Goal: Transaction & Acquisition: Book appointment/travel/reservation

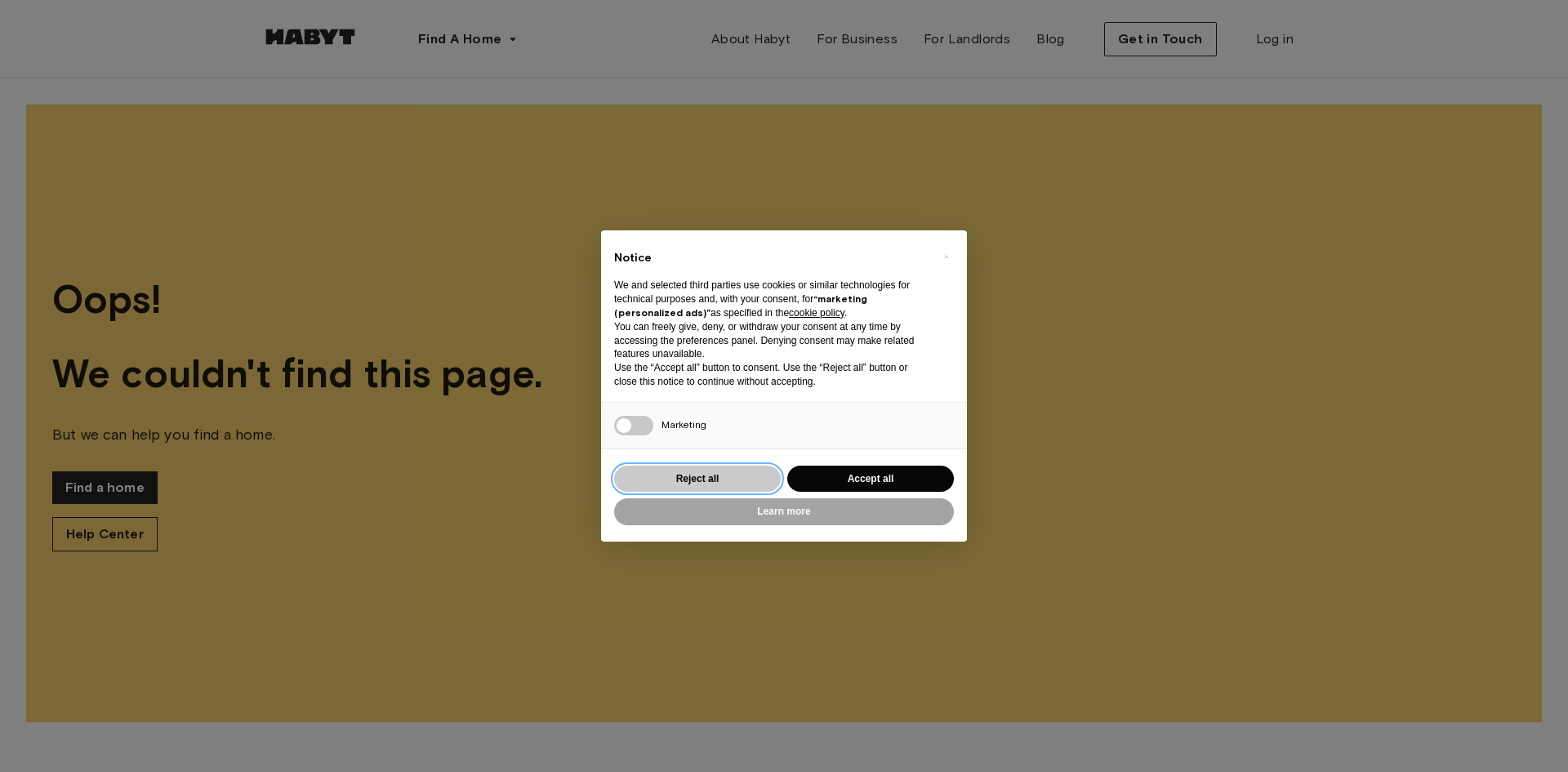
click at [700, 465] on button "Reject all" at bounding box center [698, 479] width 167 height 27
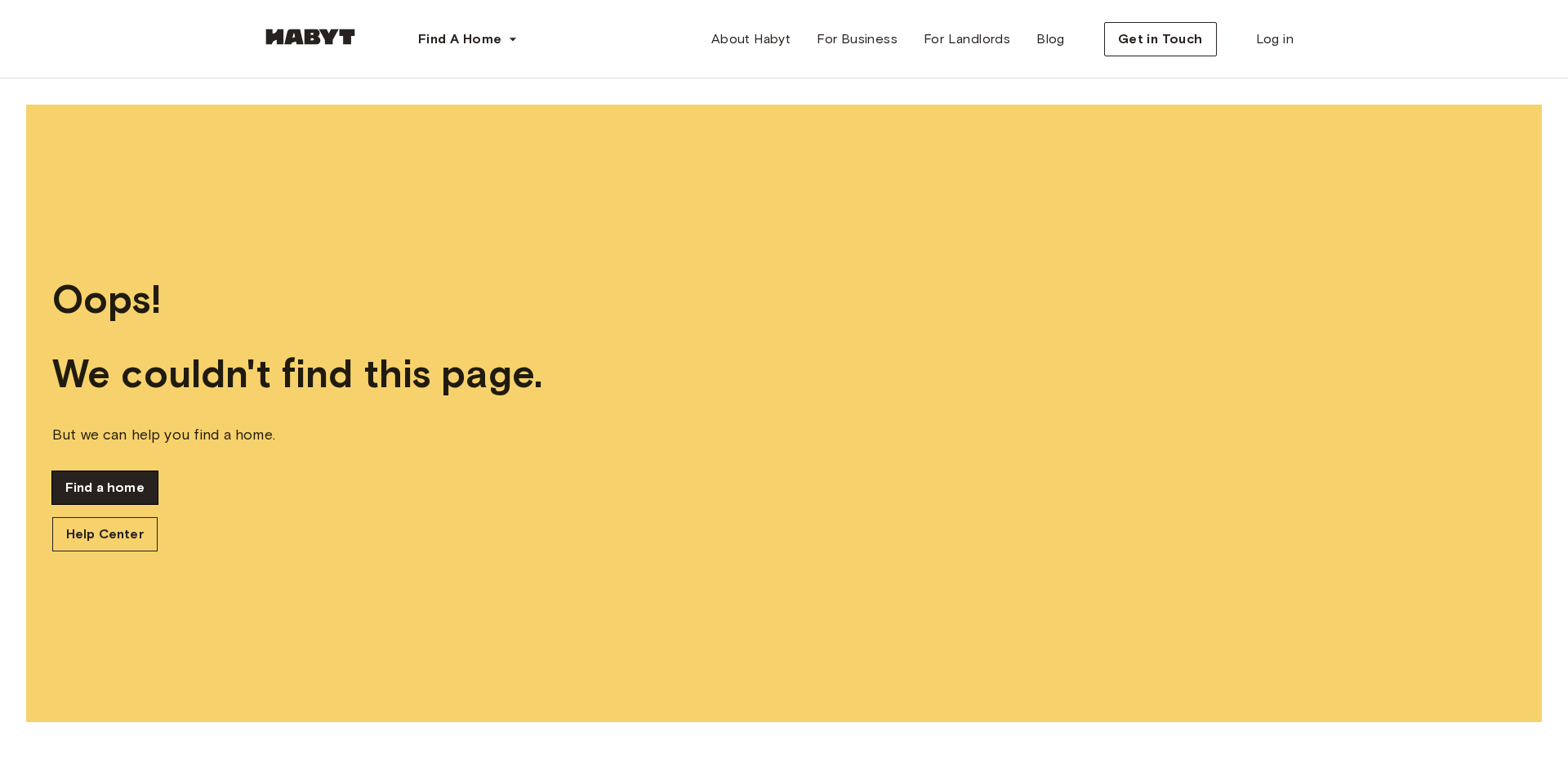
click at [119, 481] on link "Find a home" at bounding box center [105, 487] width 106 height 32
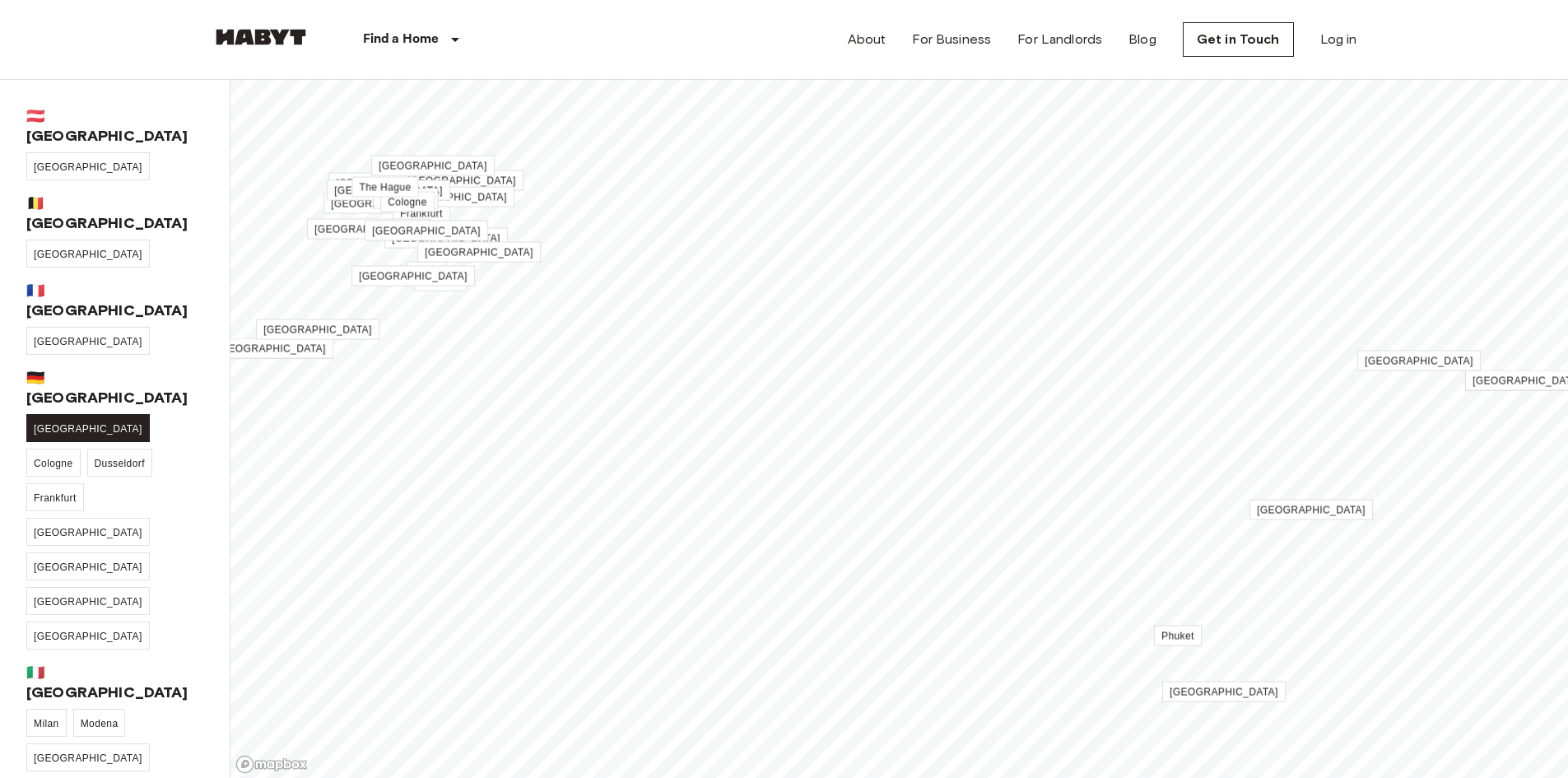
click at [44, 423] on span "[GEOGRAPHIC_DATA]" at bounding box center [88, 428] width 109 height 12
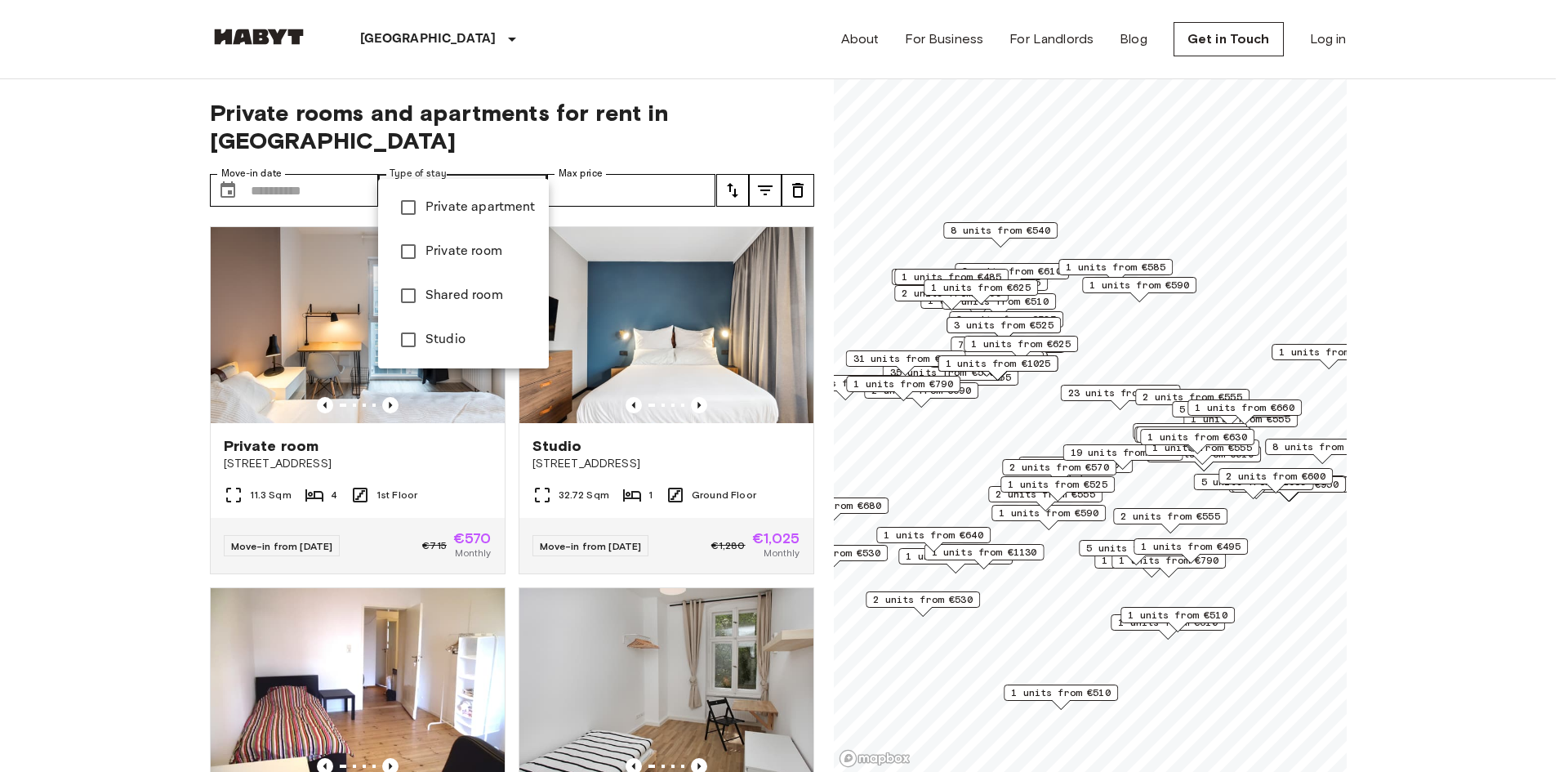
type input "******"
type input "**********"
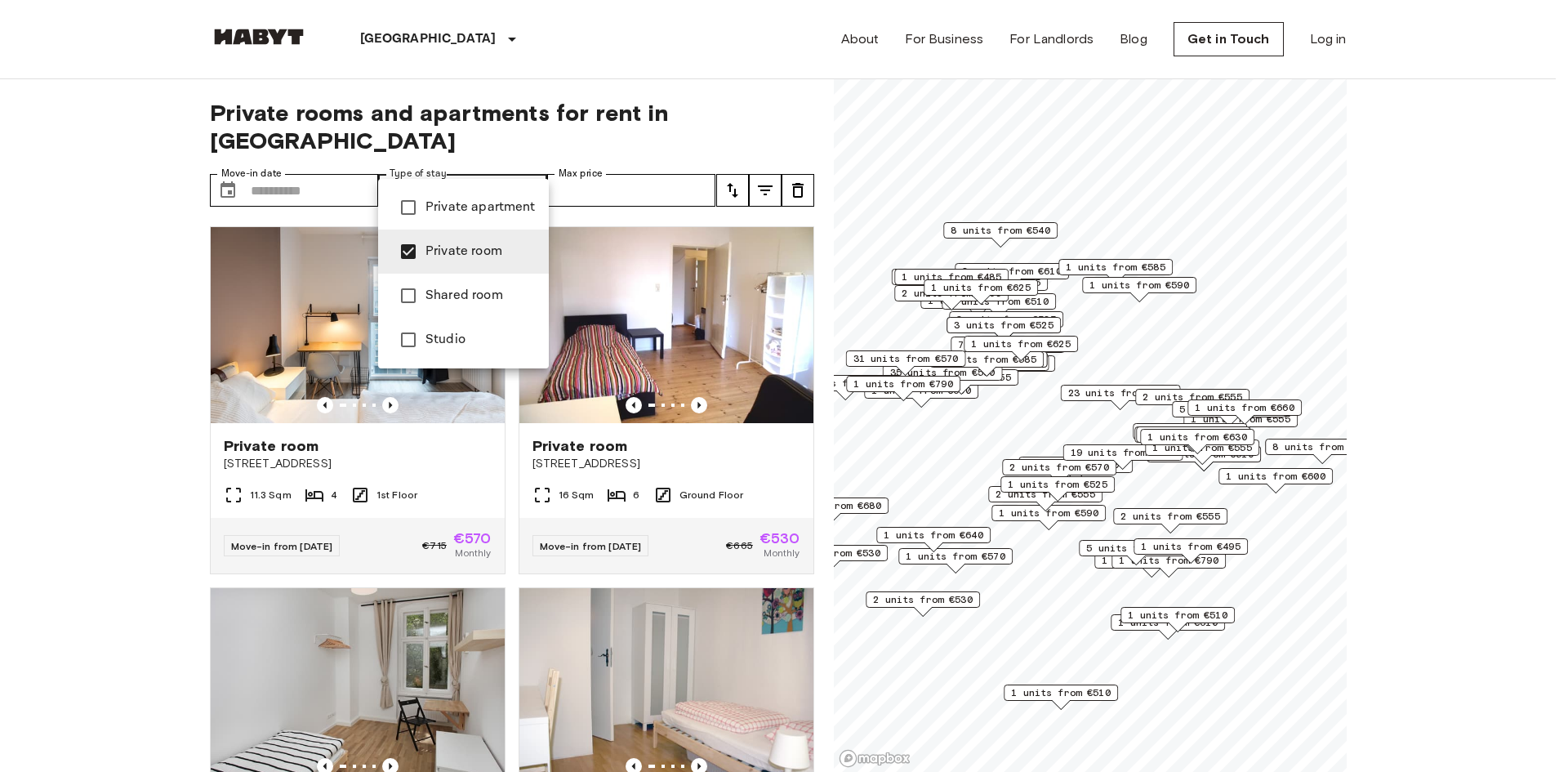
click at [59, 331] on div at bounding box center [784, 386] width 1568 height 772
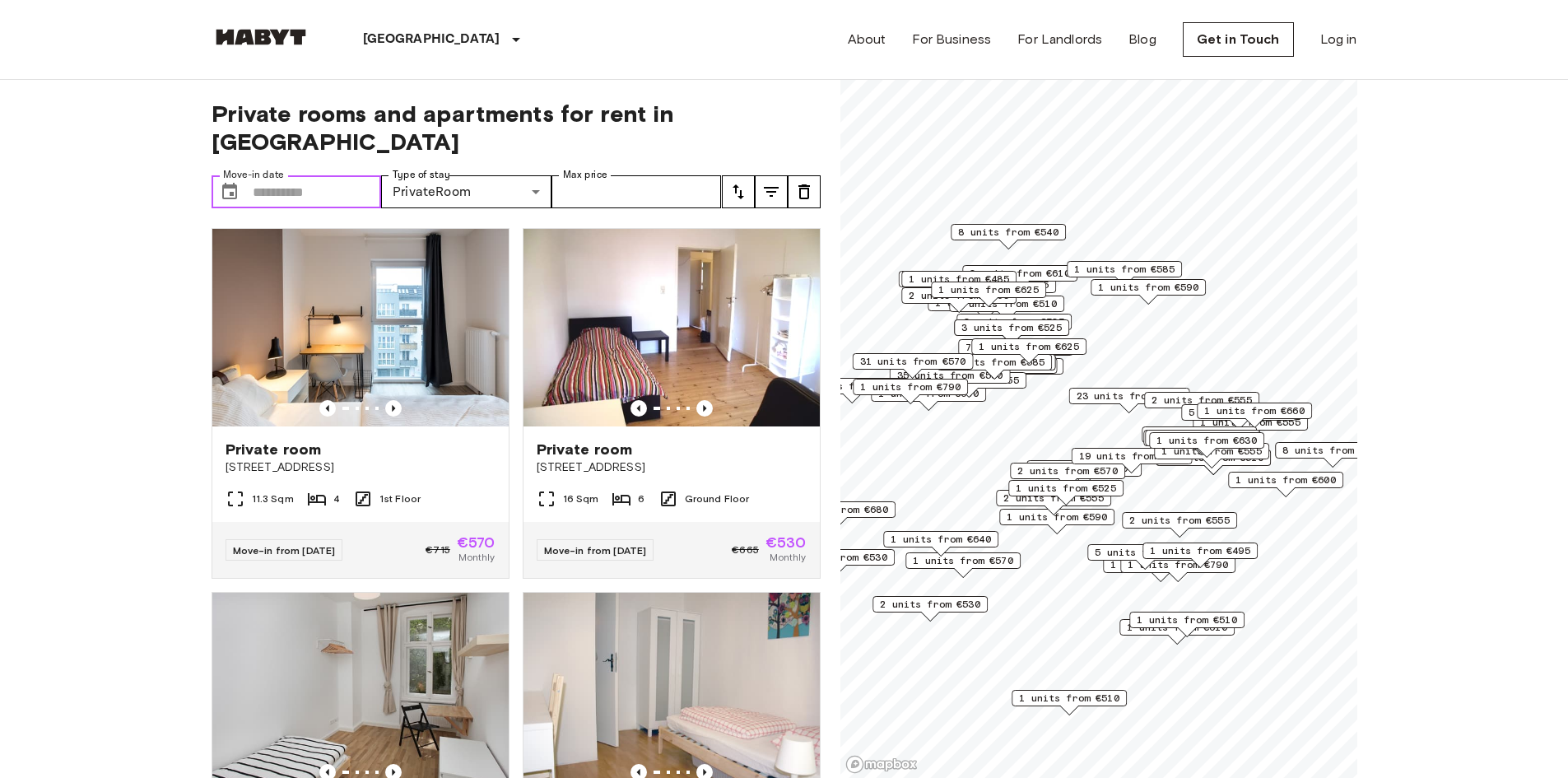
click at [303, 176] on input "Move-in date" at bounding box center [317, 192] width 129 height 33
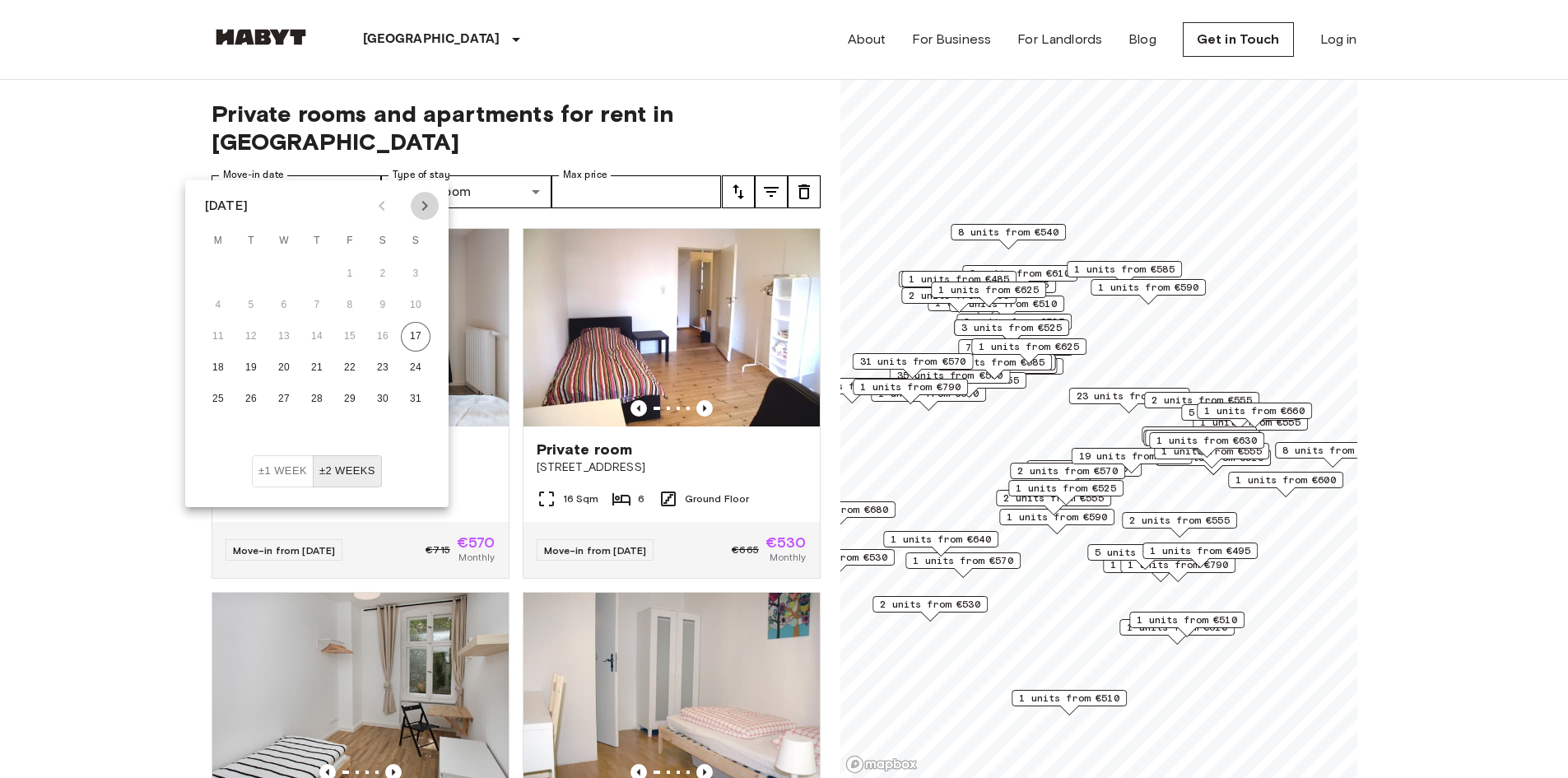
click at [426, 205] on icon "Next month" at bounding box center [425, 205] width 20 height 20
click at [290, 269] on button "1" at bounding box center [284, 274] width 30 height 30
type input "**********"
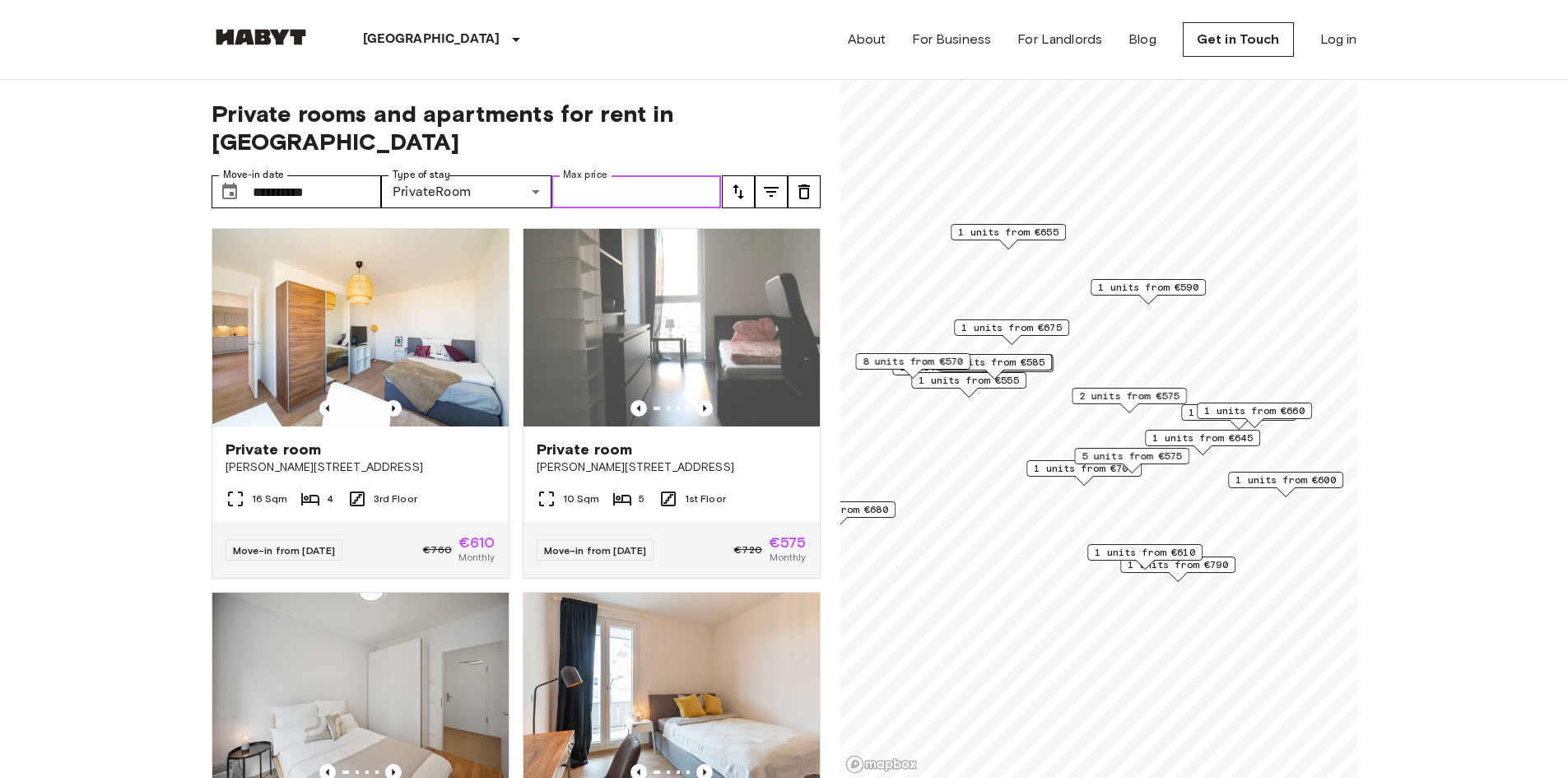
click at [627, 176] on input "Max price" at bounding box center [636, 192] width 171 height 33
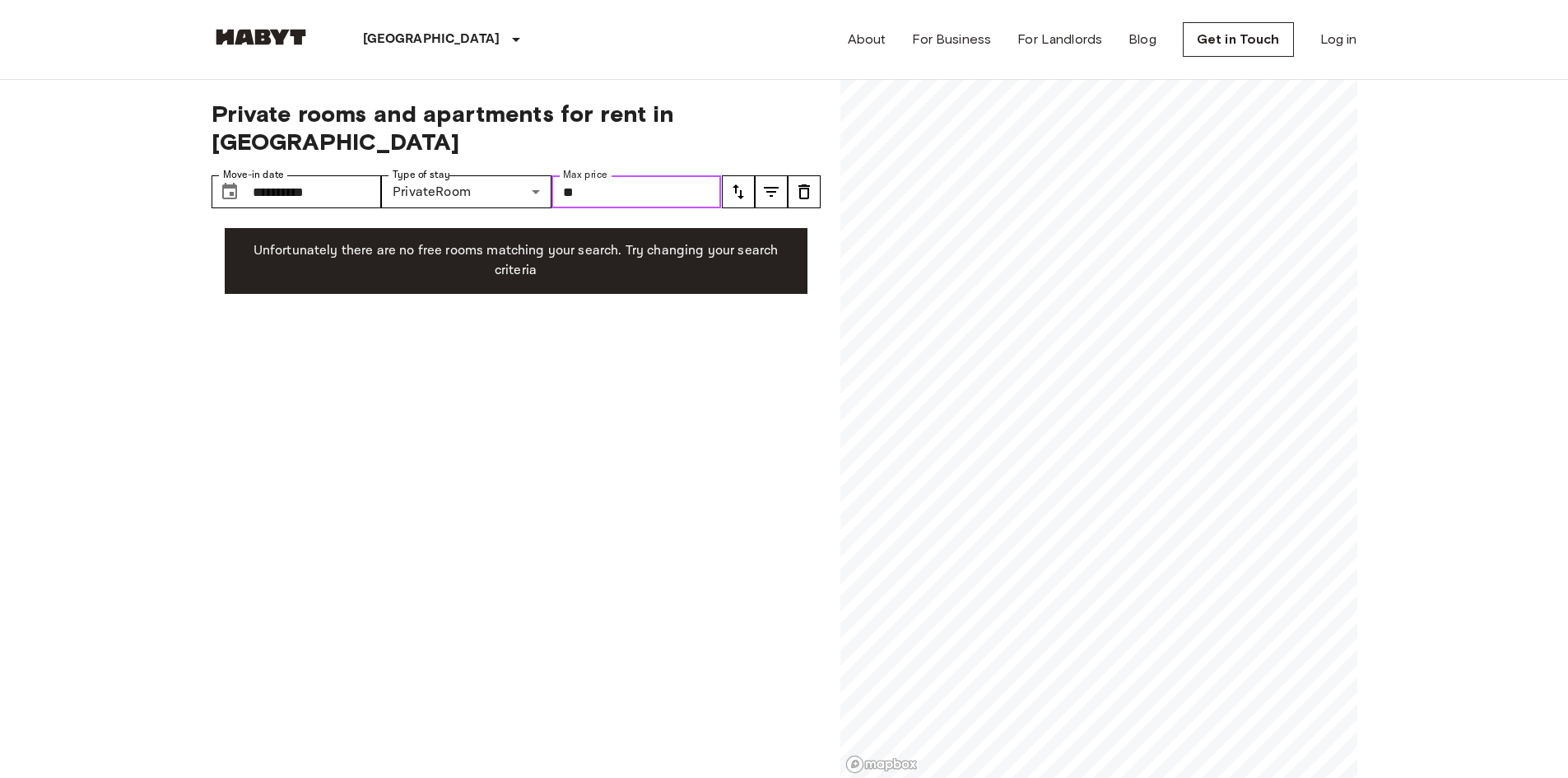
type input "*"
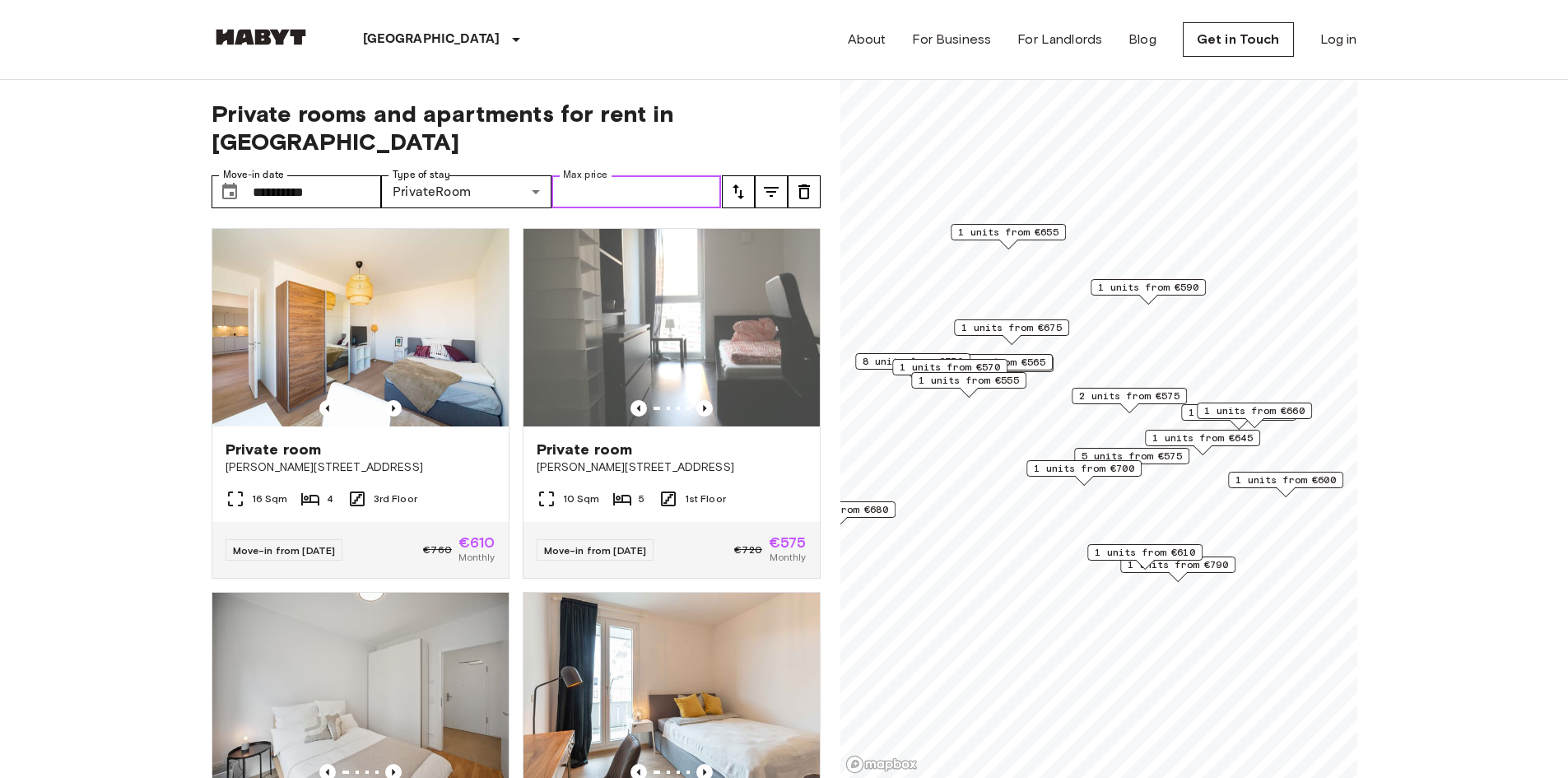
click at [1002, 381] on span "1 units from €555" at bounding box center [969, 380] width 101 height 15
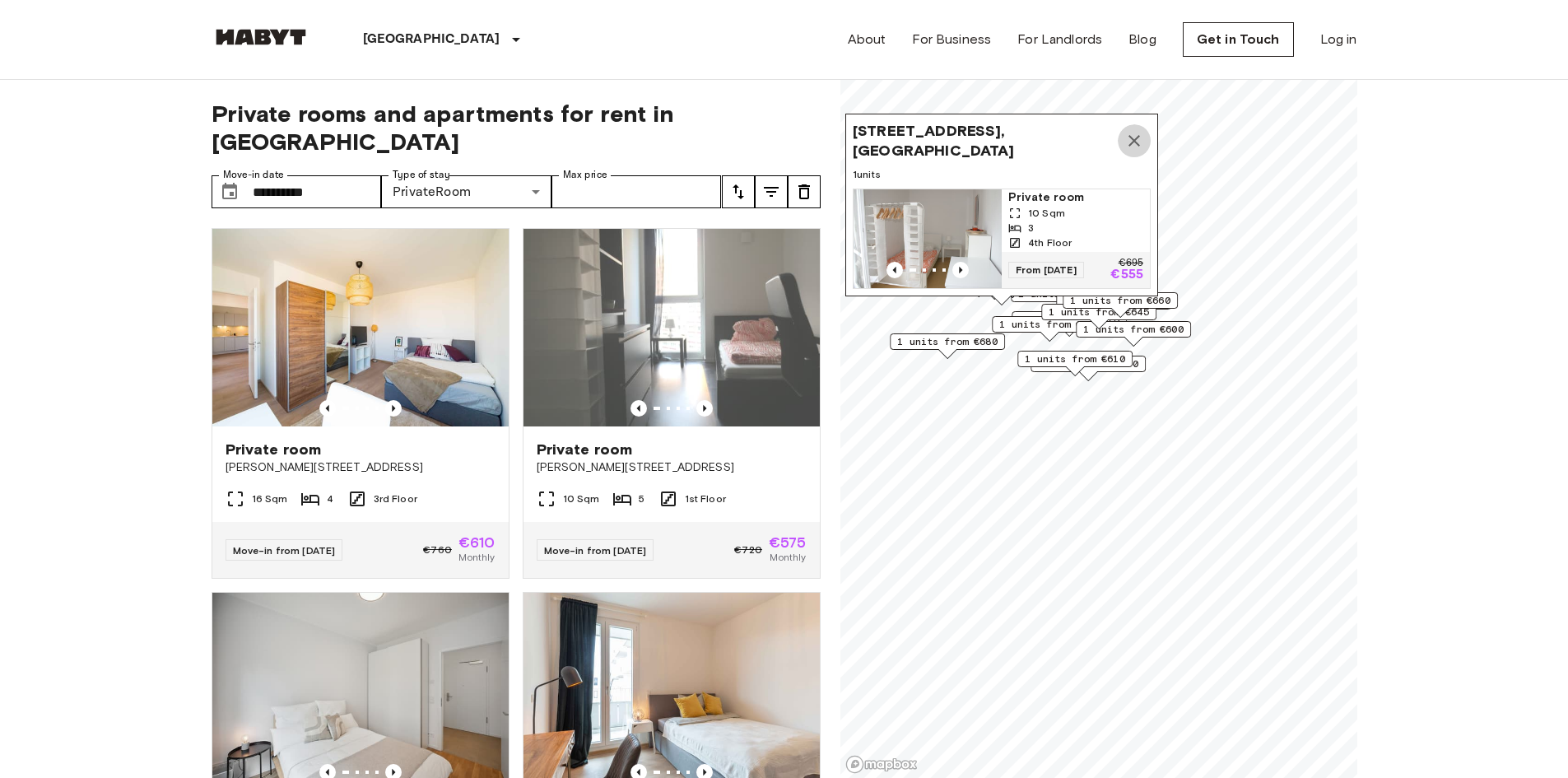
click at [1134, 135] on icon "Map marker" at bounding box center [1134, 141] width 20 height 20
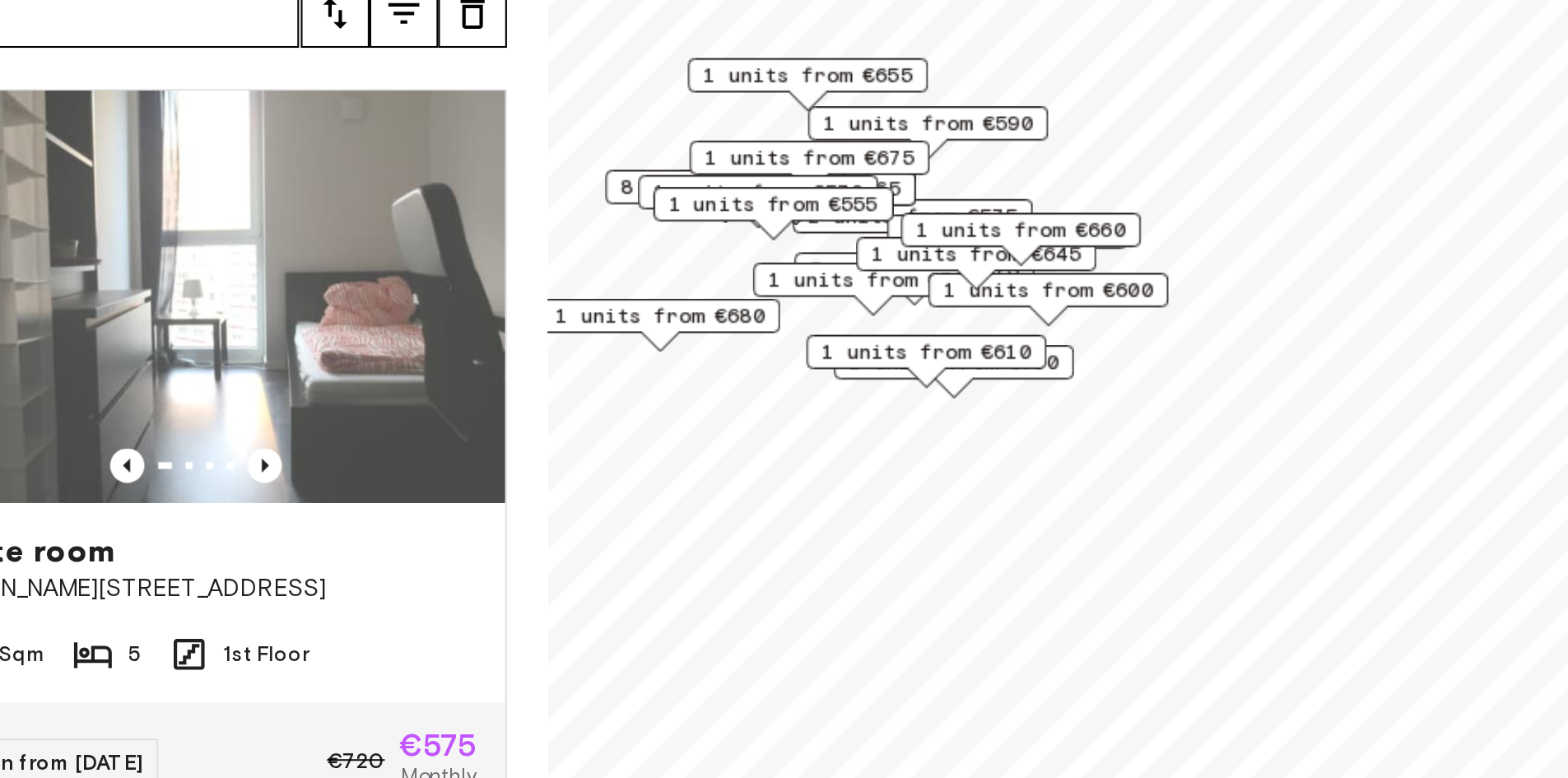
click at [1086, 360] on div "1 units from €790" at bounding box center [1034, 358] width 116 height 17
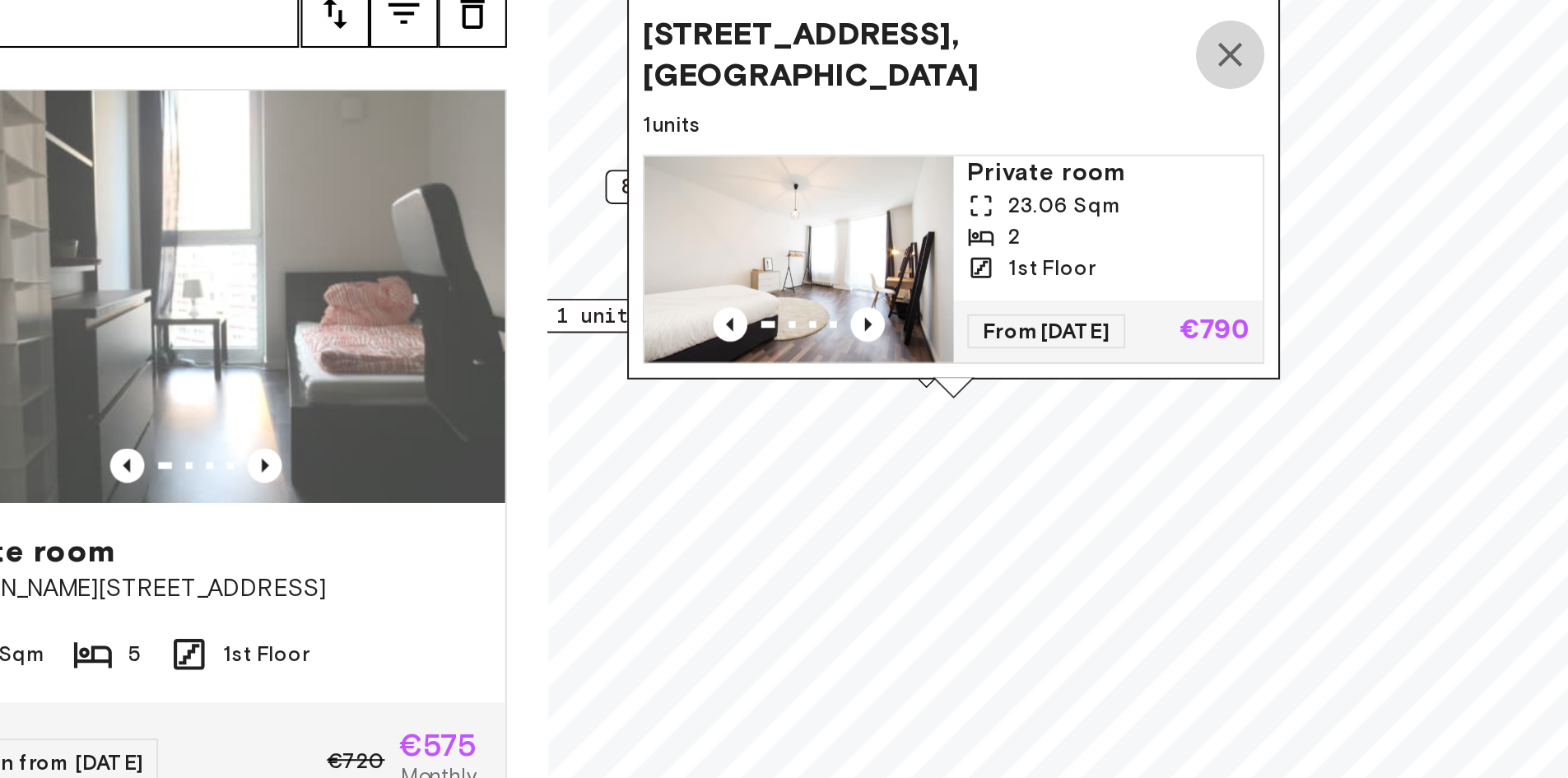
click at [1168, 201] on icon "Map marker" at bounding box center [1167, 211] width 20 height 20
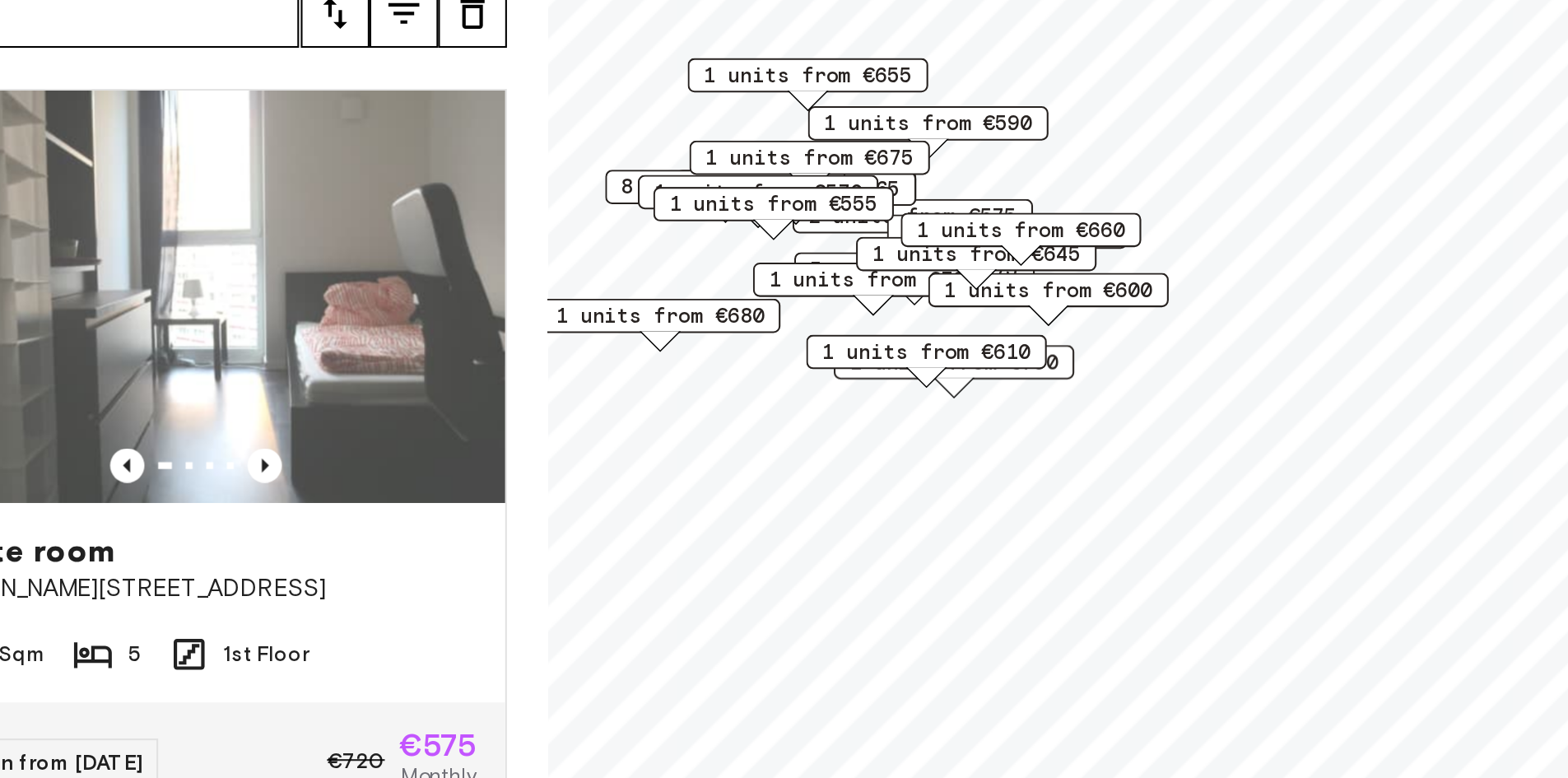
click at [999, 321] on div "1 units from €645" at bounding box center [1045, 312] width 116 height 26
click at [995, 321] on div "1 units from €645" at bounding box center [1045, 312] width 116 height 26
click at [967, 320] on span "1 units from €700" at bounding box center [996, 319] width 101 height 15
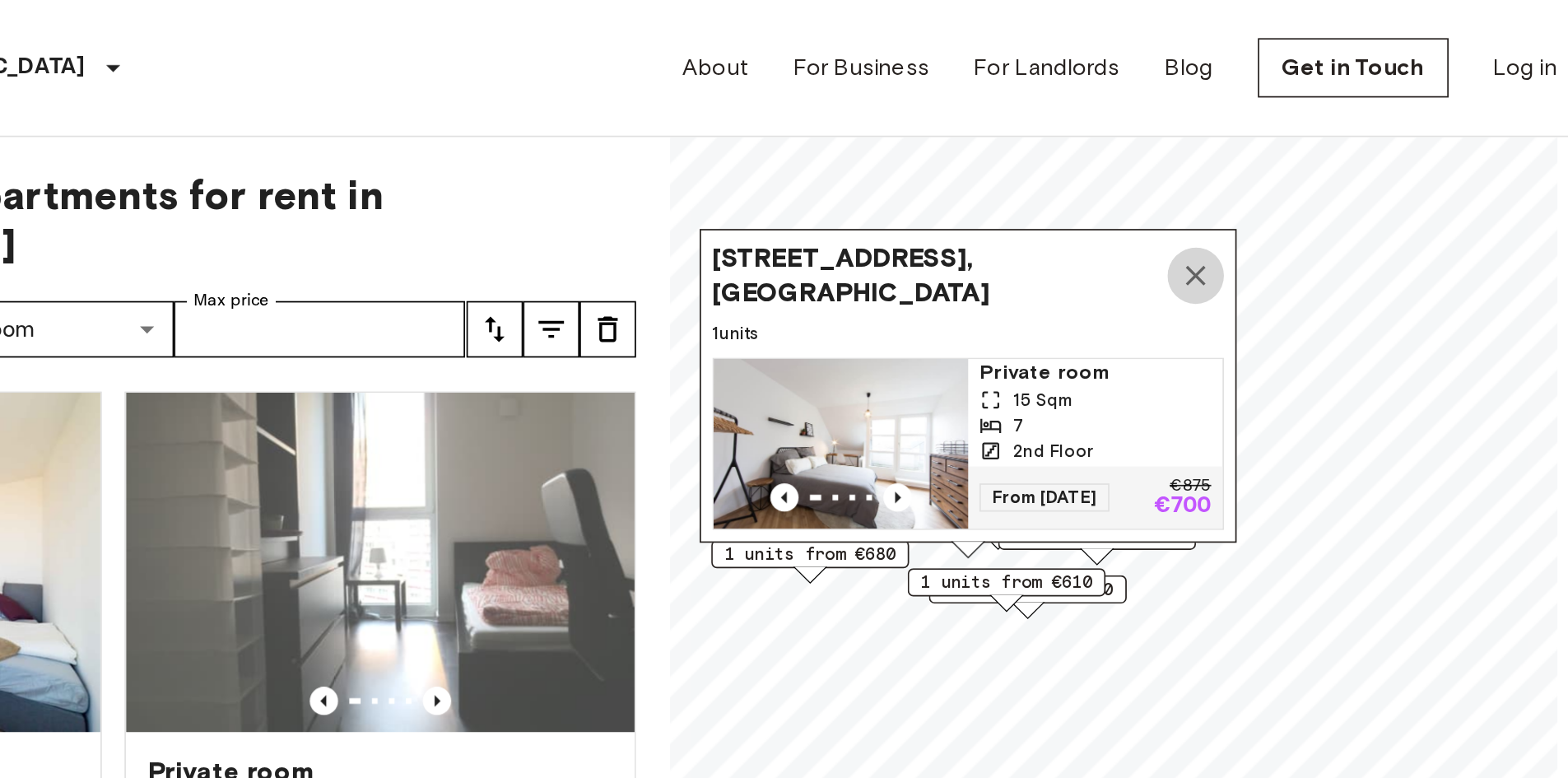
click at [1152, 151] on icon "Map marker" at bounding box center [1146, 161] width 20 height 20
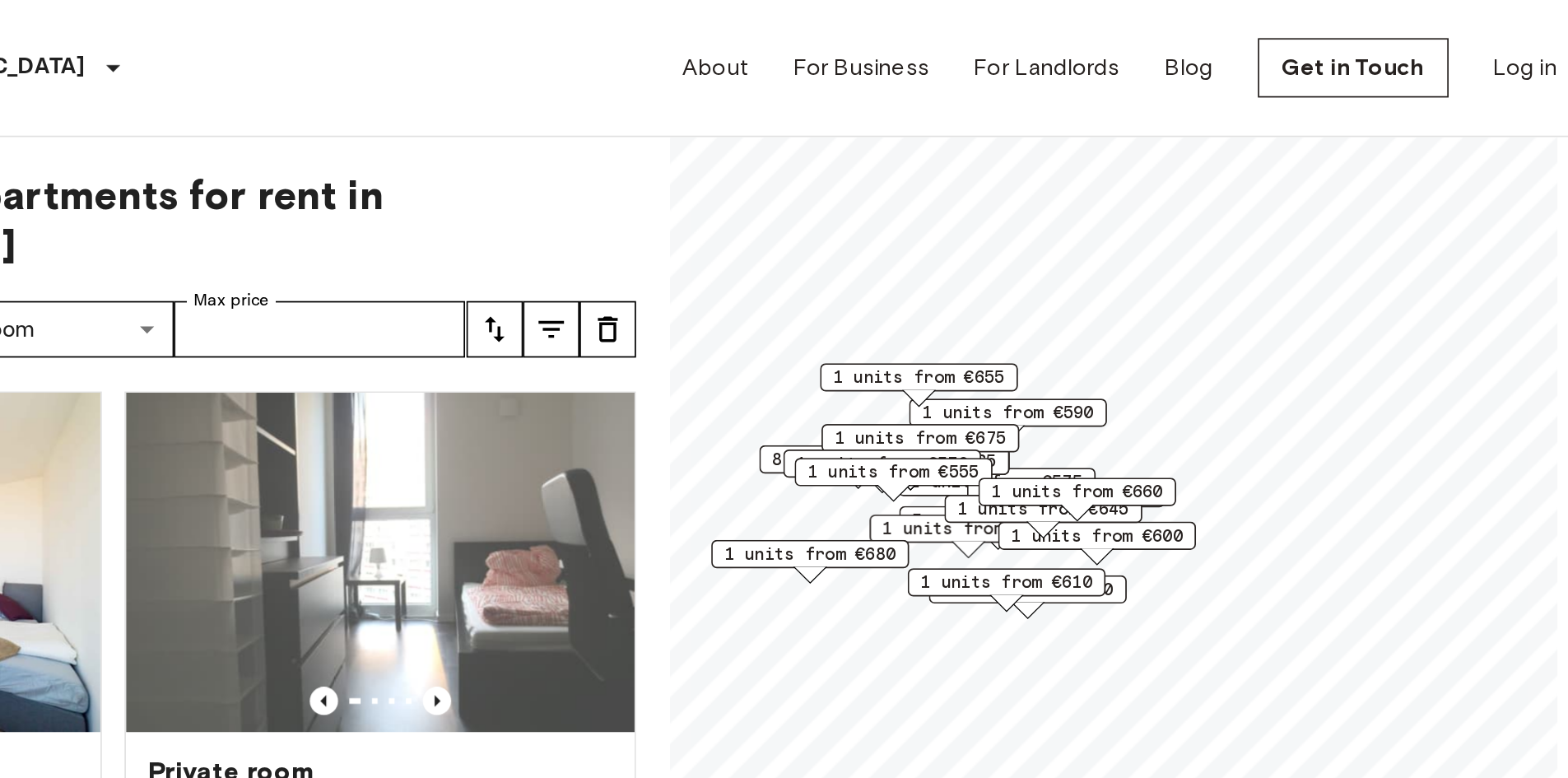
click at [1074, 274] on span "2 units from €575" at bounding box center [1031, 280] width 101 height 15
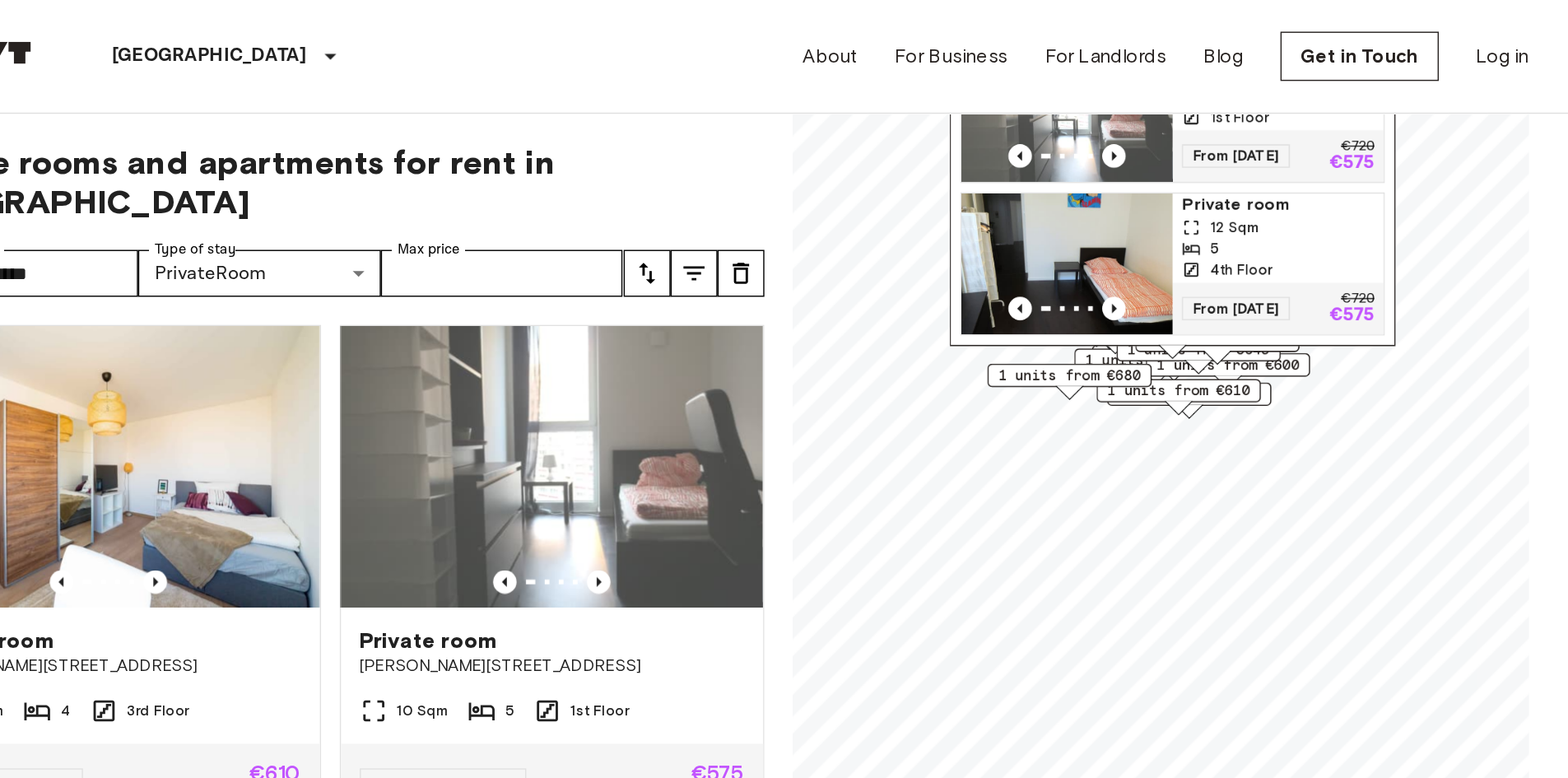
click at [1257, 169] on div "Bernhard-Weiß-Straße 1-3, 10178 Berlin, GER 2 units Private room 10 Sqm 5 1st F…" at bounding box center [1107, 87] width 313 height 309
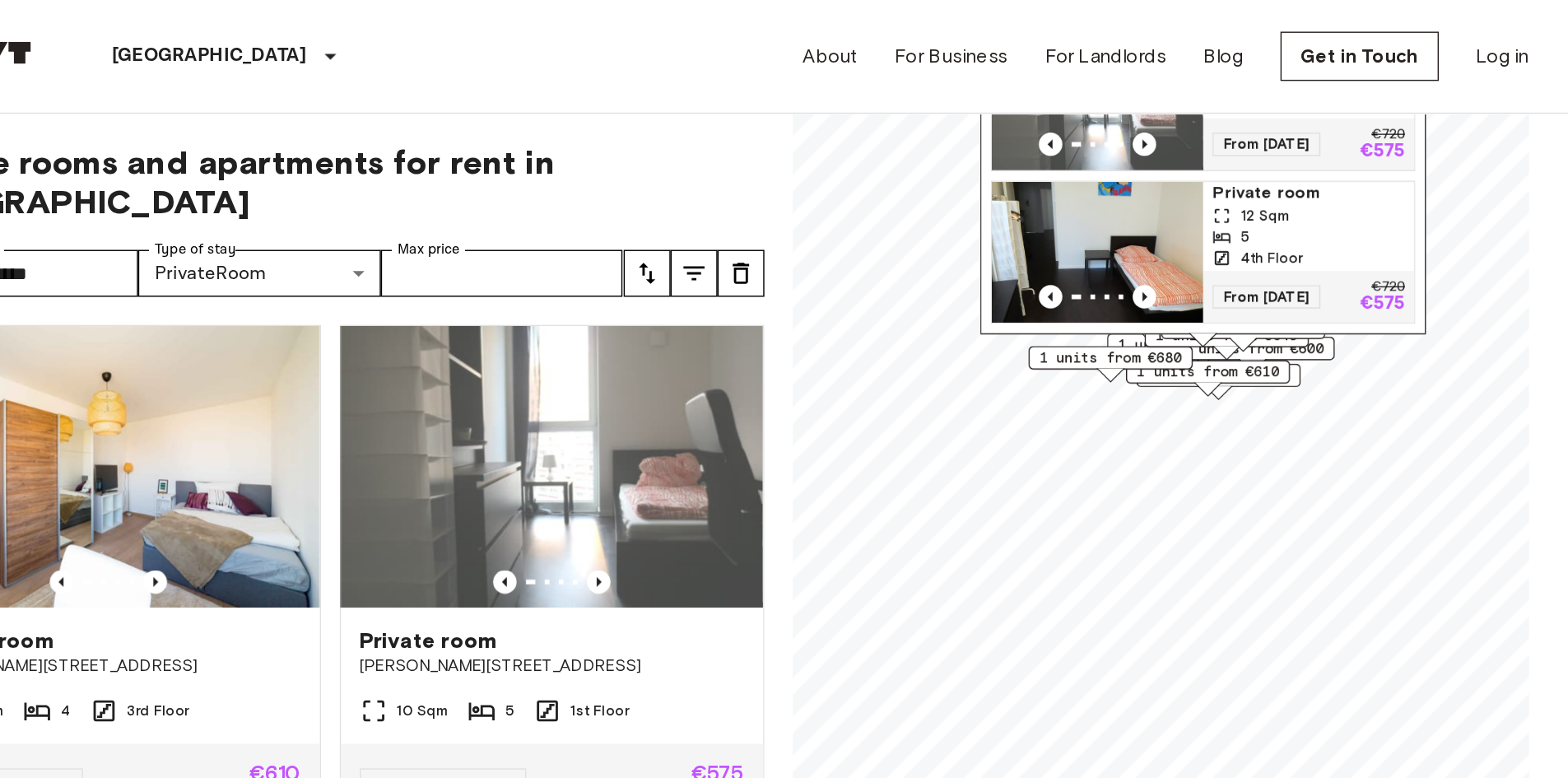
click at [1081, 161] on img "Map marker" at bounding box center [1055, 177] width 148 height 99
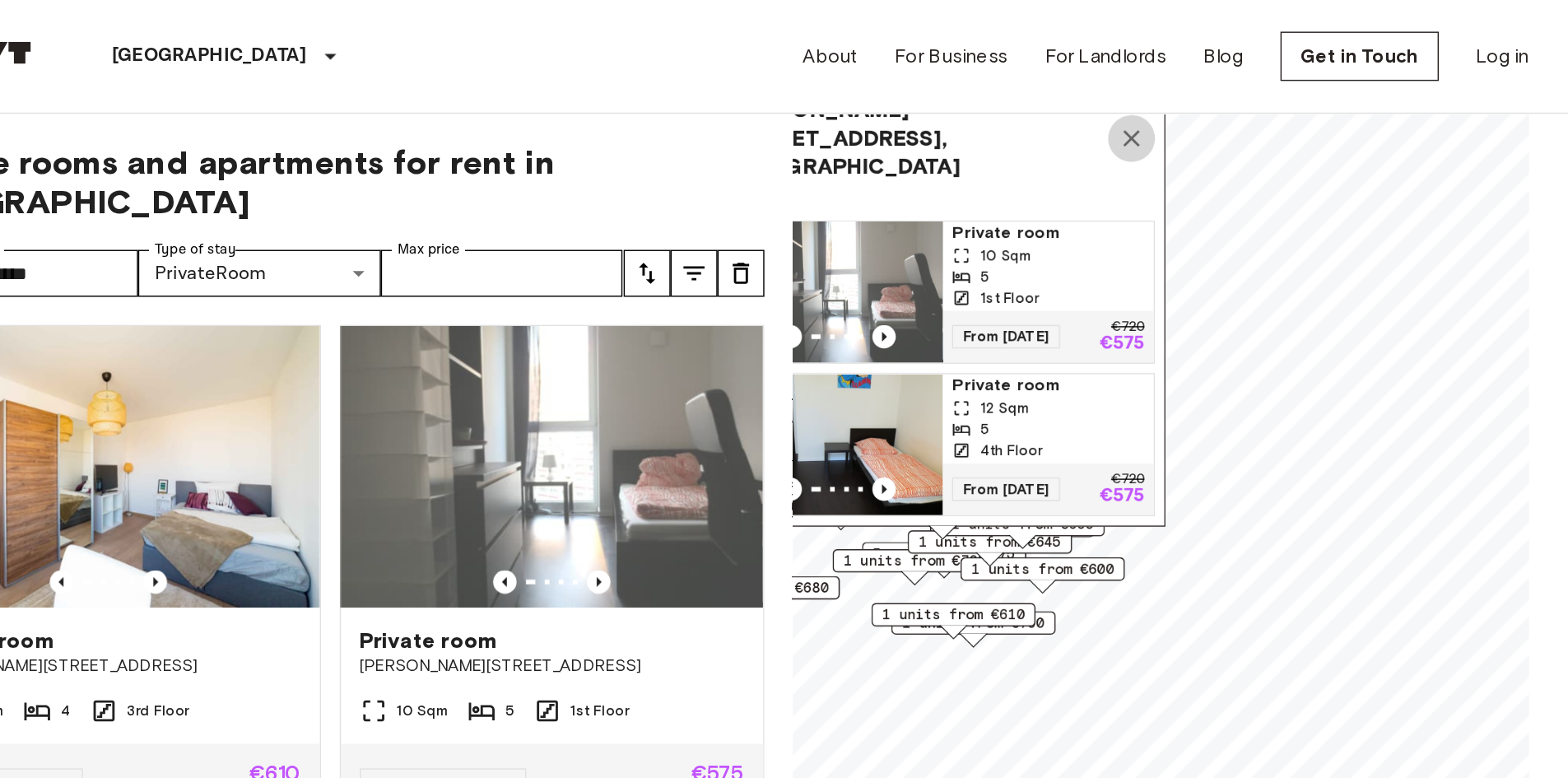
click at [1077, 95] on icon "Map marker" at bounding box center [1078, 98] width 12 height 12
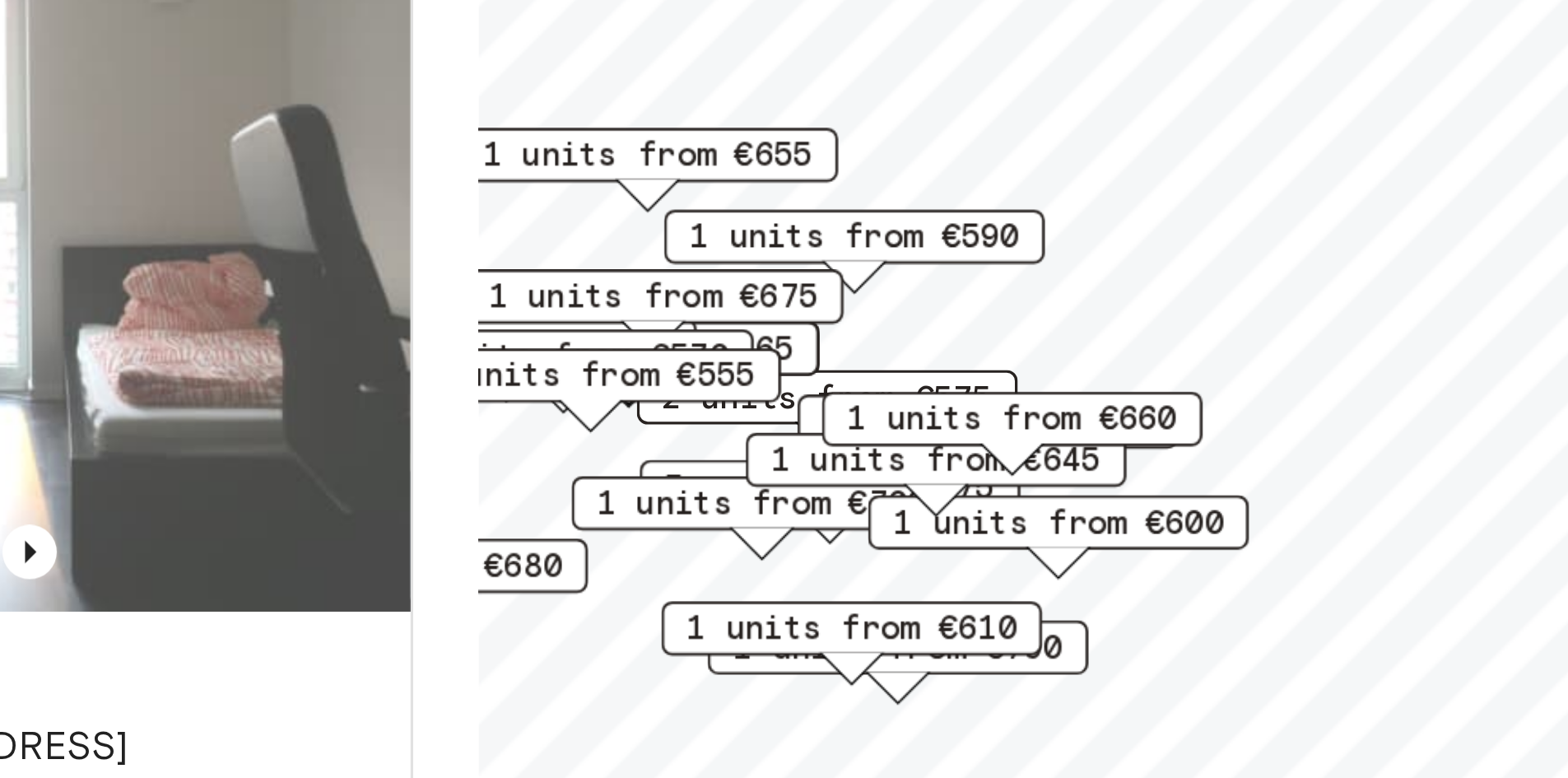
click at [916, 355] on span "1 units from €555" at bounding box center [874, 354] width 101 height 15
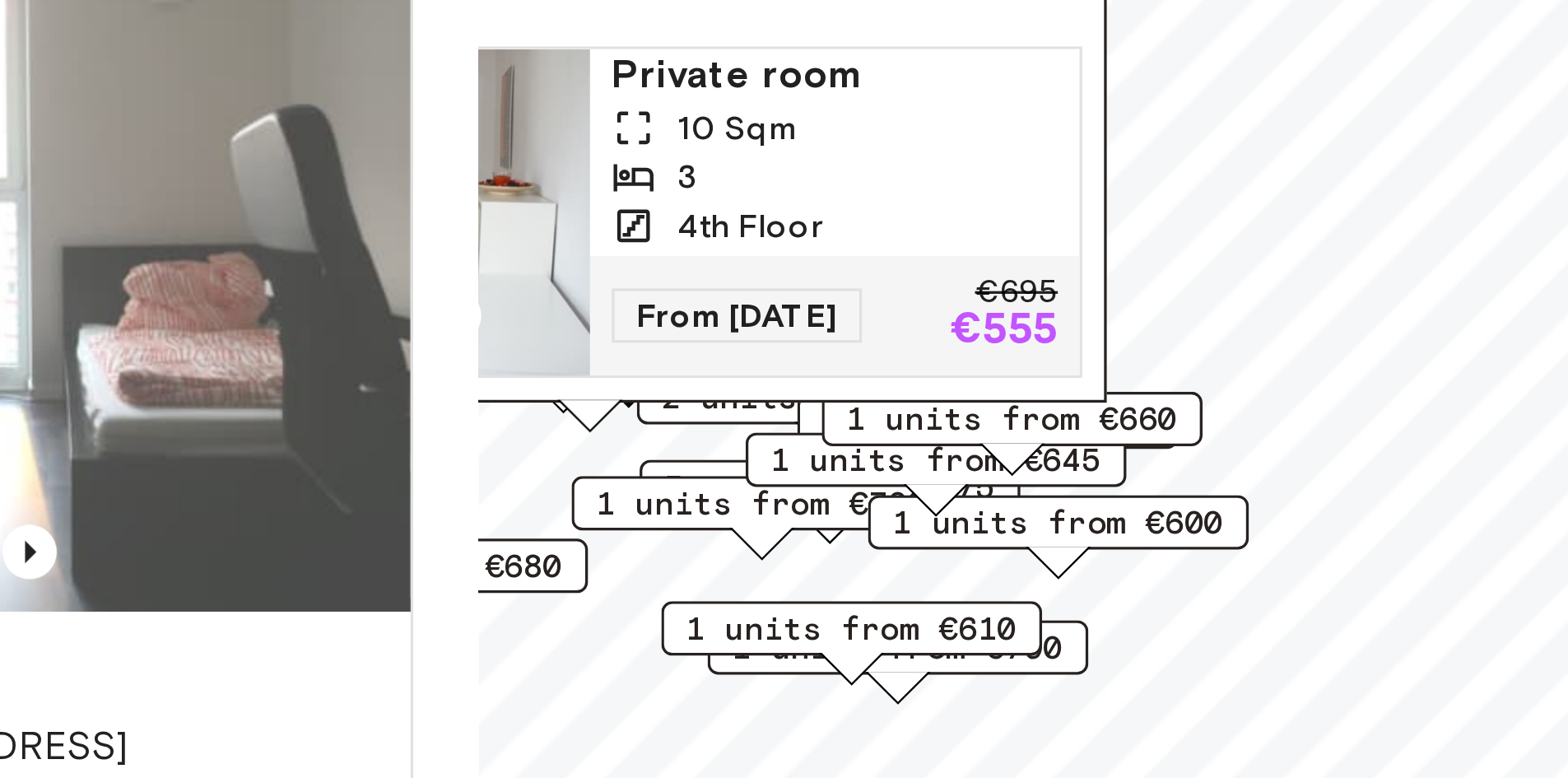
click at [861, 314] on img "Map marker" at bounding box center [800, 305] width 148 height 99
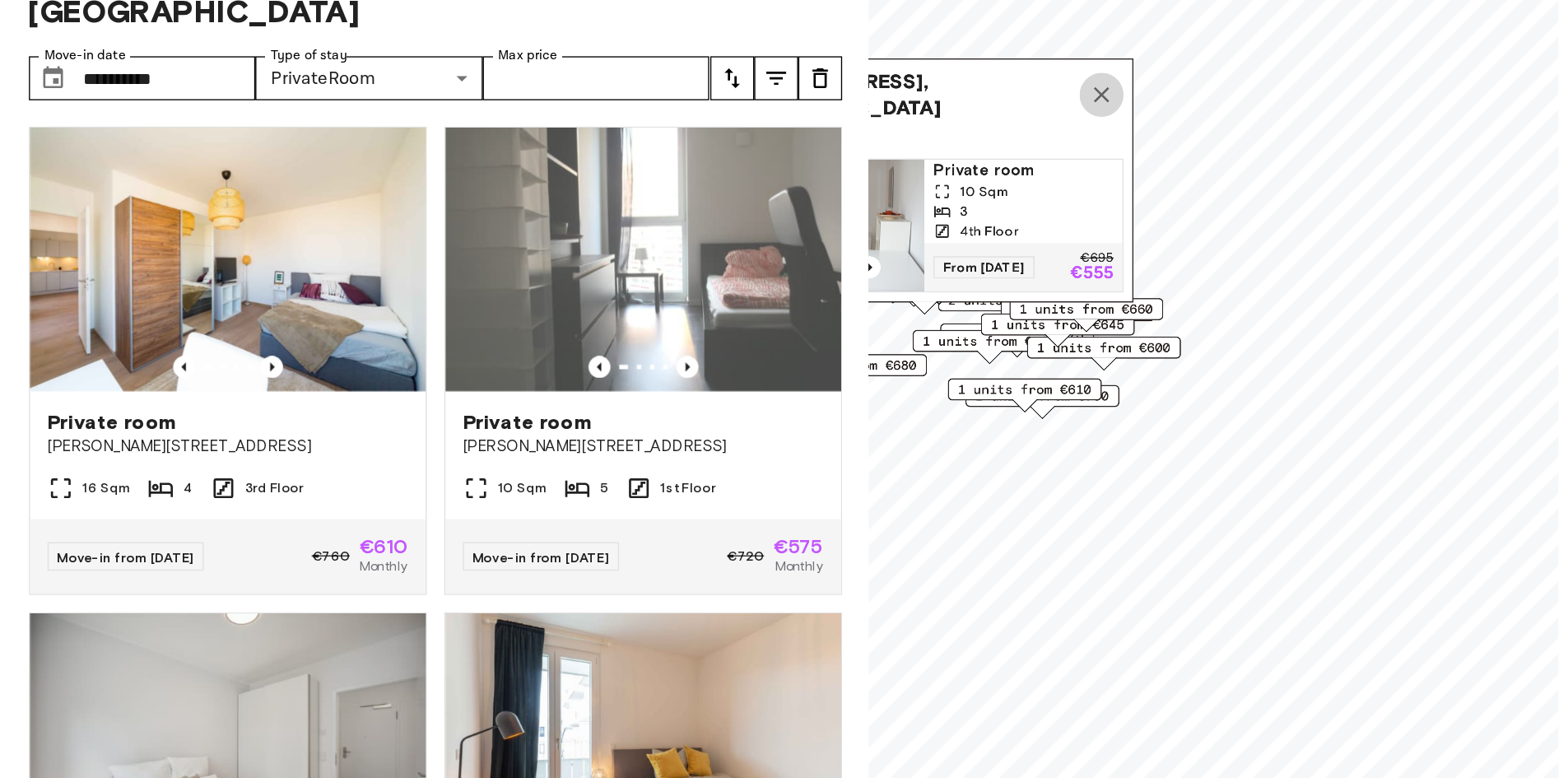
click at [1013, 199] on icon "Map marker" at bounding box center [1015, 204] width 20 height 20
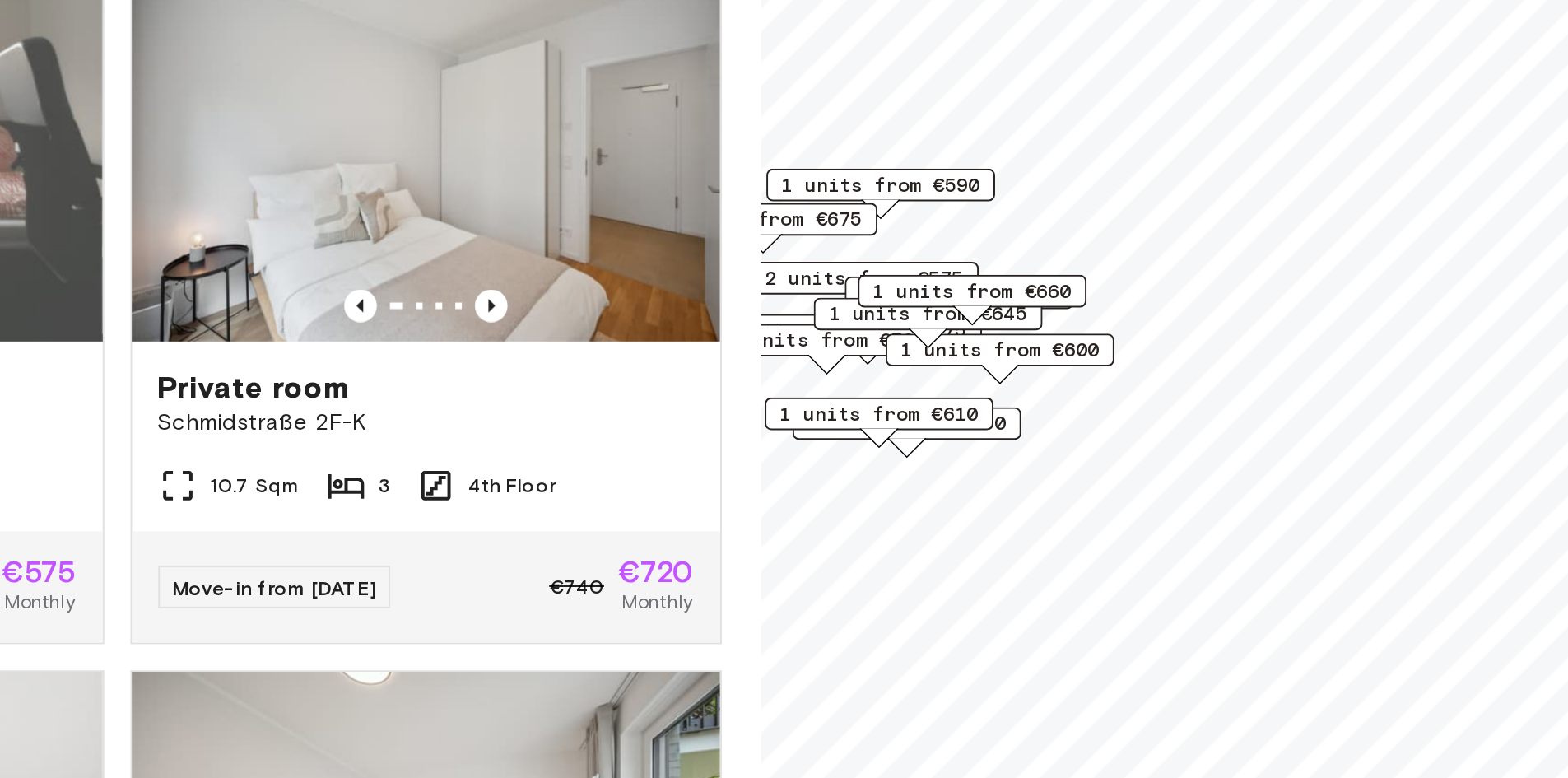
click at [964, 467] on span "1 units from €790" at bounding box center [913, 467] width 101 height 15
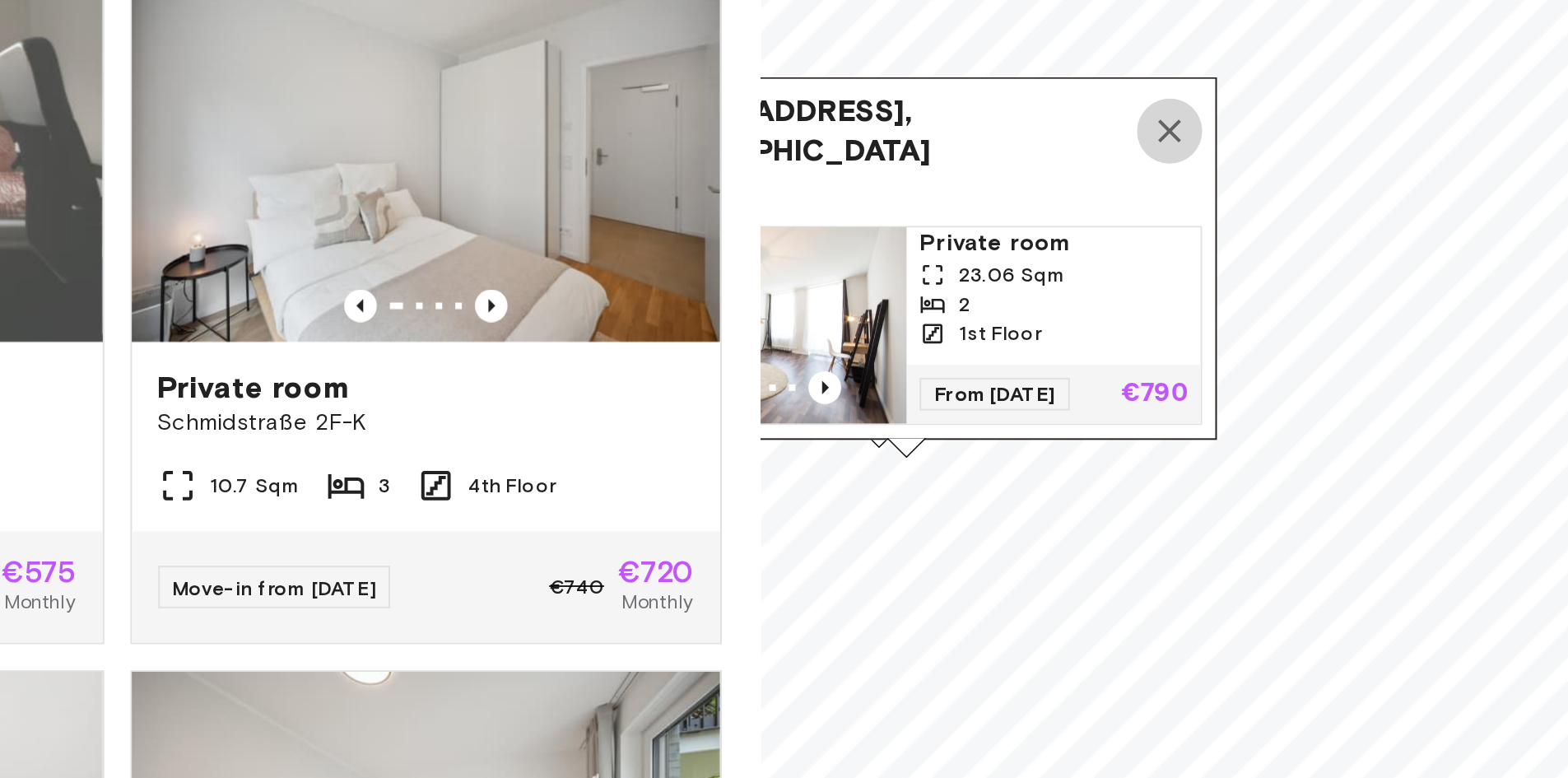
click at [1048, 314] on icon "Map marker" at bounding box center [1046, 320] width 12 height 12
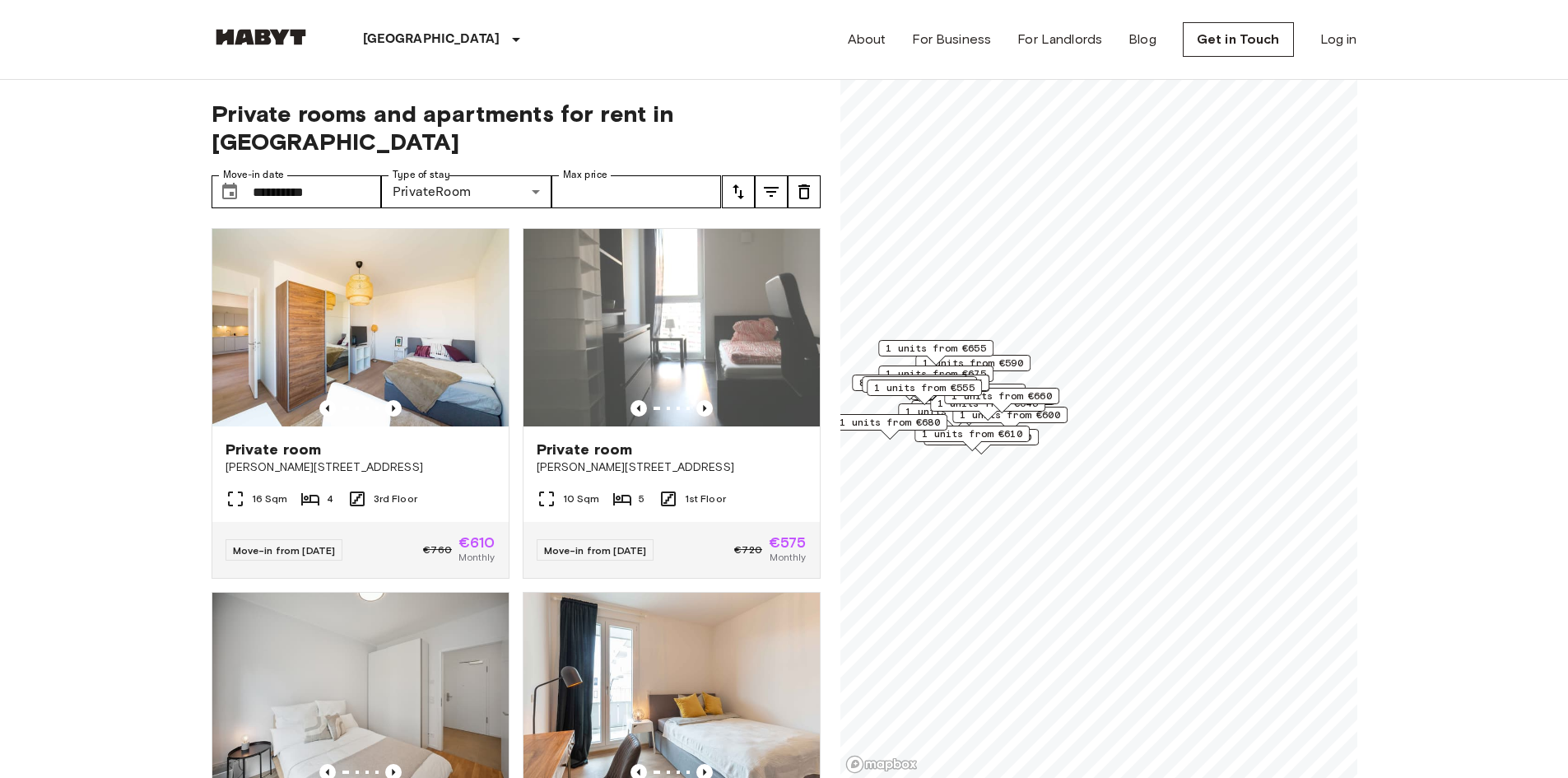
click at [1005, 430] on span "1 units from €610" at bounding box center [972, 433] width 101 height 15
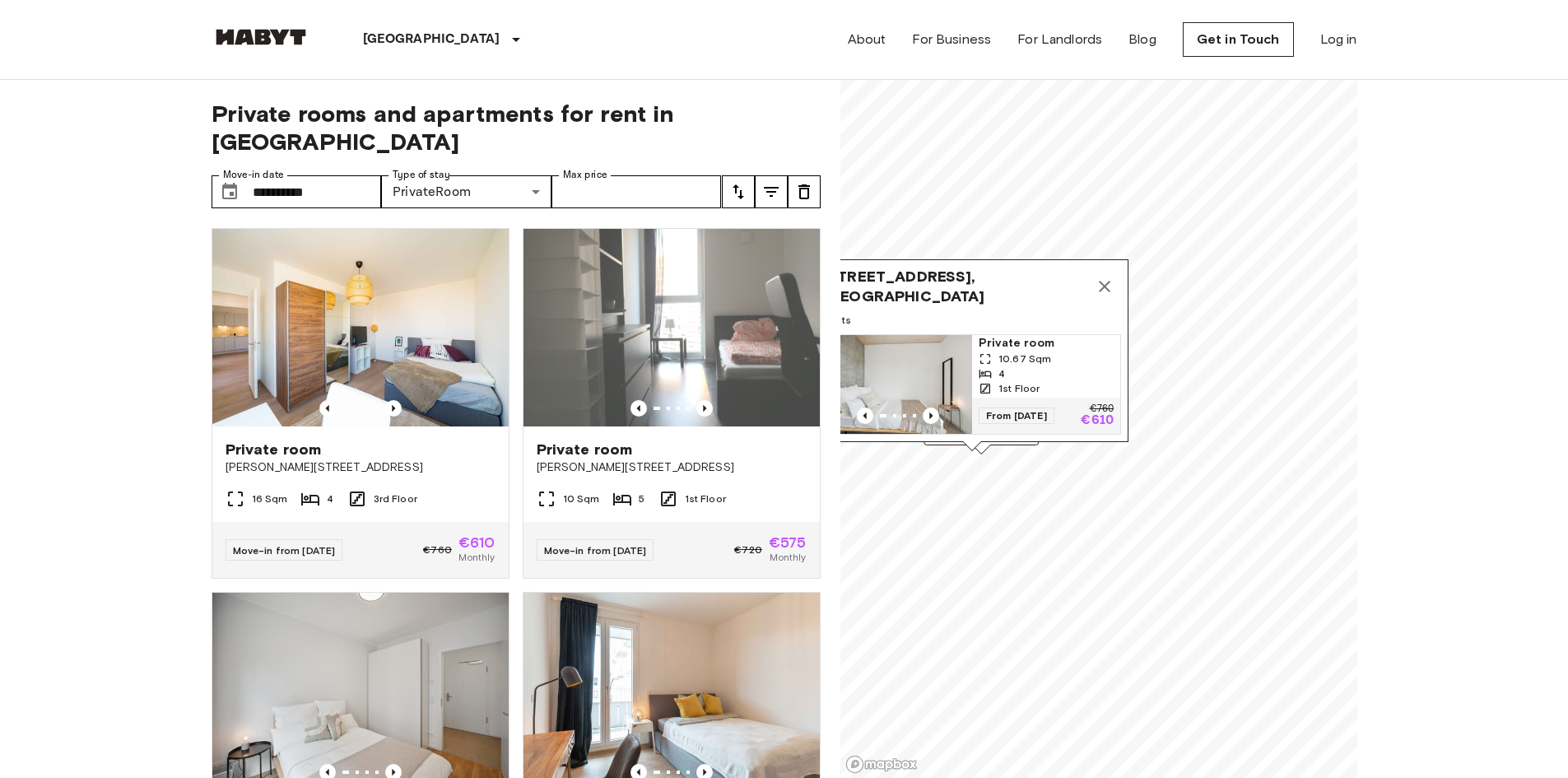
click at [906, 357] on img "Map marker" at bounding box center [898, 384] width 148 height 99
click at [1108, 276] on icon "Map marker" at bounding box center [1104, 286] width 20 height 20
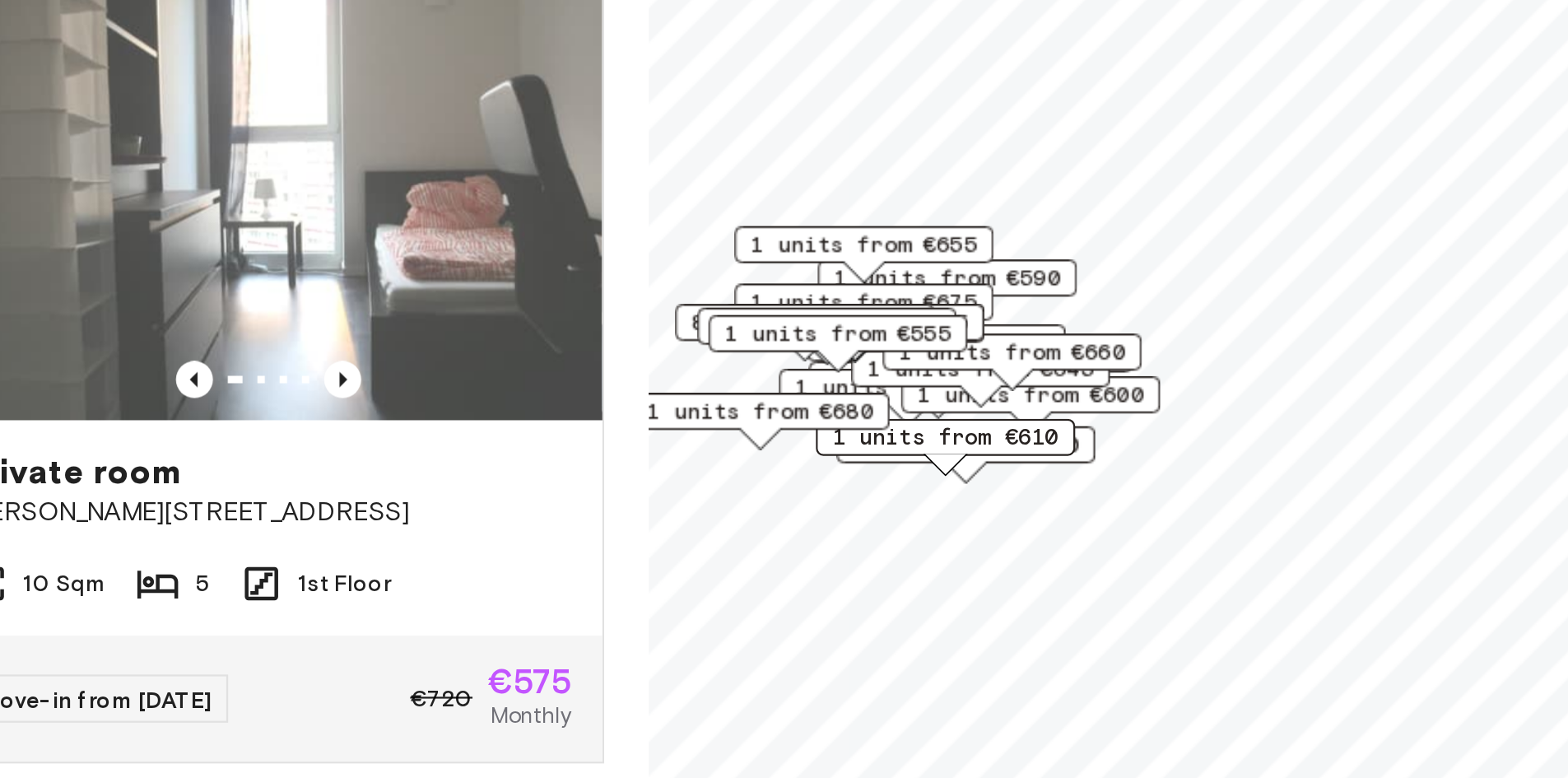
click at [1035, 437] on div "1 units from €790" at bounding box center [980, 436] width 116 height 17
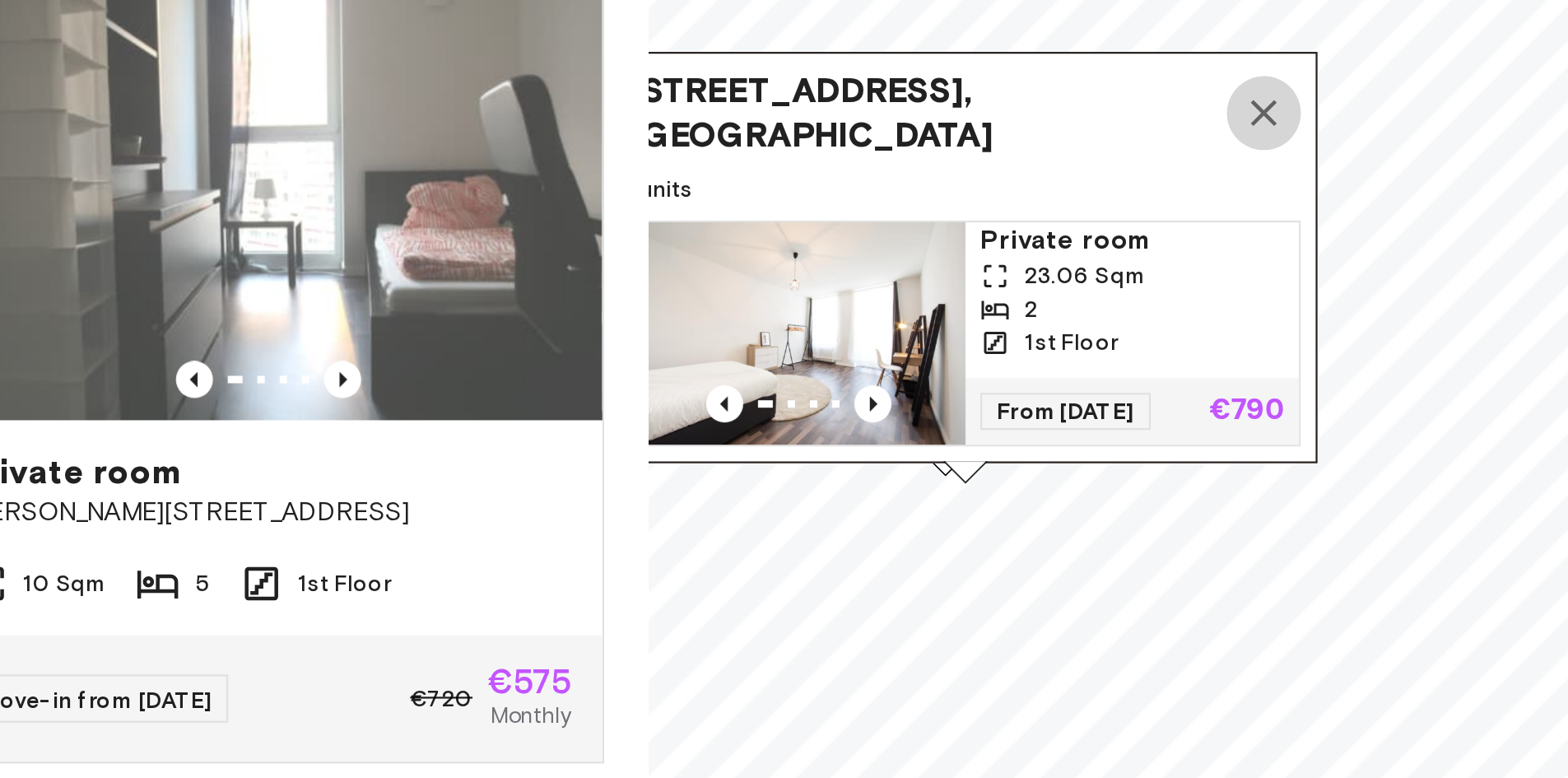
click at [1113, 284] on icon "Map marker" at bounding box center [1114, 290] width 12 height 12
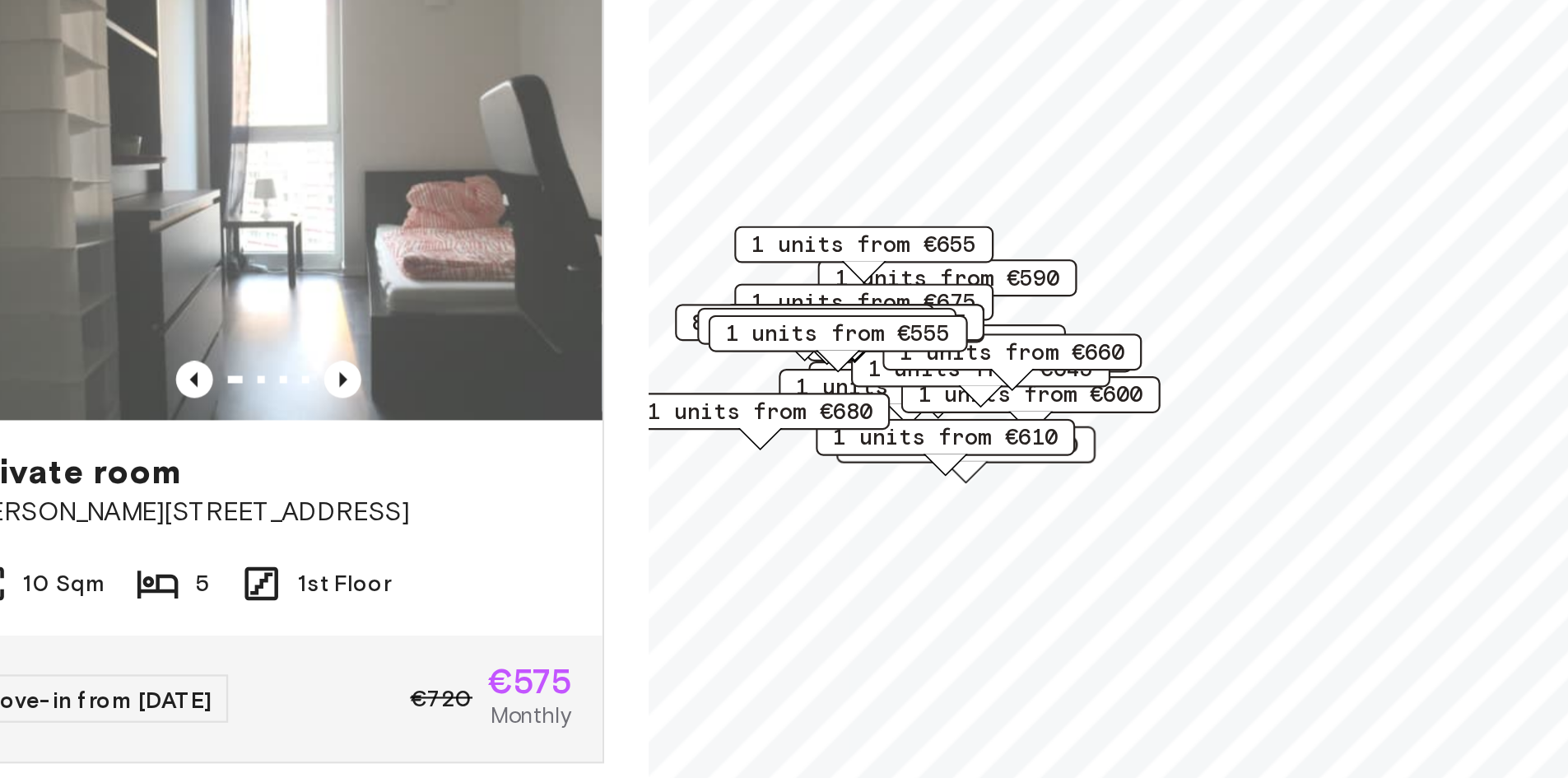
click at [1058, 415] on span "1 units from €600" at bounding box center [1010, 415] width 101 height 15
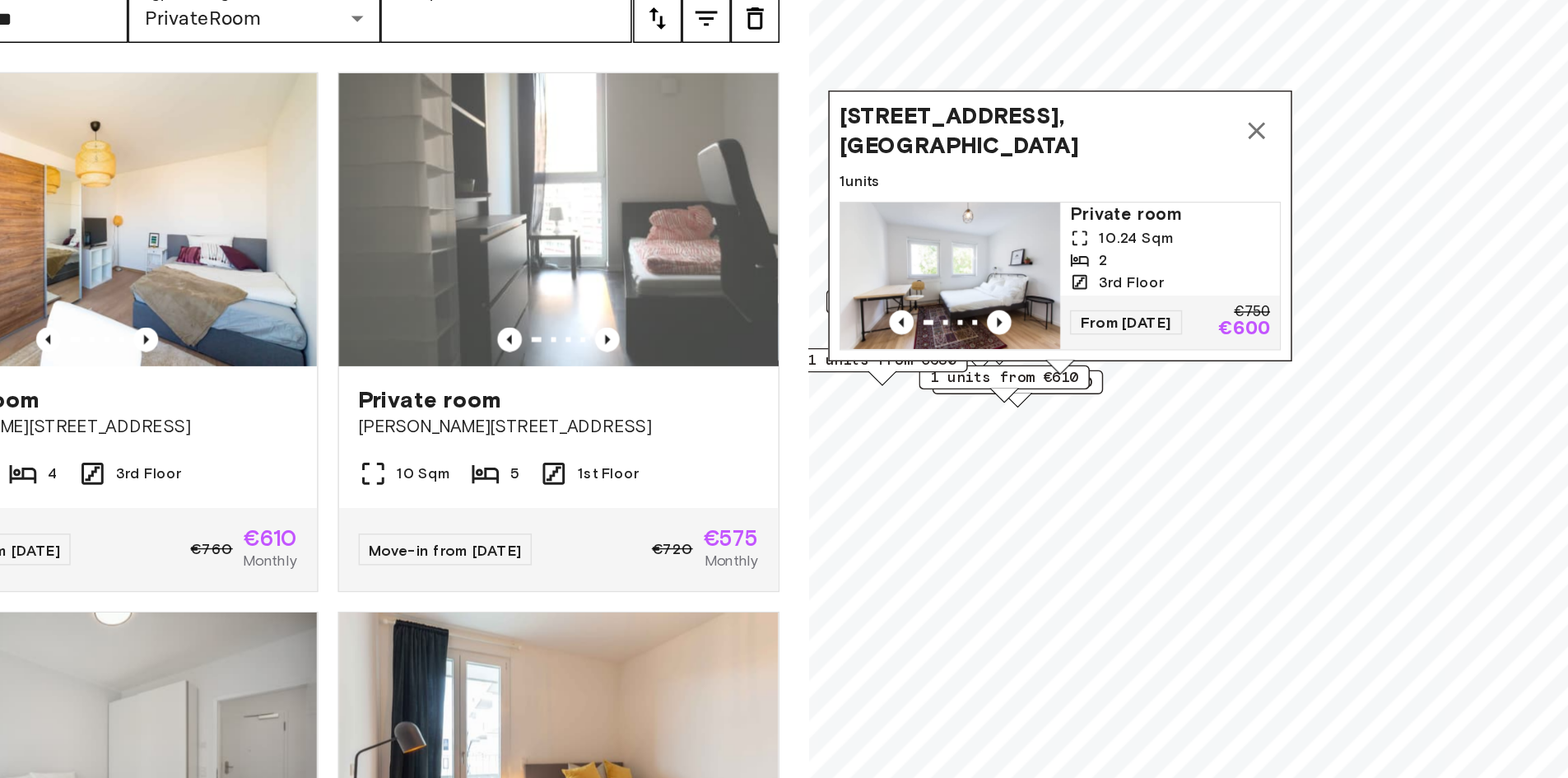
click at [979, 251] on span "Archibaldweg 12, 10317 Berlin, GER" at bounding box center [993, 268] width 265 height 39
click at [970, 256] on span "Archibaldweg 12, 10317 Berlin, GER" at bounding box center [993, 268] width 265 height 39
click at [1000, 251] on span "Archibaldweg 12, 10317 Berlin, GER" at bounding box center [993, 268] width 265 height 39
click at [943, 334] on img "Map marker" at bounding box center [936, 365] width 148 height 99
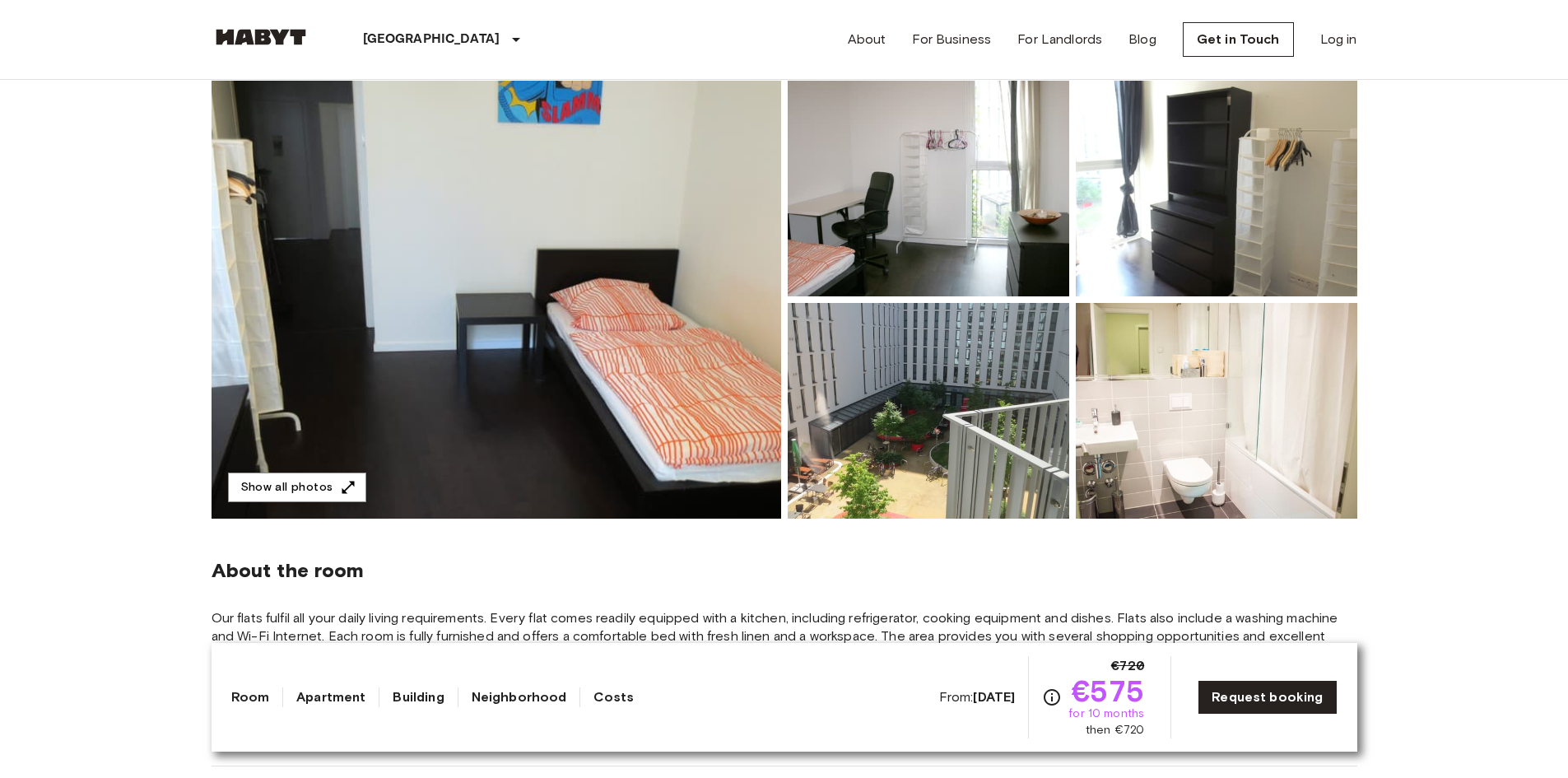
scroll to position [154, 0]
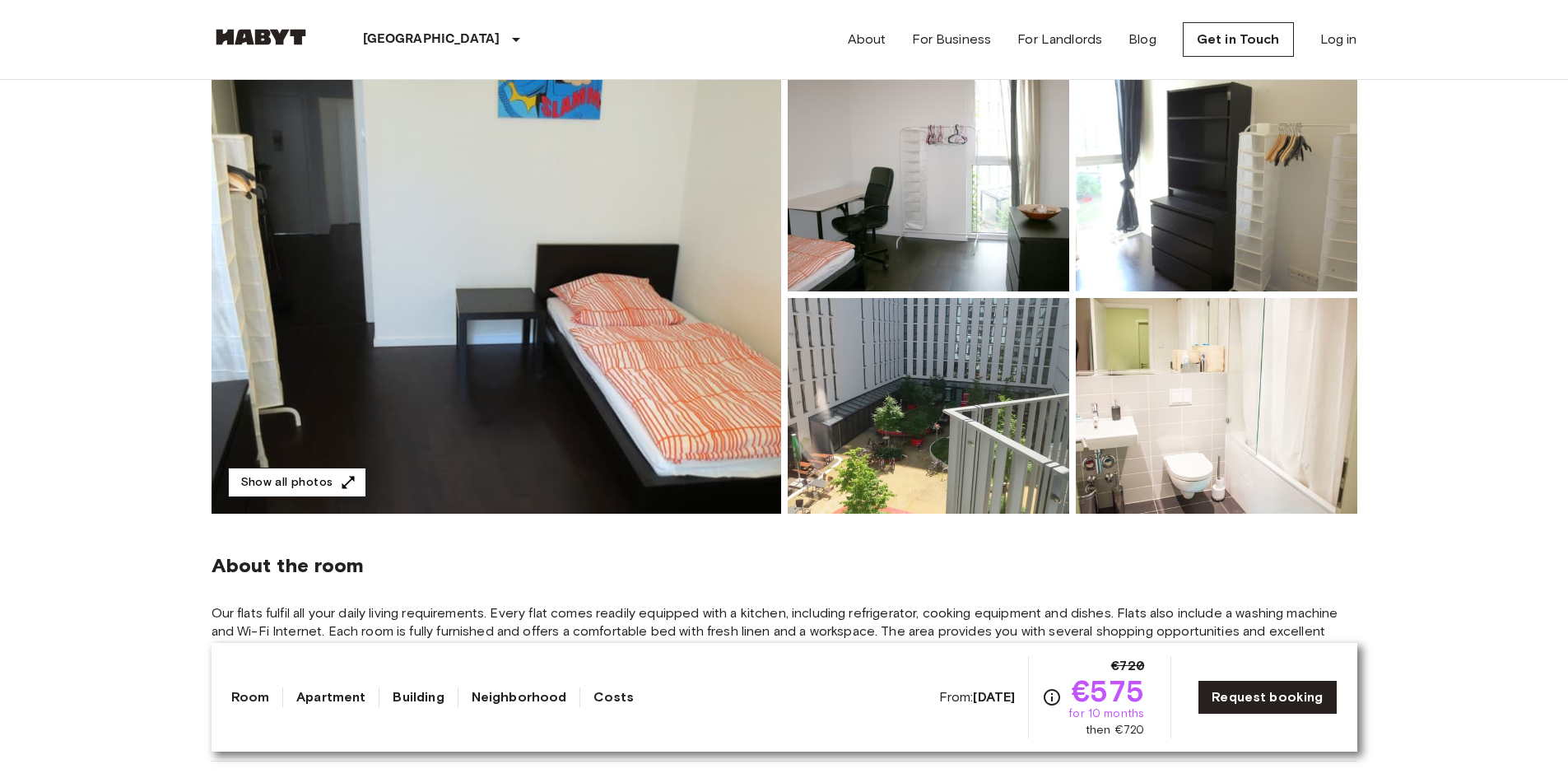
click at [329, 473] on button "Show all photos" at bounding box center [297, 482] width 138 height 31
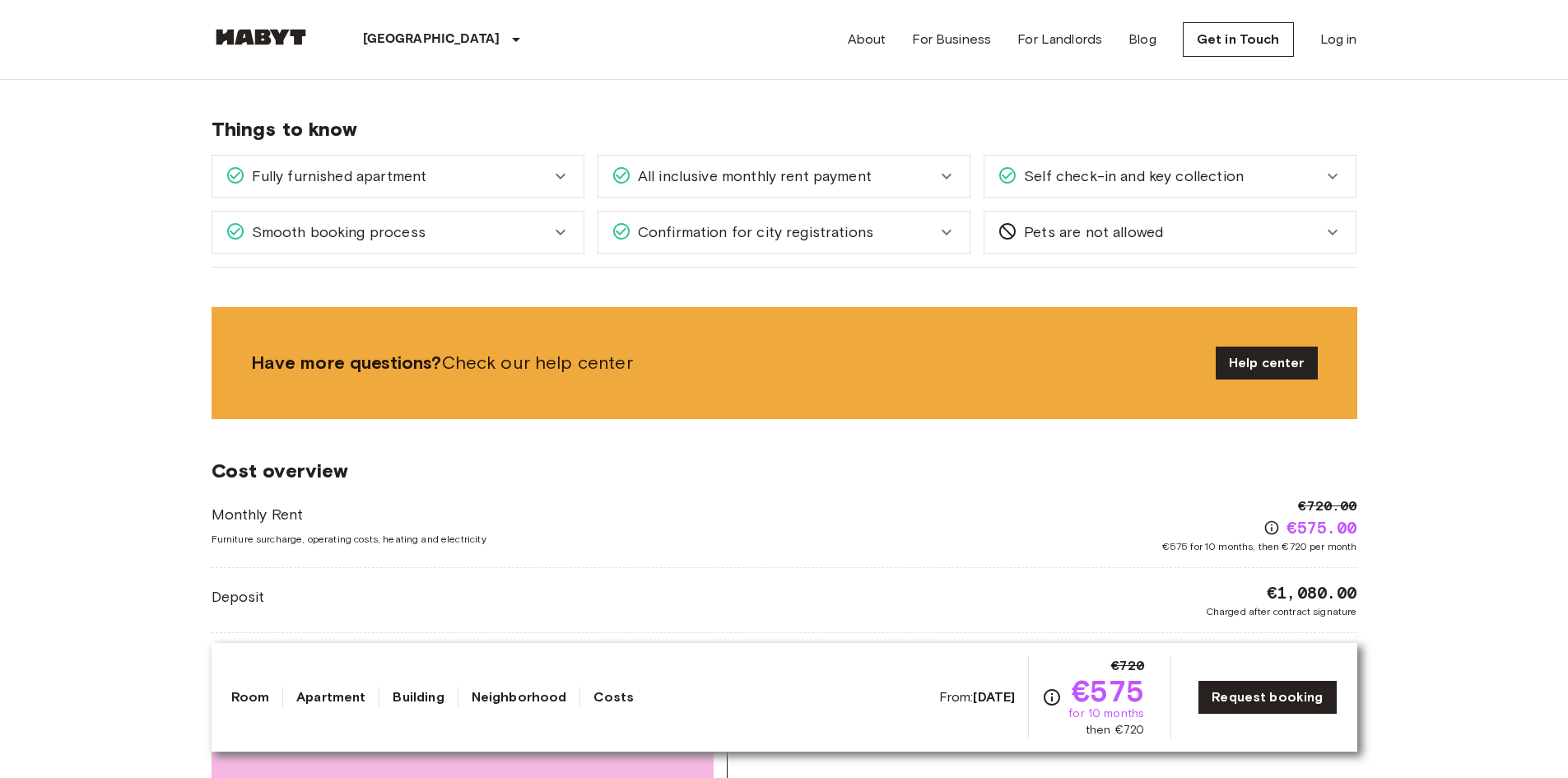
scroll to position [2018, 0]
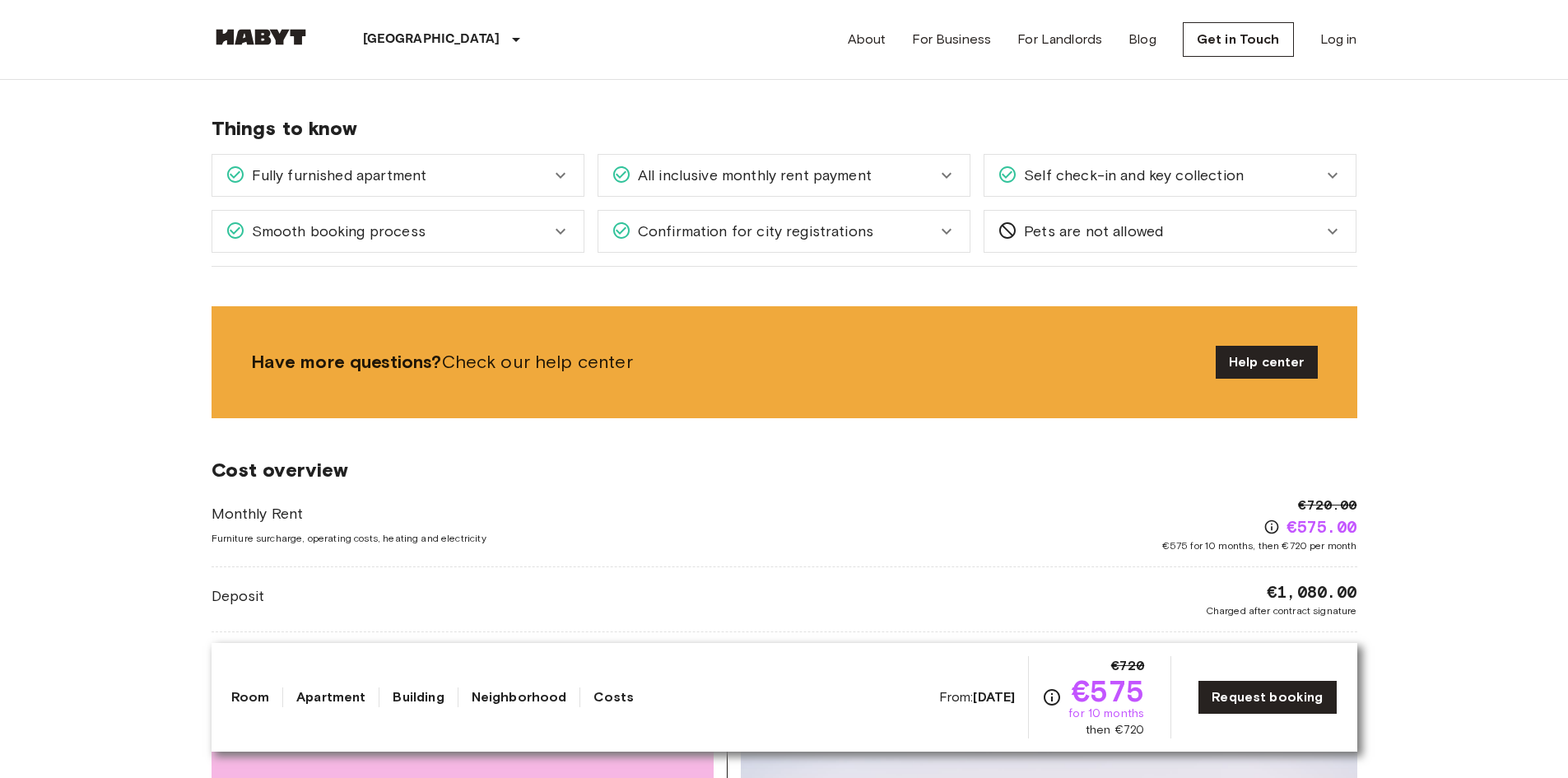
click at [941, 168] on icon at bounding box center [946, 176] width 20 height 20
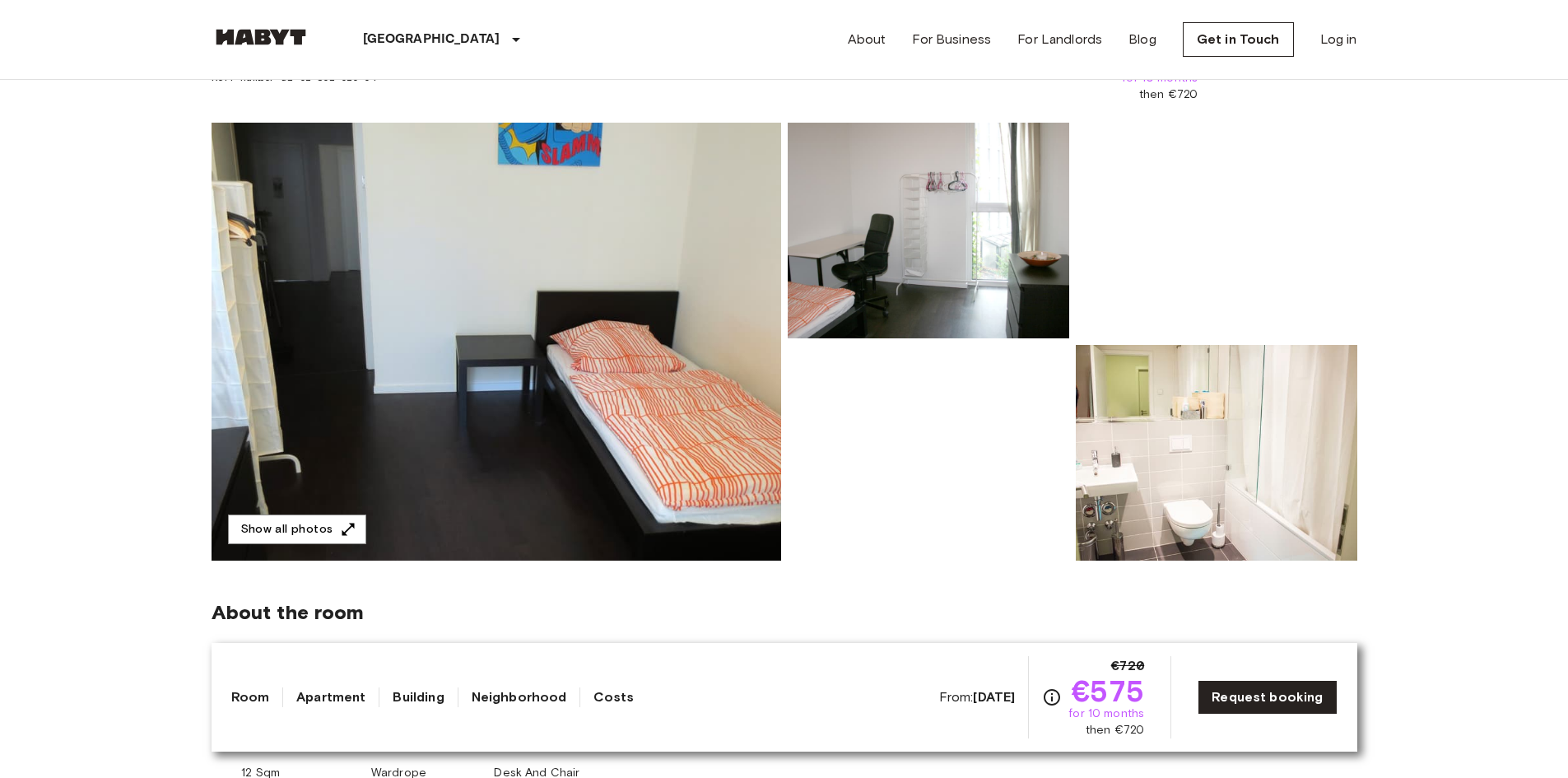
scroll to position [0, 0]
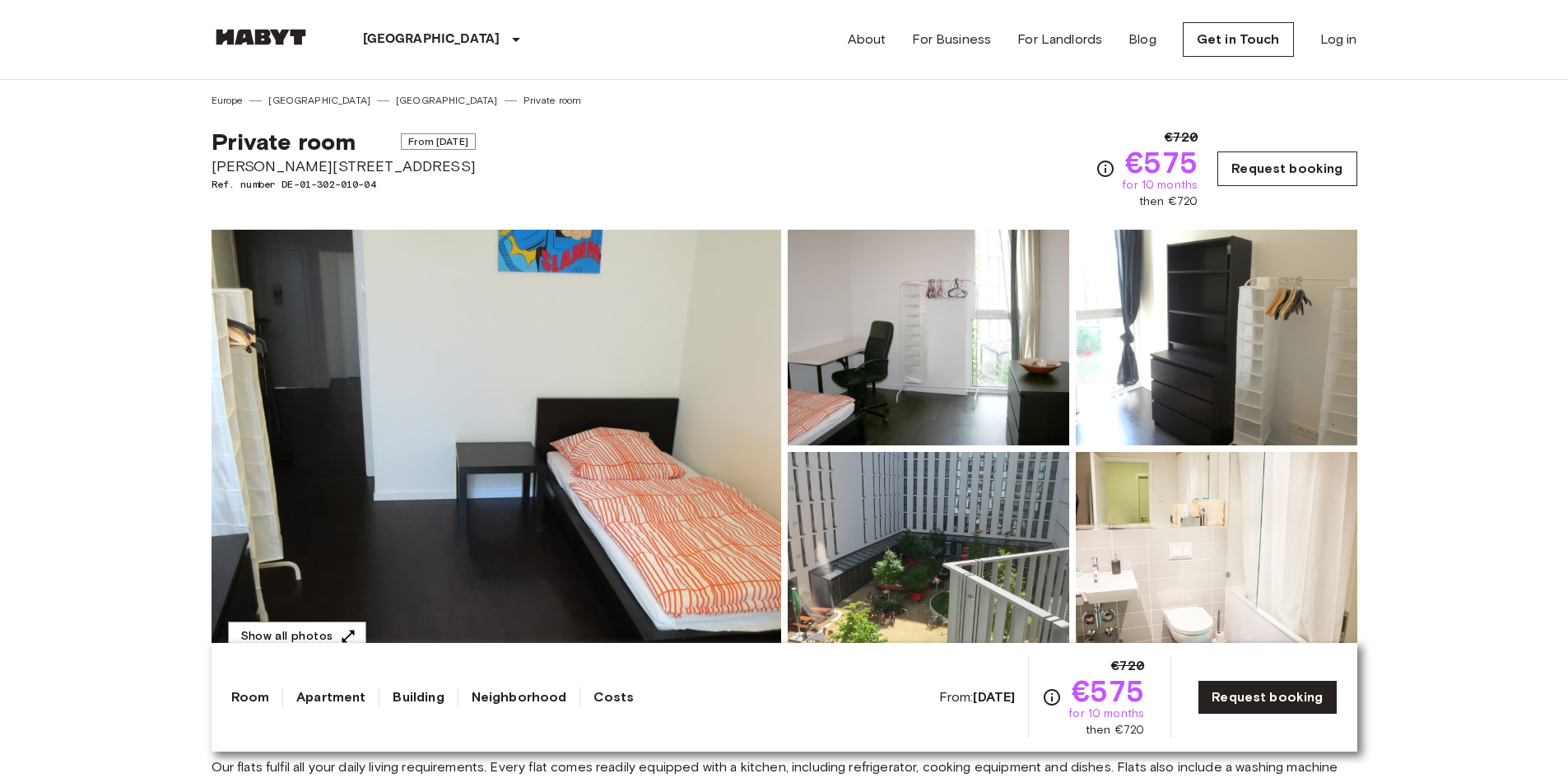
click at [1301, 166] on link "Request booking" at bounding box center [1287, 168] width 139 height 35
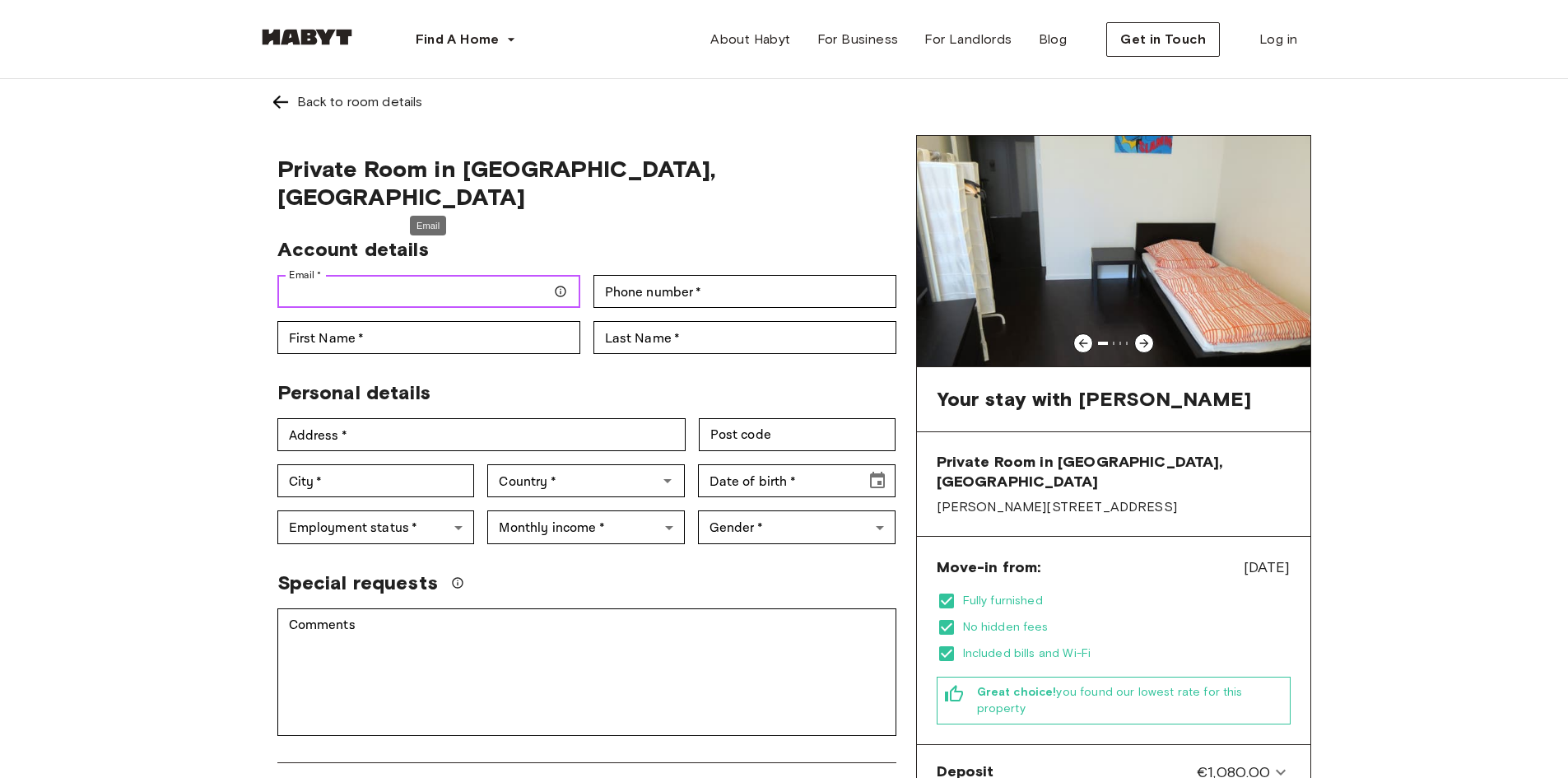
click at [470, 274] on input "Email   *" at bounding box center [429, 290] width 303 height 33
type input "**********"
click at [746, 274] on input "Phone number   *" at bounding box center [745, 290] width 303 height 33
click at [684, 274] on input "Phone number   *" at bounding box center [745, 290] width 303 height 33
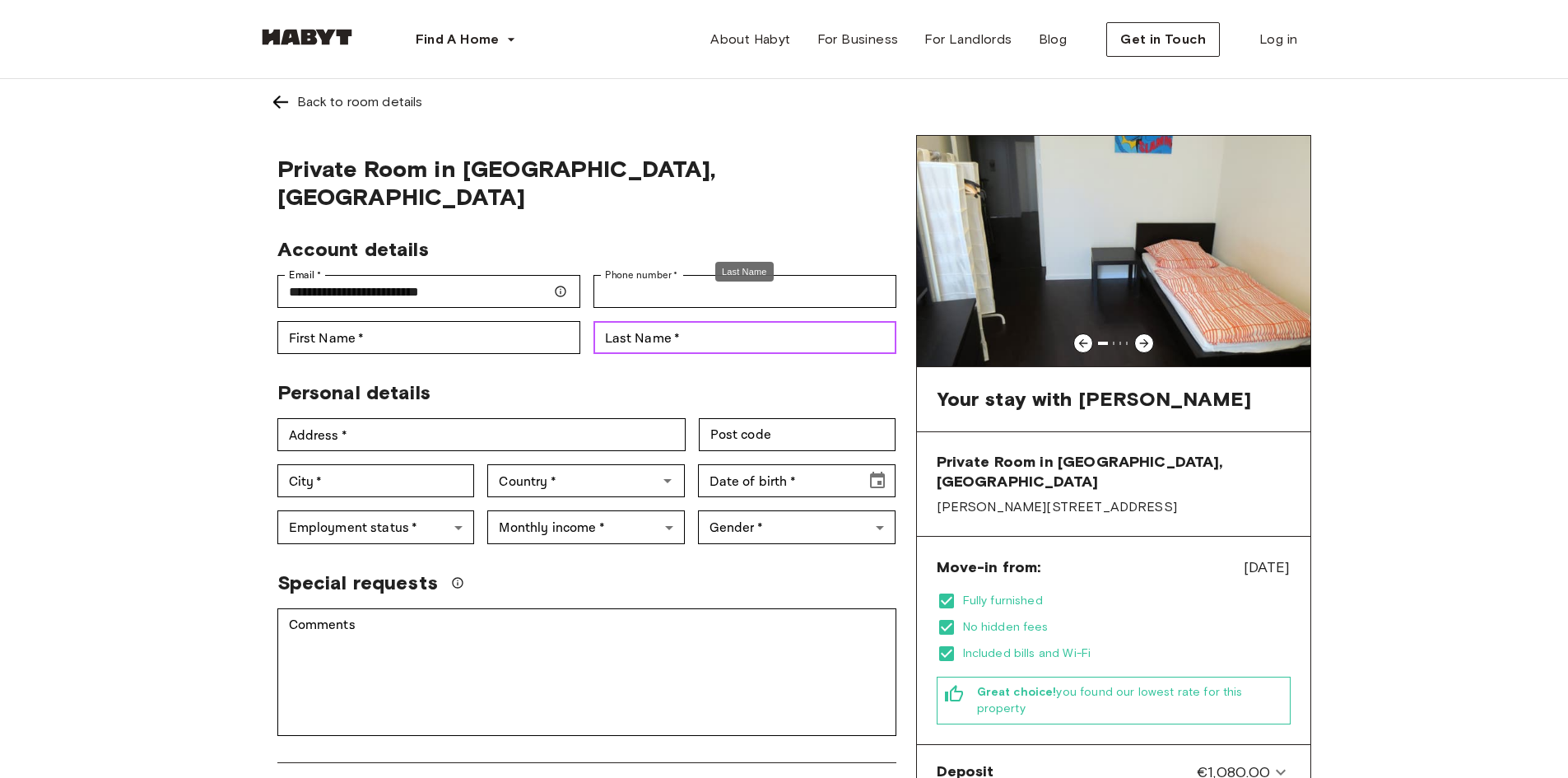
click at [666, 321] on input "Last Name   *" at bounding box center [745, 337] width 303 height 33
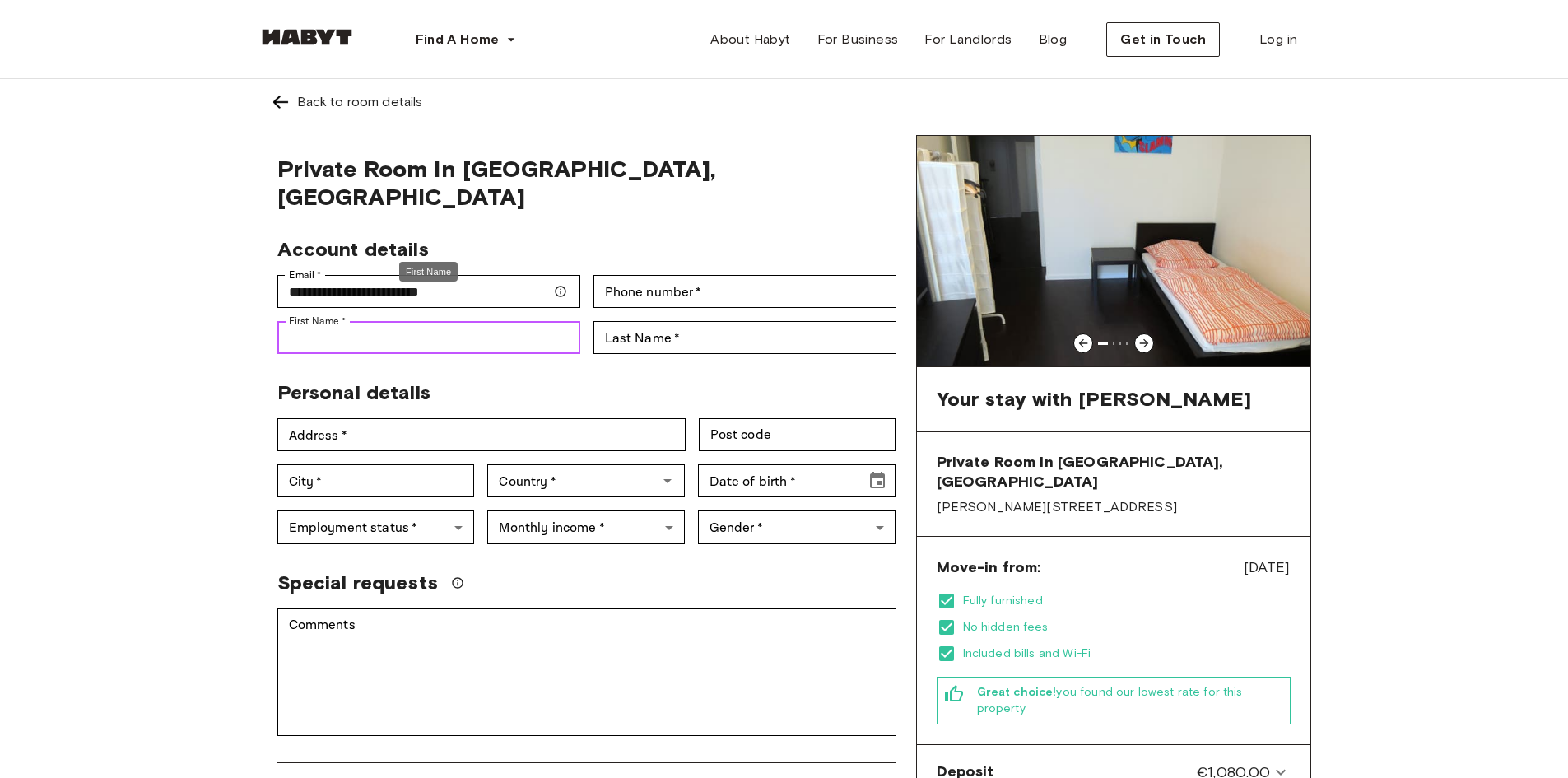
click at [509, 321] on input "First Name   *" at bounding box center [429, 337] width 303 height 33
click at [468, 451] on div "City   * City   *" at bounding box center [369, 474] width 210 height 46
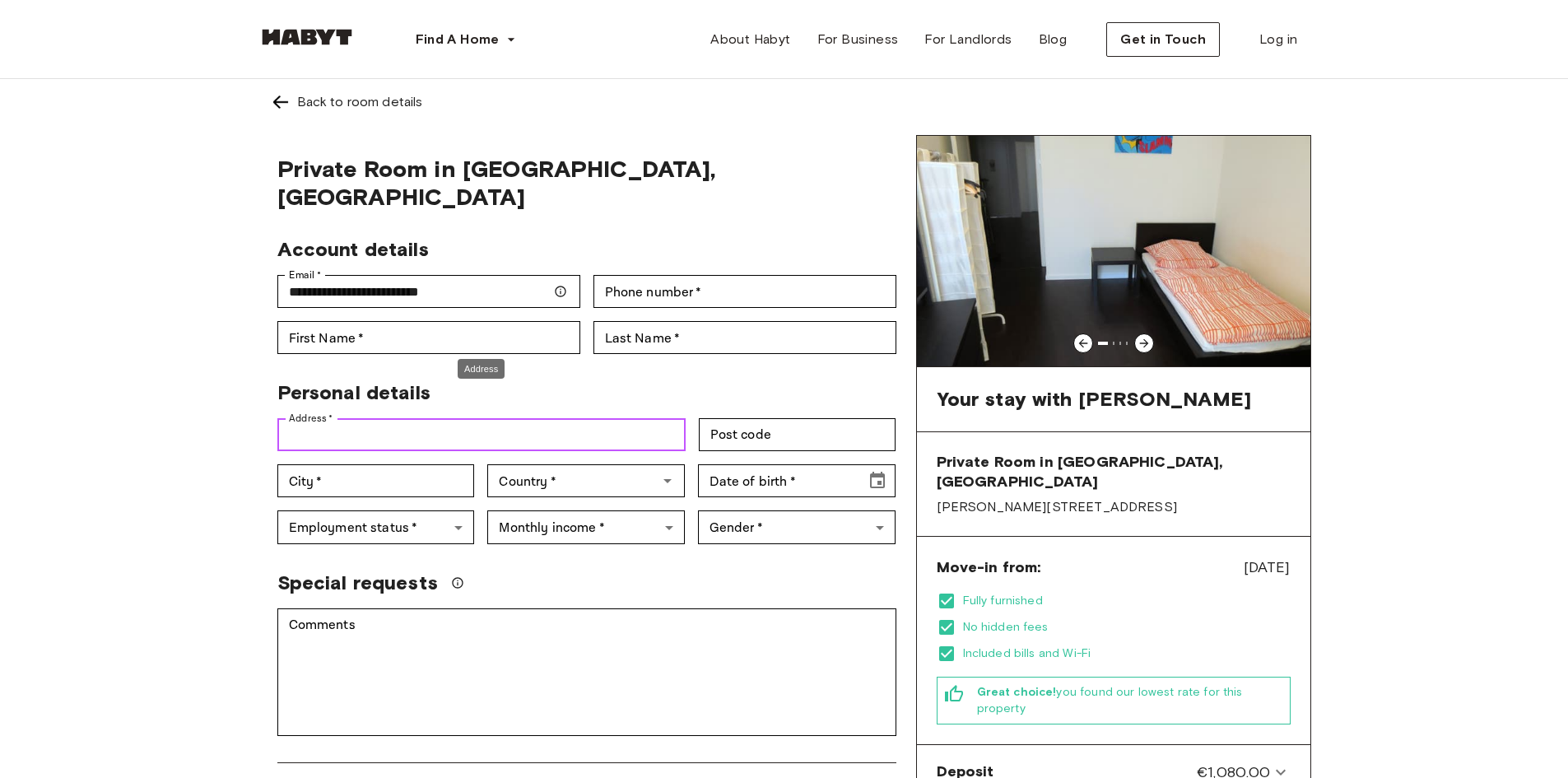
click at [456, 418] on input "Address   *" at bounding box center [481, 433] width 408 height 33
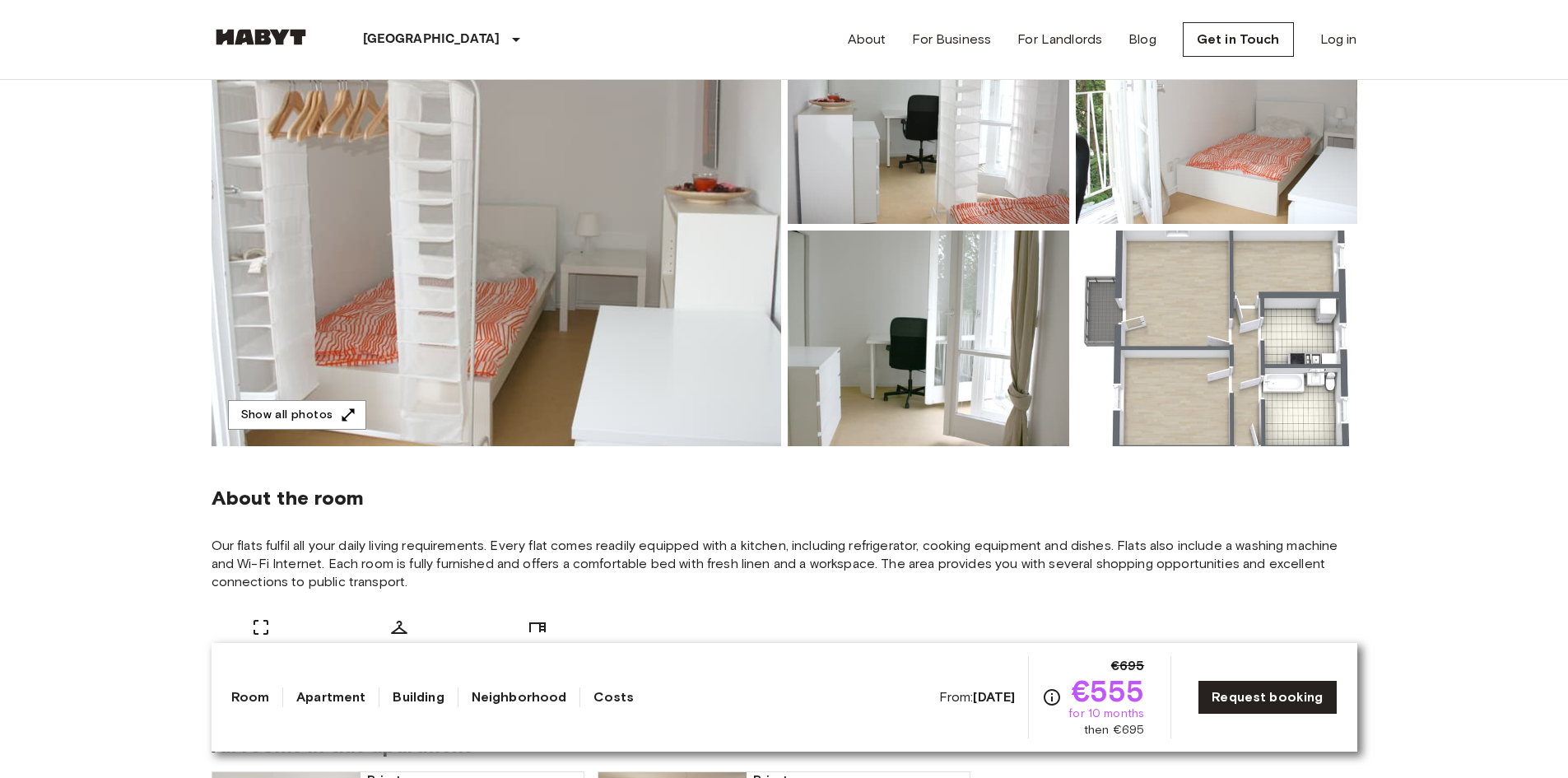
scroll to position [220, 0]
click at [251, 698] on link "Room" at bounding box center [250, 697] width 39 height 20
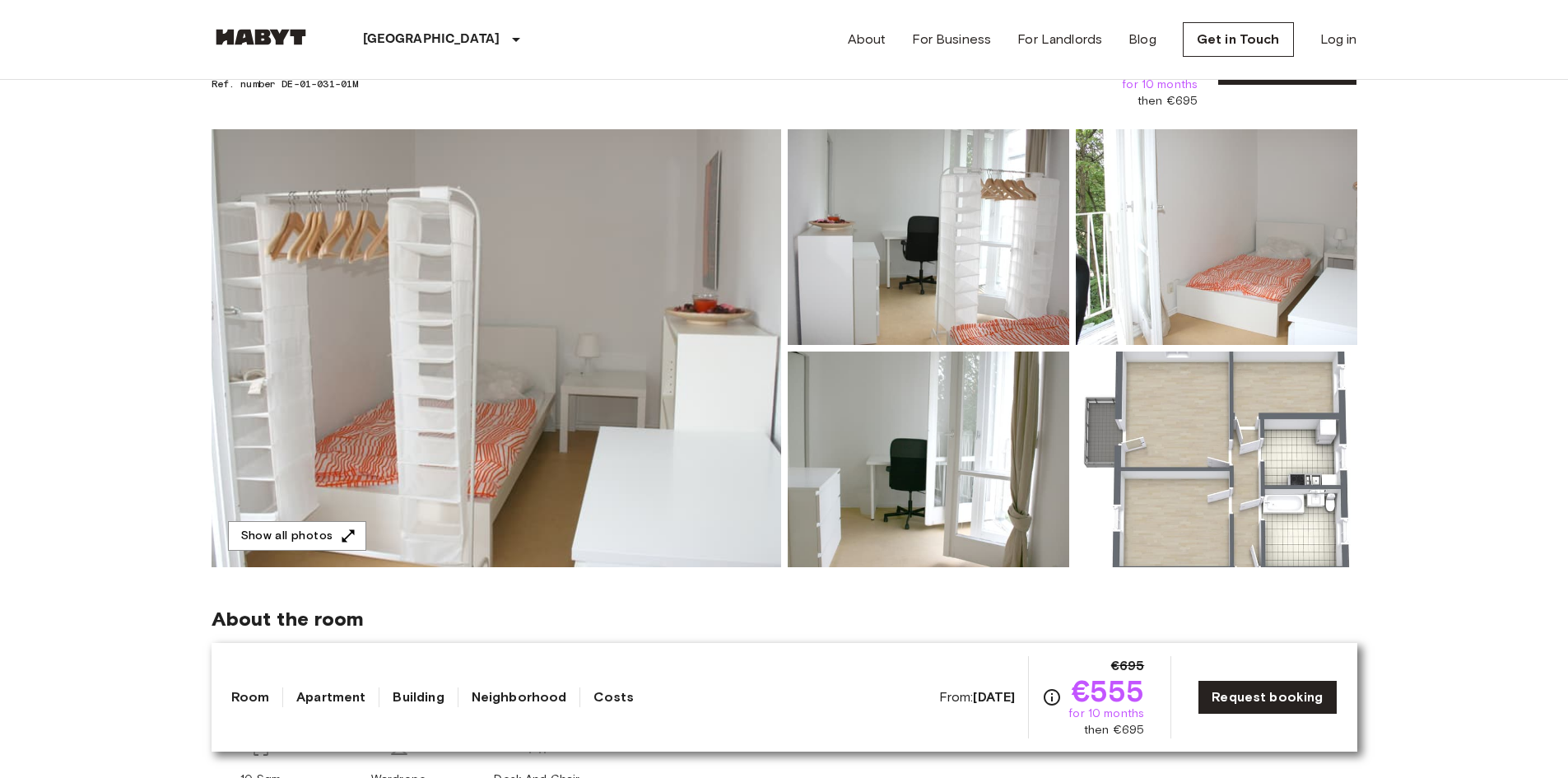
scroll to position [97, 0]
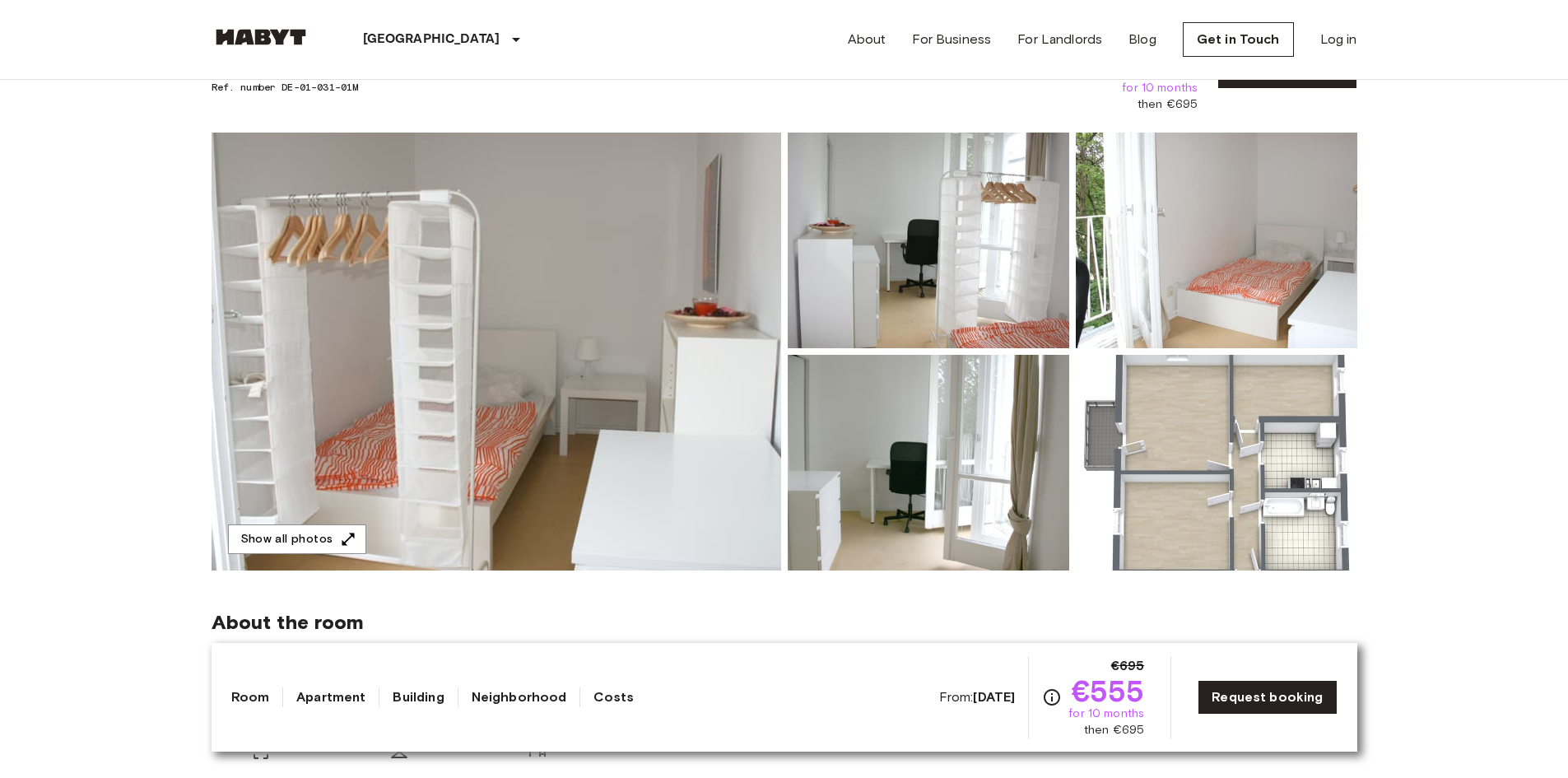
click at [655, 354] on img at bounding box center [496, 350] width 570 height 437
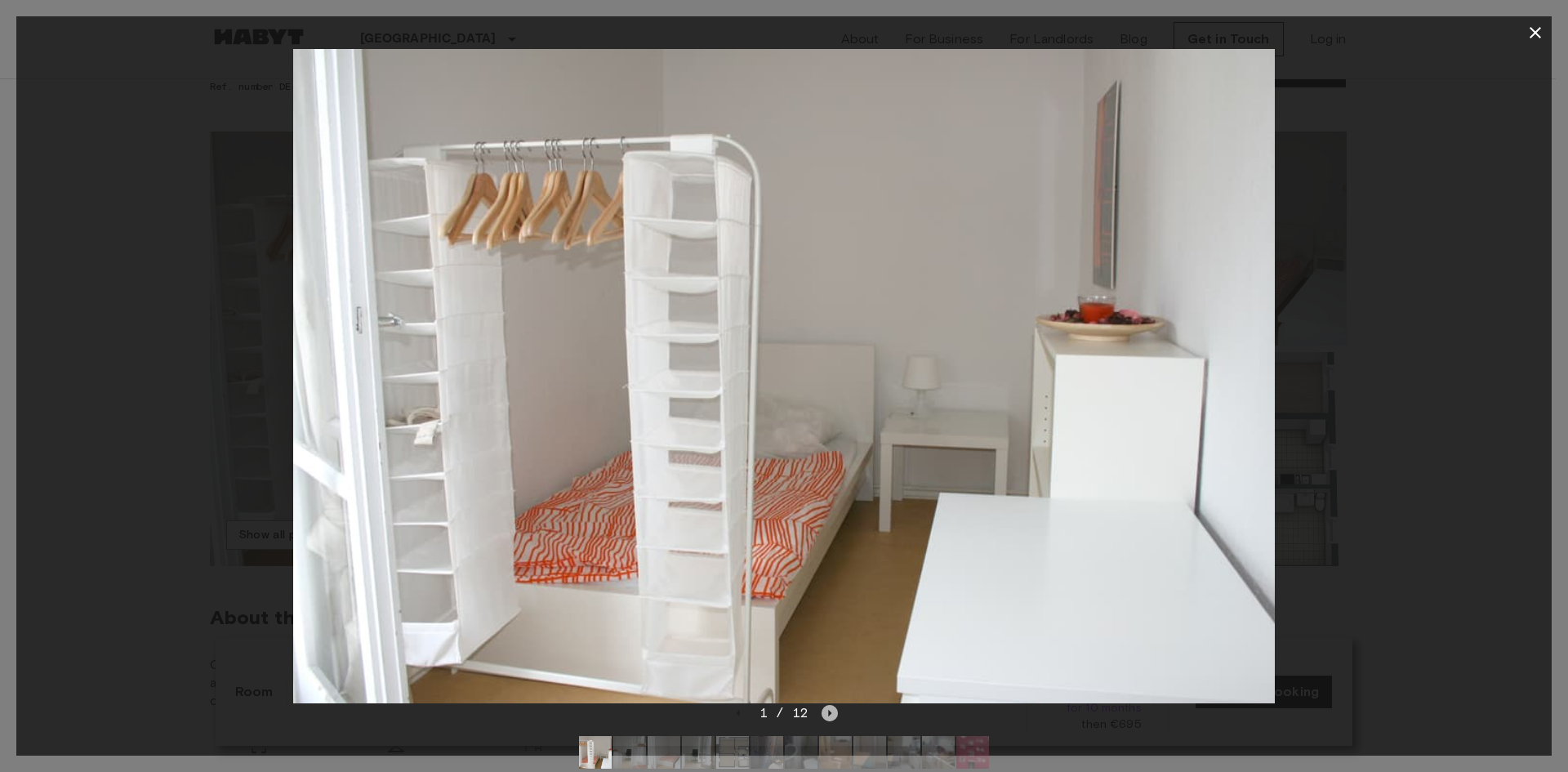
click at [832, 712] on icon "Next image" at bounding box center [829, 712] width 17 height 17
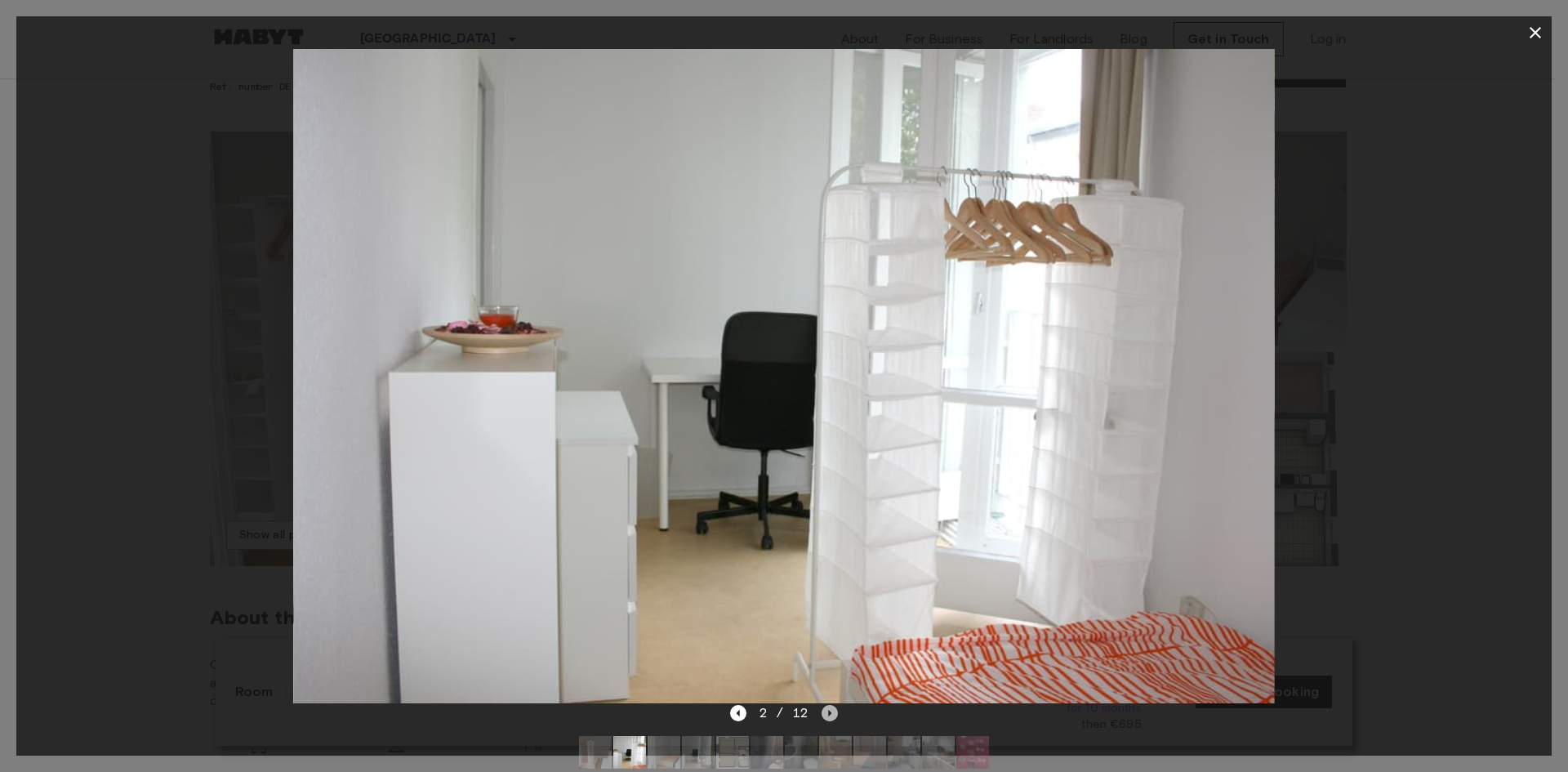
click at [832, 712] on icon "Next image" at bounding box center [829, 712] width 17 height 17
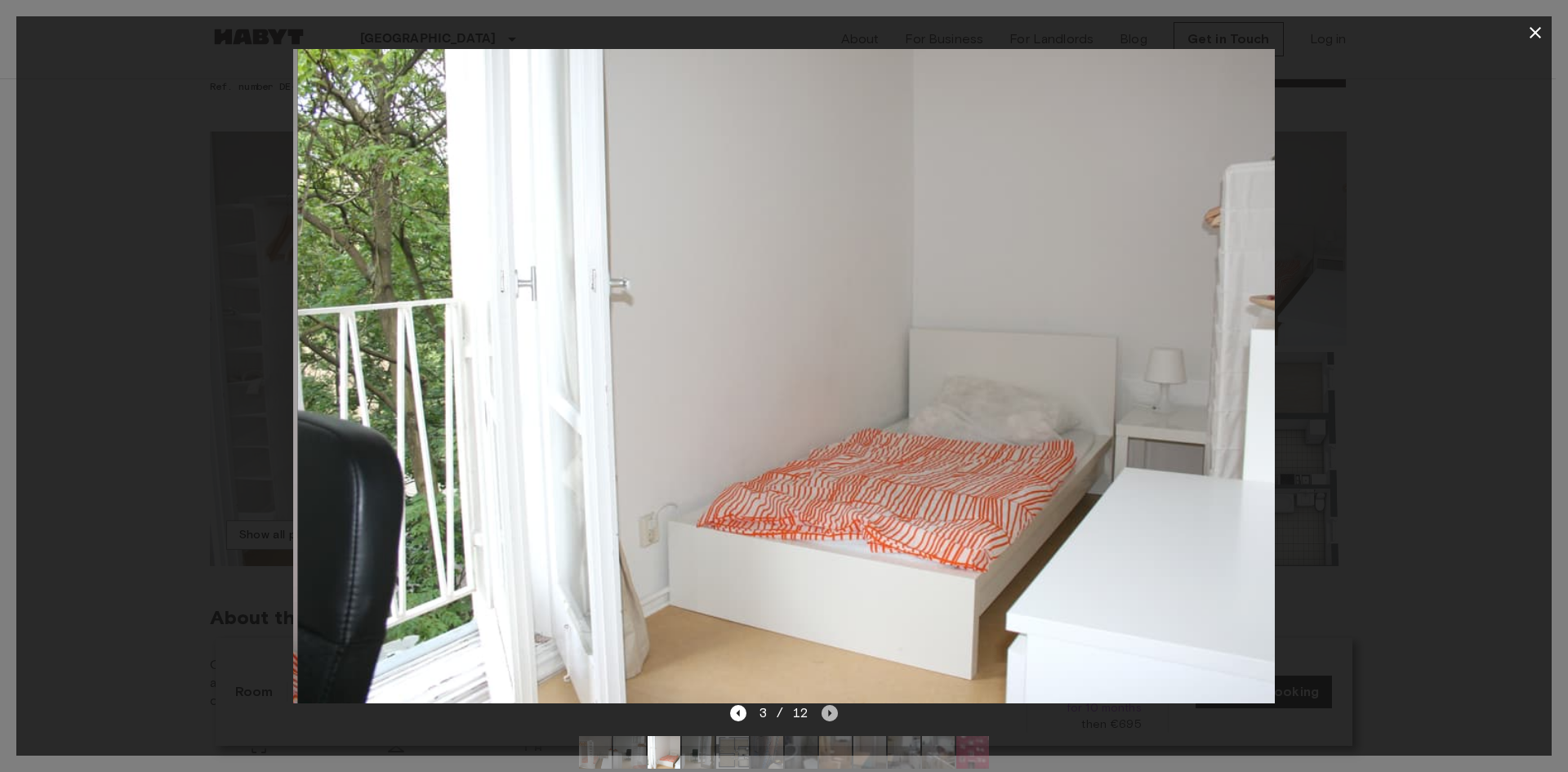
click at [832, 712] on icon "Next image" at bounding box center [829, 712] width 17 height 17
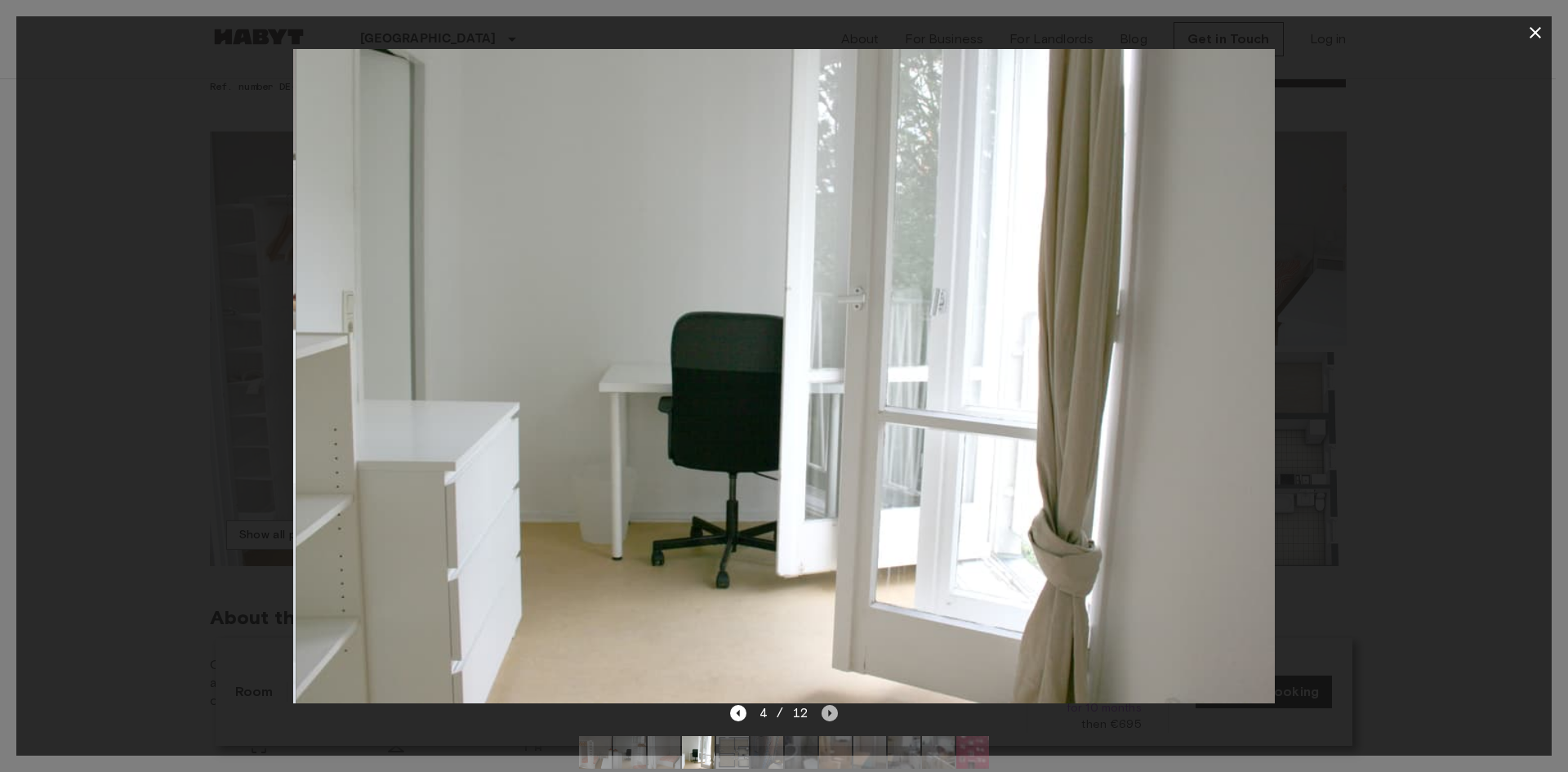
click at [832, 712] on icon "Next image" at bounding box center [829, 712] width 17 height 17
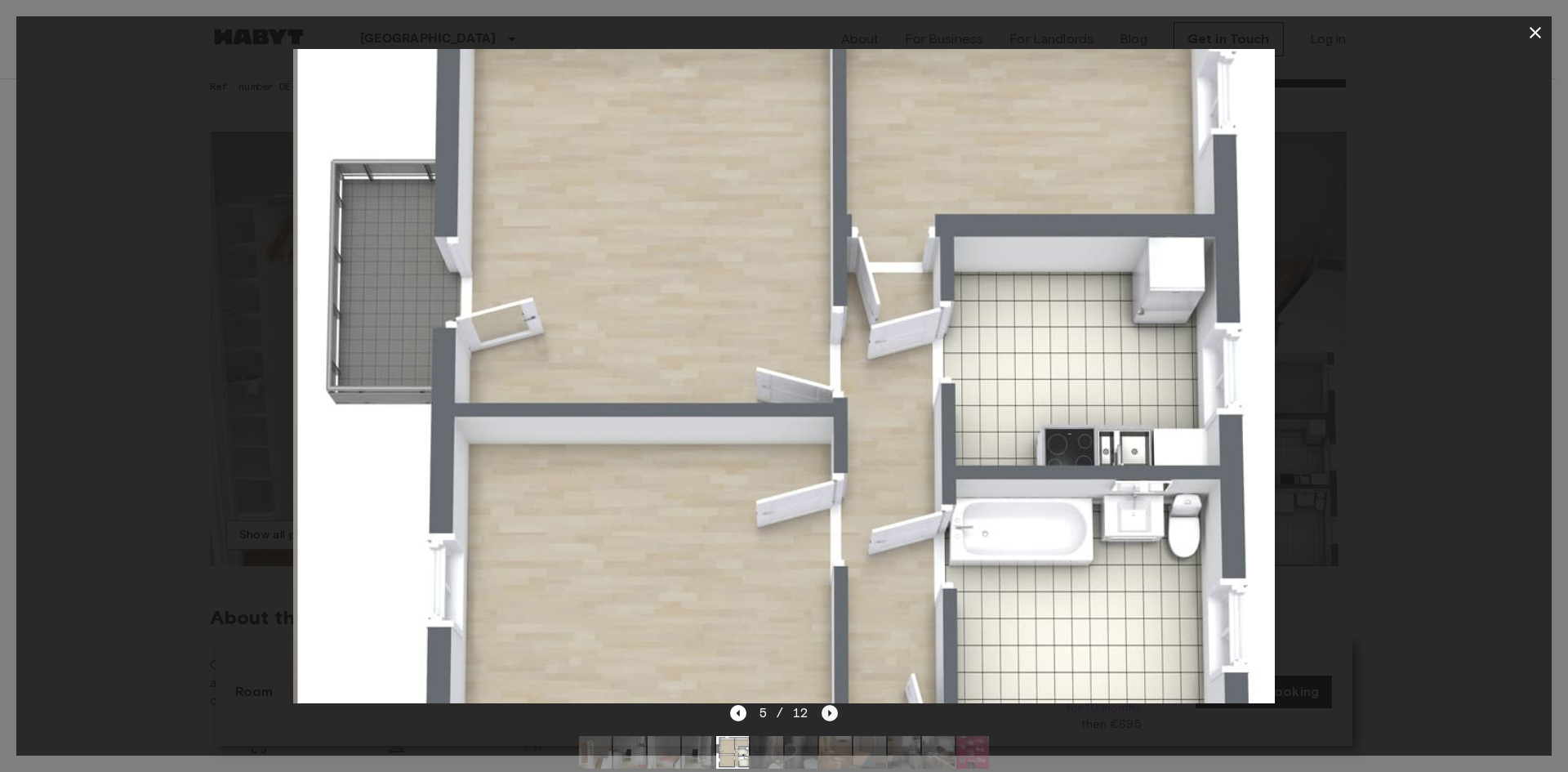
click at [832, 712] on icon "Next image" at bounding box center [829, 712] width 17 height 17
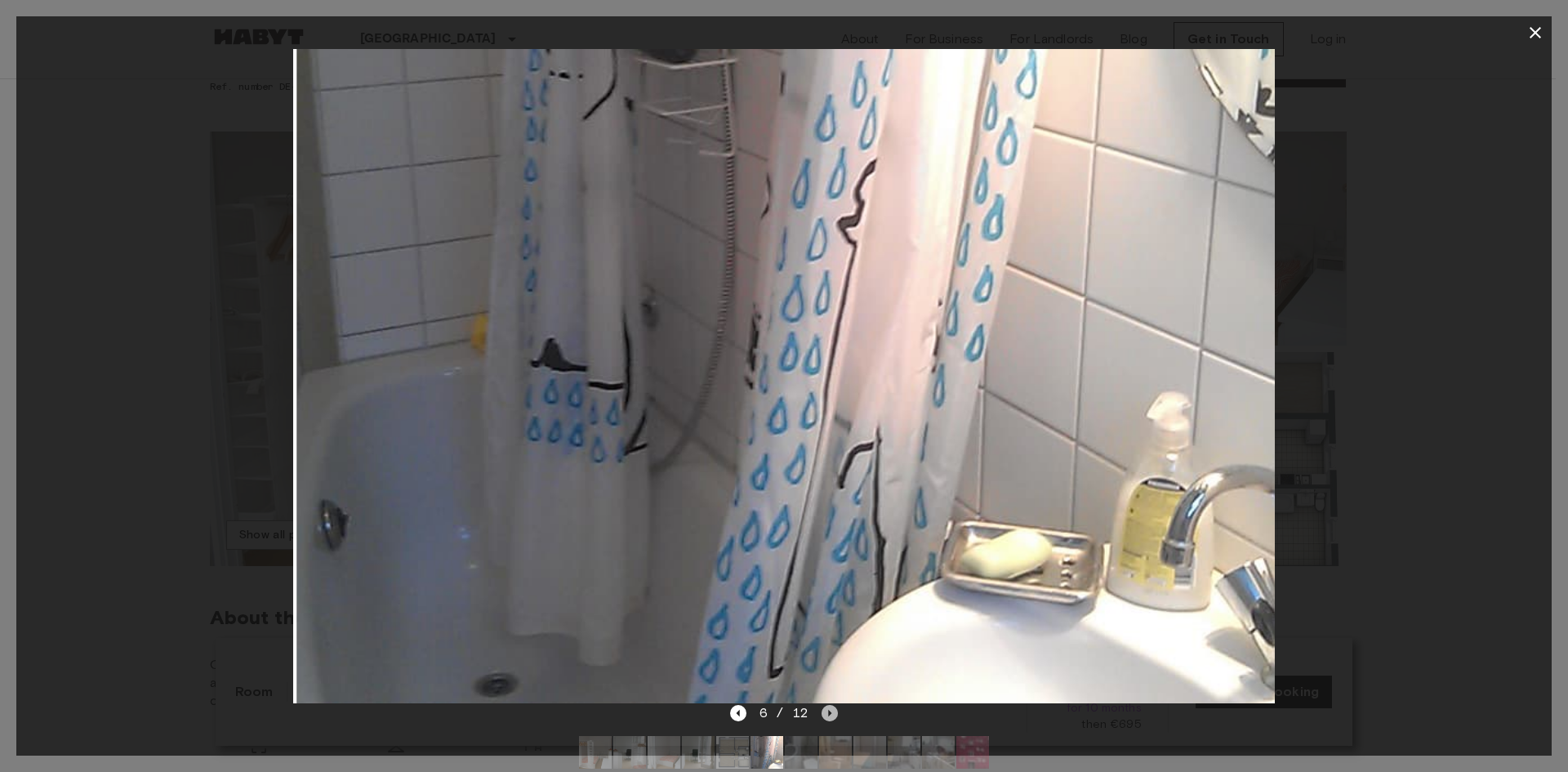
click at [832, 712] on icon "Next image" at bounding box center [829, 712] width 17 height 17
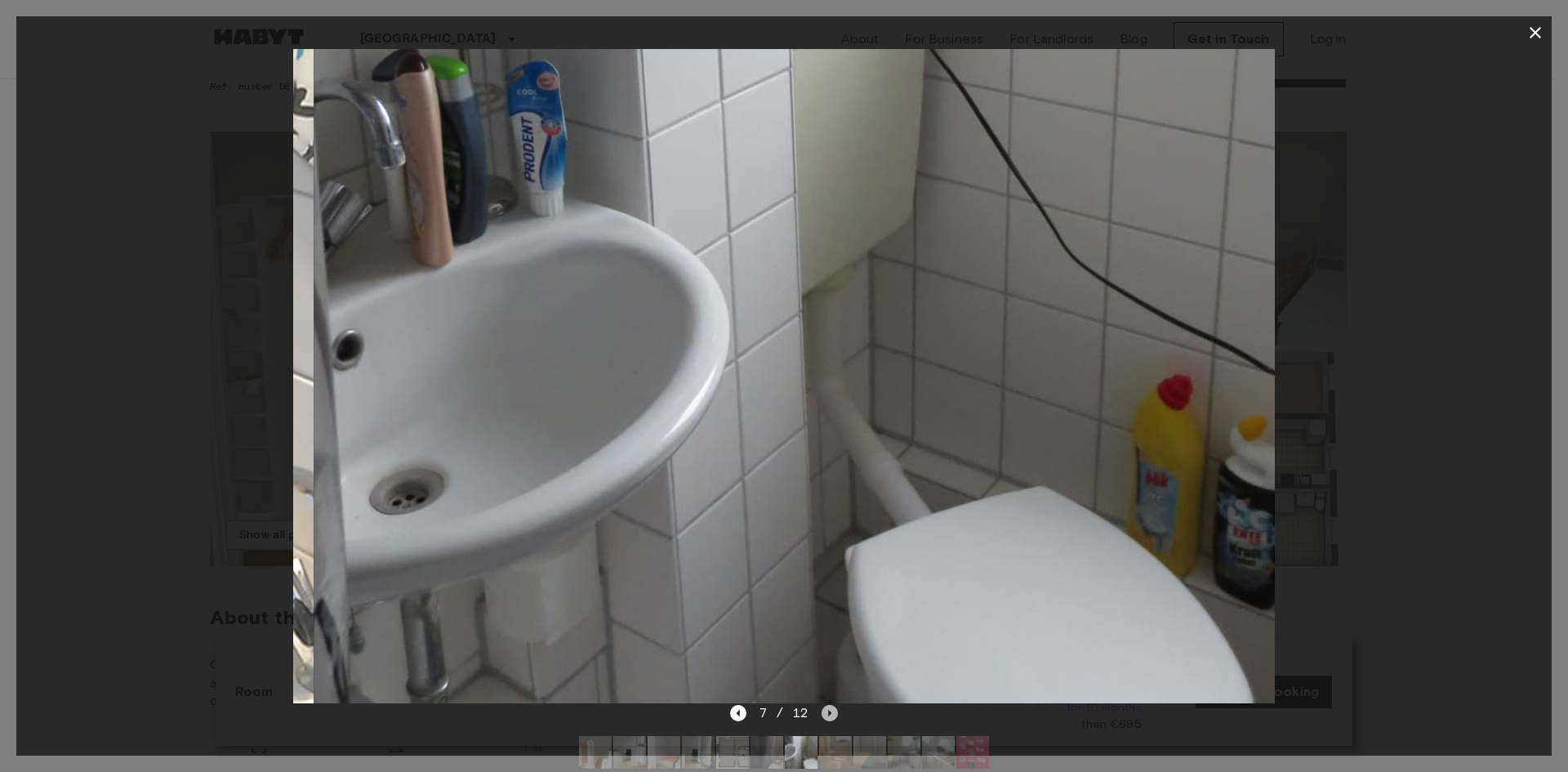
click at [832, 712] on icon "Next image" at bounding box center [829, 712] width 17 height 17
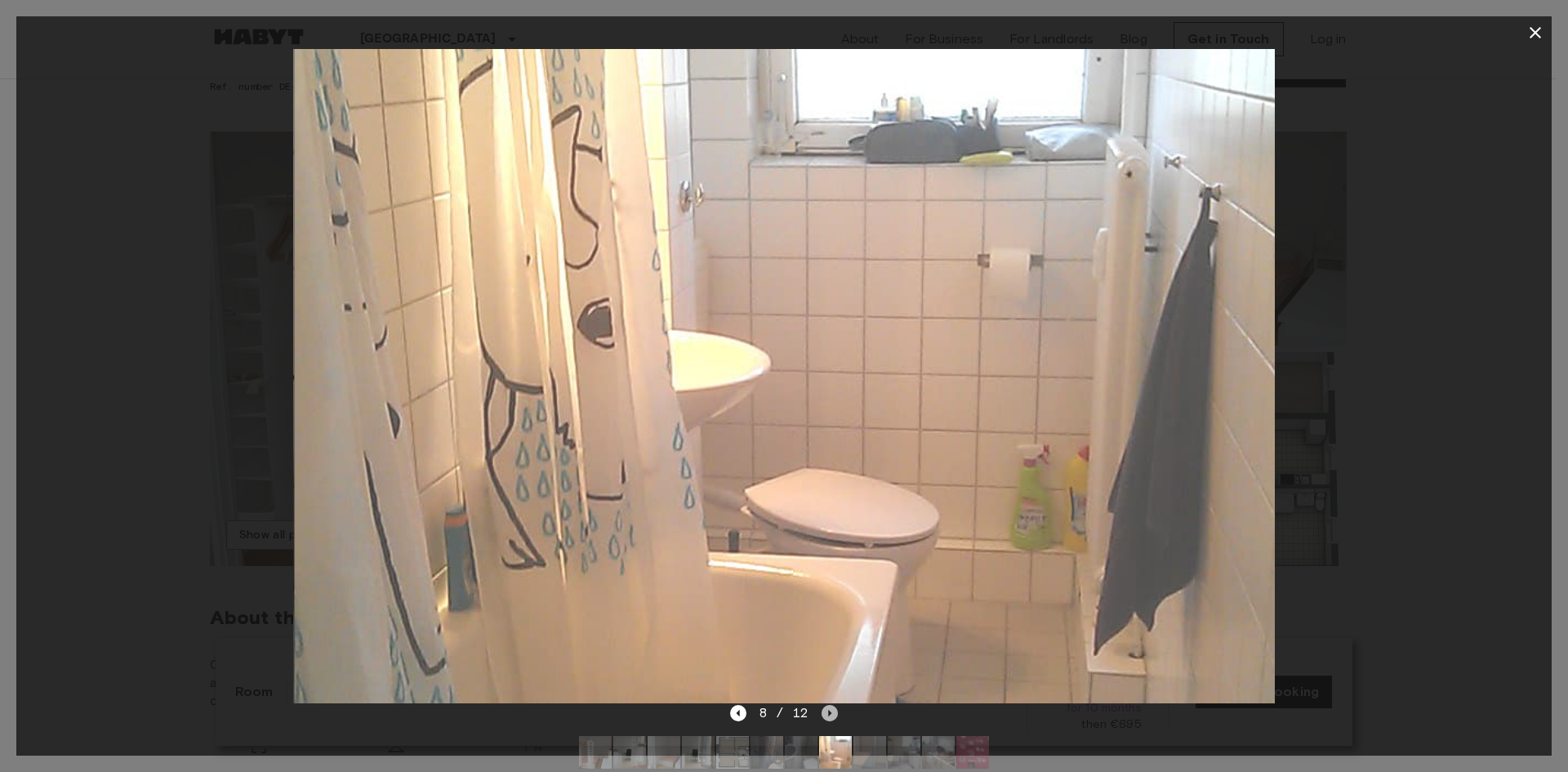
click at [832, 712] on icon "Next image" at bounding box center [829, 712] width 17 height 17
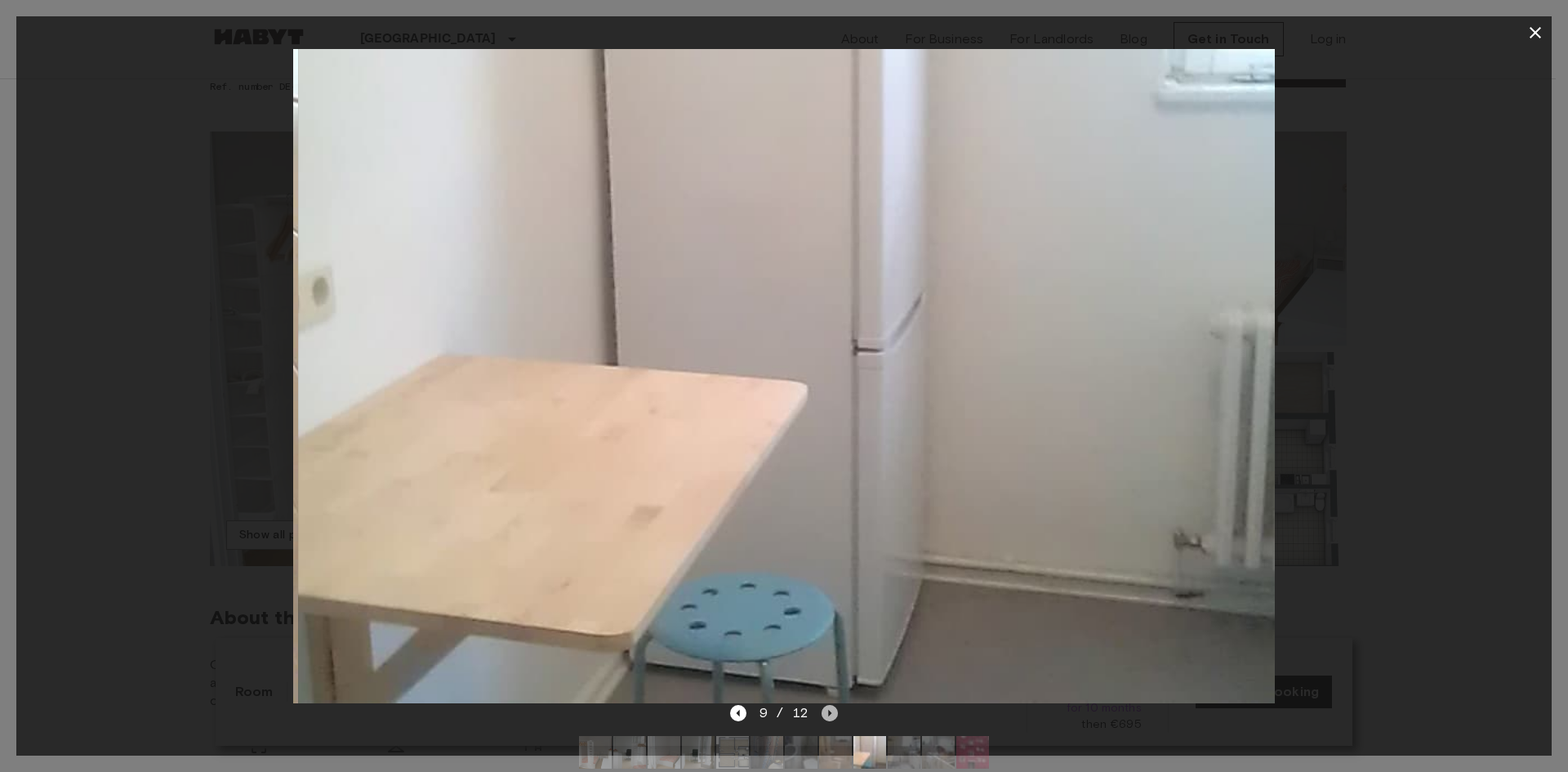
click at [832, 712] on icon "Next image" at bounding box center [829, 712] width 17 height 17
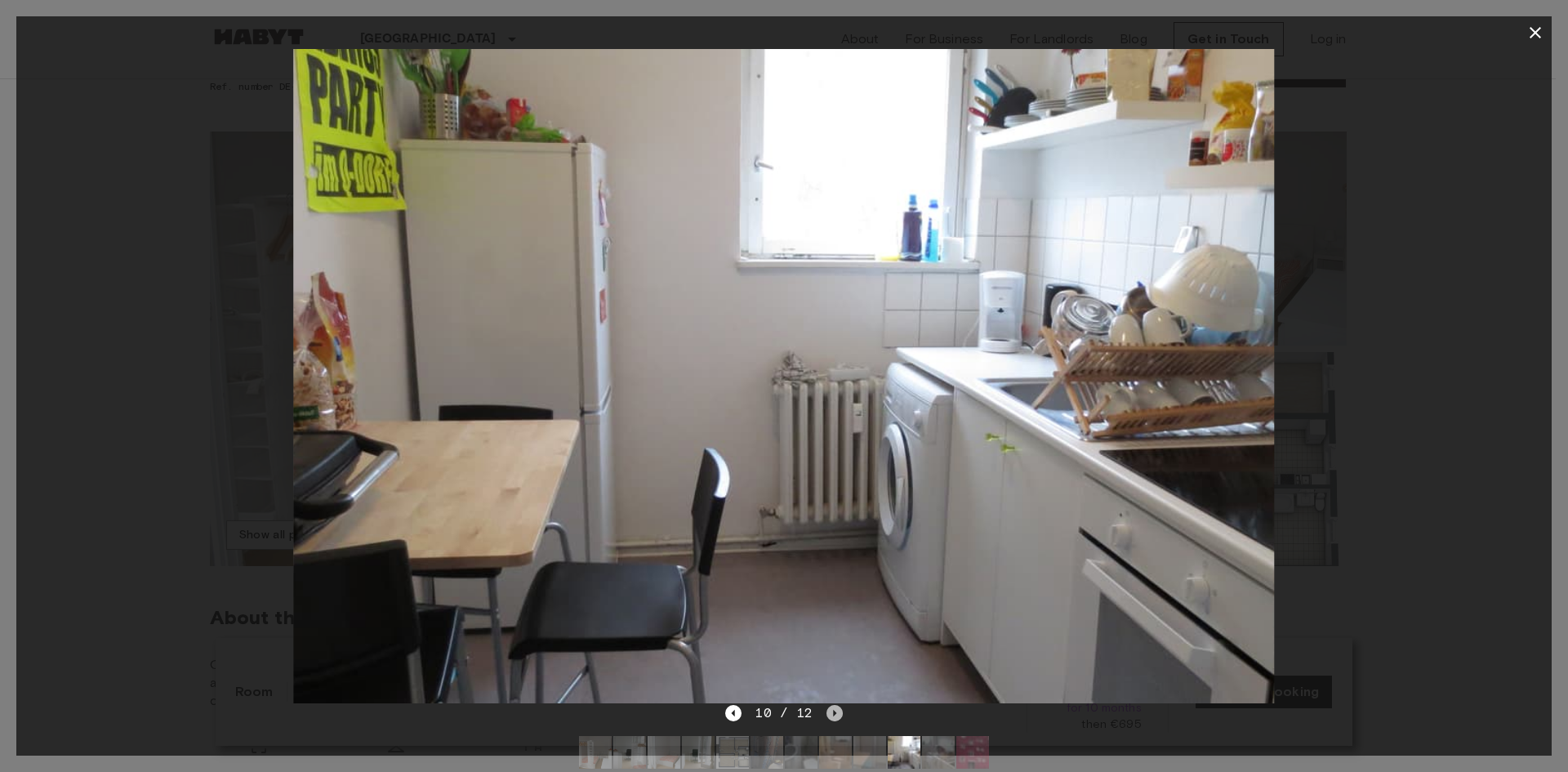
click at [833, 712] on icon "Next image" at bounding box center [834, 712] width 3 height 7
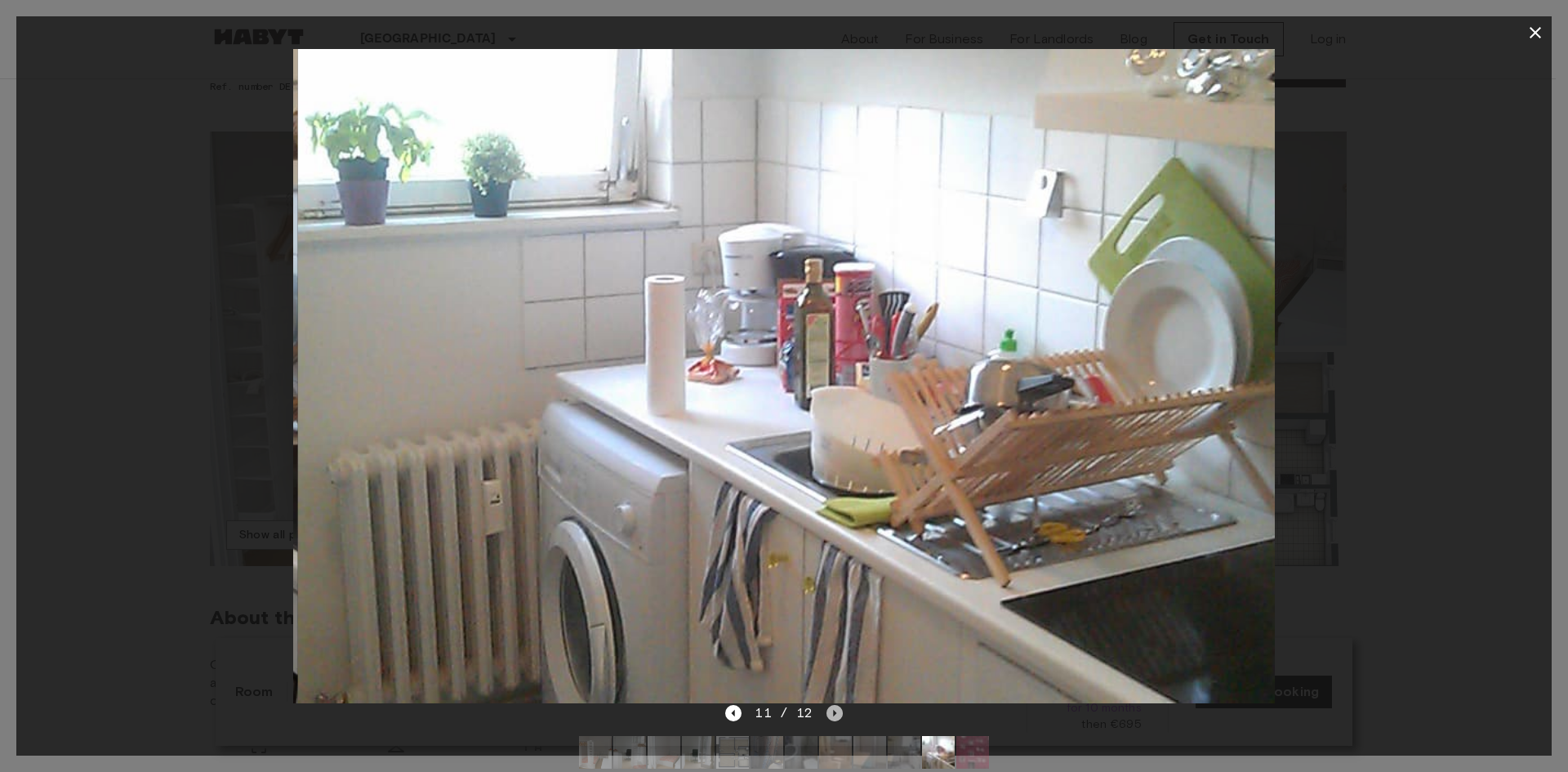
click at [833, 712] on icon "Next image" at bounding box center [834, 712] width 3 height 7
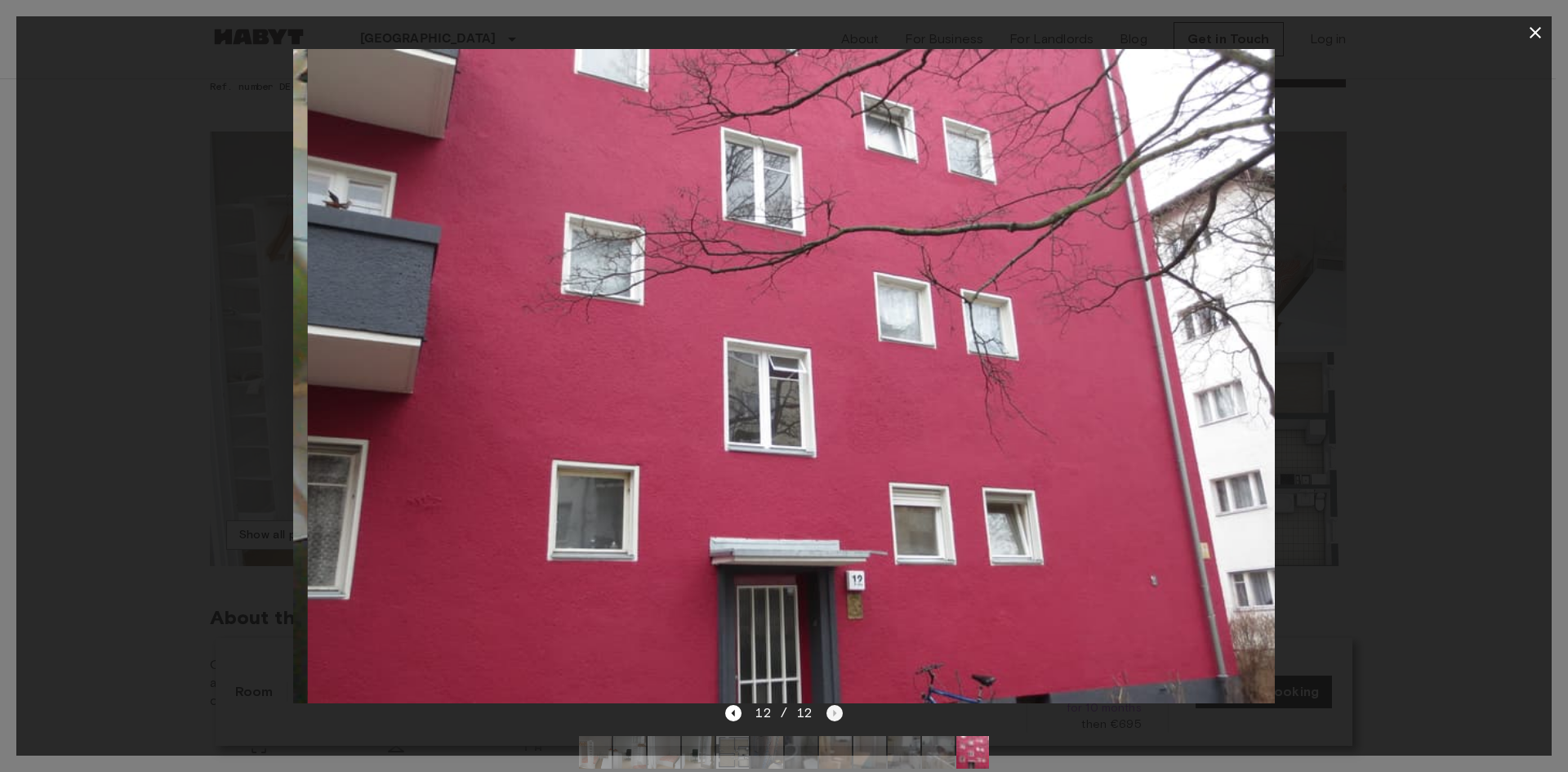
click at [832, 712] on div "12 / 12" at bounding box center [783, 713] width 117 height 20
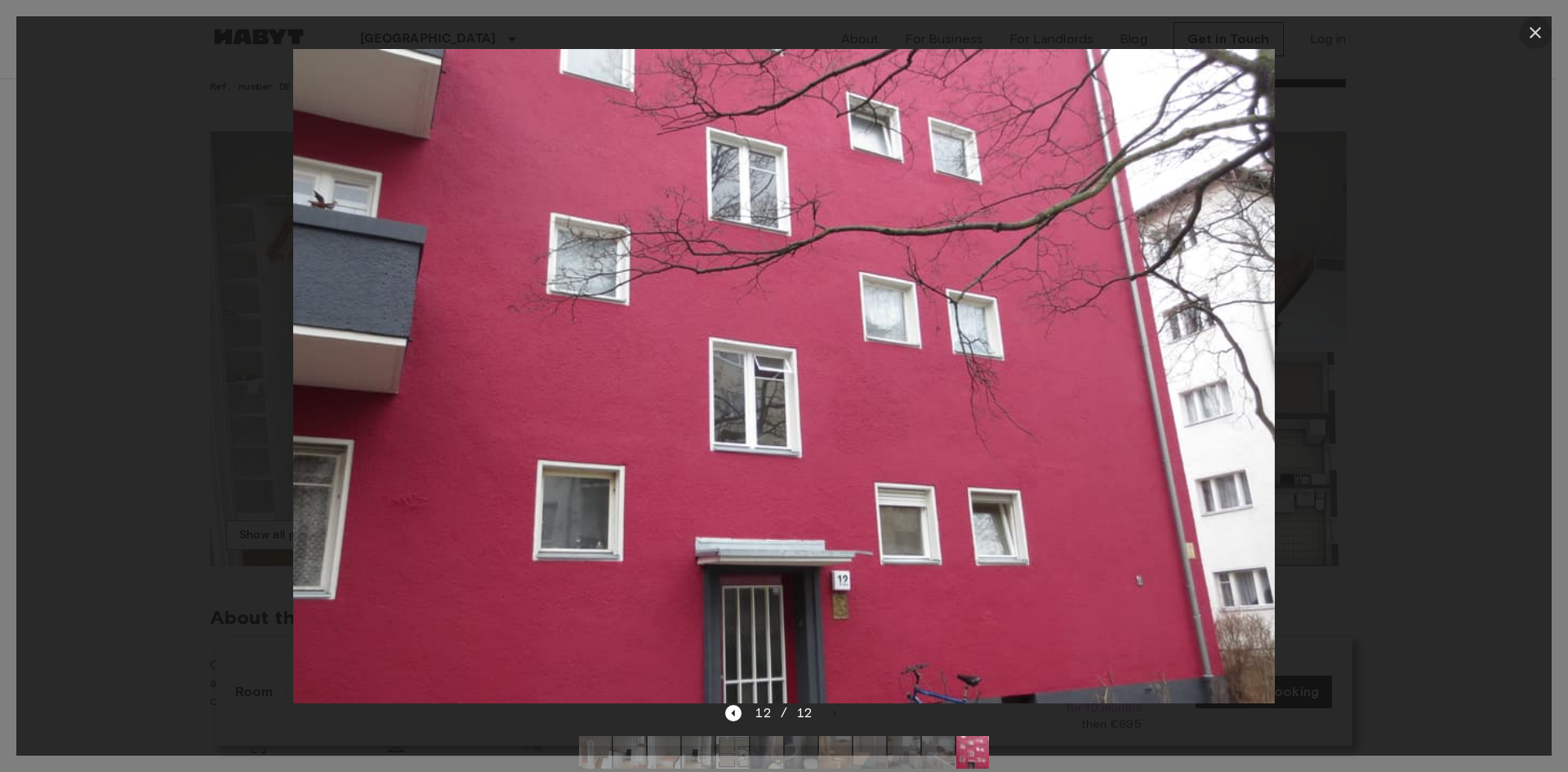
click at [1538, 32] on icon "button" at bounding box center [1536, 32] width 20 height 20
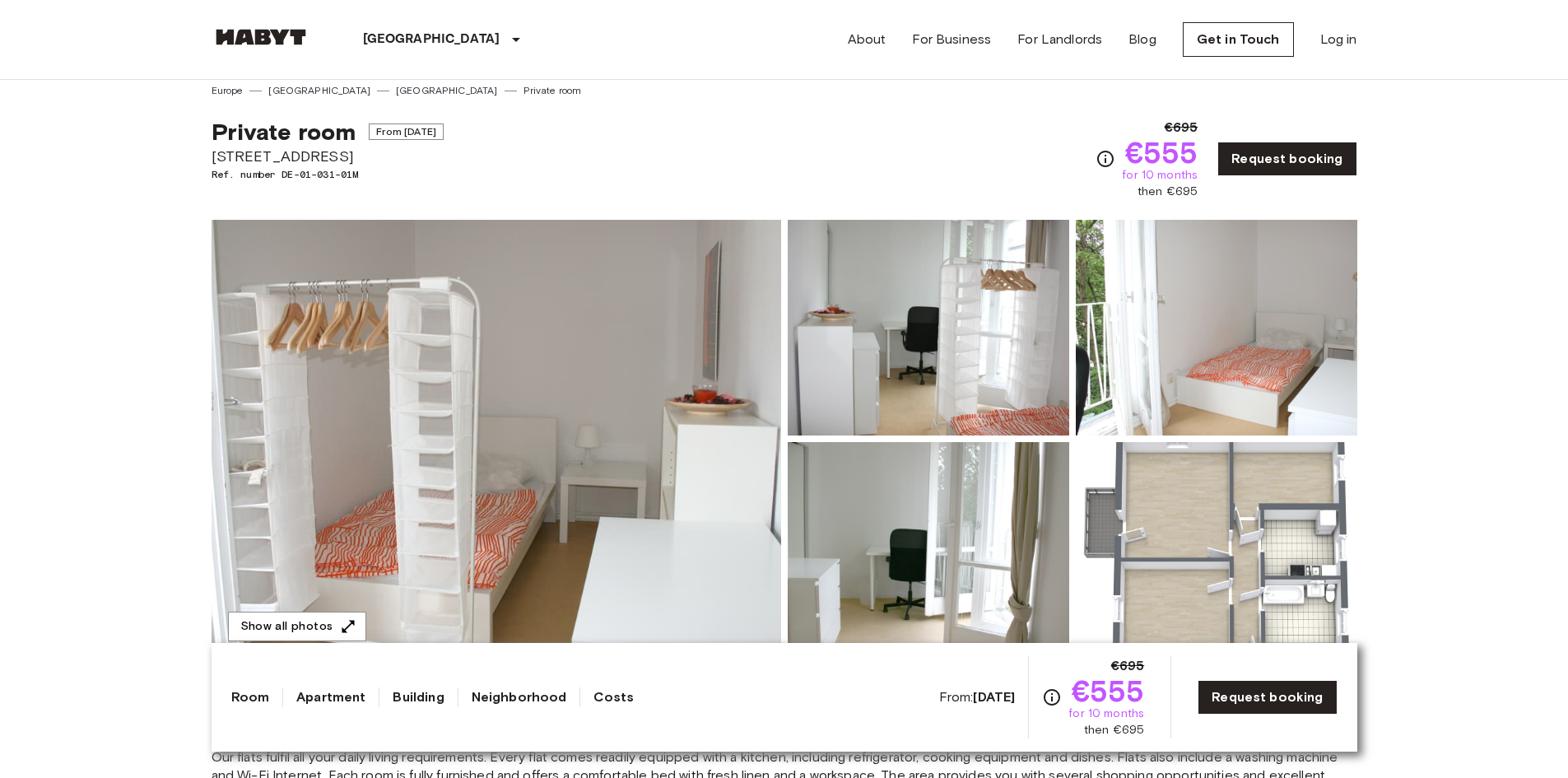
scroll to position [0, 0]
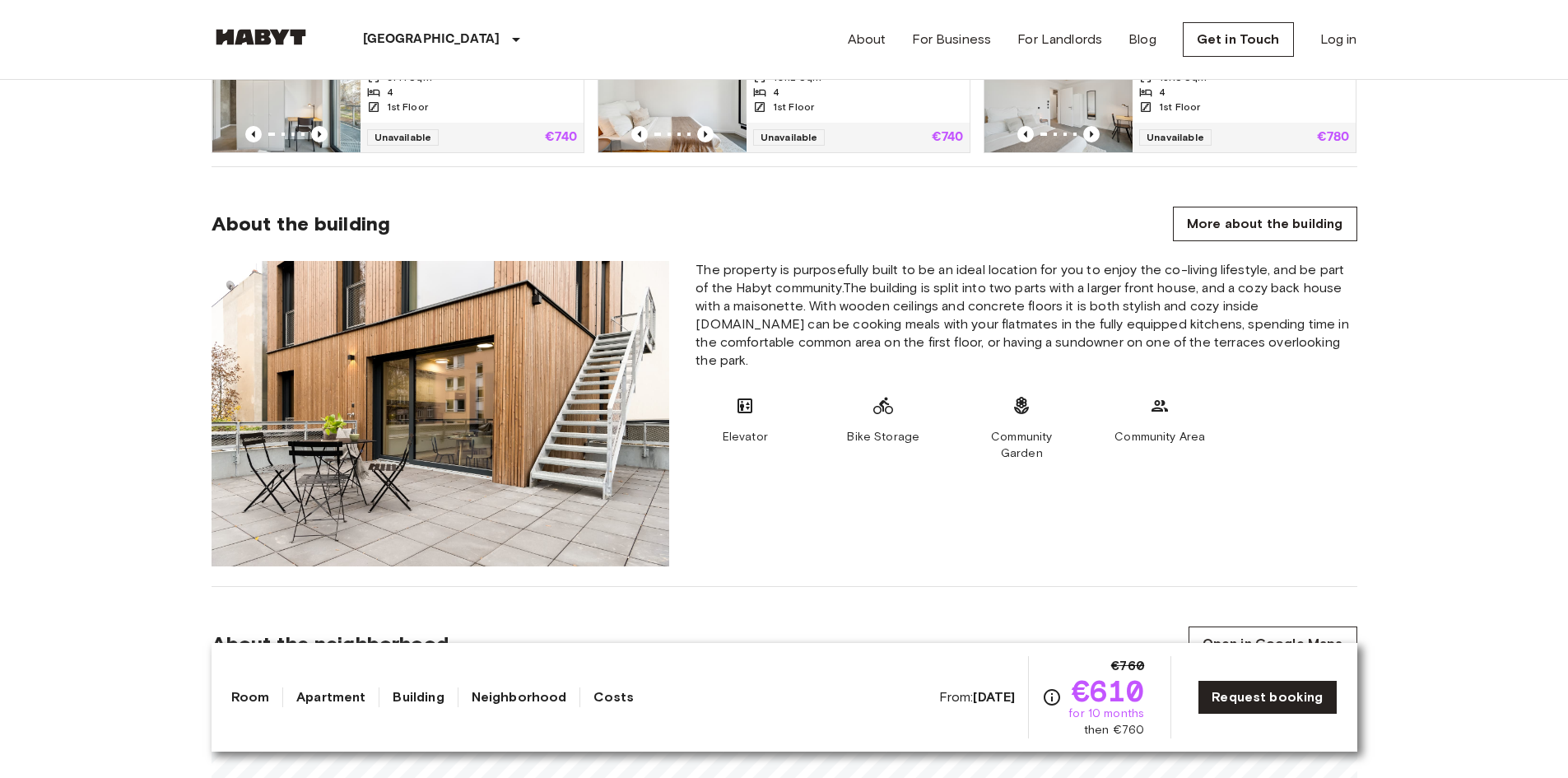
scroll to position [693, 0]
click at [511, 691] on link "Neighborhood" at bounding box center [519, 697] width 96 height 20
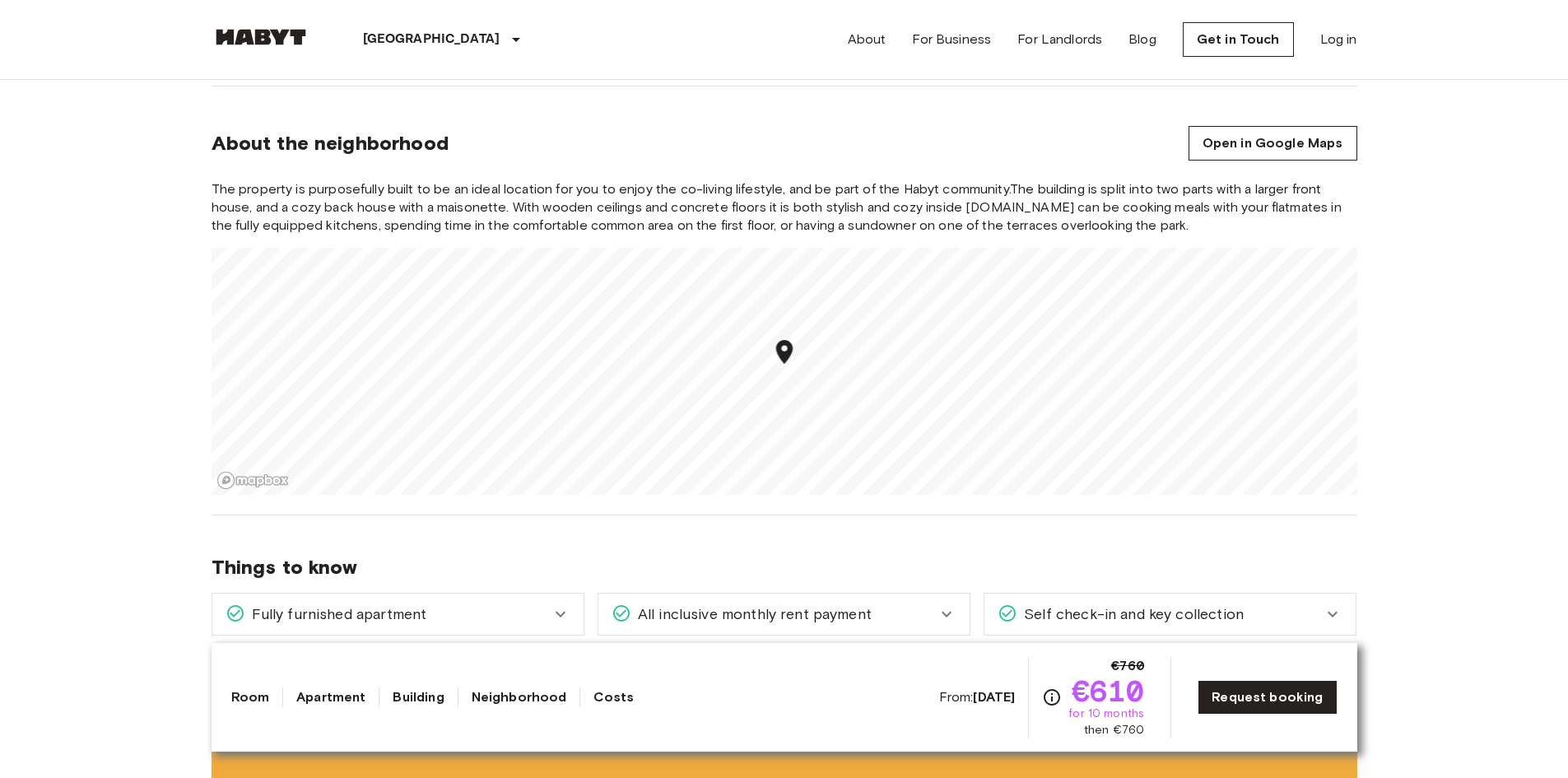
scroll to position [1200, 0]
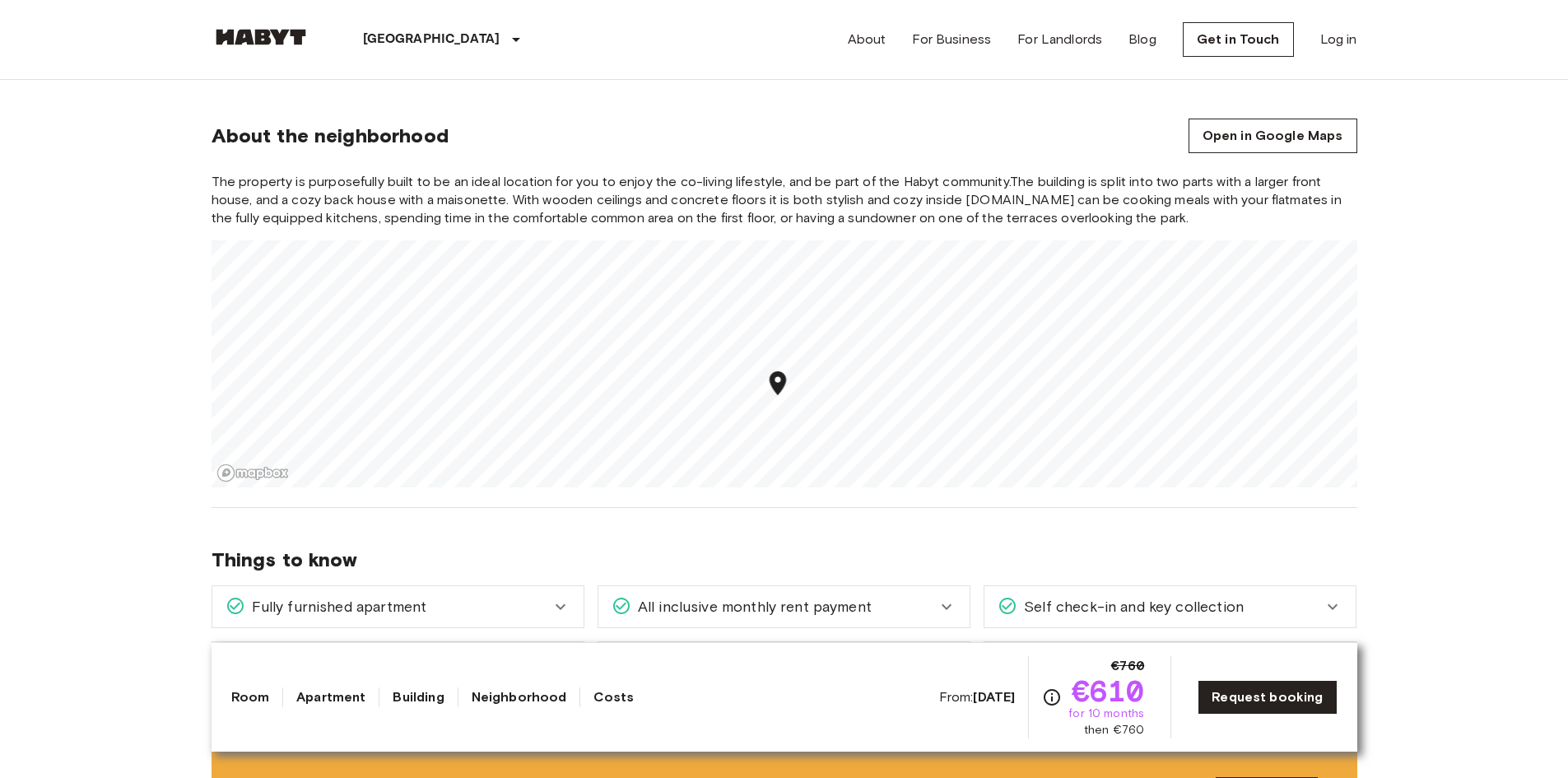
click at [245, 699] on link "Room" at bounding box center [250, 697] width 39 height 20
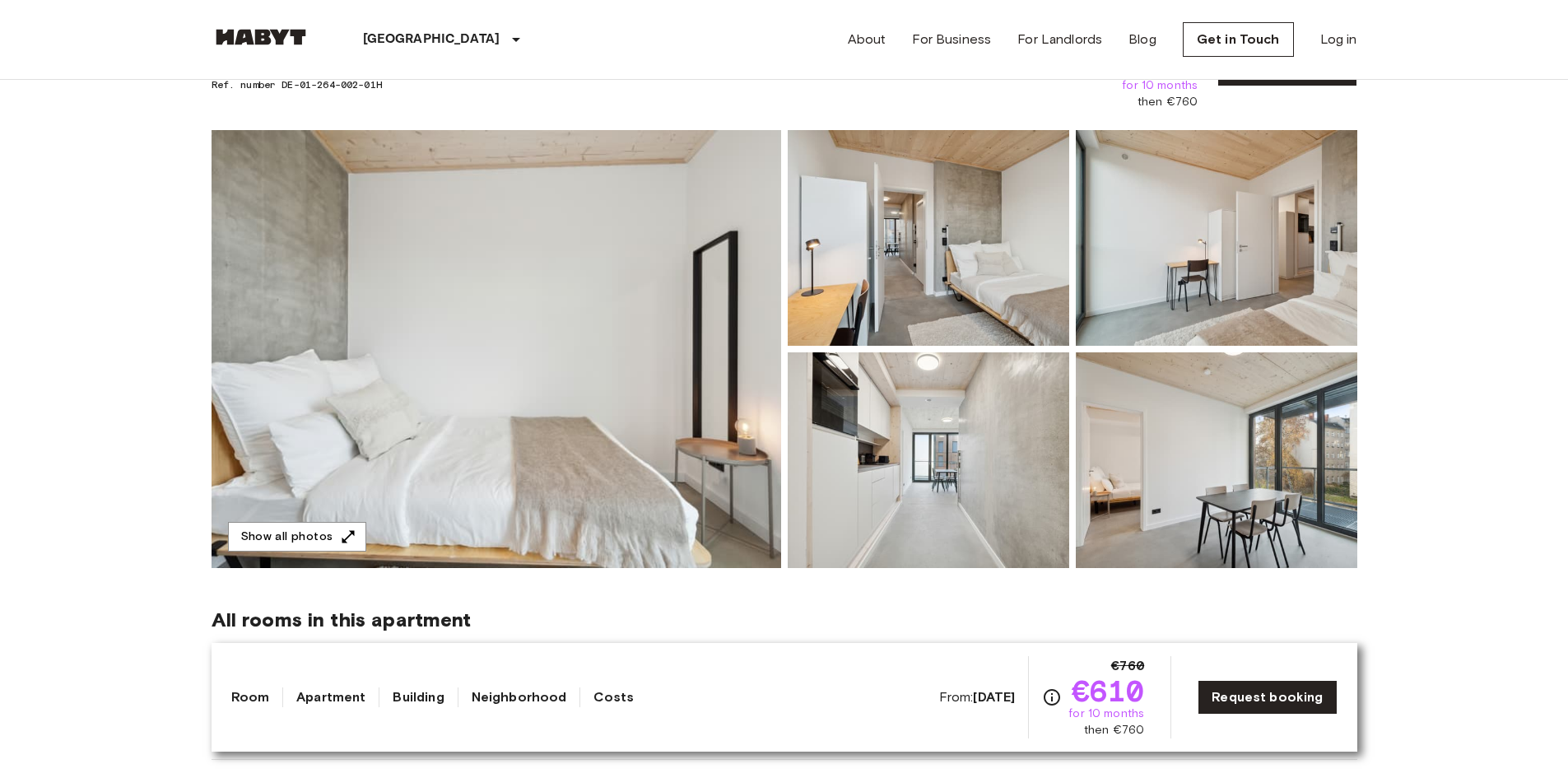
scroll to position [133, 0]
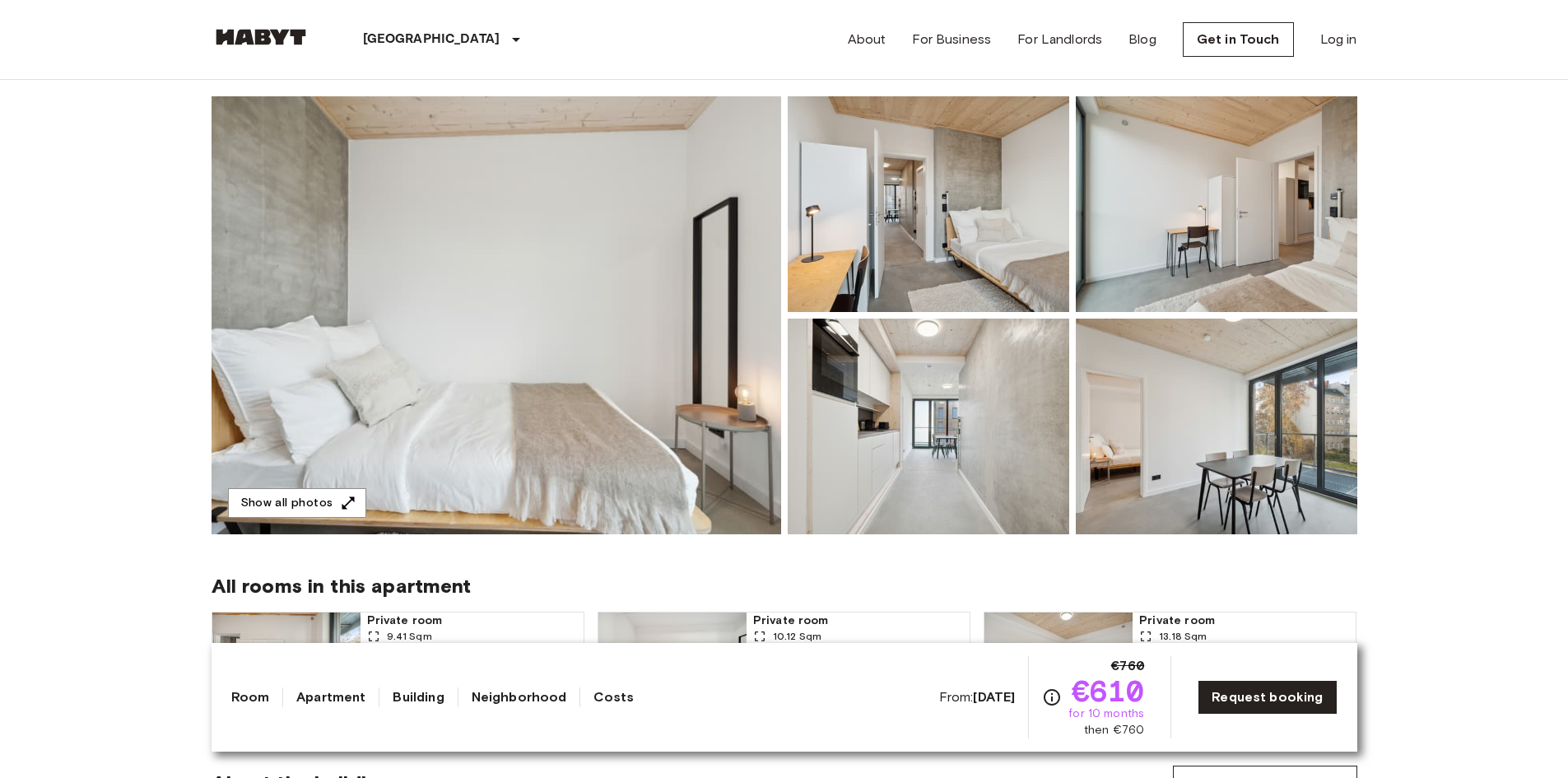
click at [594, 346] on img at bounding box center [496, 315] width 570 height 437
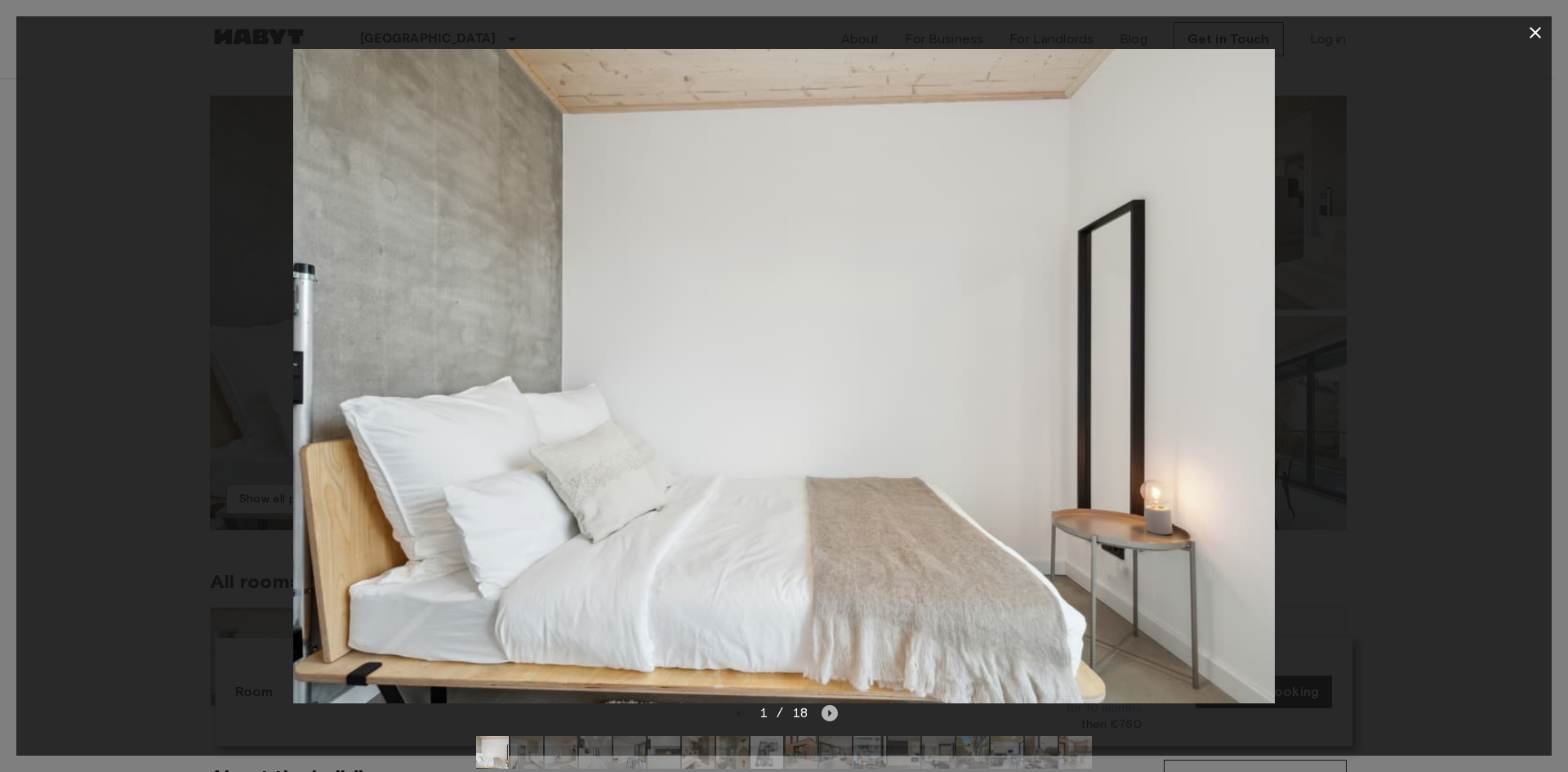
click at [830, 715] on icon "Next image" at bounding box center [829, 712] width 17 height 17
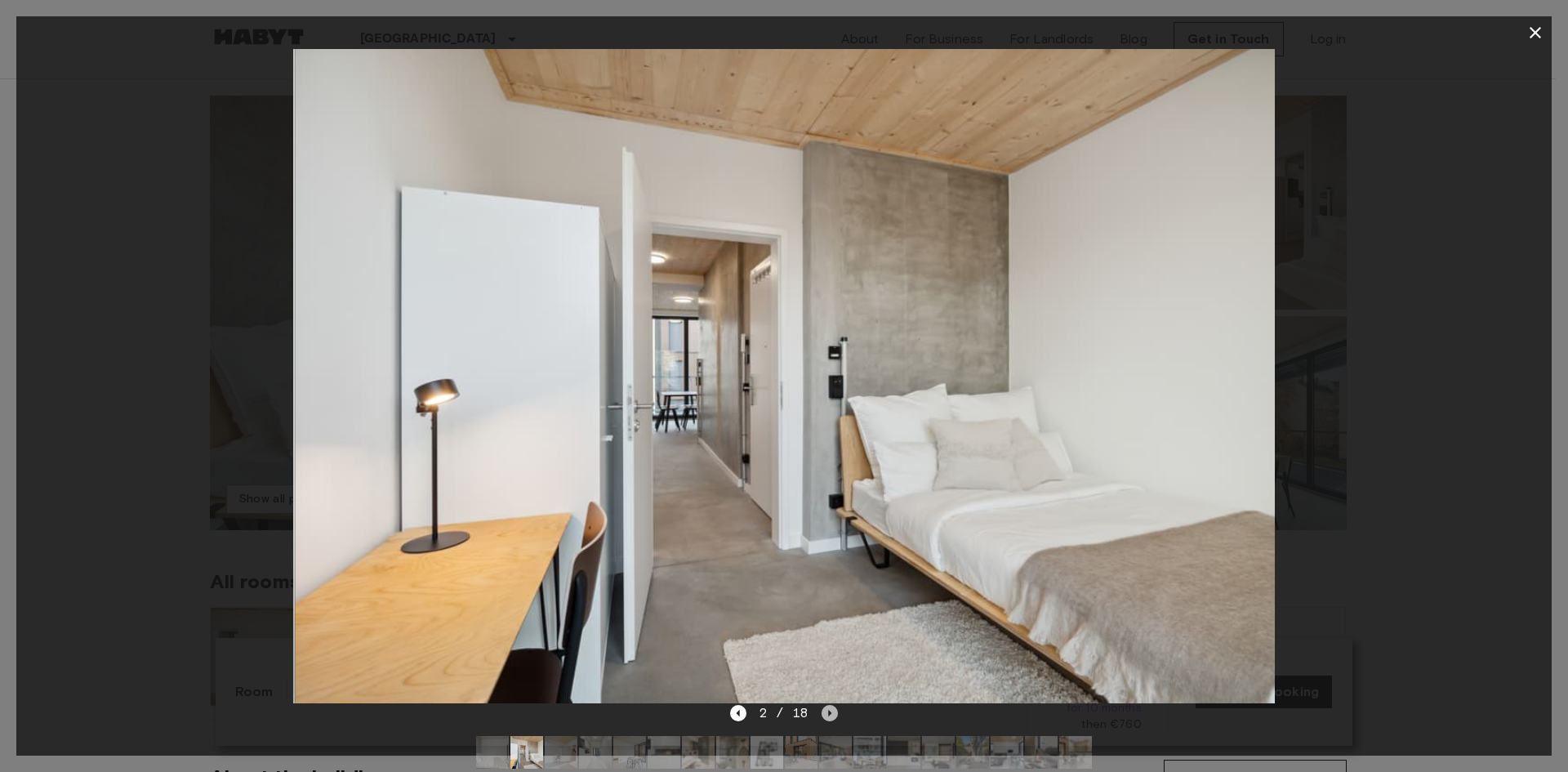
click at [830, 715] on icon "Next image" at bounding box center [829, 712] width 17 height 17
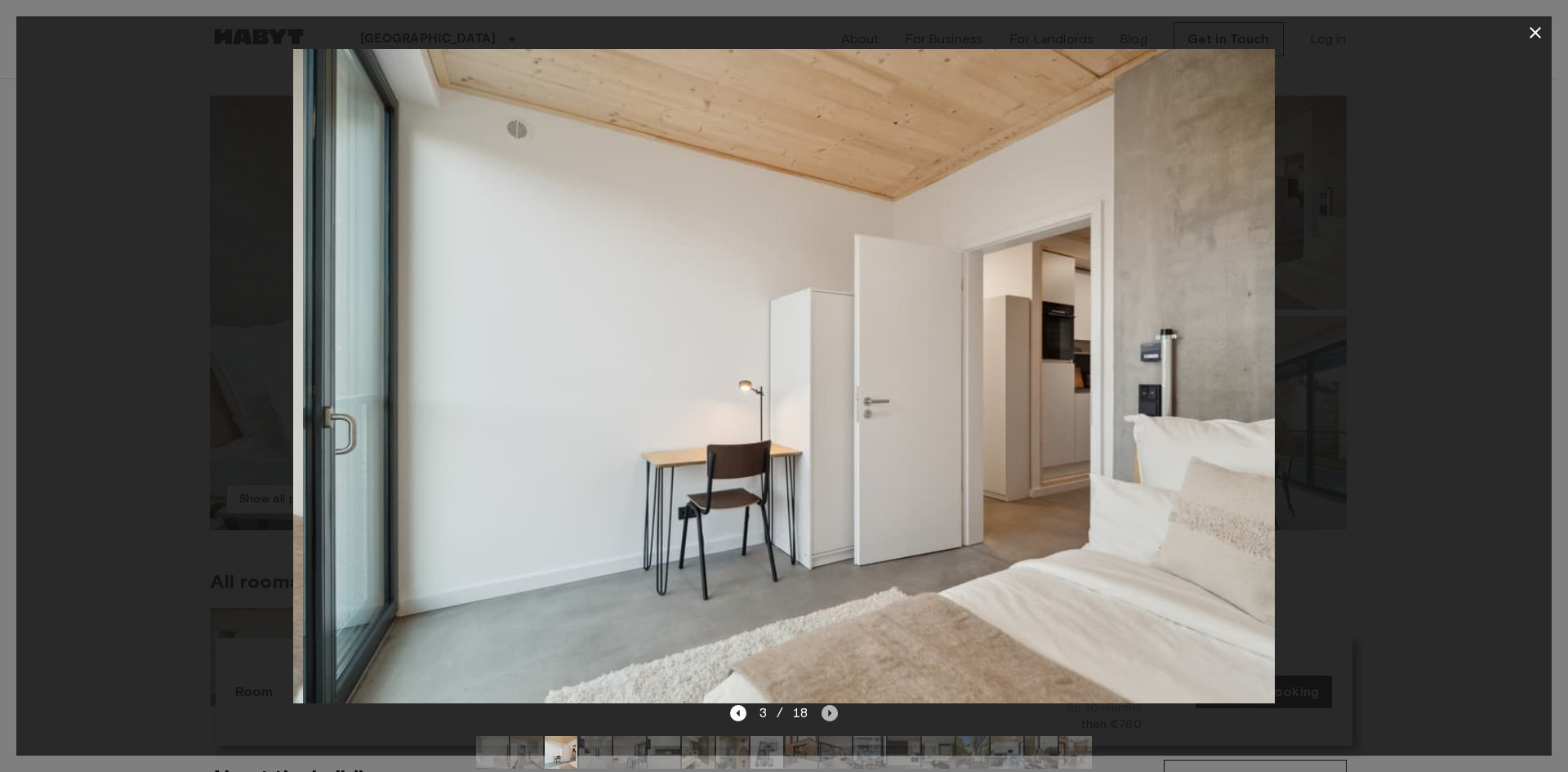
click at [830, 715] on icon "Next image" at bounding box center [829, 712] width 17 height 17
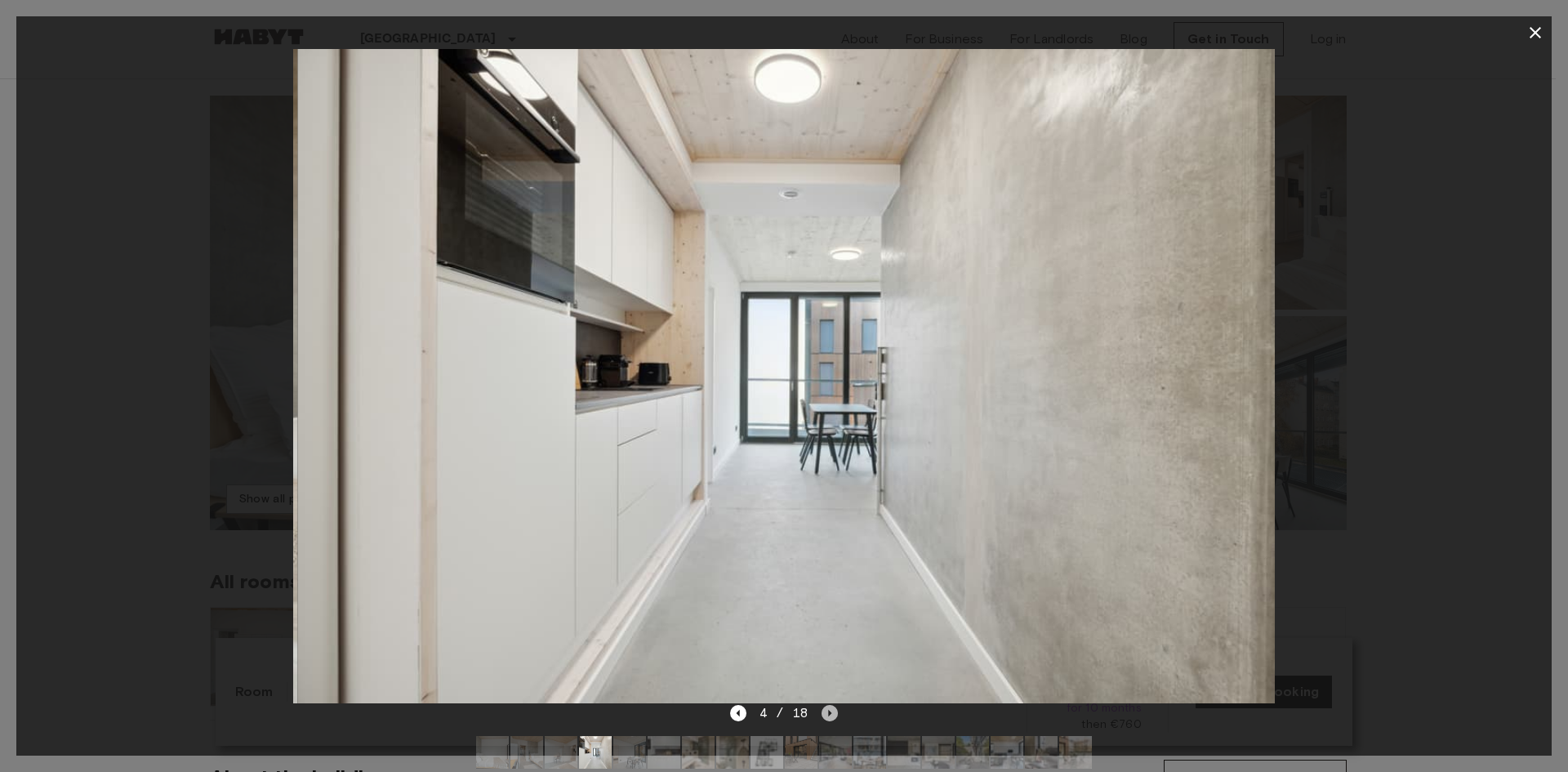
click at [830, 715] on icon "Next image" at bounding box center [829, 712] width 17 height 17
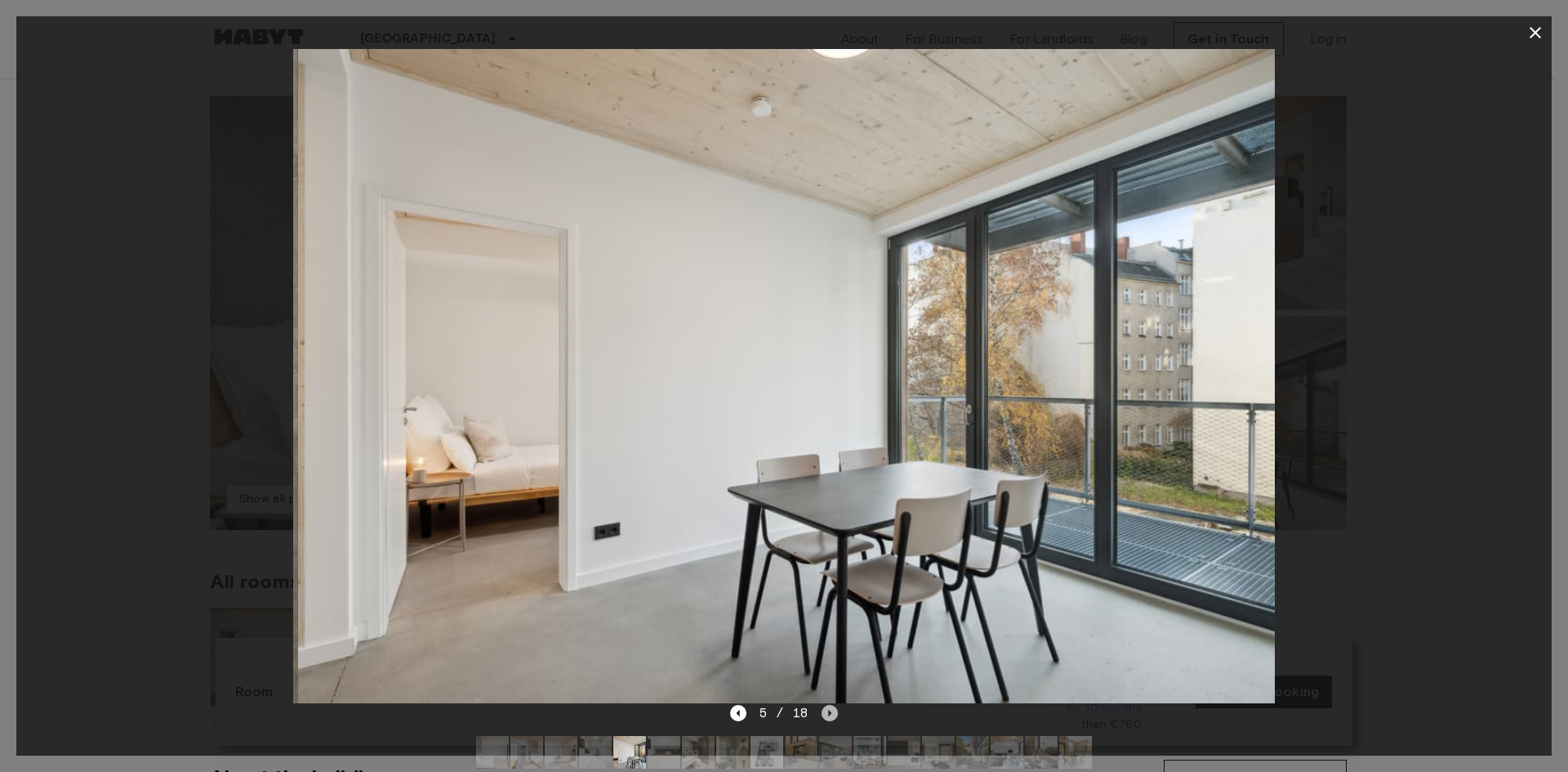
click at [830, 715] on icon "Next image" at bounding box center [829, 712] width 17 height 17
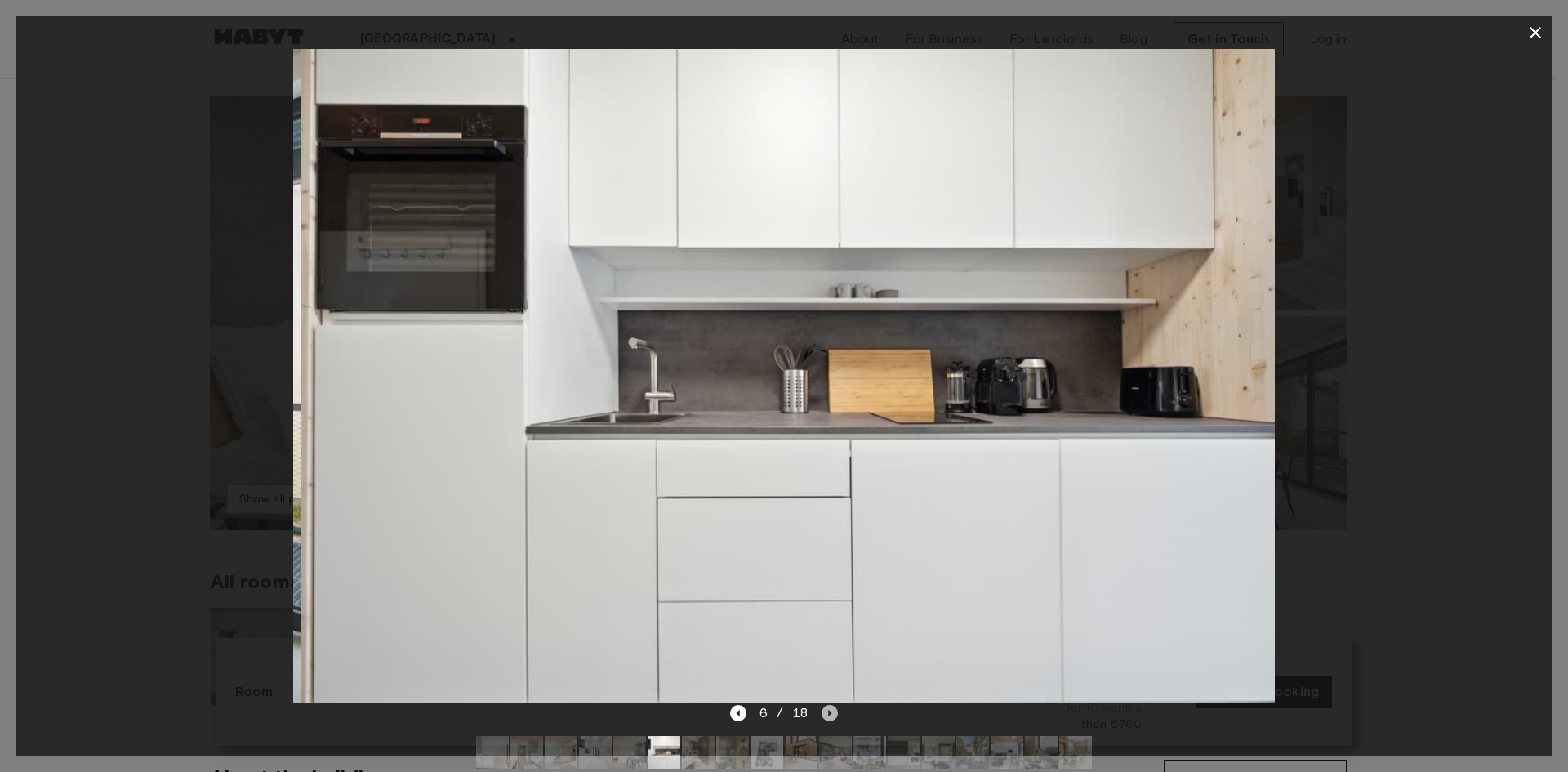
click at [830, 715] on icon "Next image" at bounding box center [829, 712] width 17 height 17
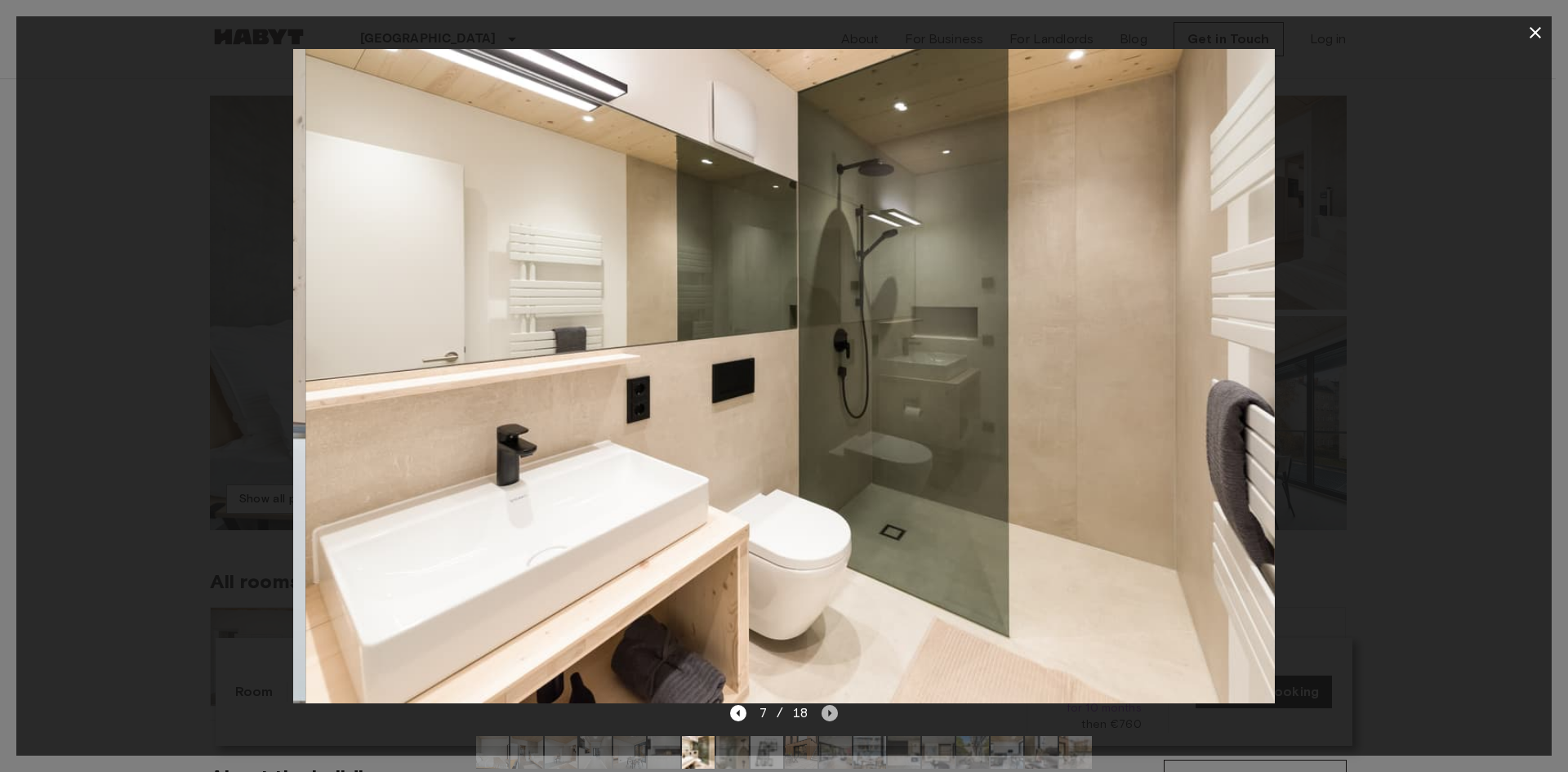
click at [830, 715] on icon "Next image" at bounding box center [829, 712] width 17 height 17
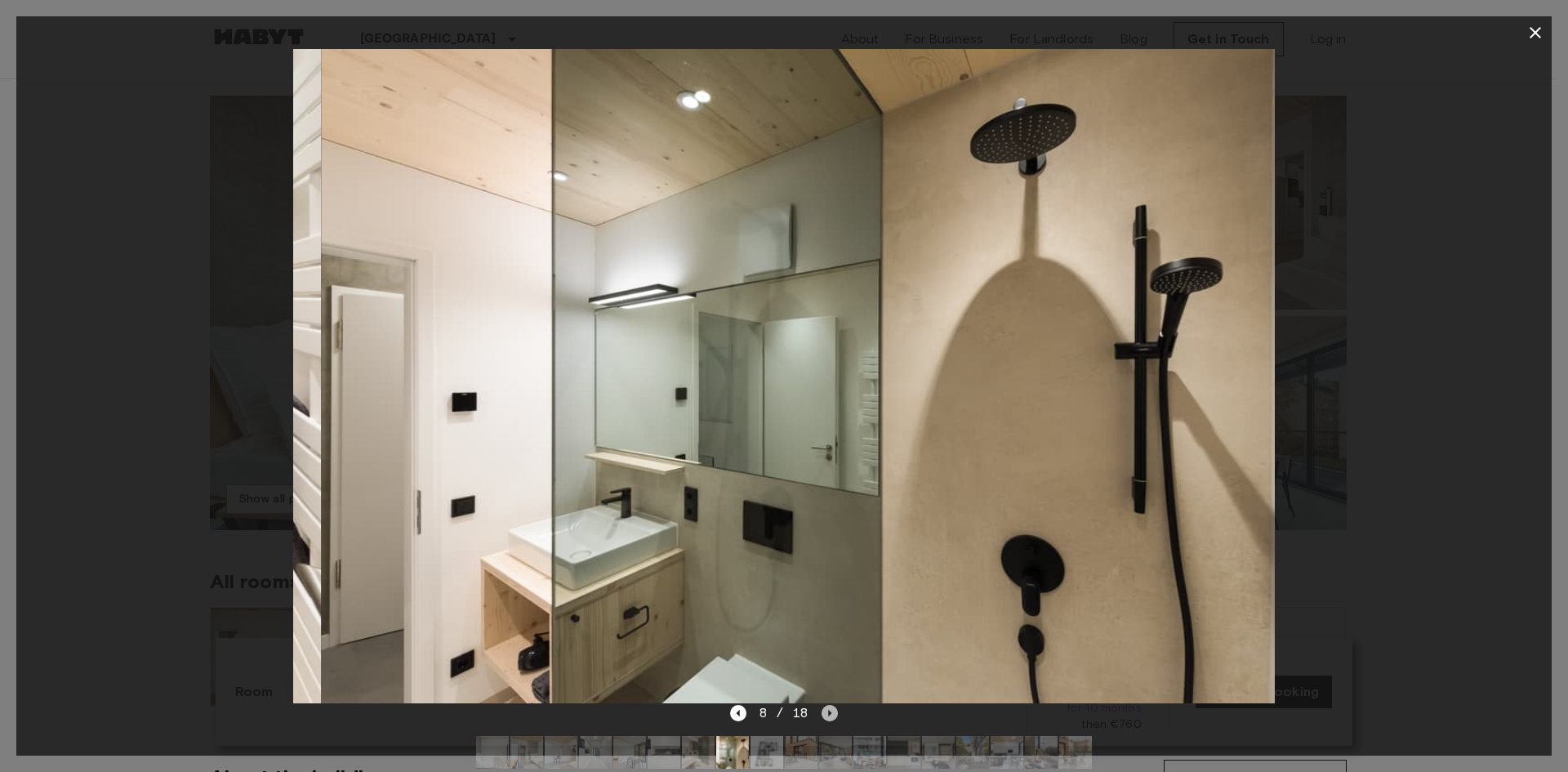
click at [830, 715] on icon "Next image" at bounding box center [829, 712] width 17 height 17
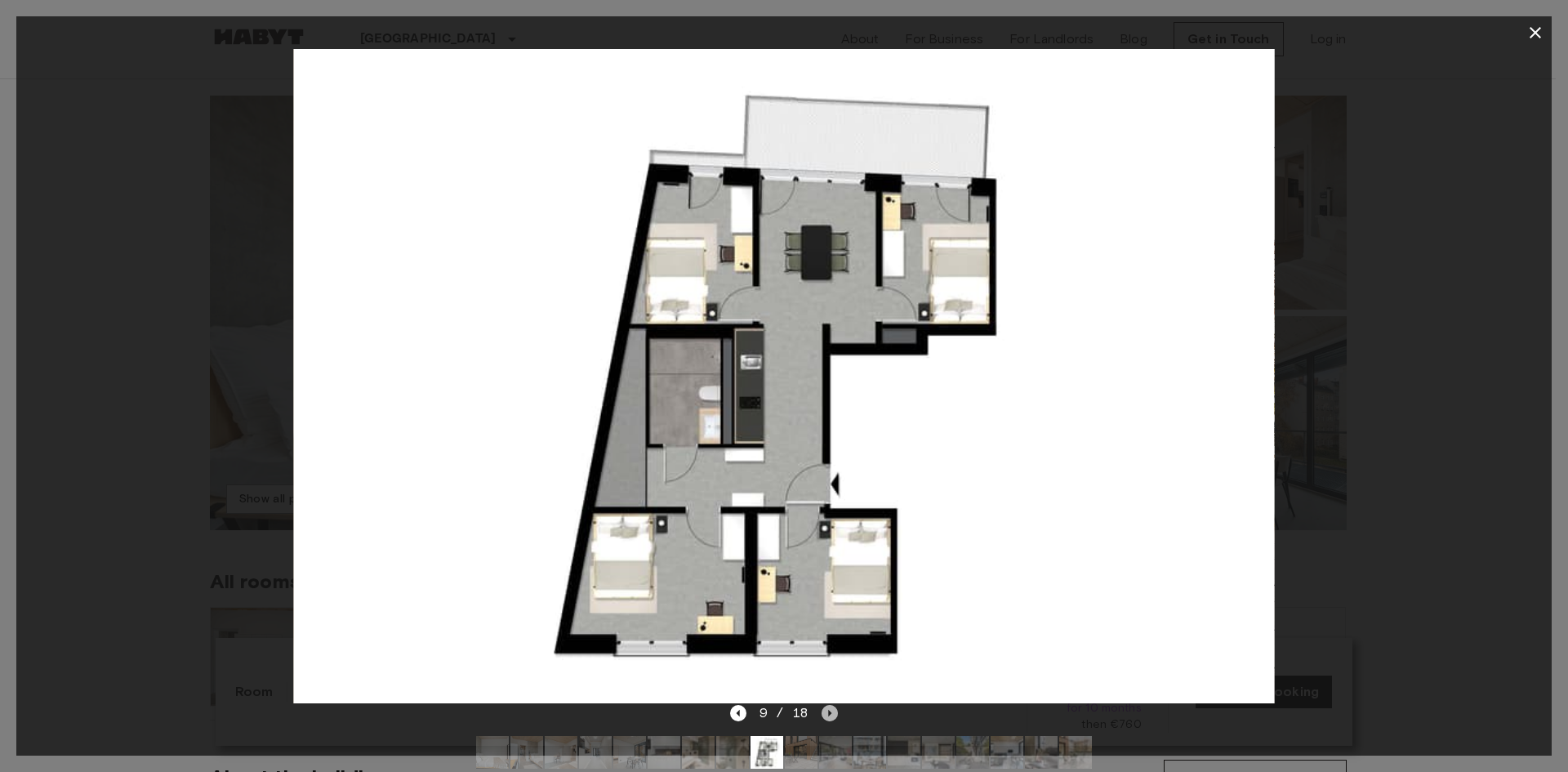
click at [830, 715] on icon "Next image" at bounding box center [829, 712] width 17 height 17
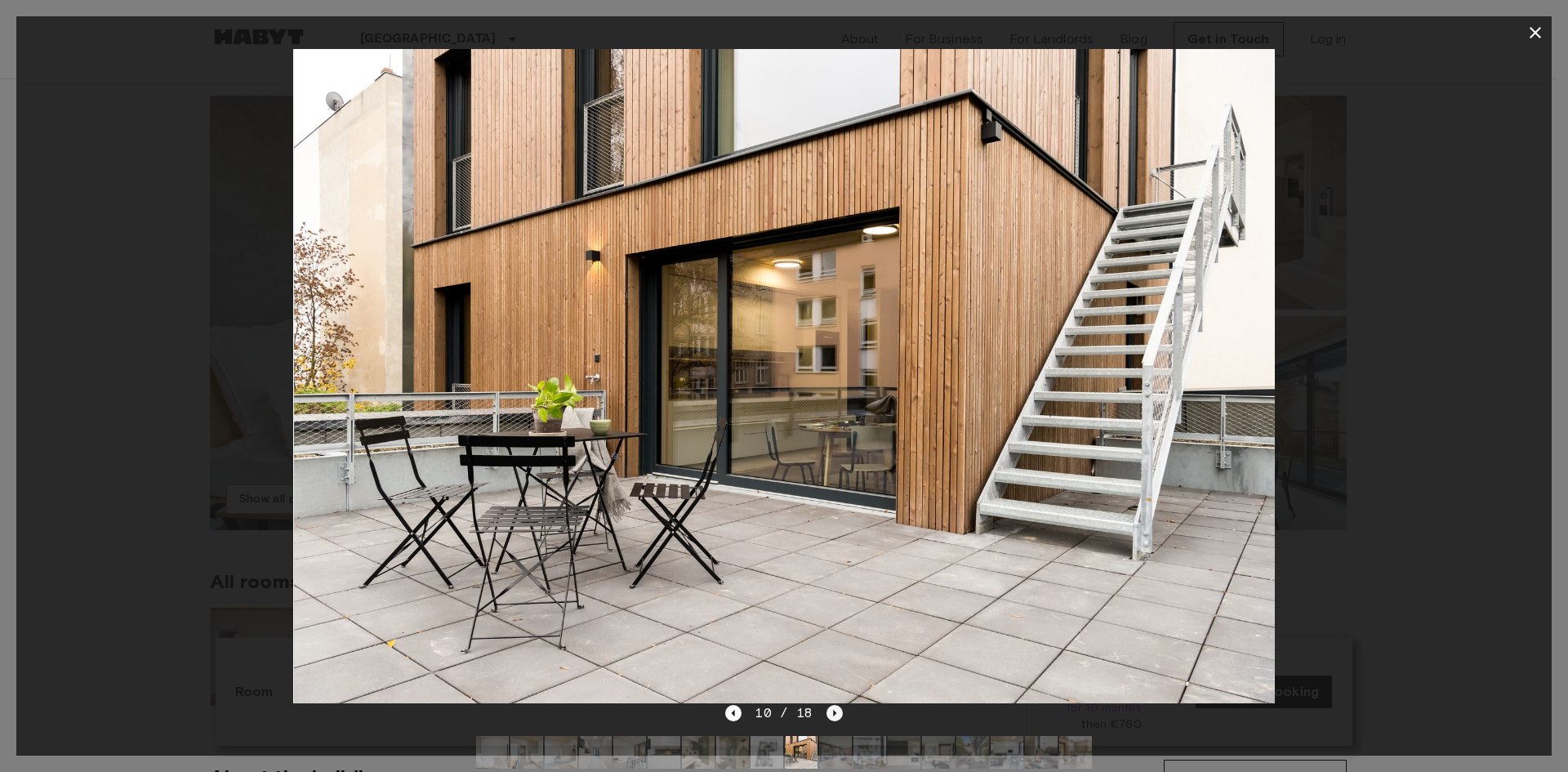
click at [830, 715] on icon "Next image" at bounding box center [834, 712] width 17 height 17
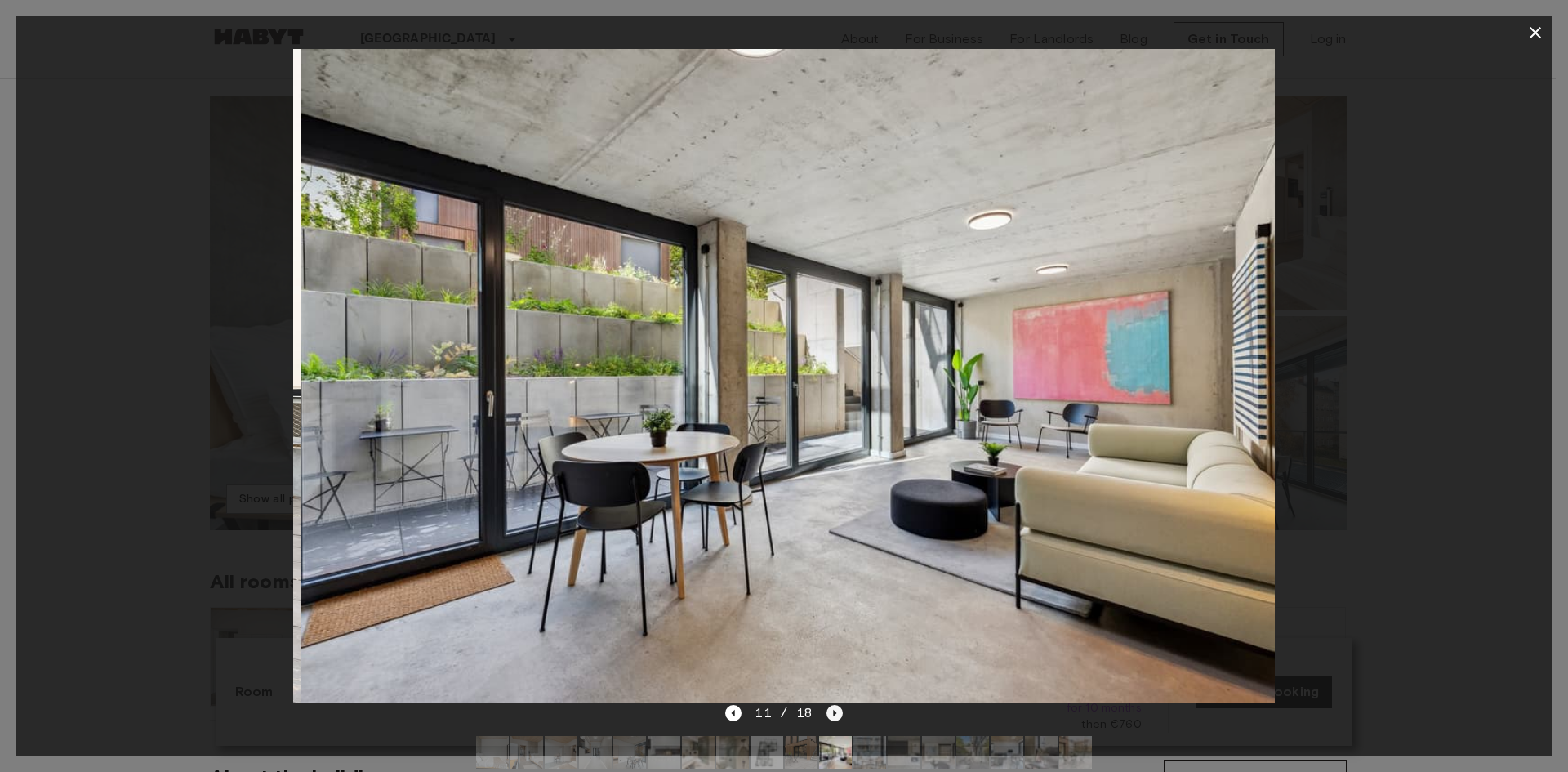
click at [830, 715] on icon "Next image" at bounding box center [834, 712] width 17 height 17
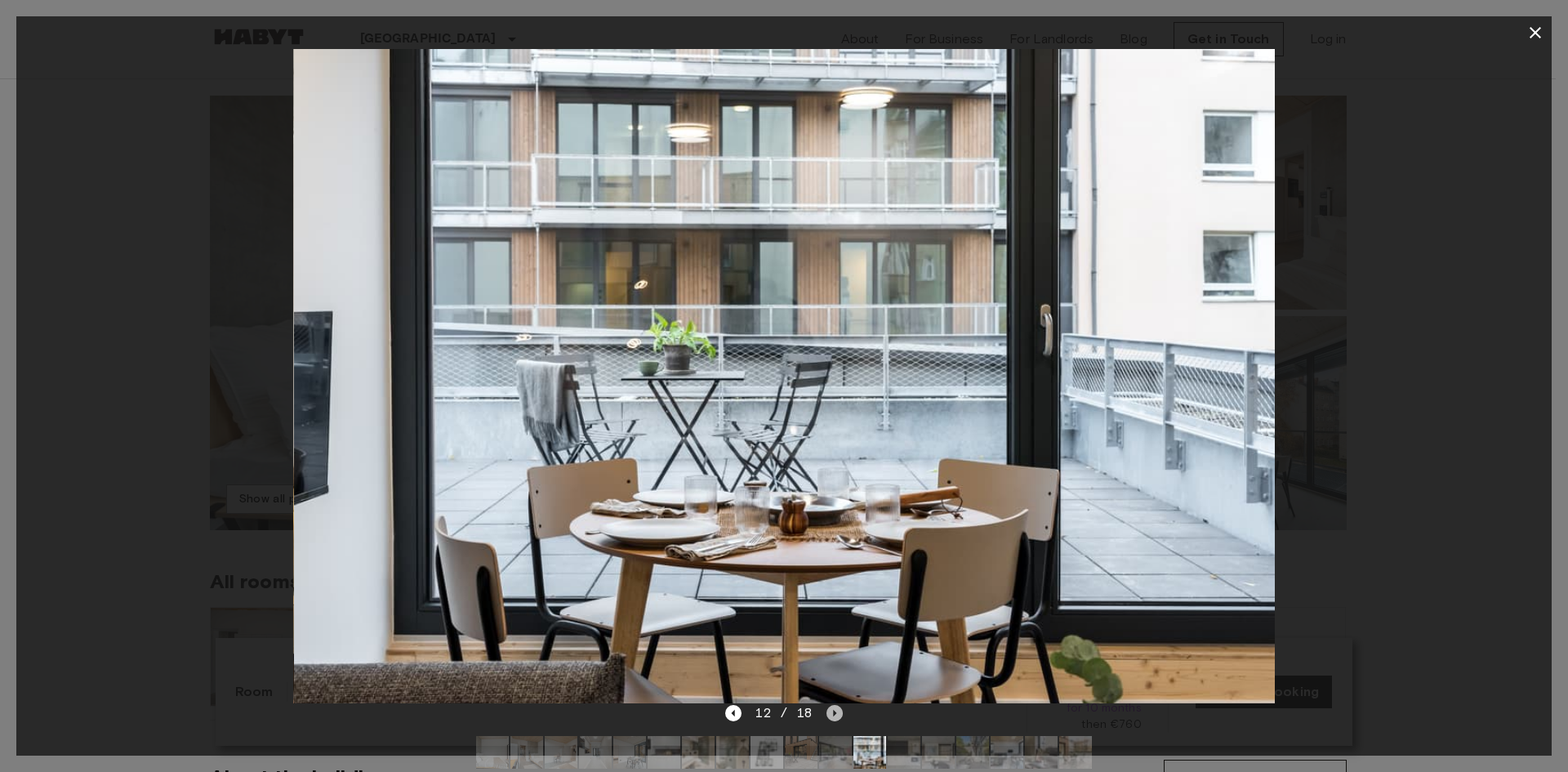
click at [830, 715] on icon "Next image" at bounding box center [834, 712] width 17 height 17
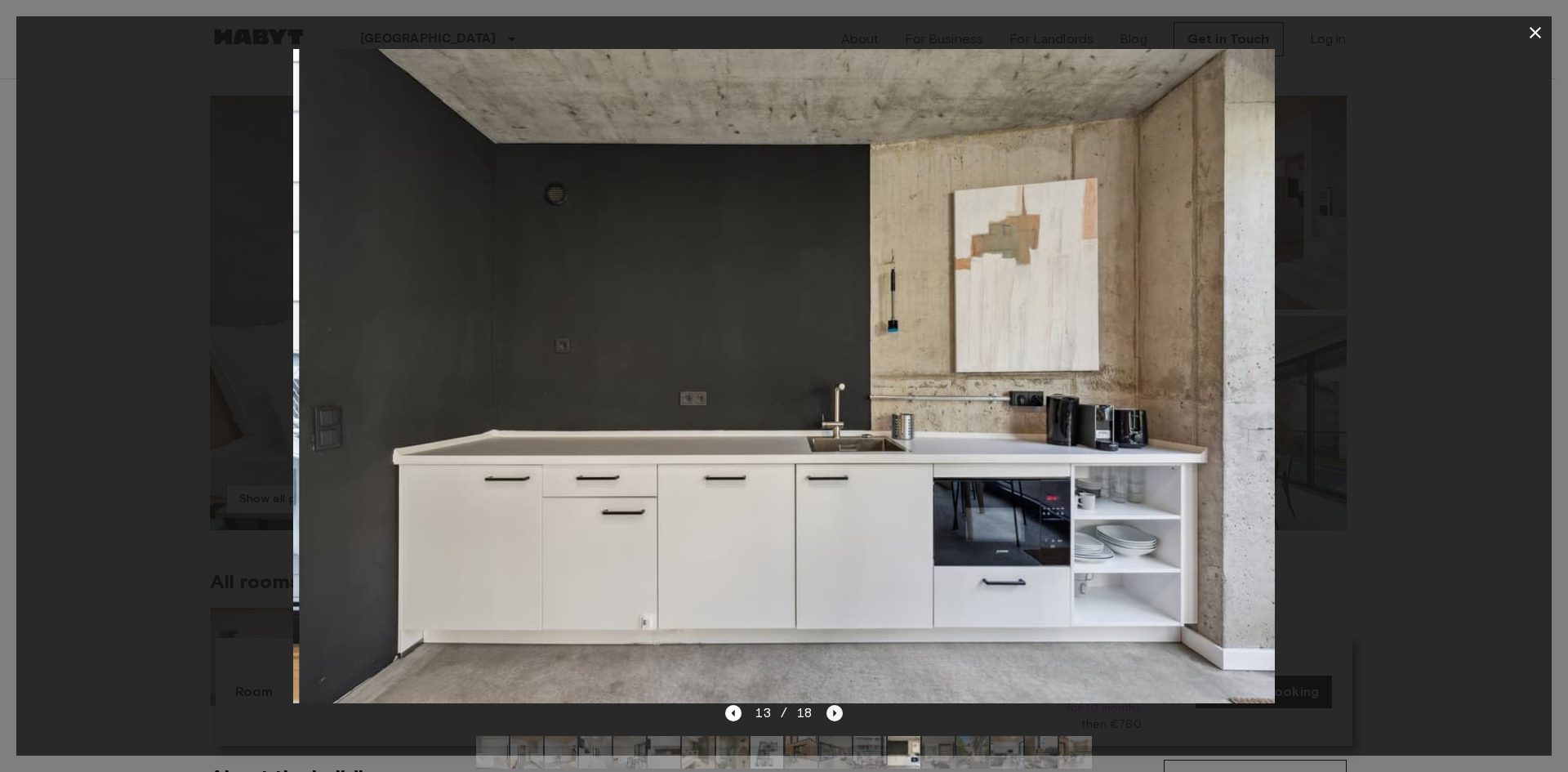
click at [830, 715] on icon "Next image" at bounding box center [834, 712] width 17 height 17
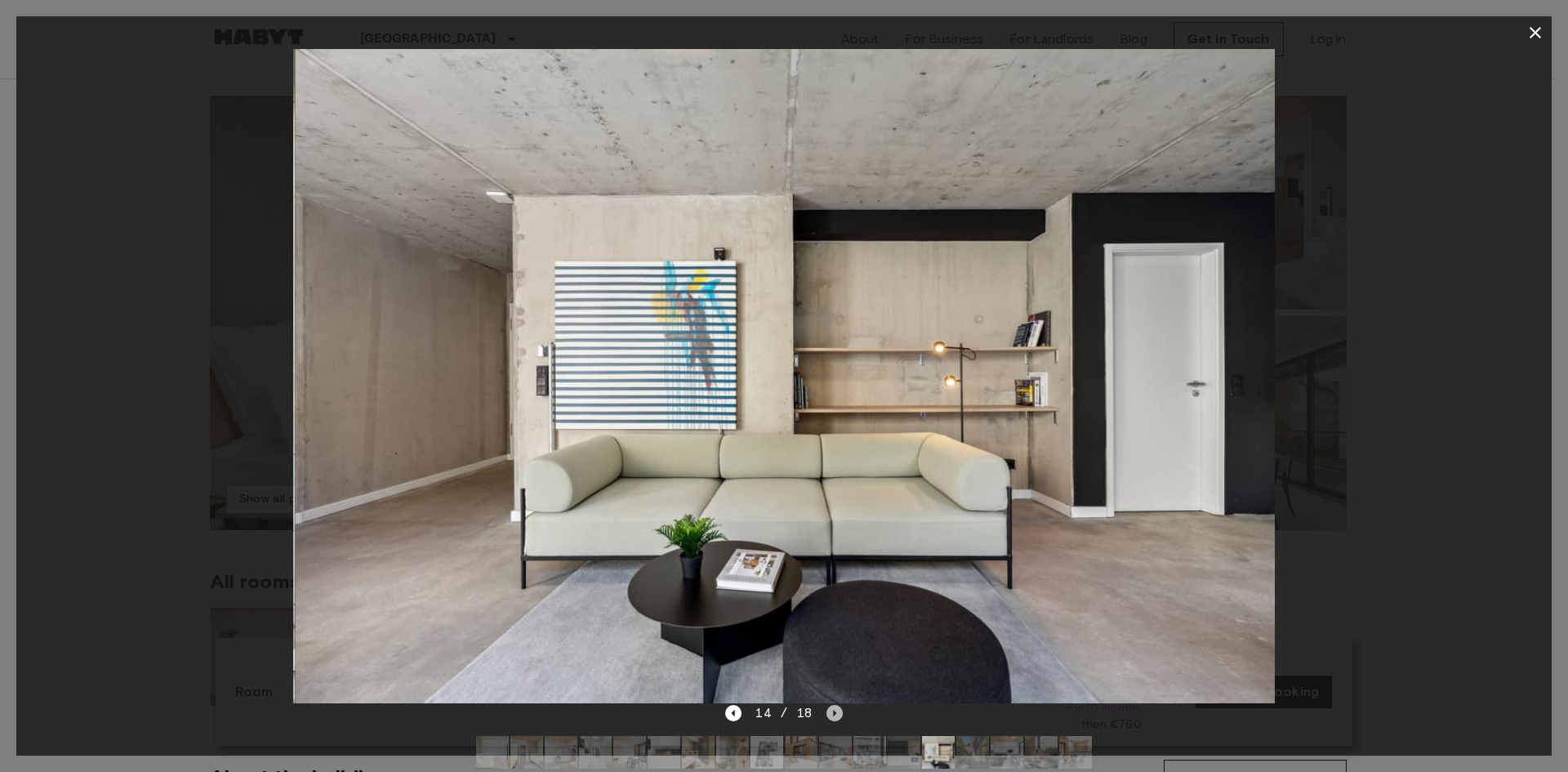
click at [830, 715] on icon "Next image" at bounding box center [834, 712] width 17 height 17
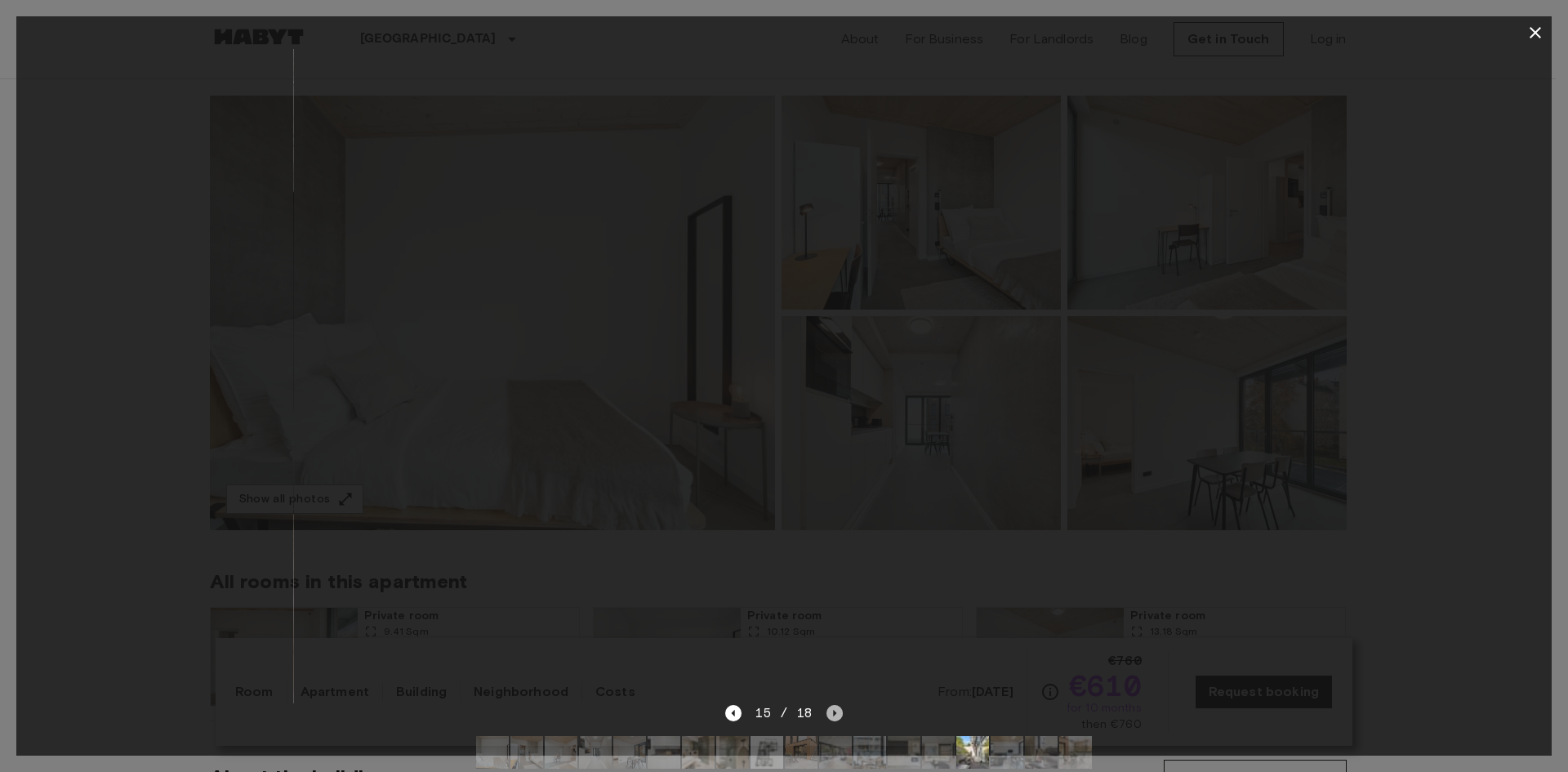
click at [830, 715] on icon "Next image" at bounding box center [834, 712] width 17 height 17
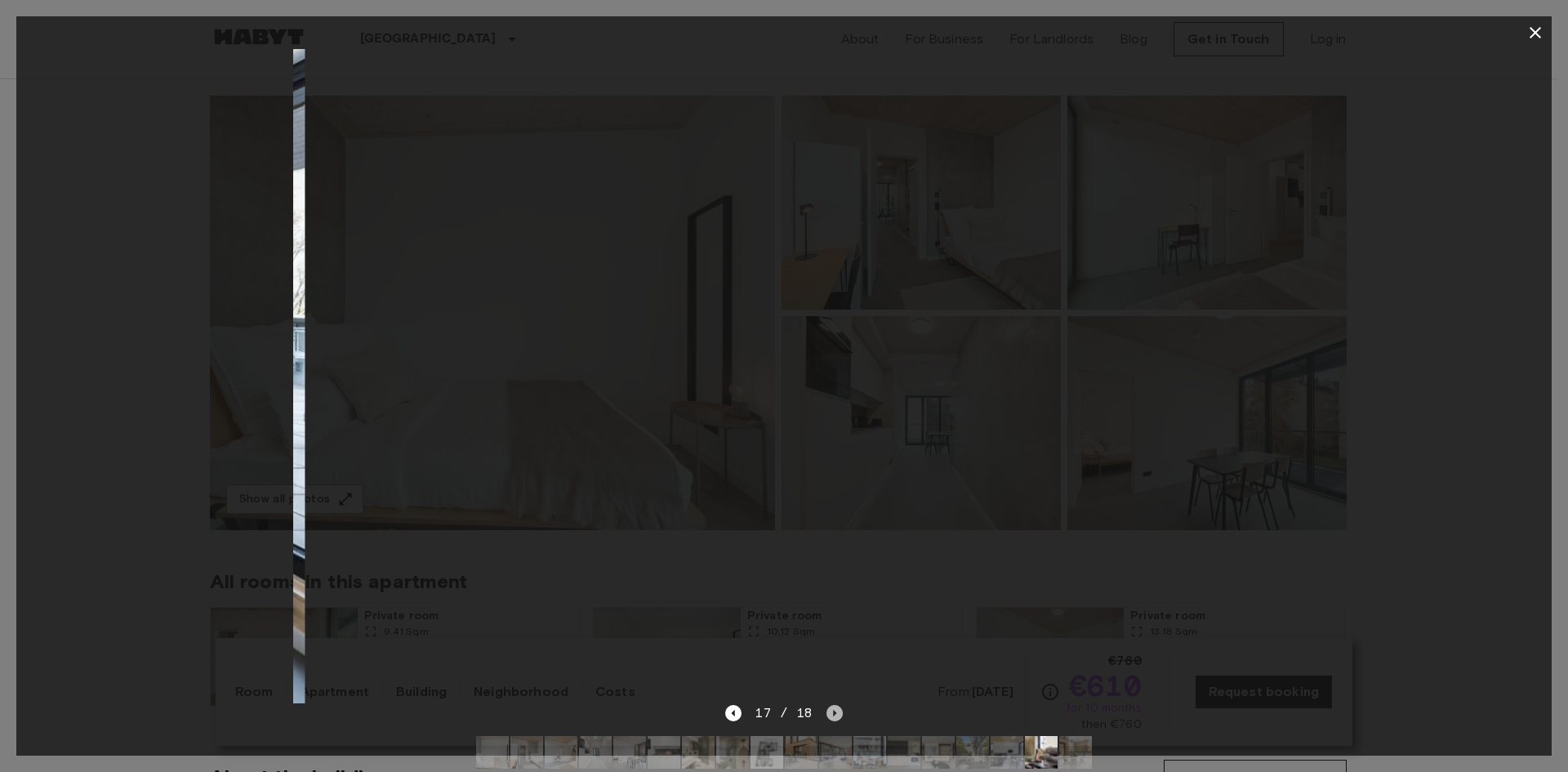
click at [830, 715] on icon "Next image" at bounding box center [834, 712] width 17 height 17
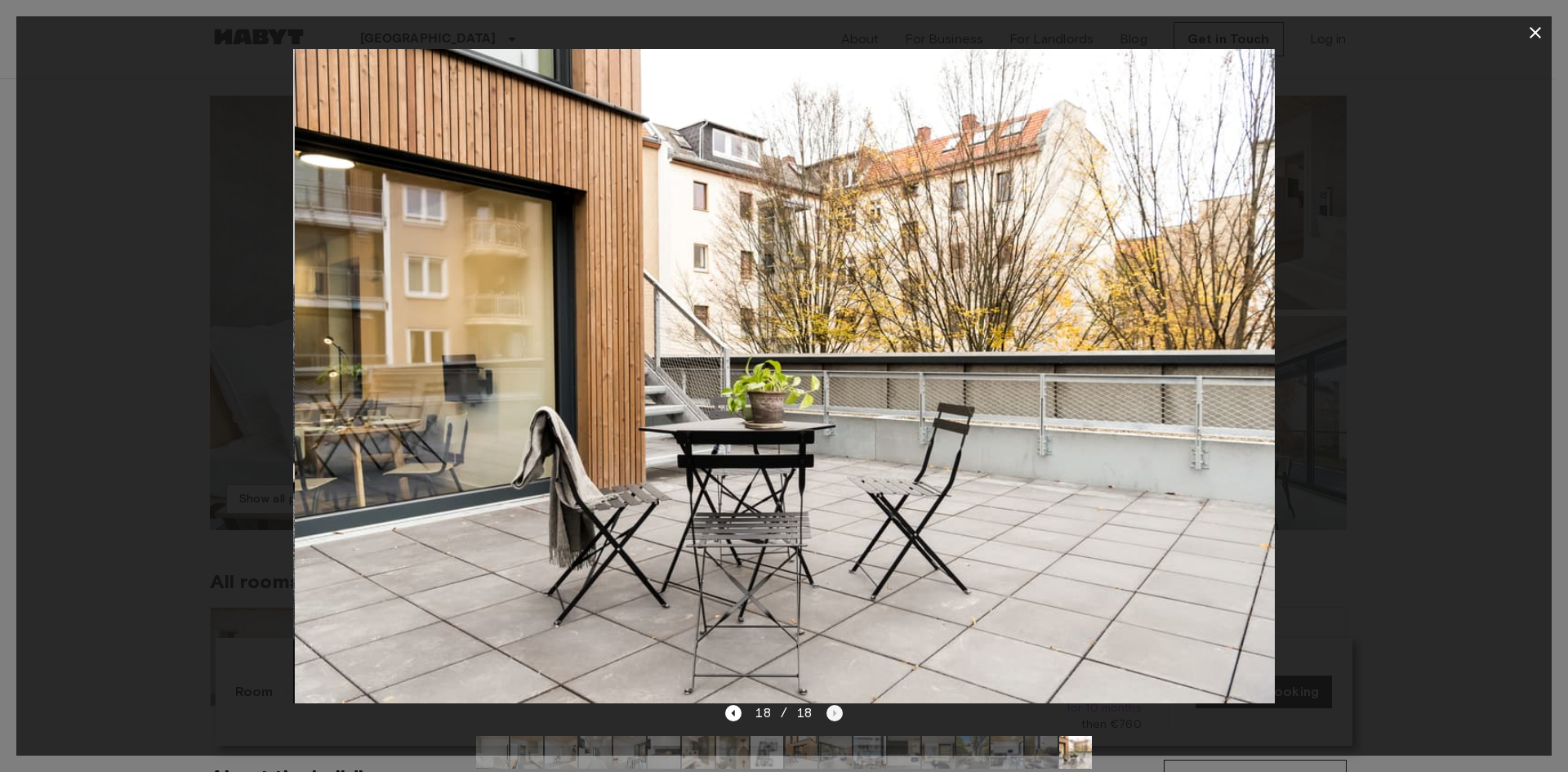
click at [830, 715] on div "18 / 18" at bounding box center [783, 713] width 117 height 20
click at [1537, 31] on icon "button" at bounding box center [1536, 33] width 12 height 12
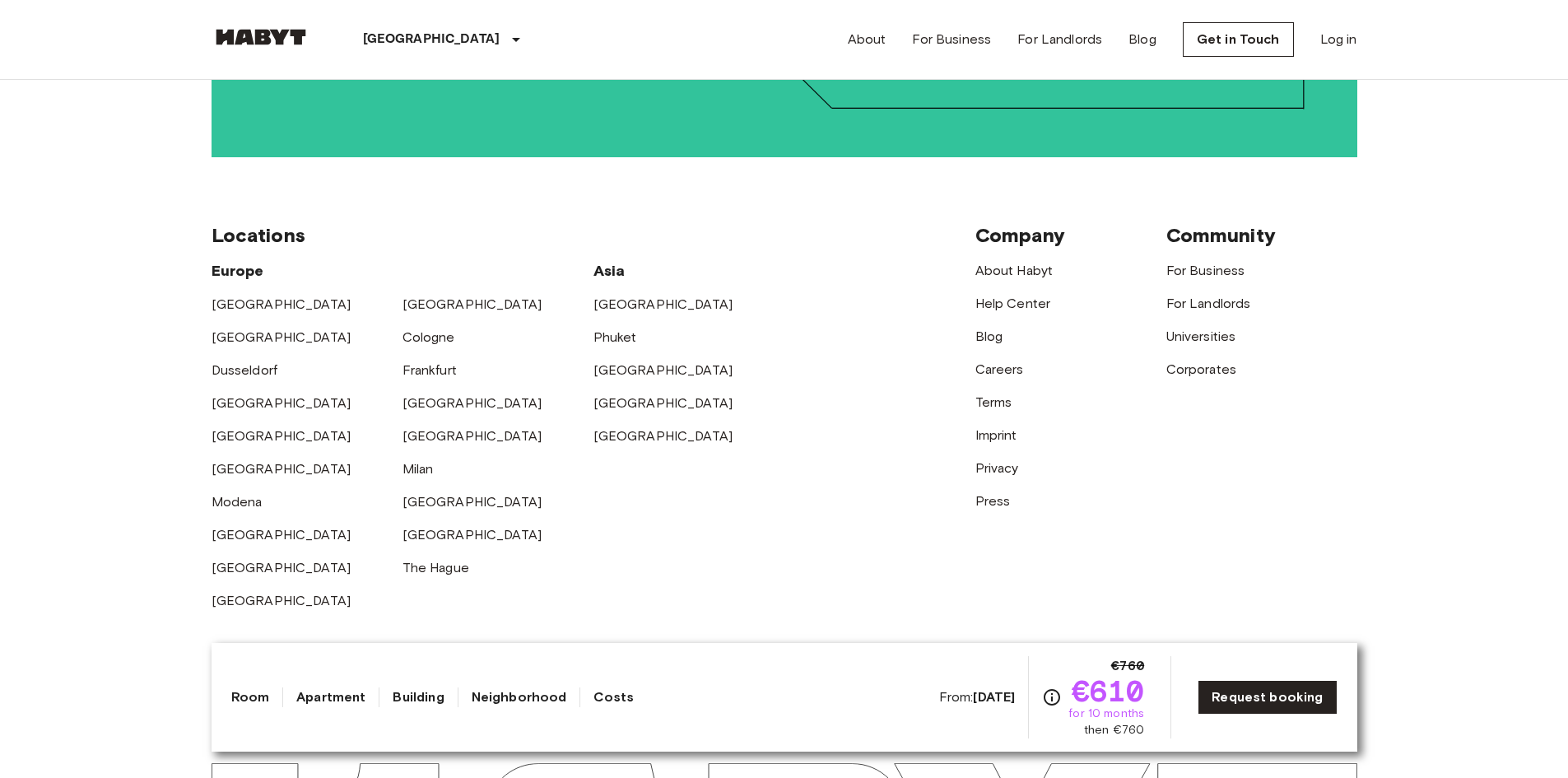
scroll to position [3704, 0]
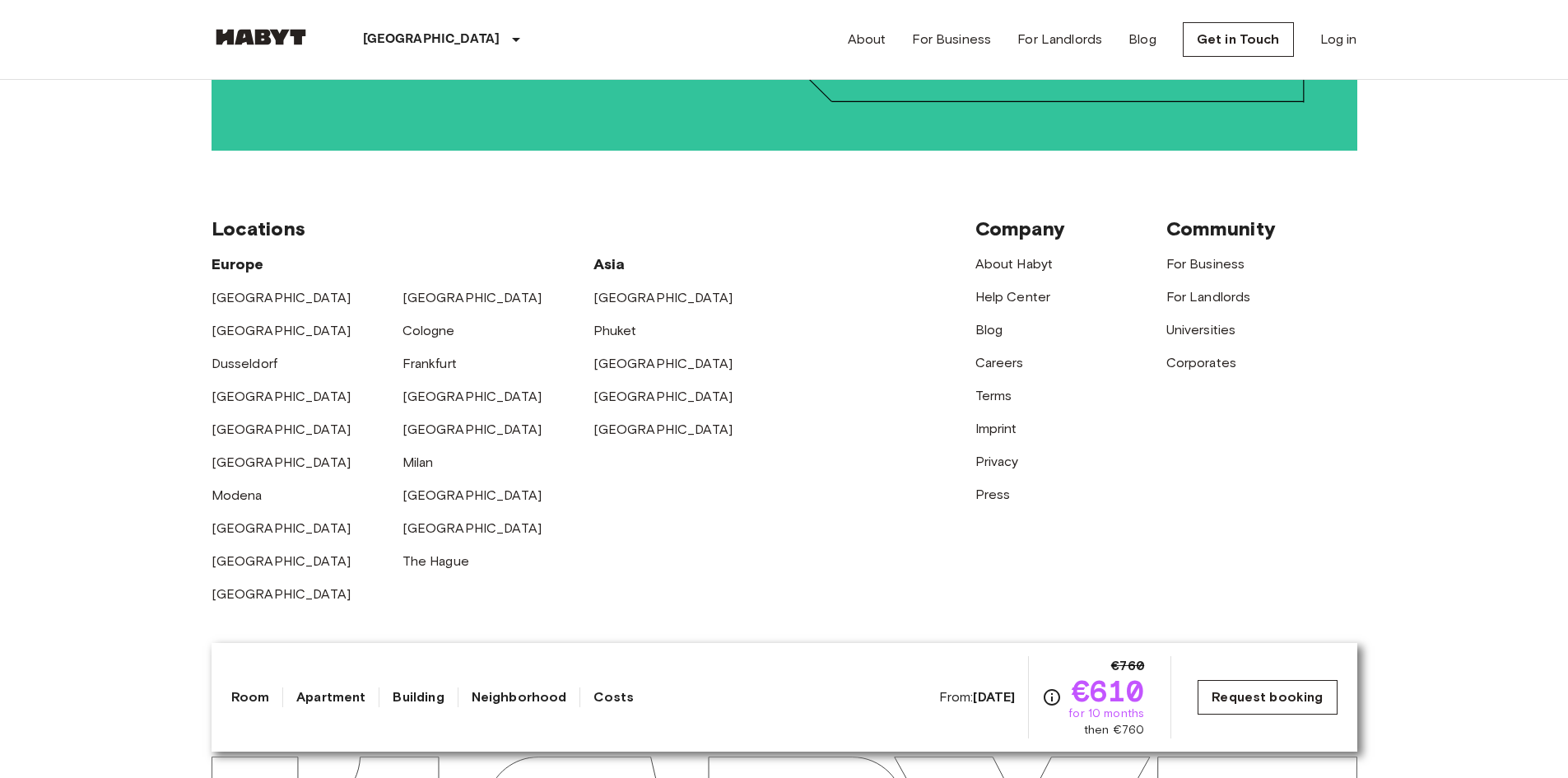
click at [1260, 691] on link "Request booking" at bounding box center [1267, 696] width 139 height 35
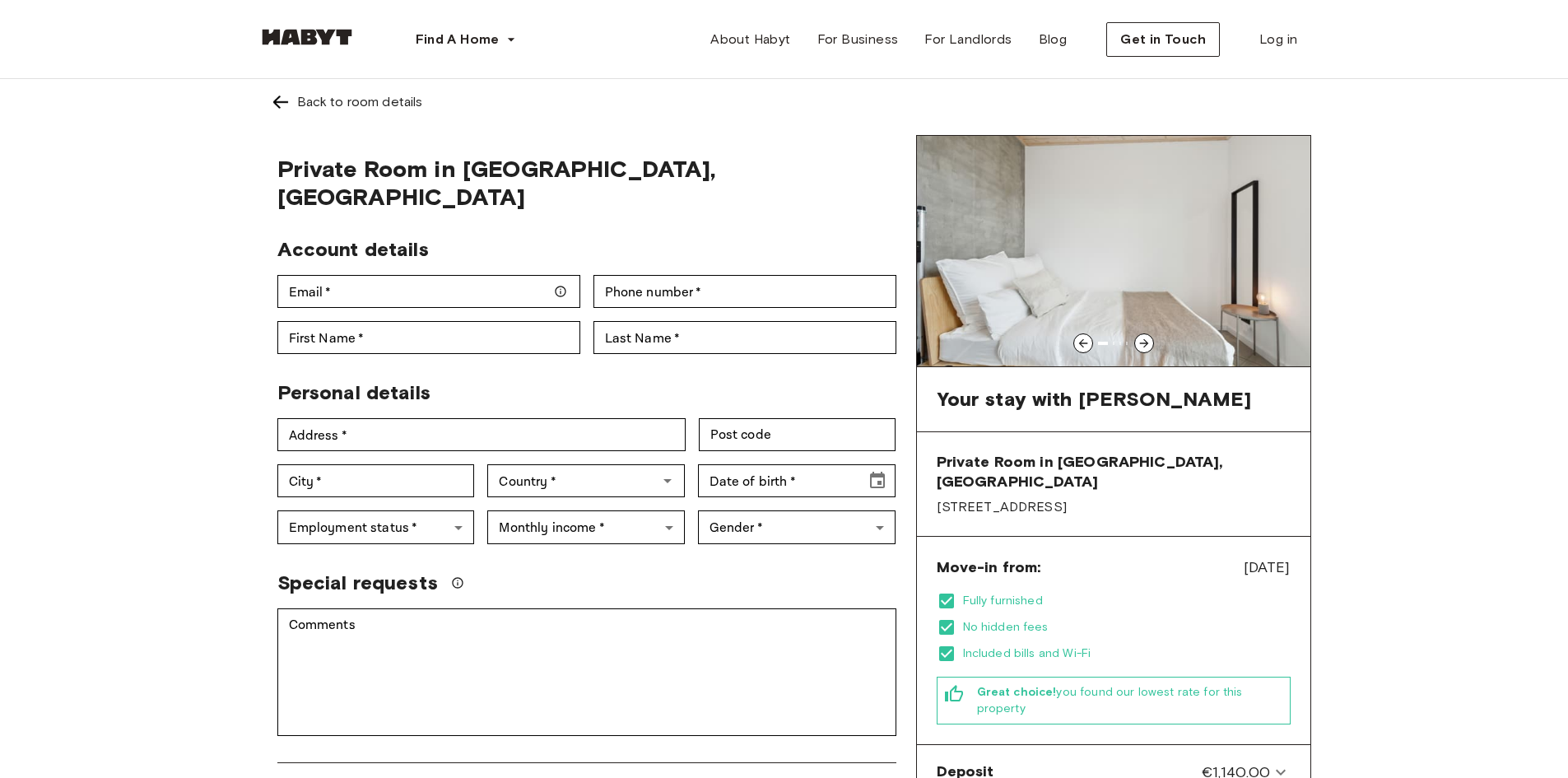
click at [1148, 342] on icon at bounding box center [1143, 343] width 13 height 13
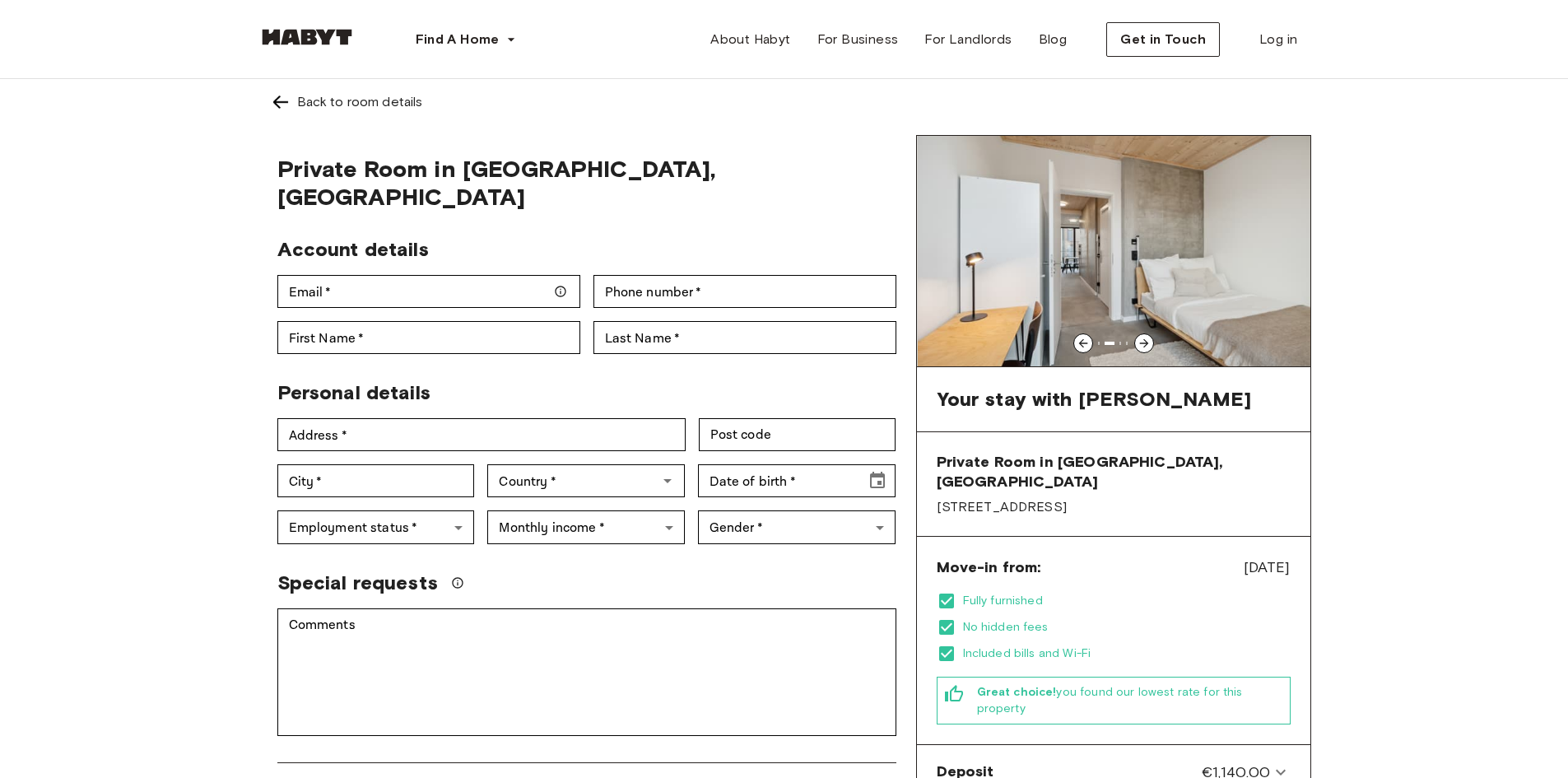
click at [1148, 342] on icon at bounding box center [1143, 343] width 13 height 13
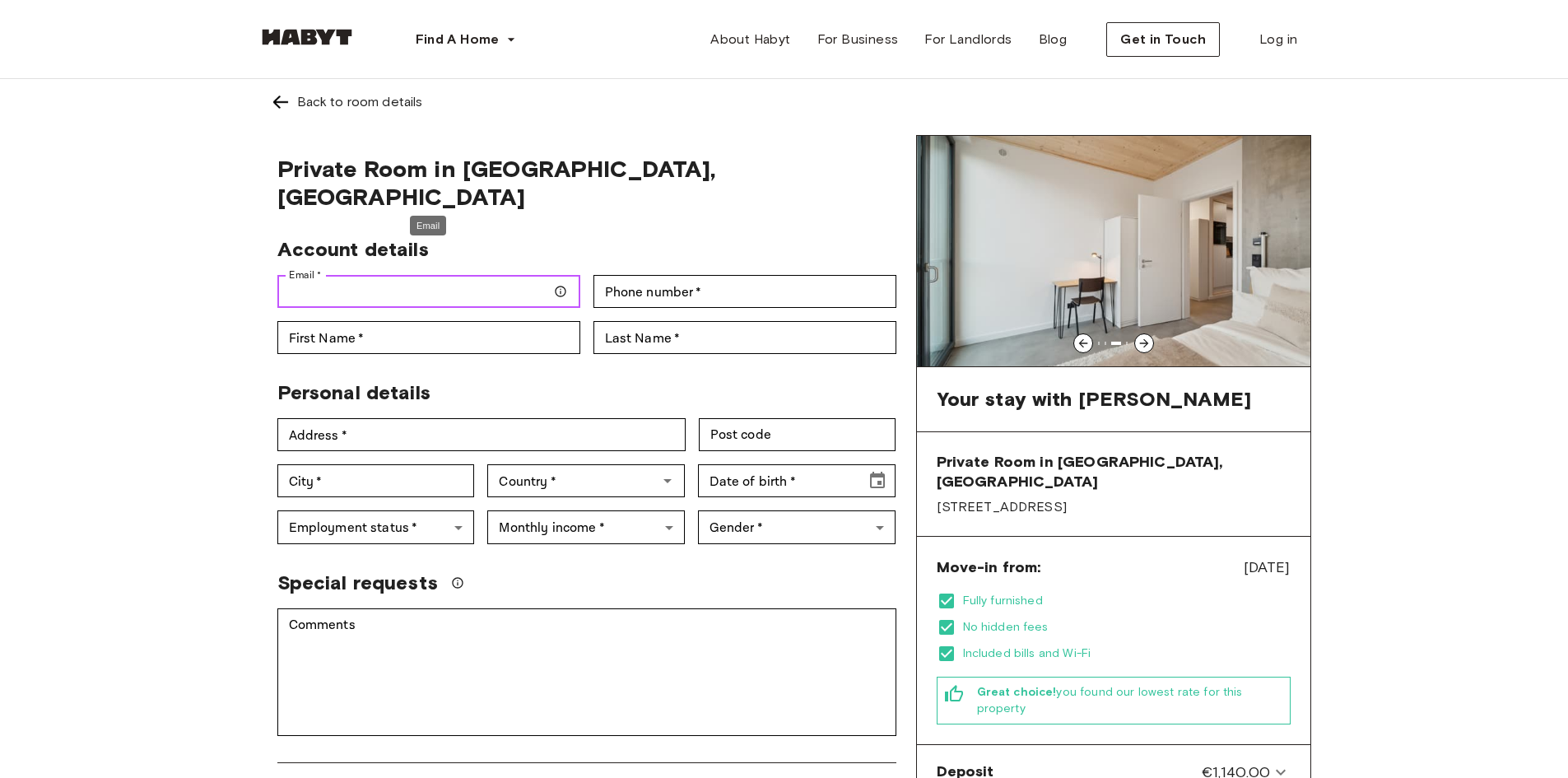
click at [400, 277] on input "Email   *" at bounding box center [429, 290] width 303 height 33
type input "**********"
click at [631, 274] on input "Phone number   *" at bounding box center [745, 290] width 303 height 33
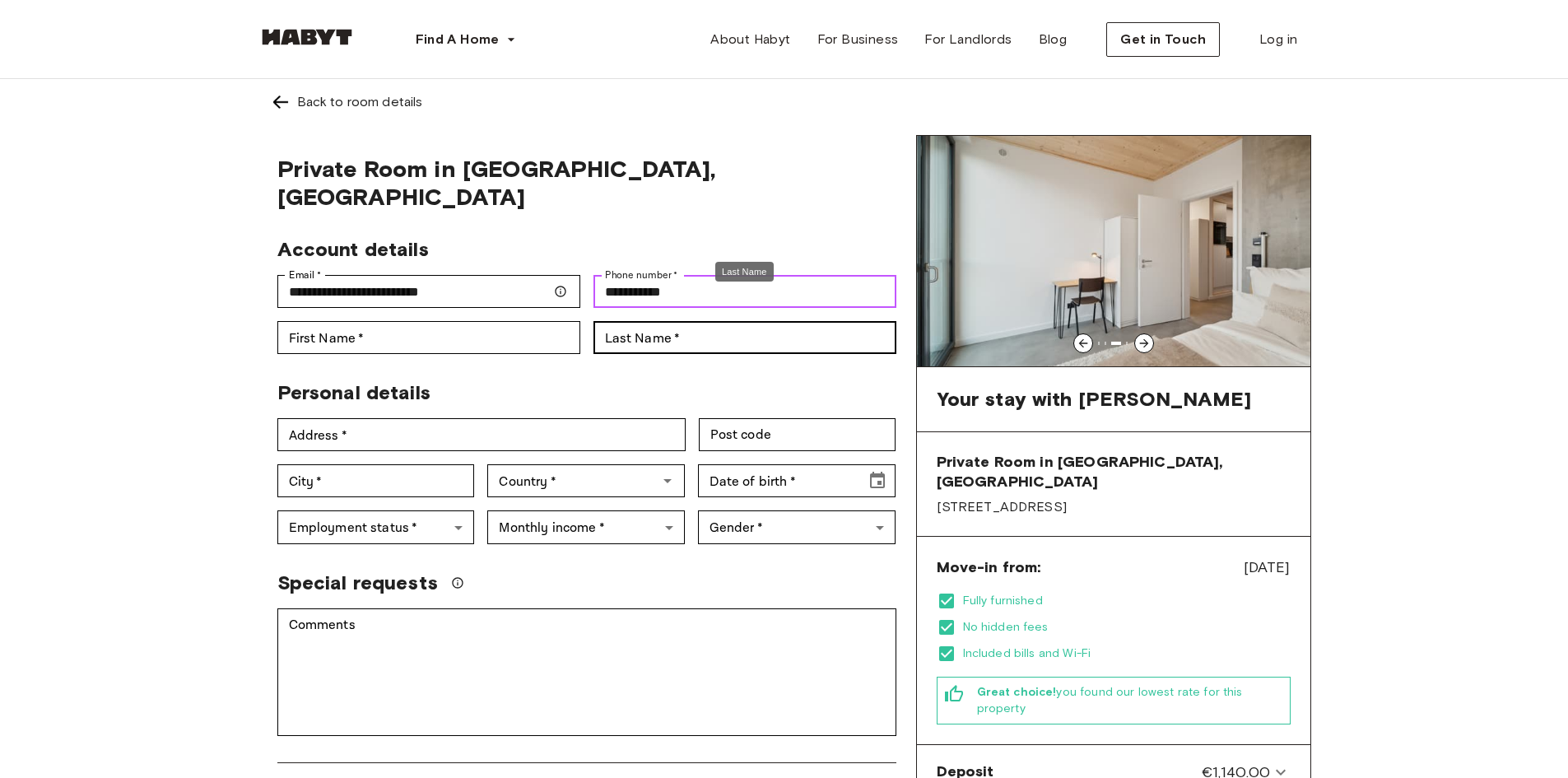
type input "**********"
click at [634, 321] on input "Last Name   *" at bounding box center [745, 337] width 303 height 33
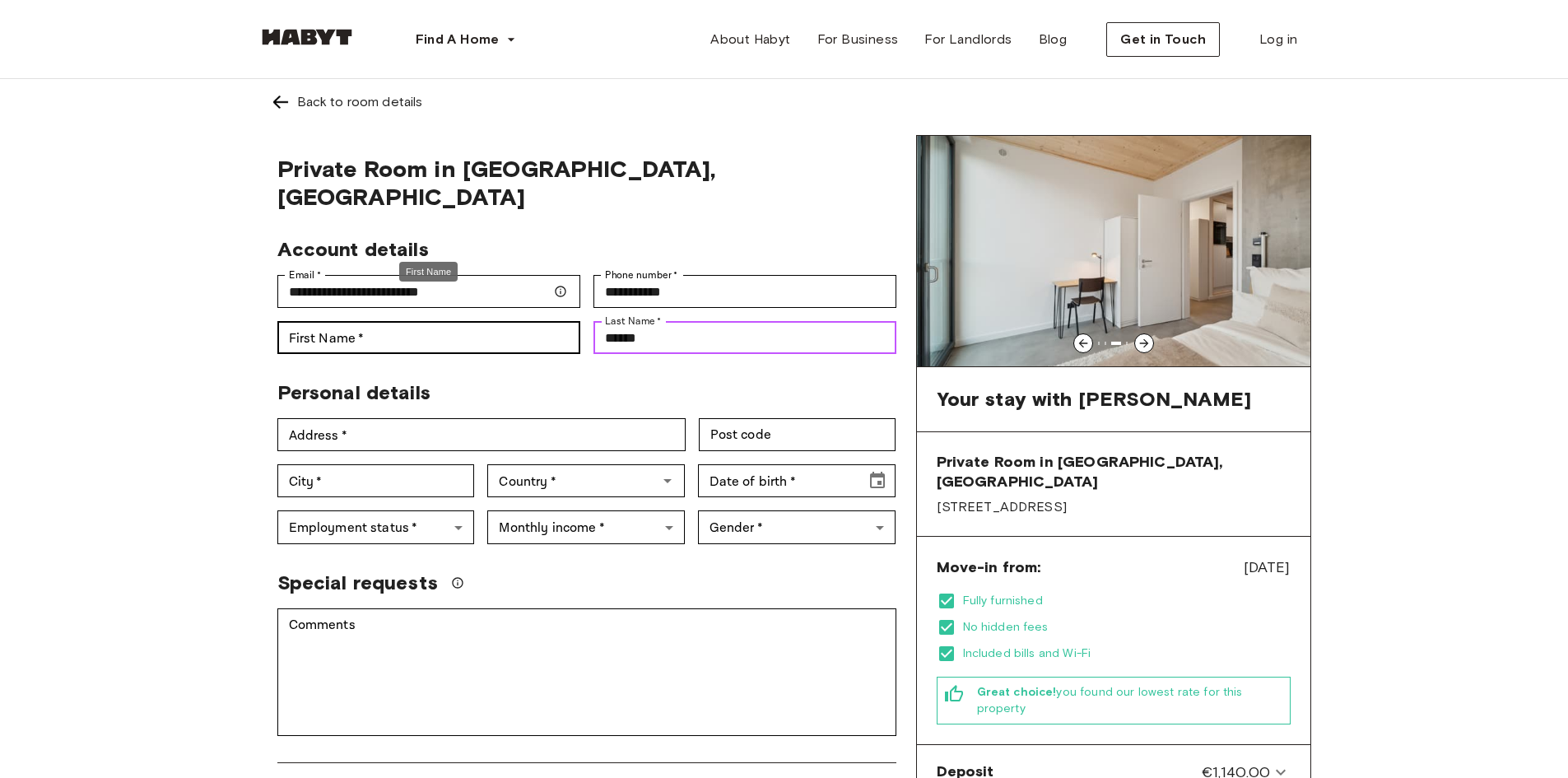
type input "******"
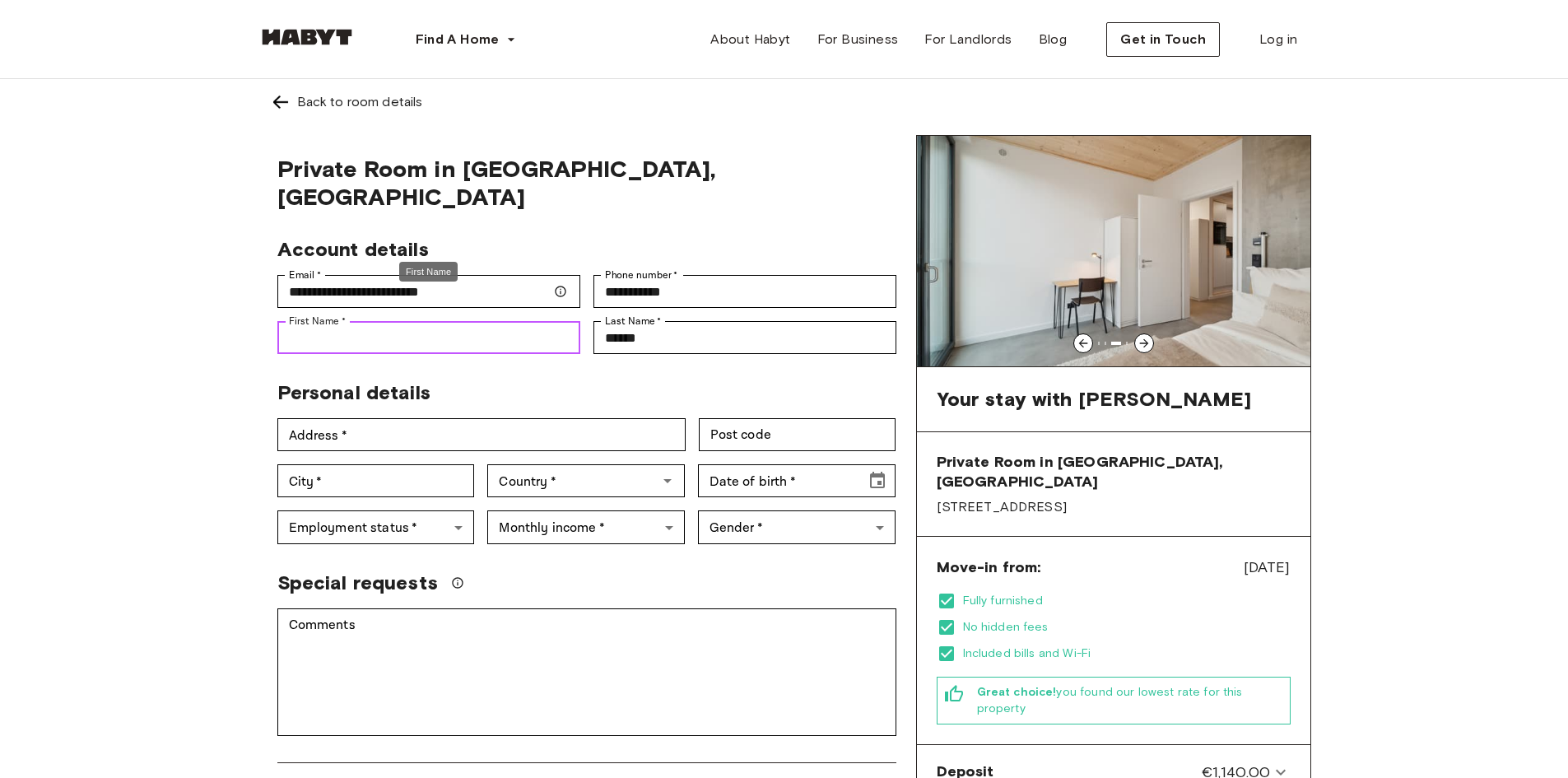
click at [551, 321] on input "First Name   *" at bounding box center [429, 337] width 303 height 33
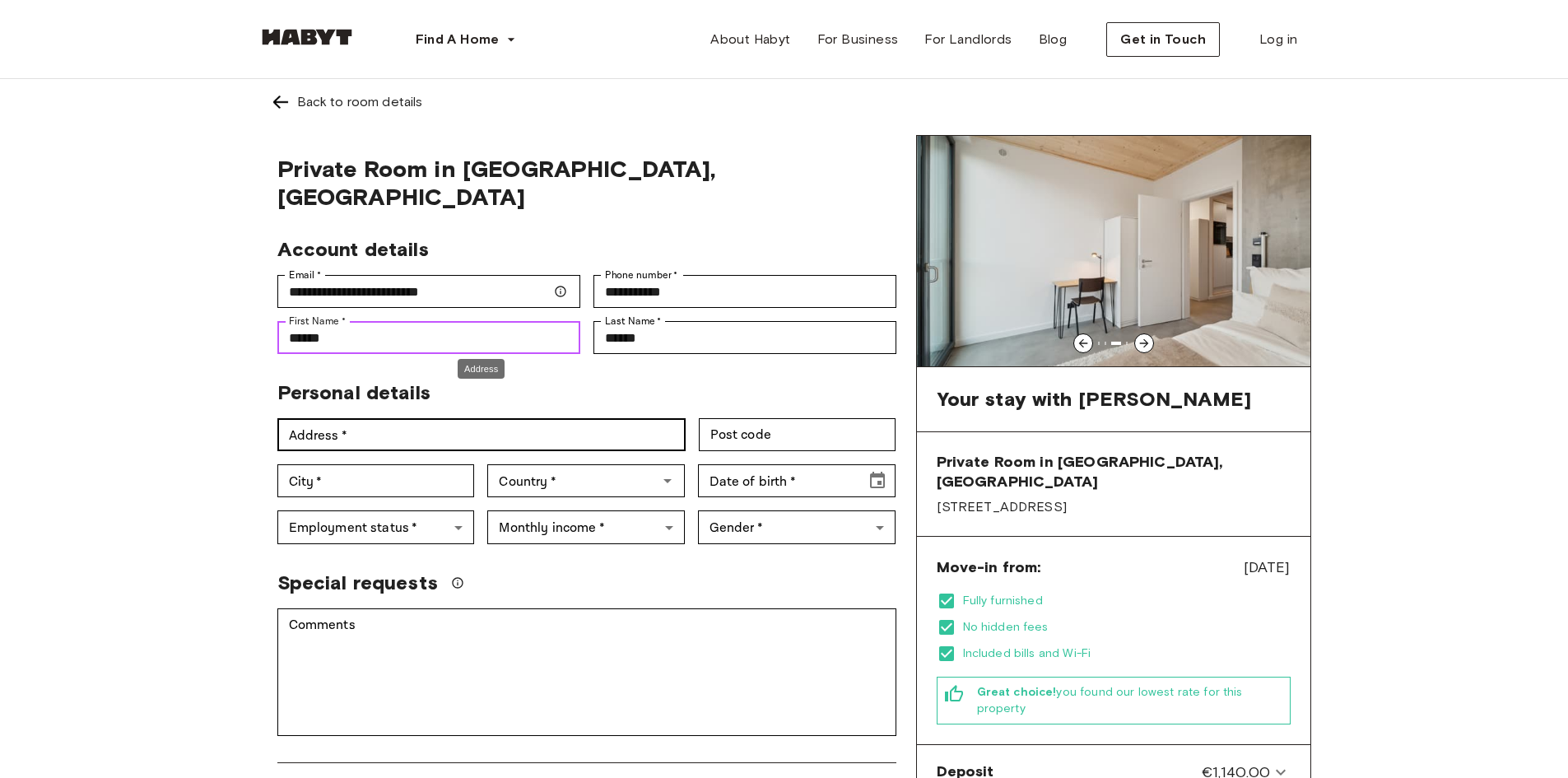
type input "******"
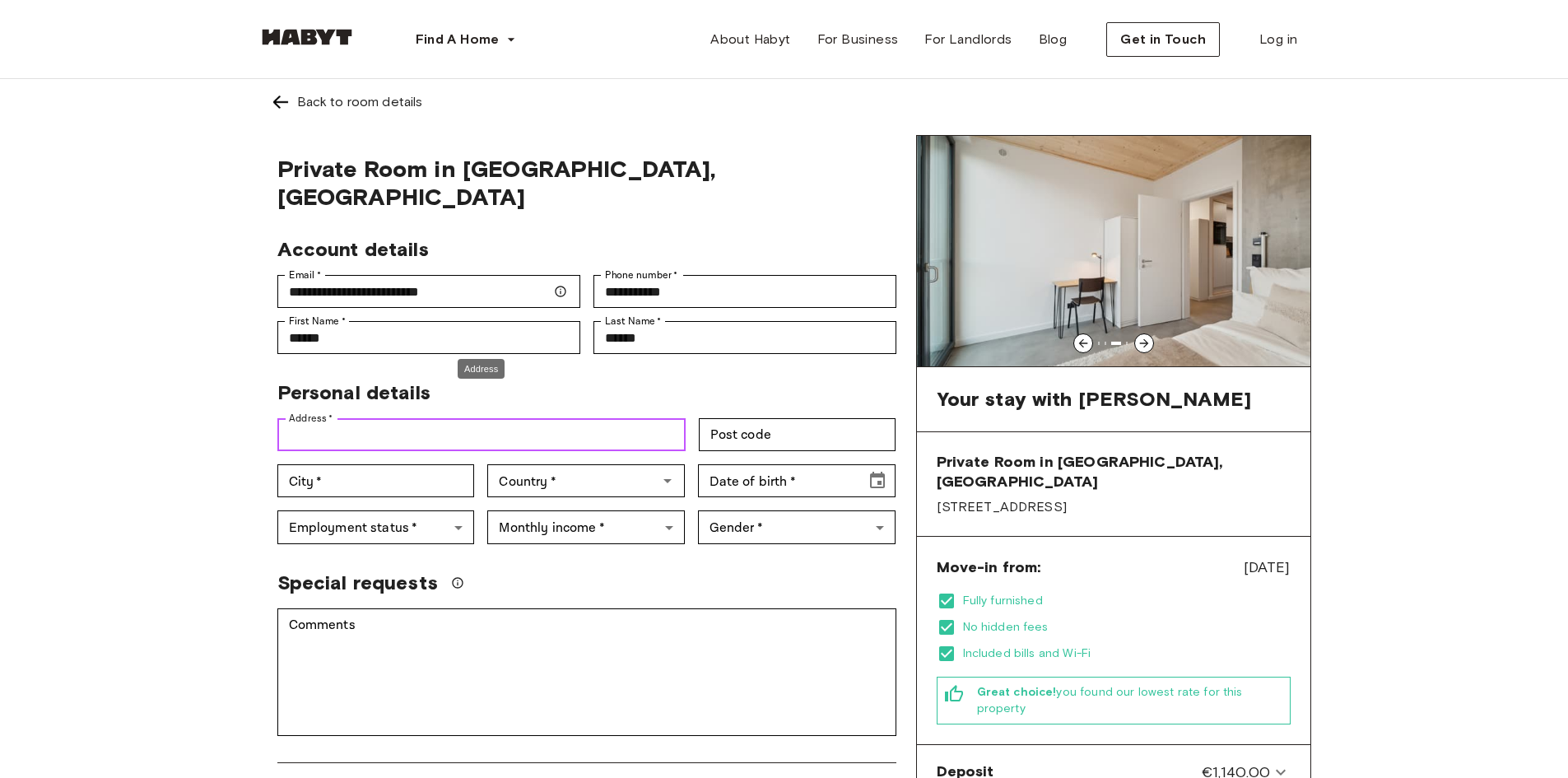
click at [369, 418] on input "Address   *" at bounding box center [481, 433] width 408 height 33
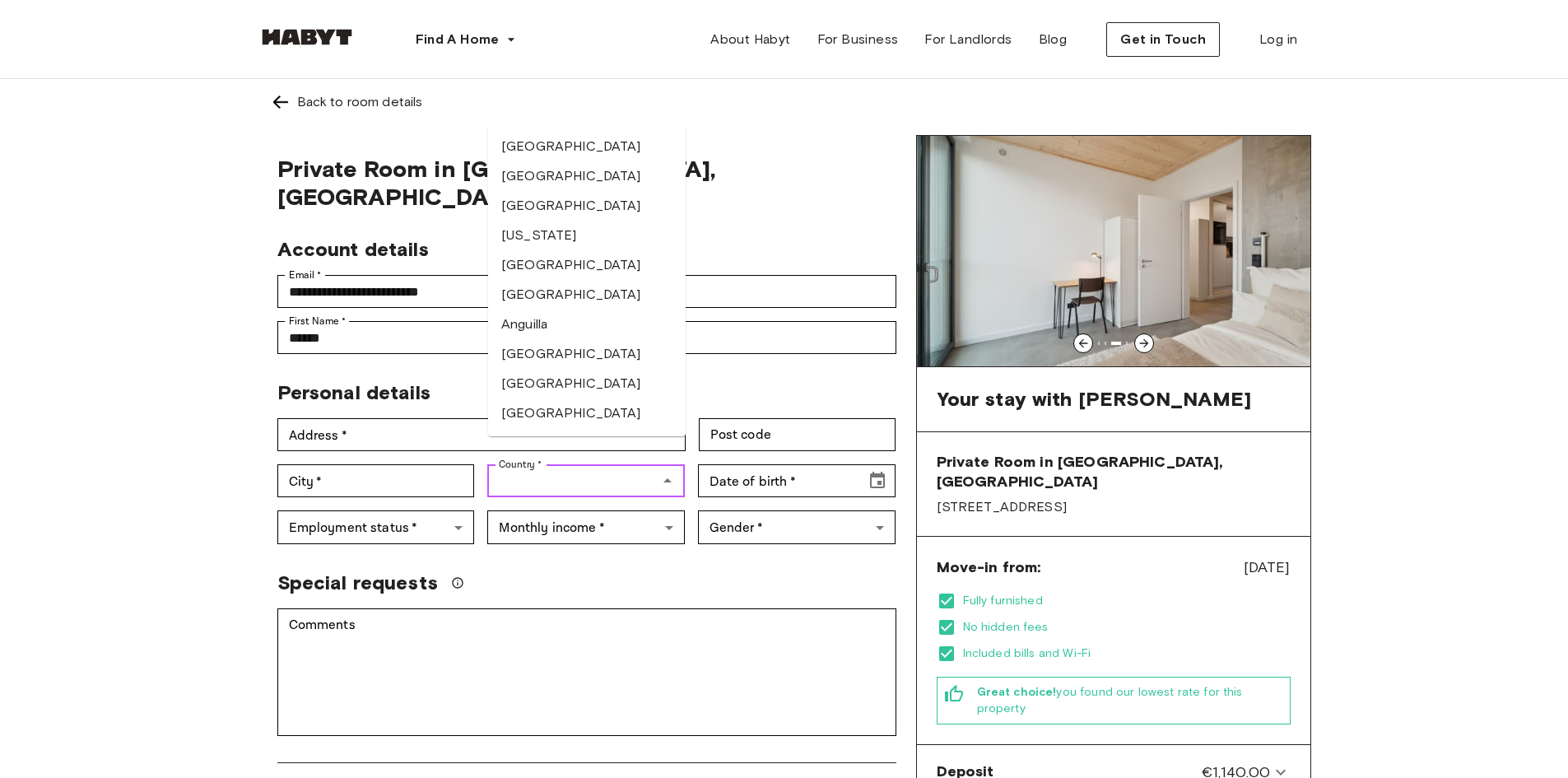
click at [590, 469] on input "Country   *" at bounding box center [572, 480] width 161 height 23
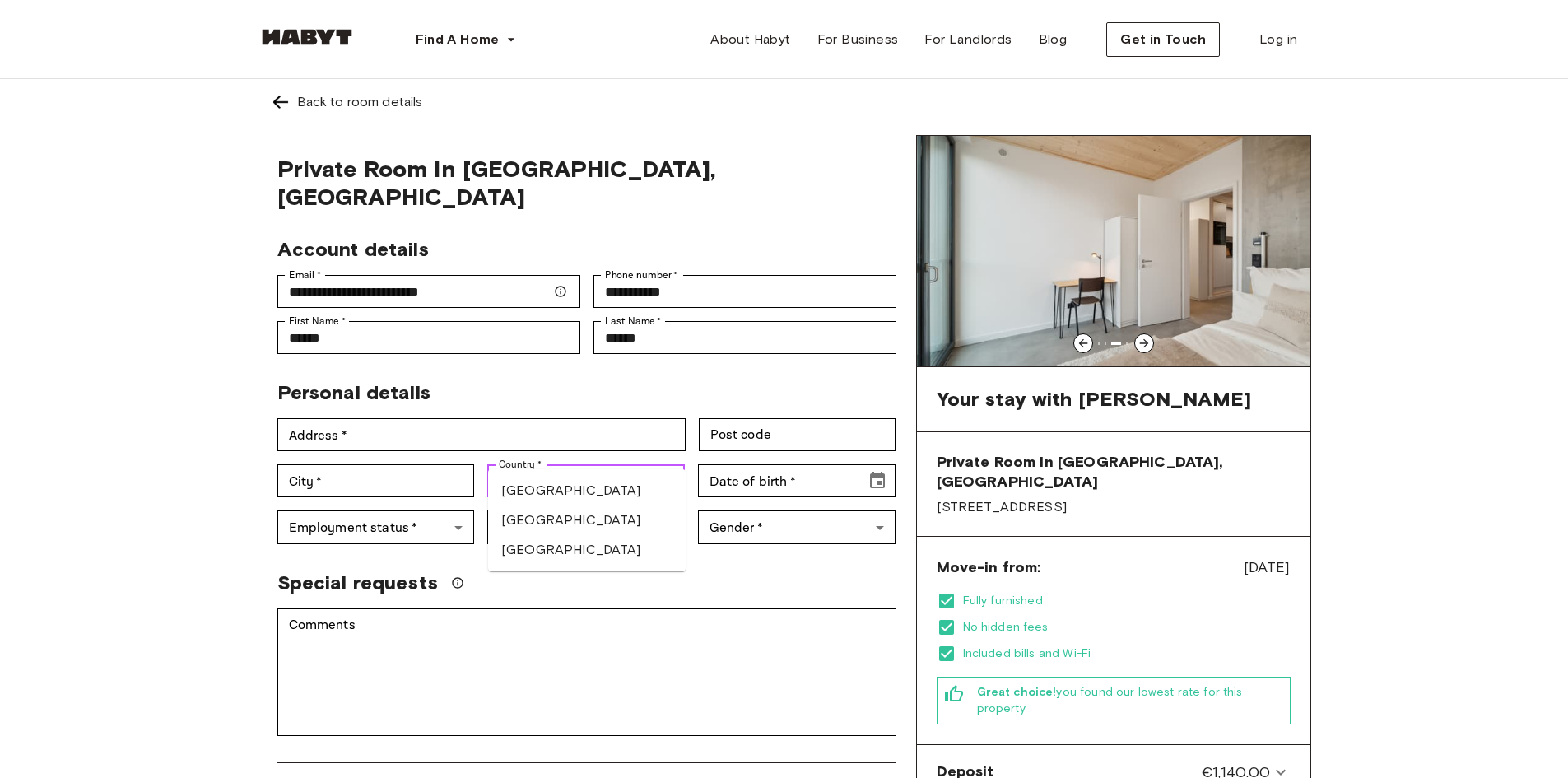
click at [531, 535] on li "India" at bounding box center [587, 520] width 197 height 30
type input "*****"
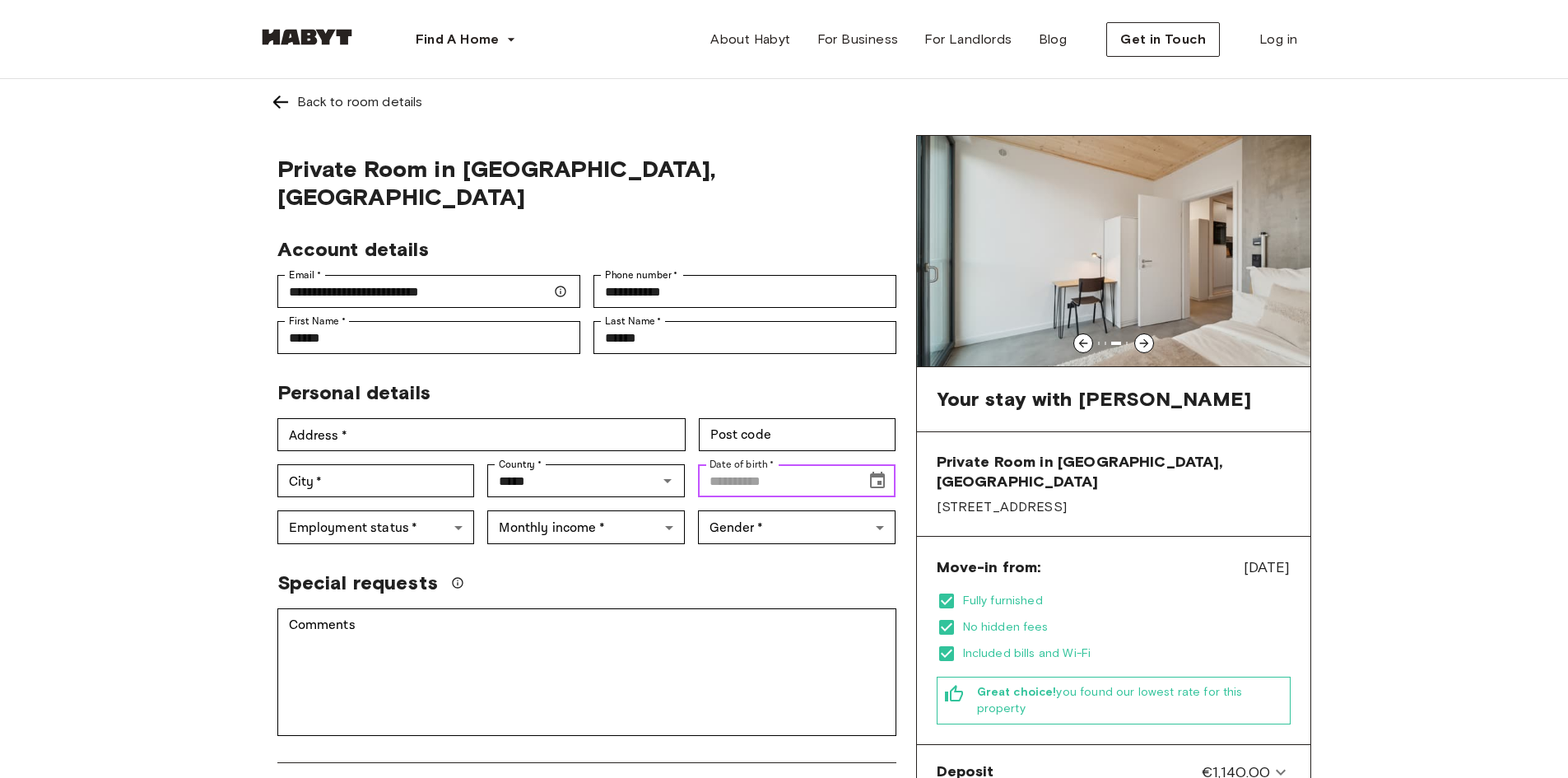
click at [779, 464] on input "Date of birth   *" at bounding box center [776, 480] width 156 height 33
click at [879, 472] on icon "Choose date, selected date is Feb 23, 191" at bounding box center [877, 480] width 15 height 17
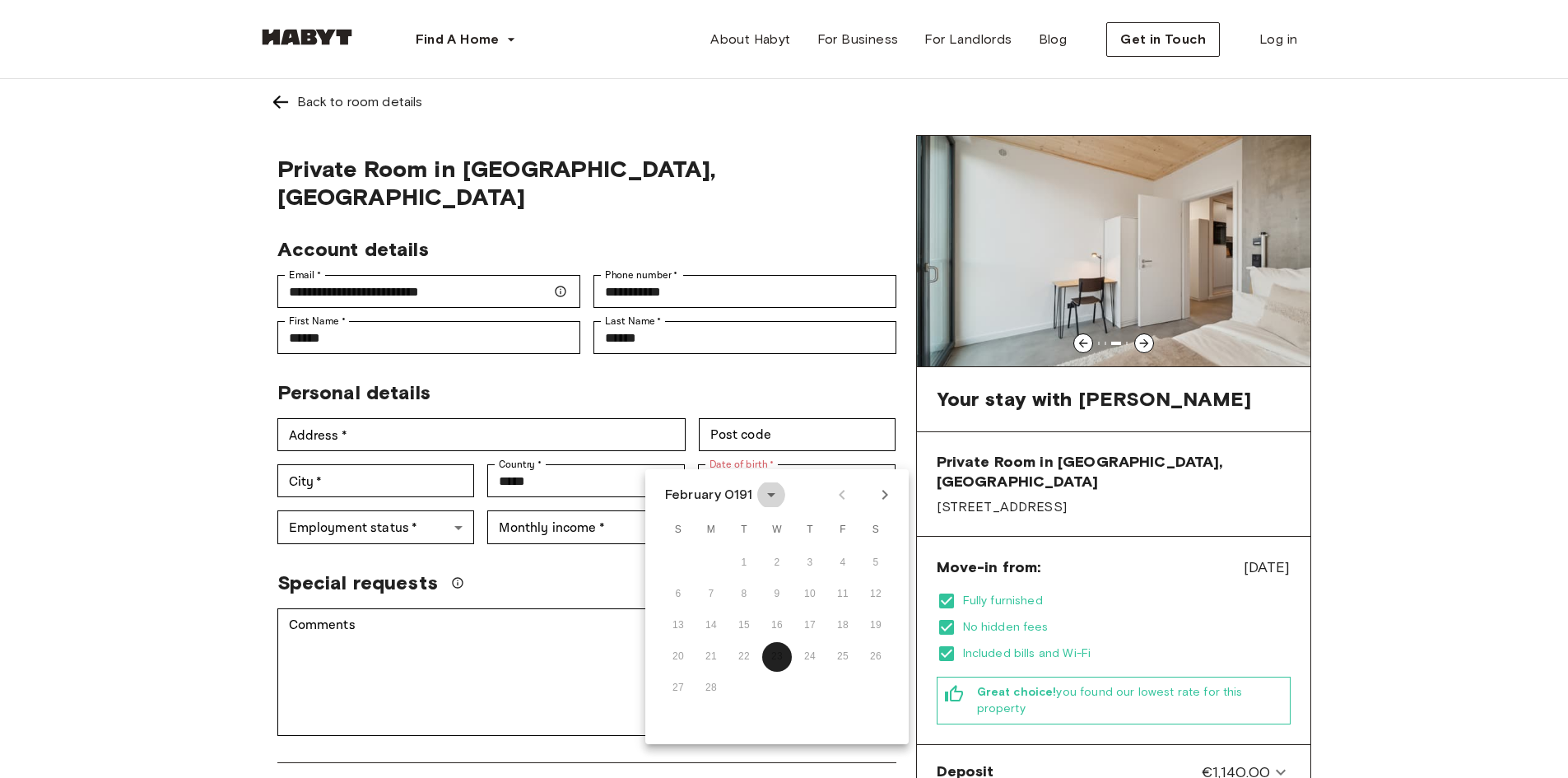
click at [771, 497] on icon "calendar view is open, switch to year view" at bounding box center [771, 495] width 8 height 4
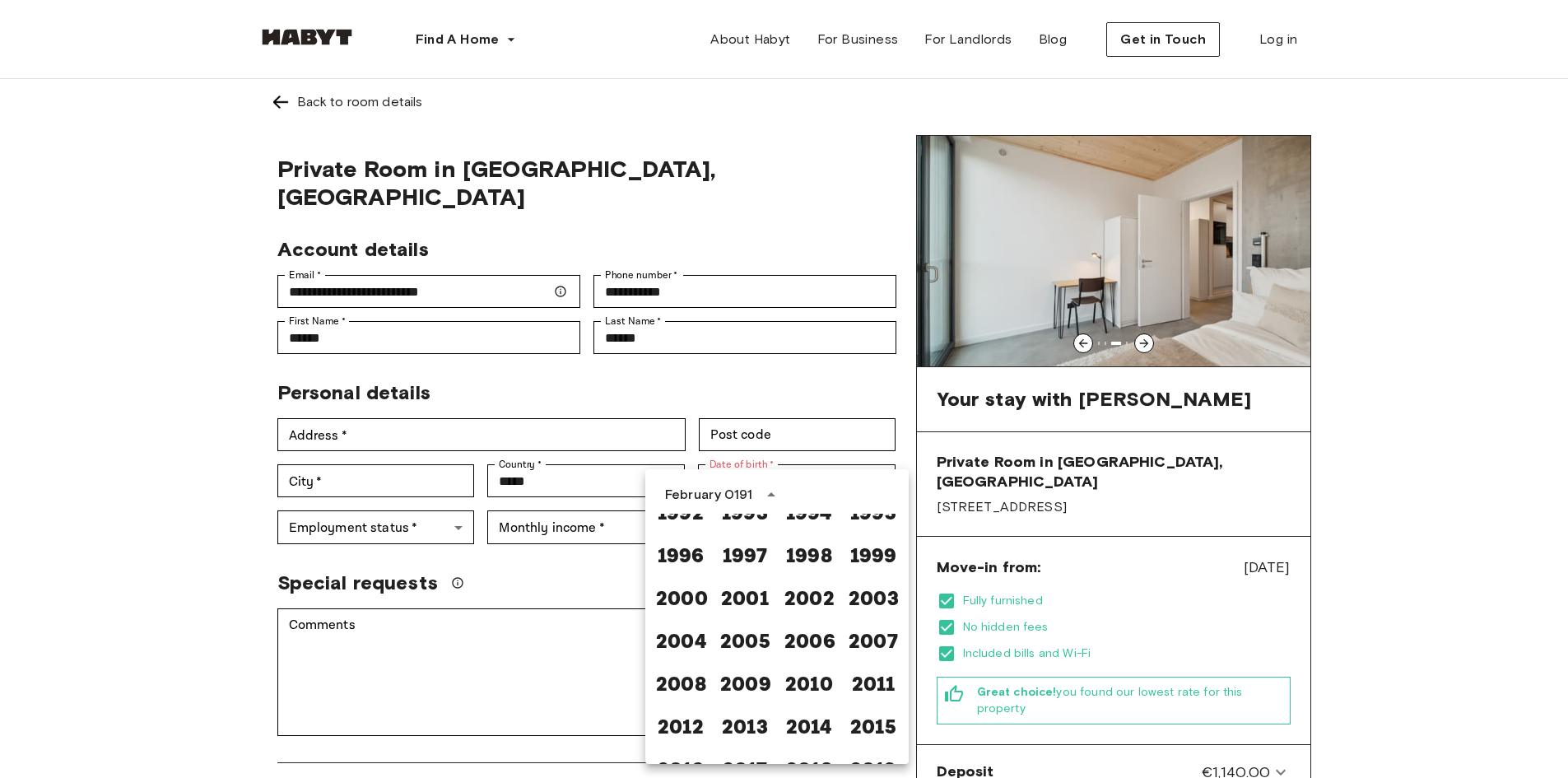
scroll to position [1008, 0]
click at [678, 593] on button "2000" at bounding box center [680, 596] width 59 height 30
type input "**********"
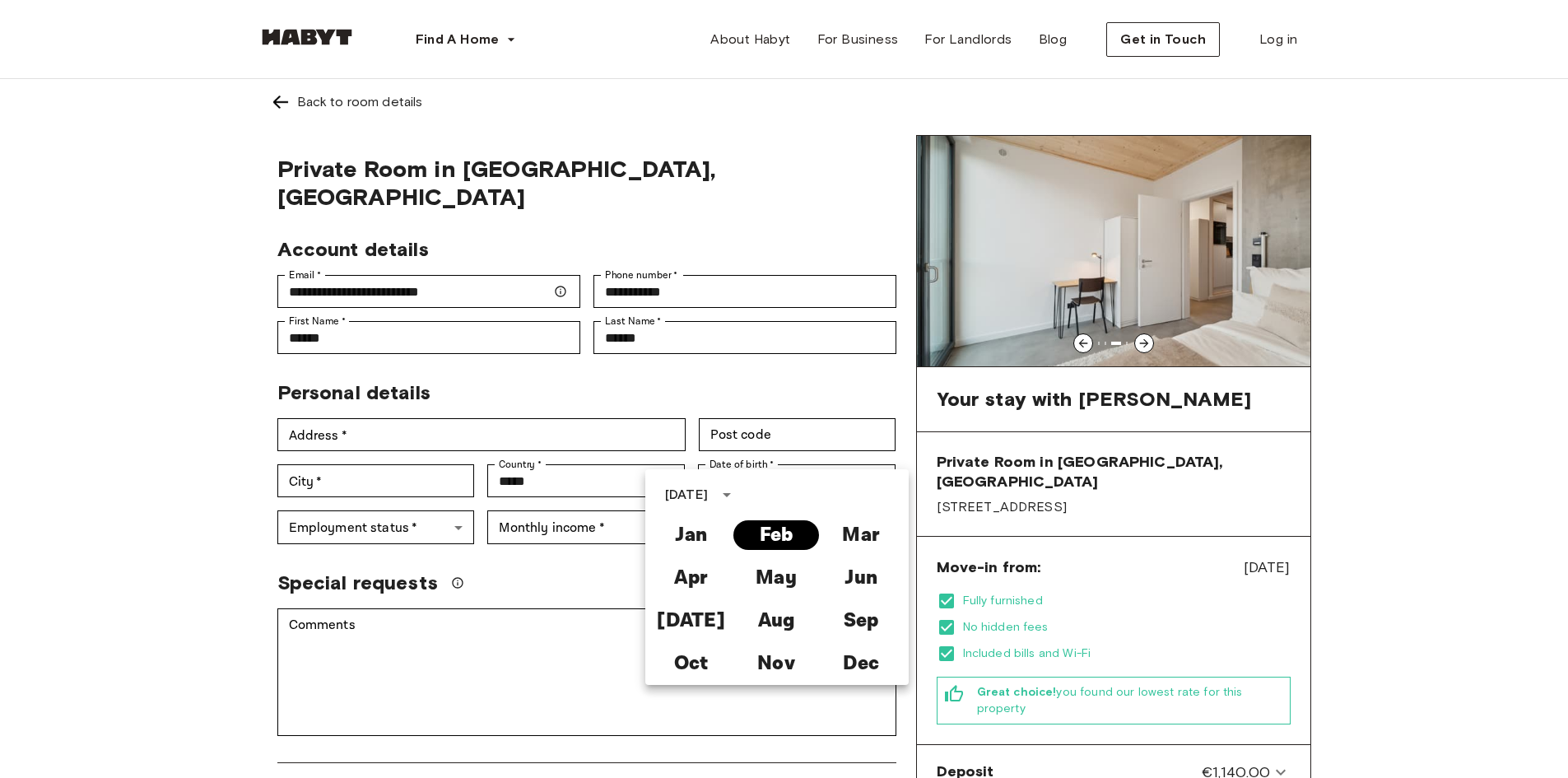
click at [783, 531] on button "Feb" at bounding box center [776, 535] width 85 height 30
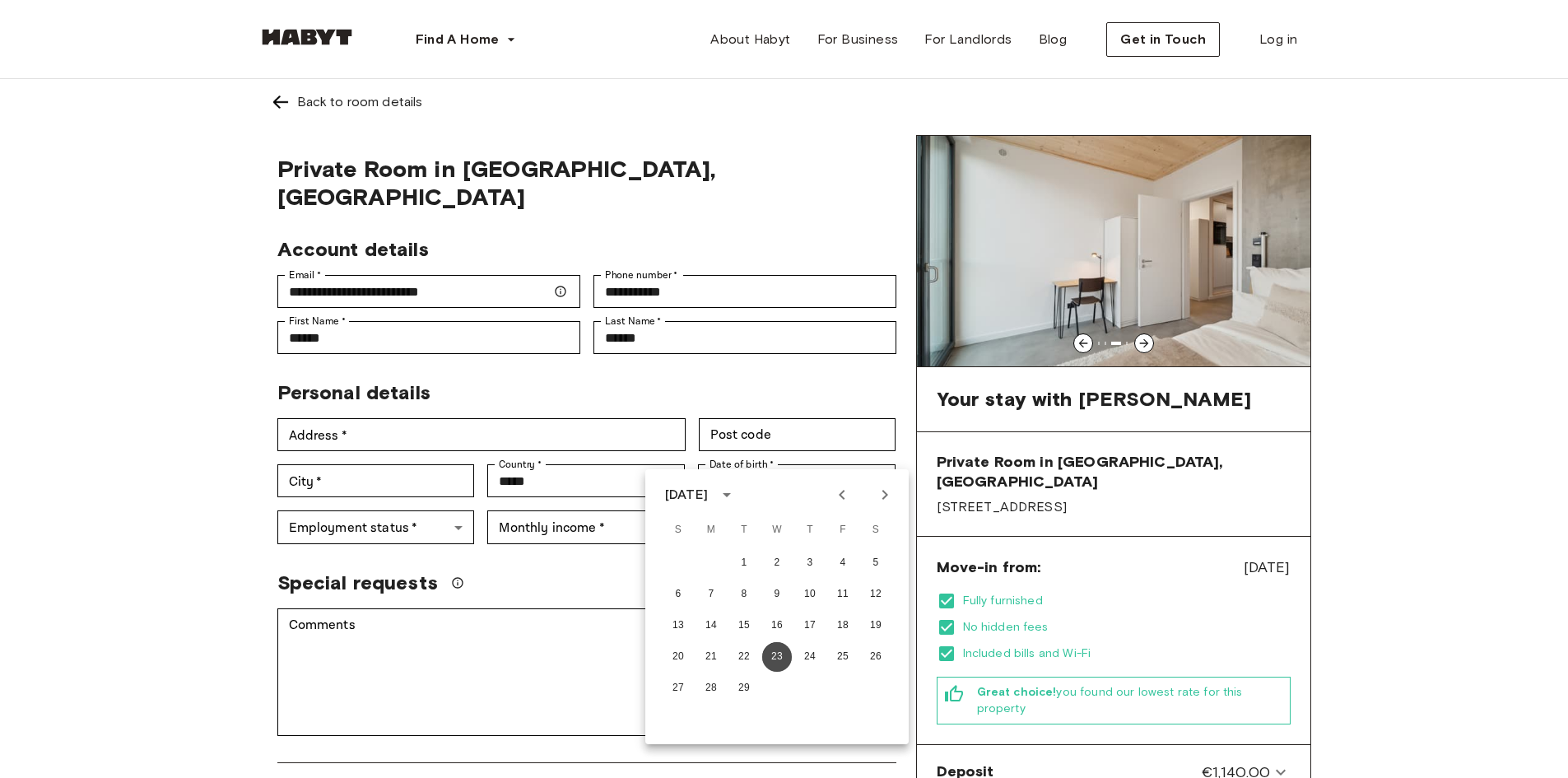
click at [777, 646] on button "23" at bounding box center [777, 657] width 30 height 30
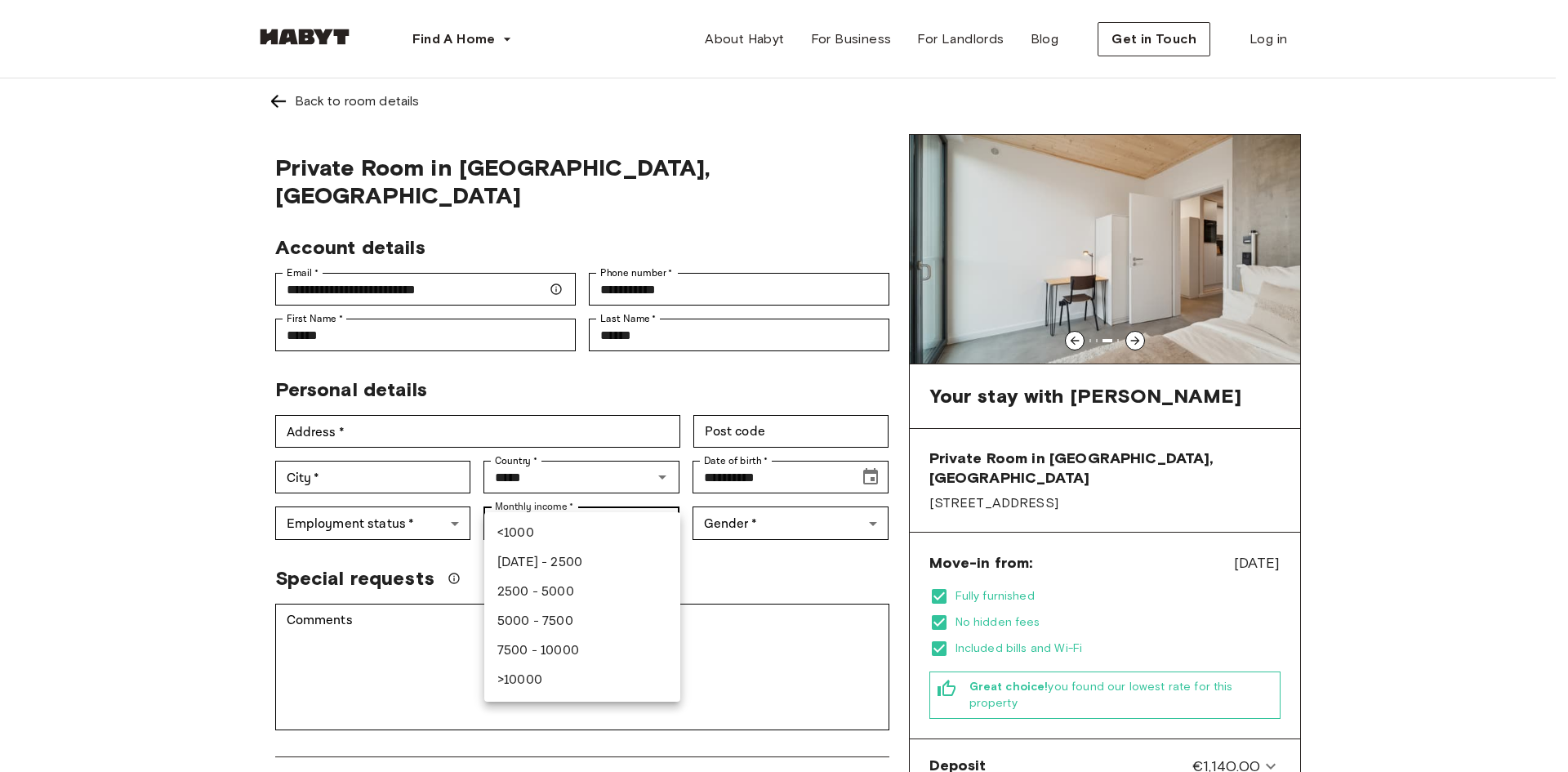
click at [417, 491] on div at bounding box center [784, 386] width 1568 height 772
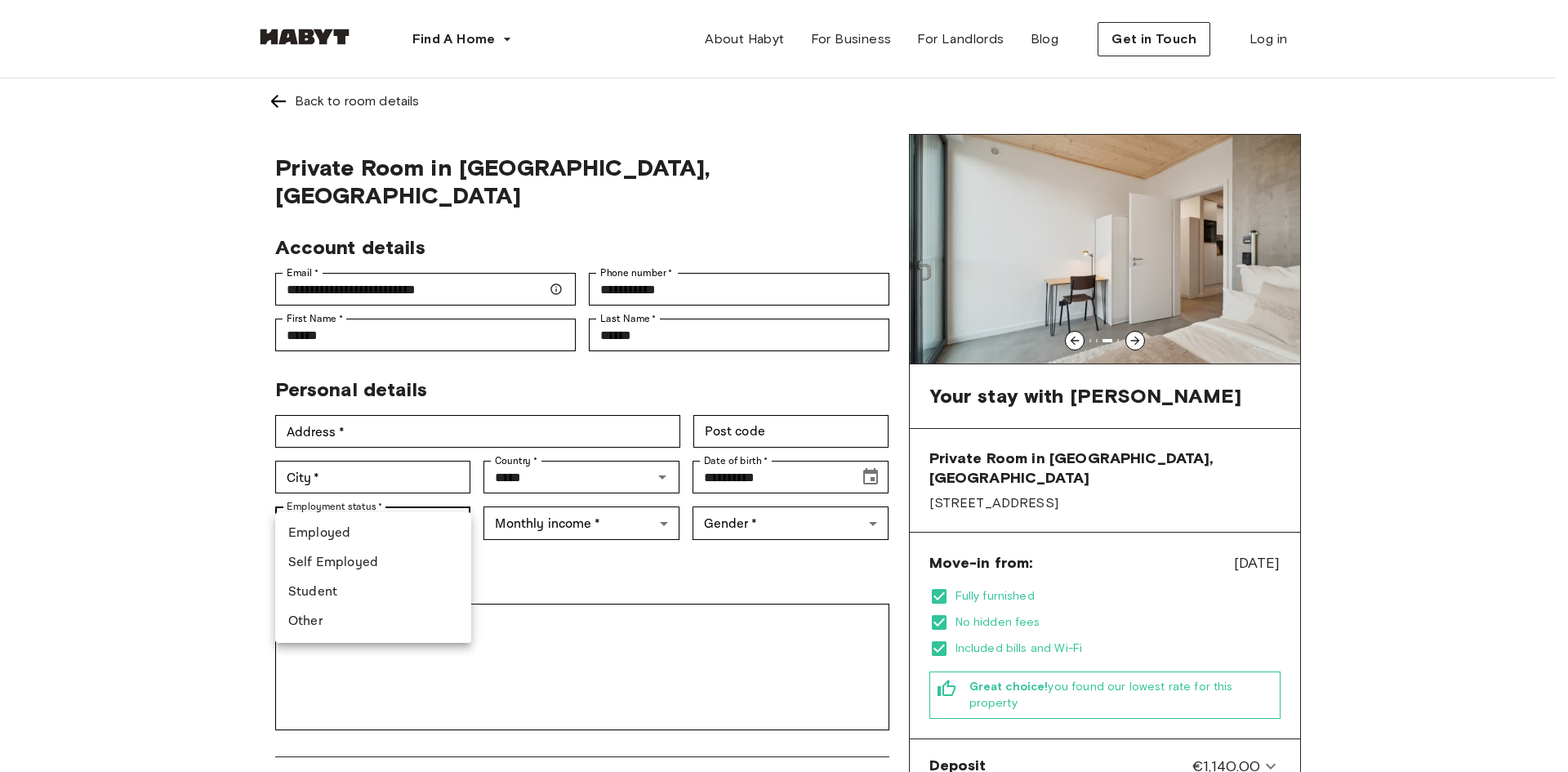
click at [321, 593] on li "Student" at bounding box center [373, 592] width 196 height 29
type input "*******"
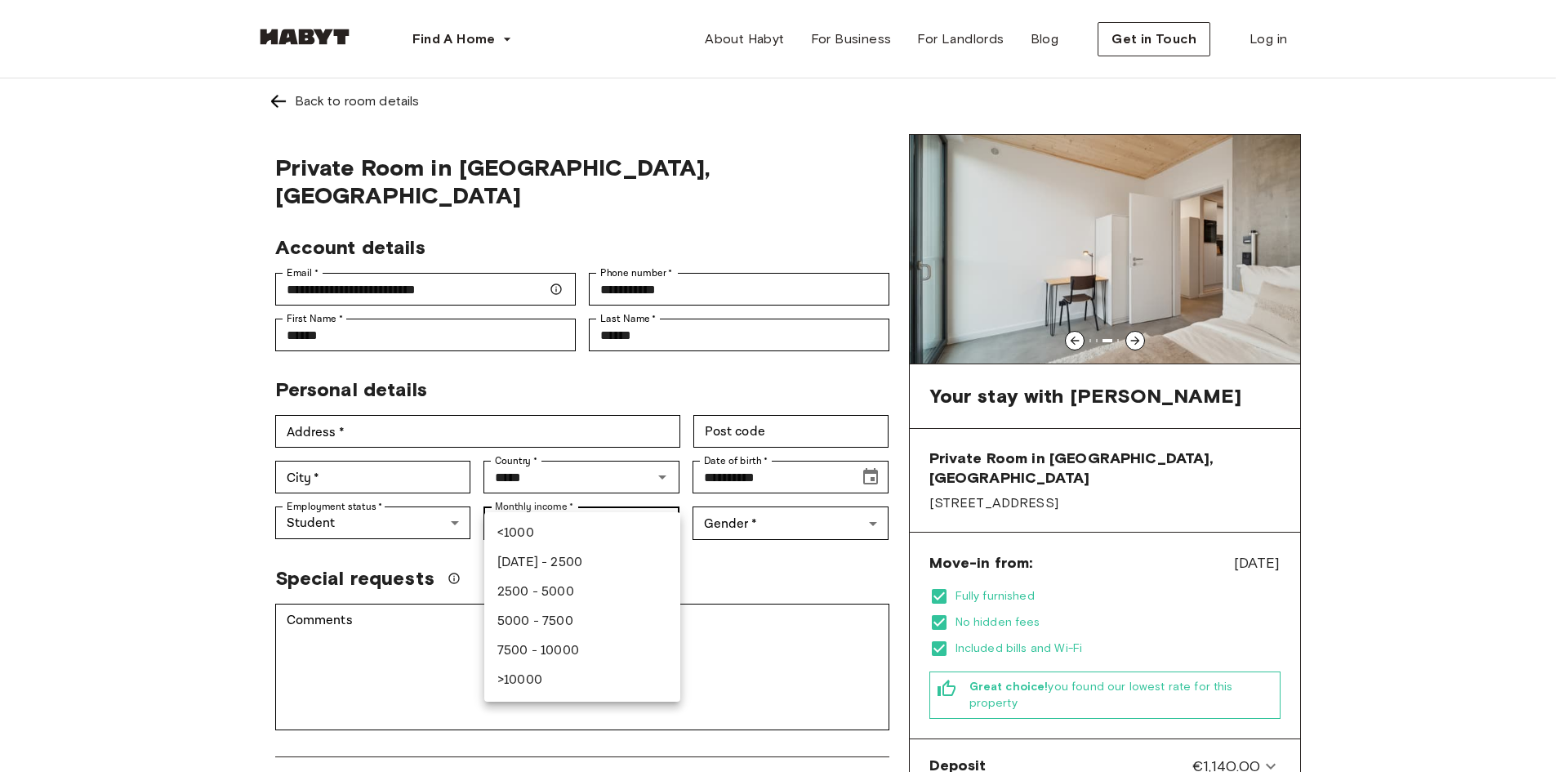
click at [547, 557] on li "1000 - 2500" at bounding box center [582, 562] width 196 height 29
type input "***"
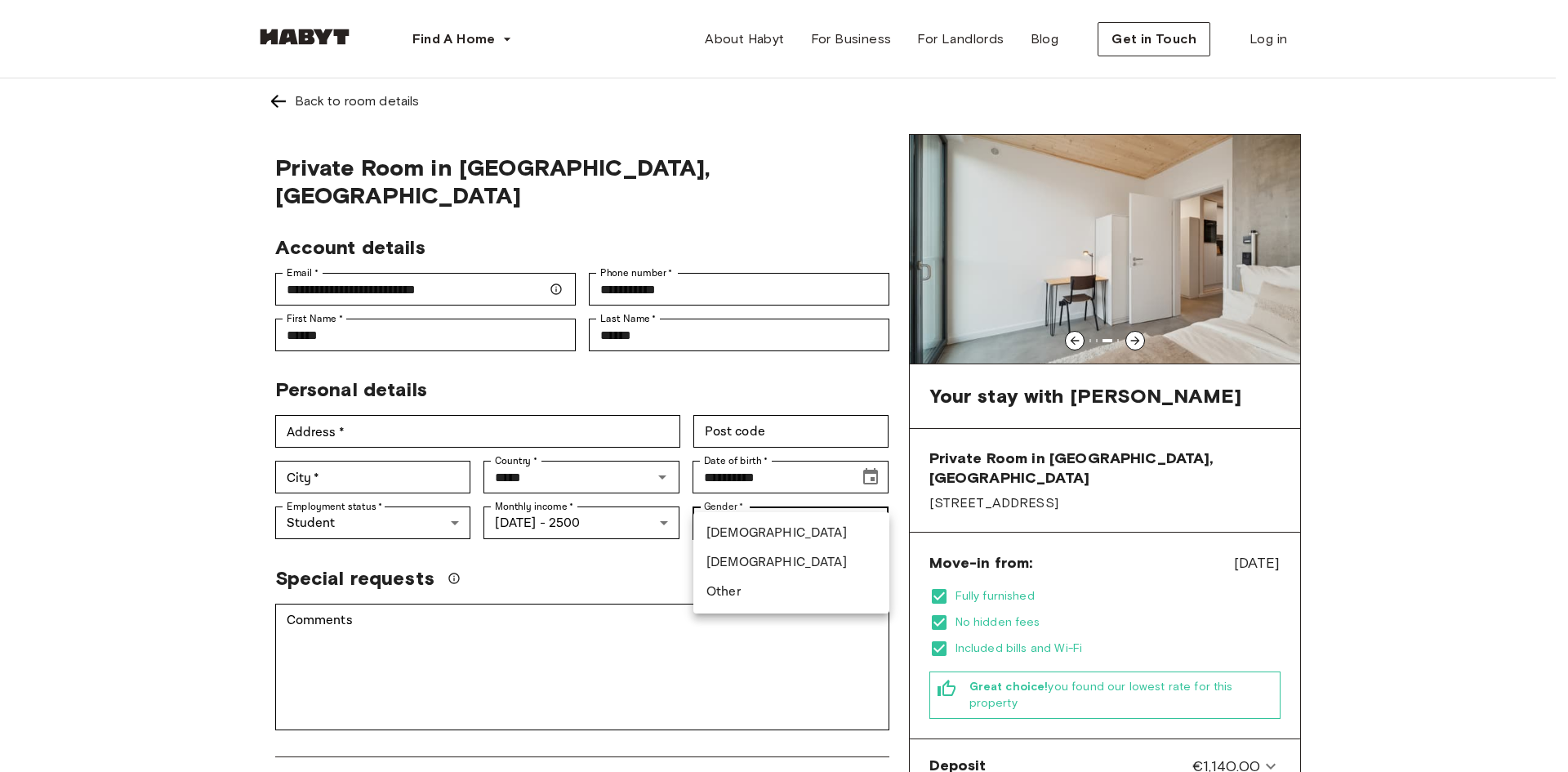
click at [736, 536] on li "Male" at bounding box center [792, 533] width 196 height 29
type input "****"
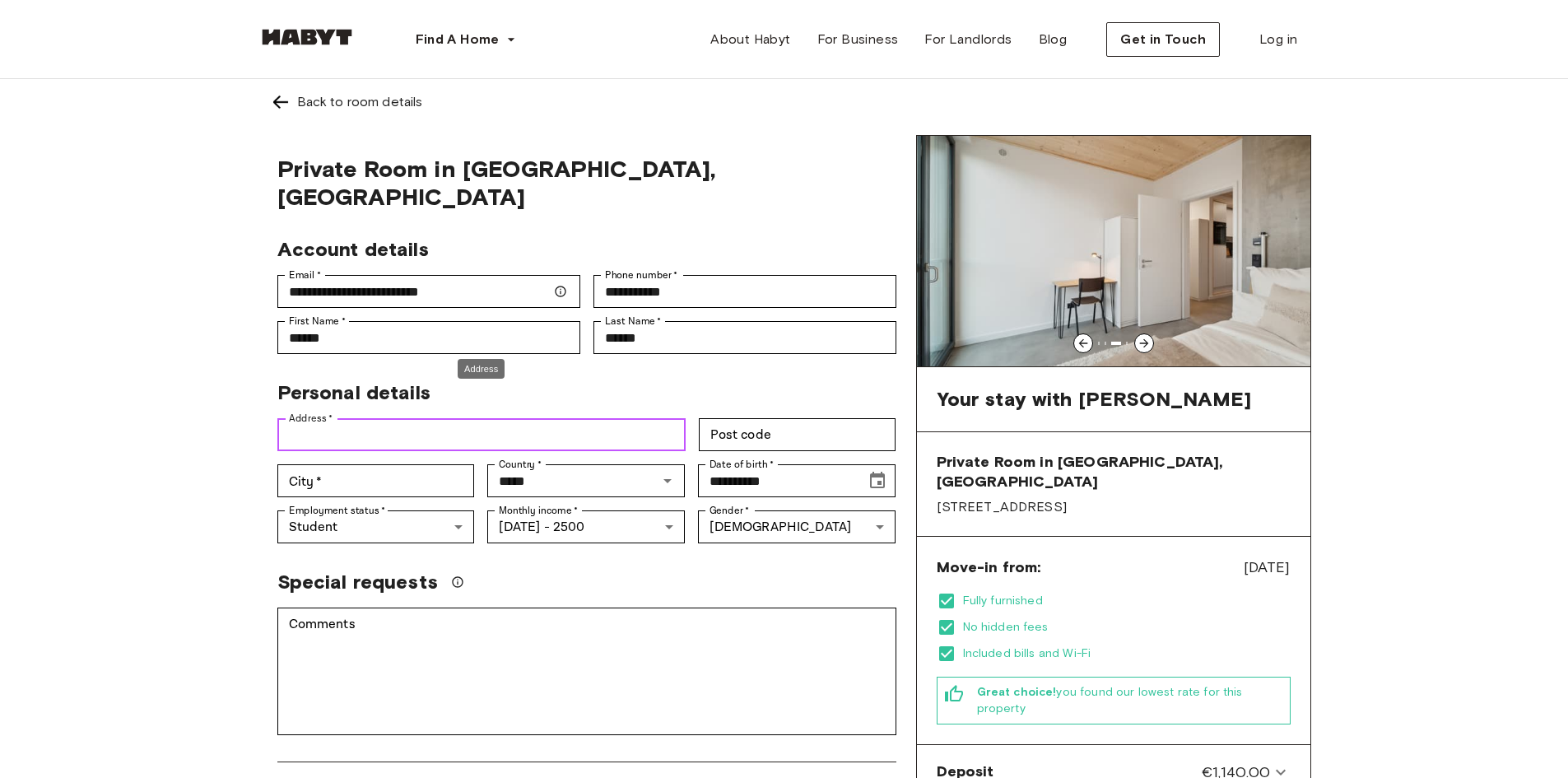
click at [540, 418] on input "Address   *" at bounding box center [481, 433] width 408 height 33
click at [196, 567] on div "**********" at bounding box center [784, 645] width 1185 height 1132
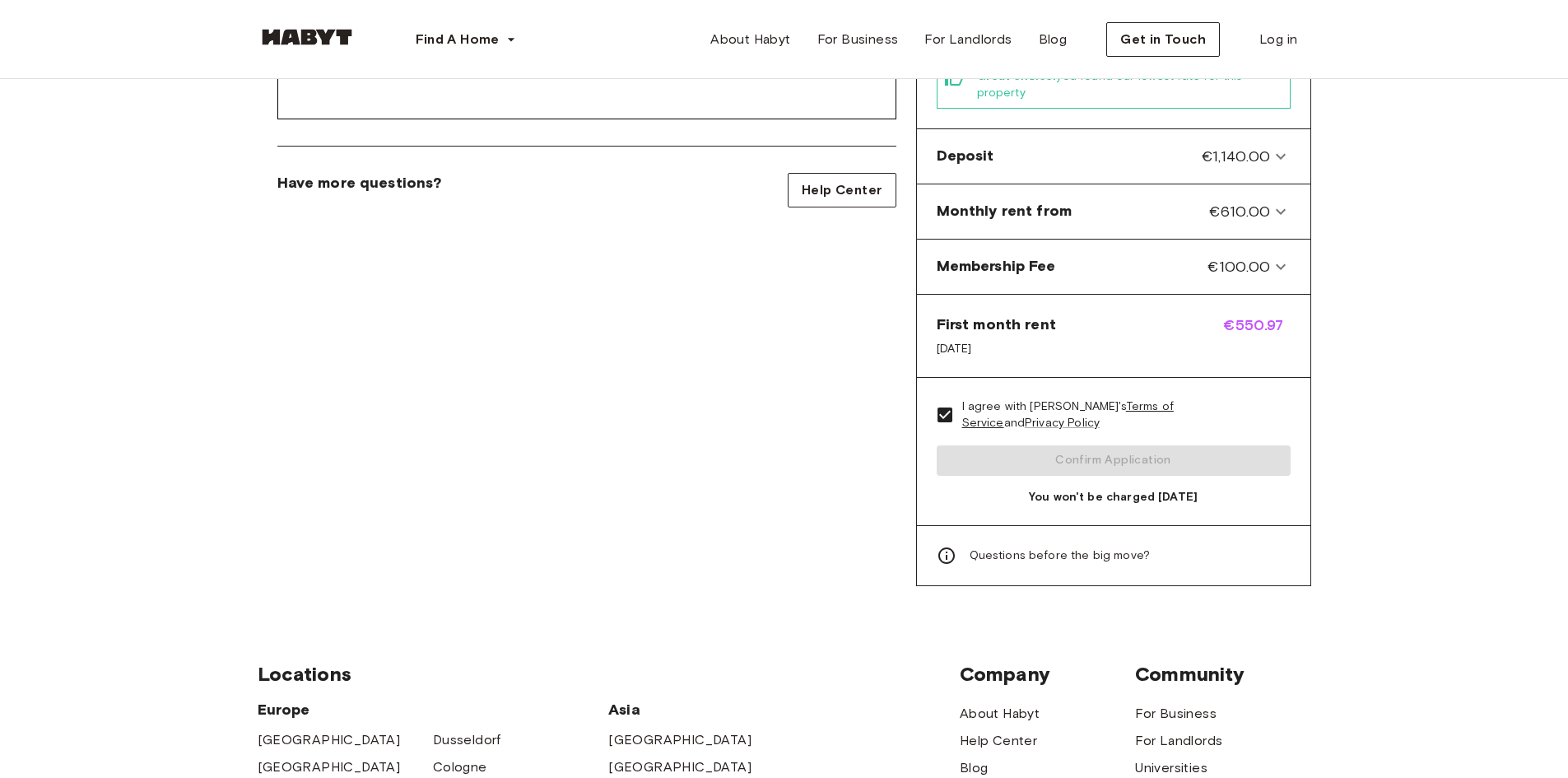
scroll to position [616, 0]
drag, startPoint x: 1119, startPoint y: 436, endPoint x: 1112, endPoint y: 429, distance: 9.9
click at [1112, 429] on div "I agree with Habyt's Terms of Service and Privacy Policy Confirm Application Yo…" at bounding box center [1113, 450] width 393 height 147
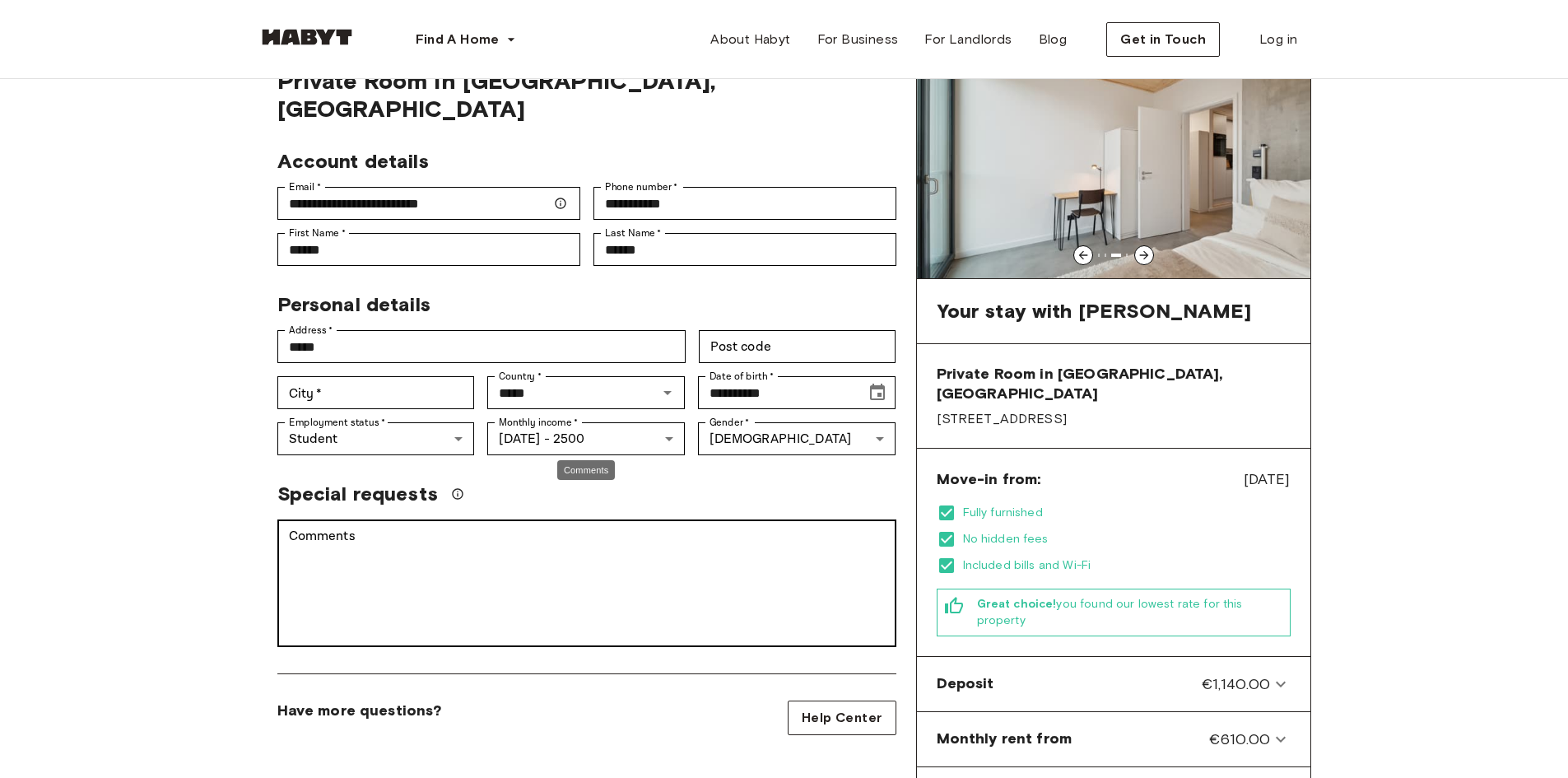
scroll to position [0, 0]
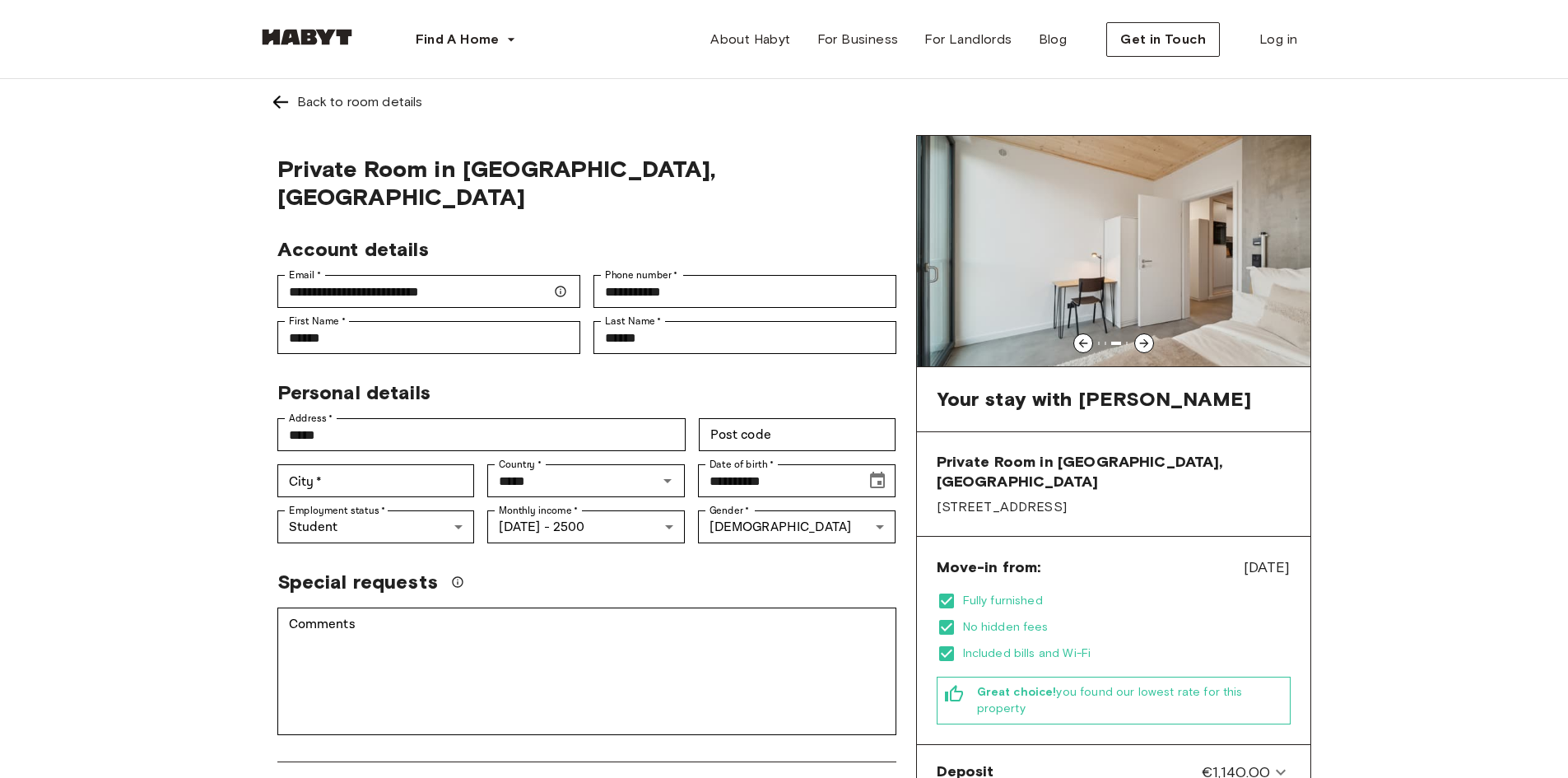
click at [777, 153] on div "**********" at bounding box center [587, 668] width 659 height 1066
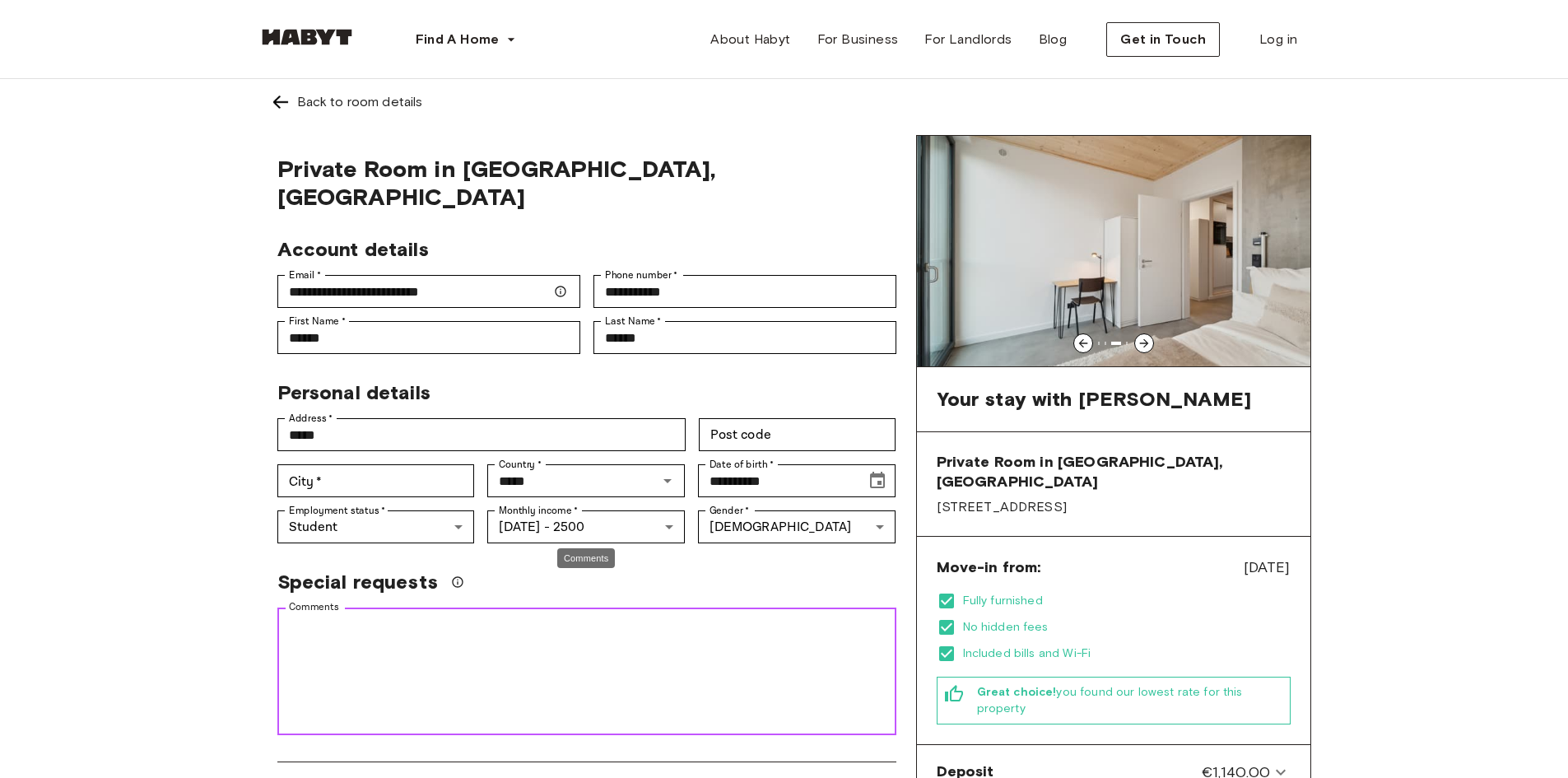
click at [489, 621] on textarea "Comments" at bounding box center [587, 671] width 595 height 114
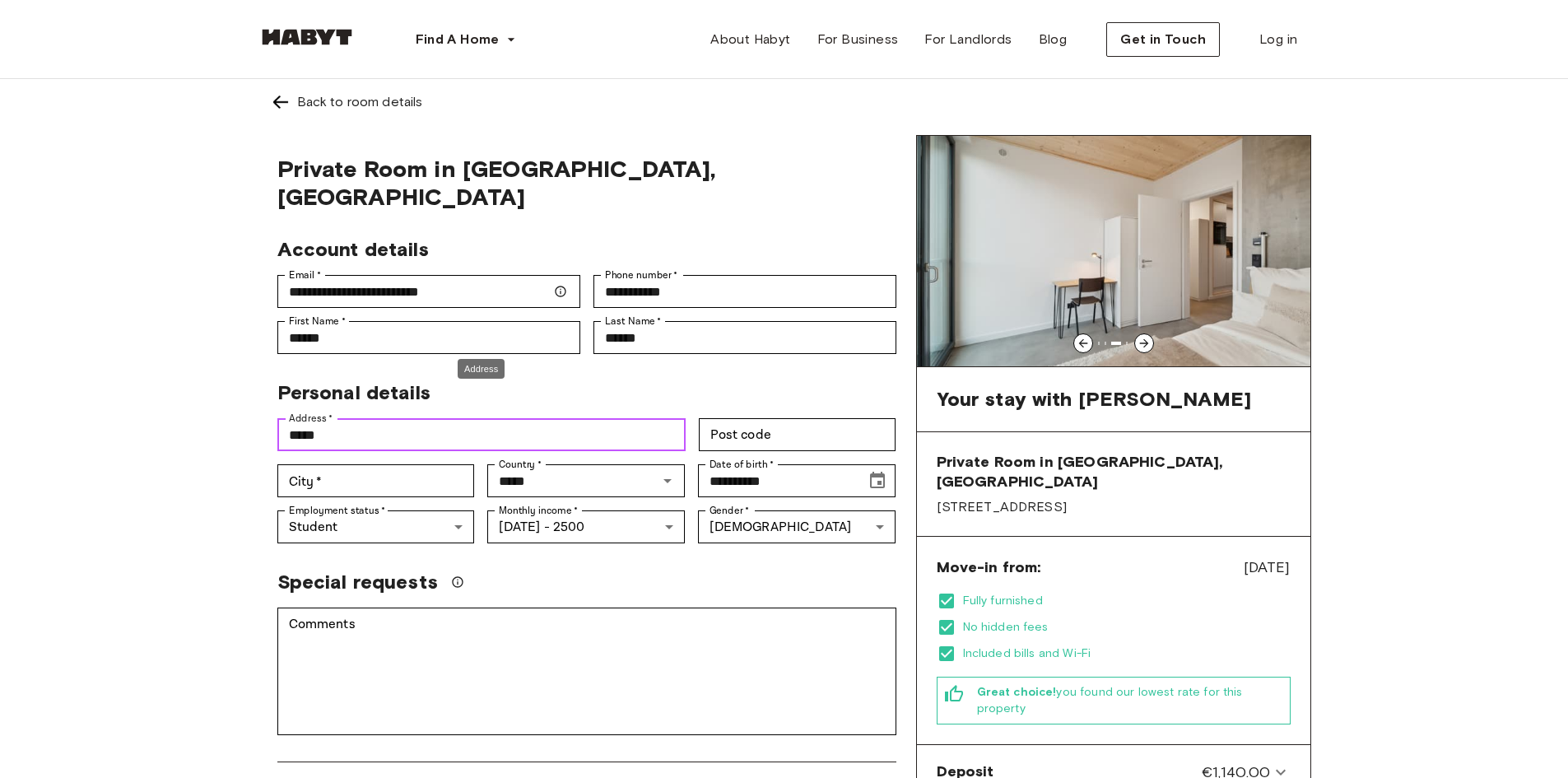
click at [424, 418] on input "*****" at bounding box center [481, 433] width 408 height 33
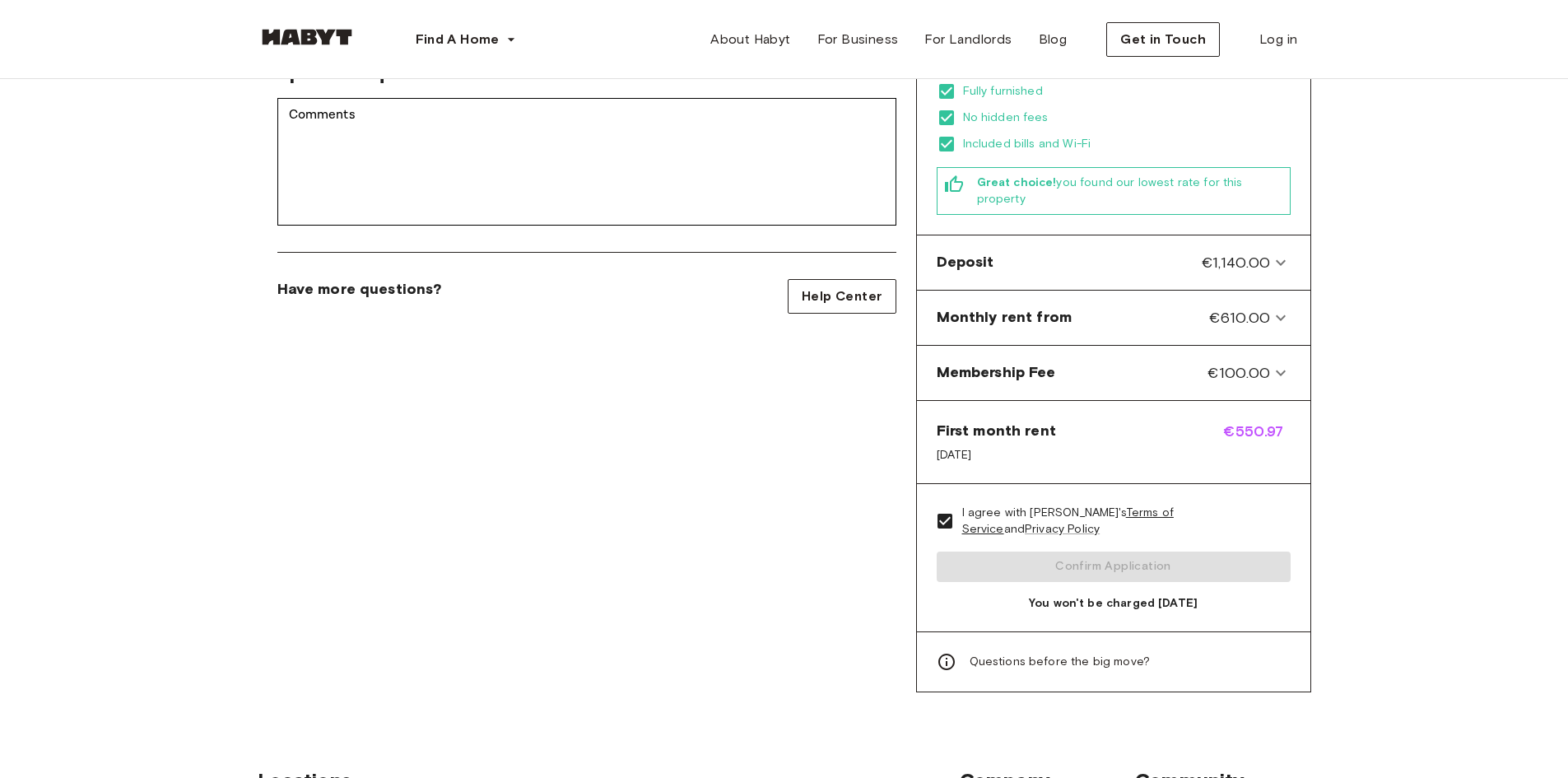
scroll to position [512, 0]
type input "*****"
click at [1106, 526] on div "I agree with Habyt's Terms of Service and Privacy Policy Confirm Application Yo…" at bounding box center [1113, 554] width 393 height 147
click at [1100, 528] on div "I agree with Habyt's Terms of Service and Privacy Policy Confirm Application Yo…" at bounding box center [1113, 554] width 393 height 147
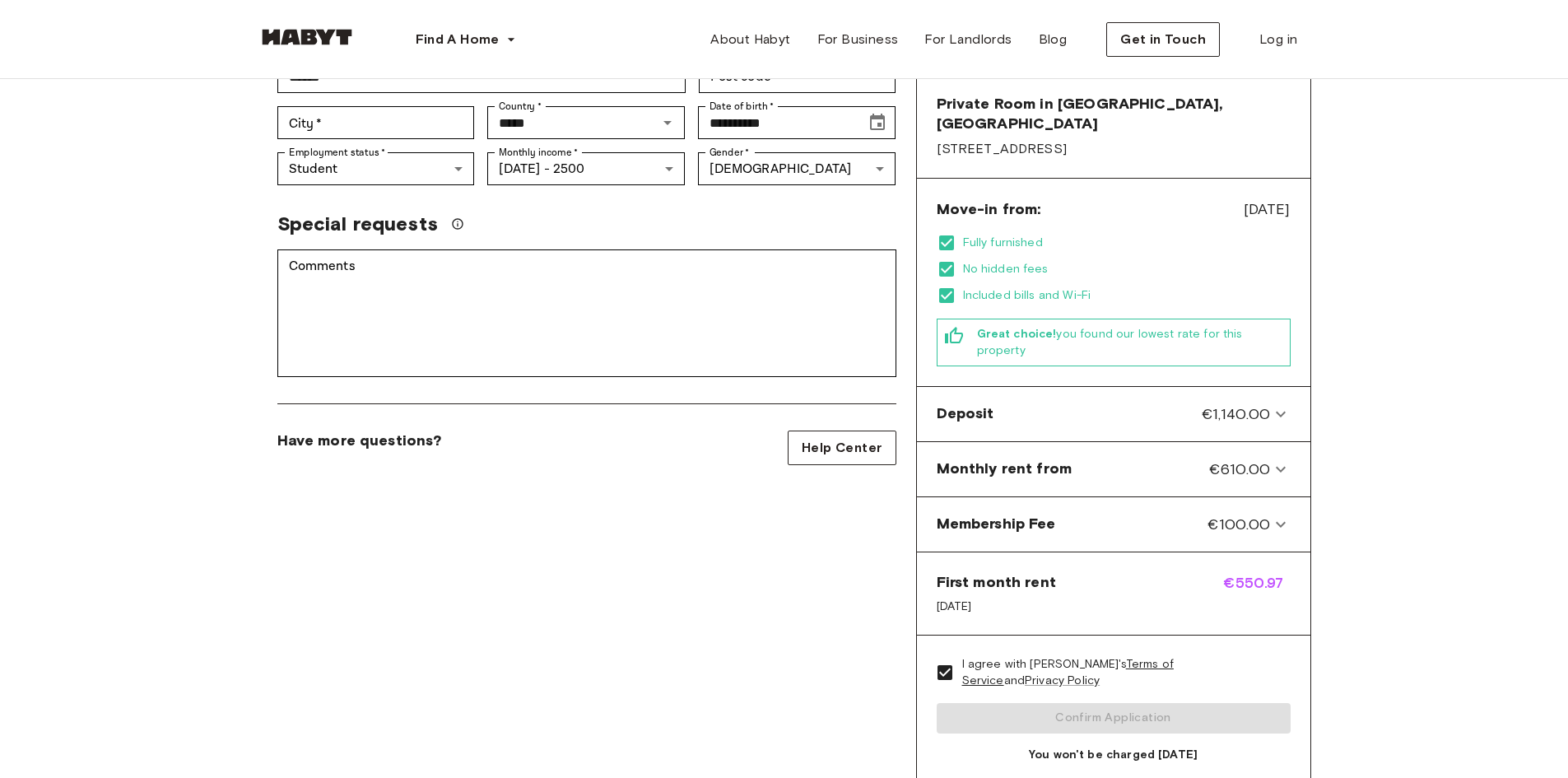
scroll to position [0, 0]
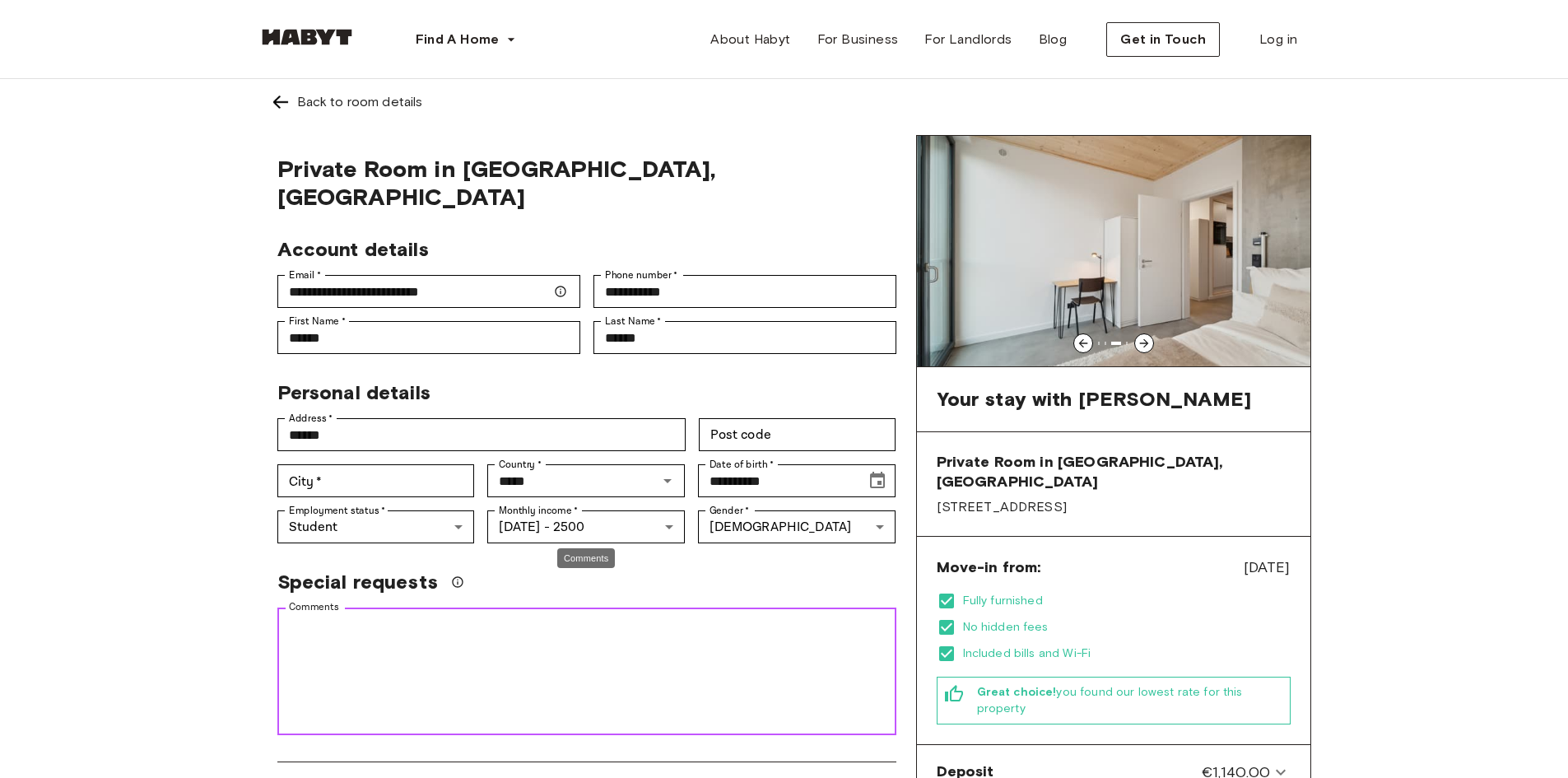
click at [477, 625] on textarea "Comments" at bounding box center [587, 671] width 595 height 114
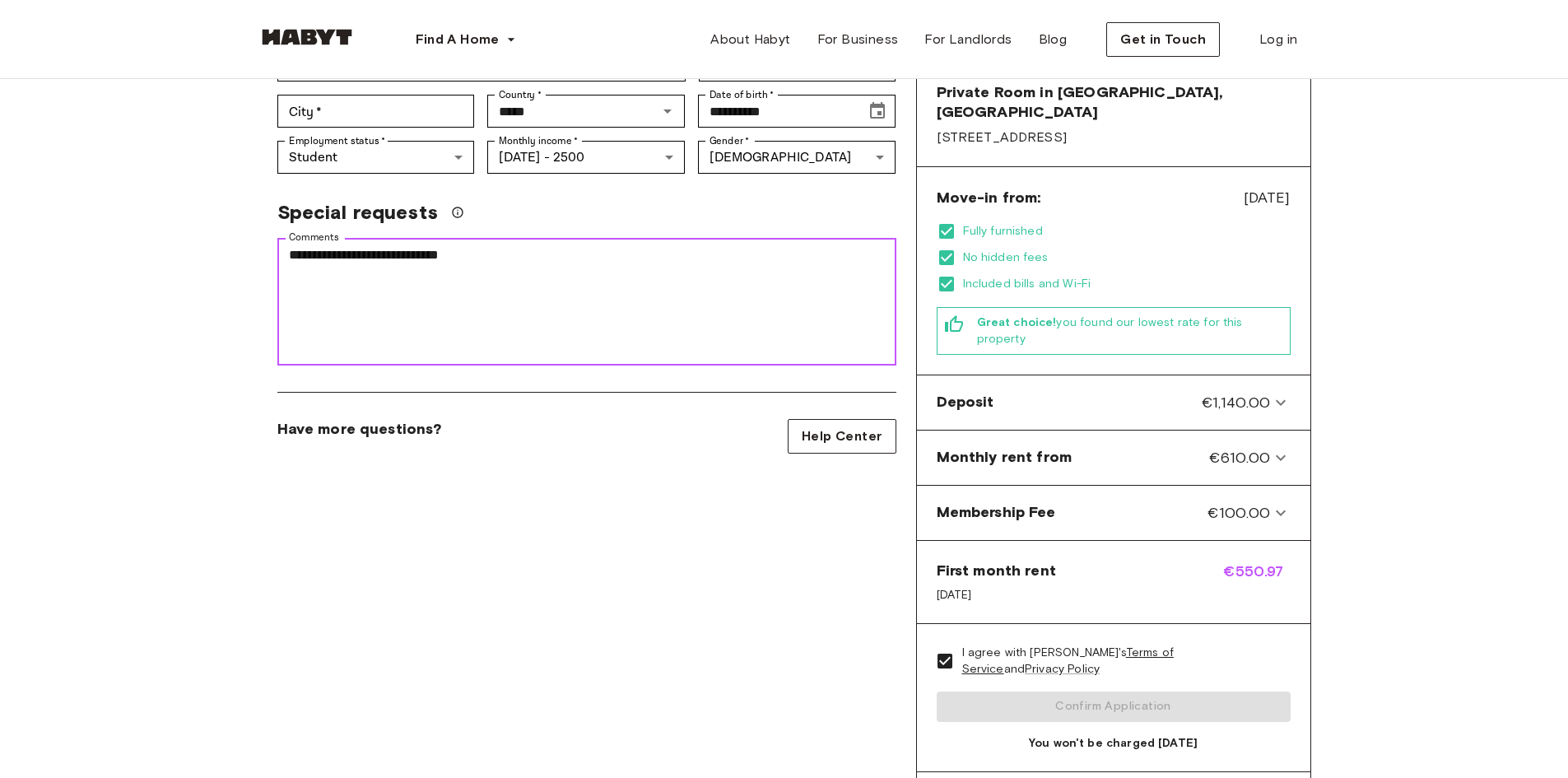
scroll to position [391, 0]
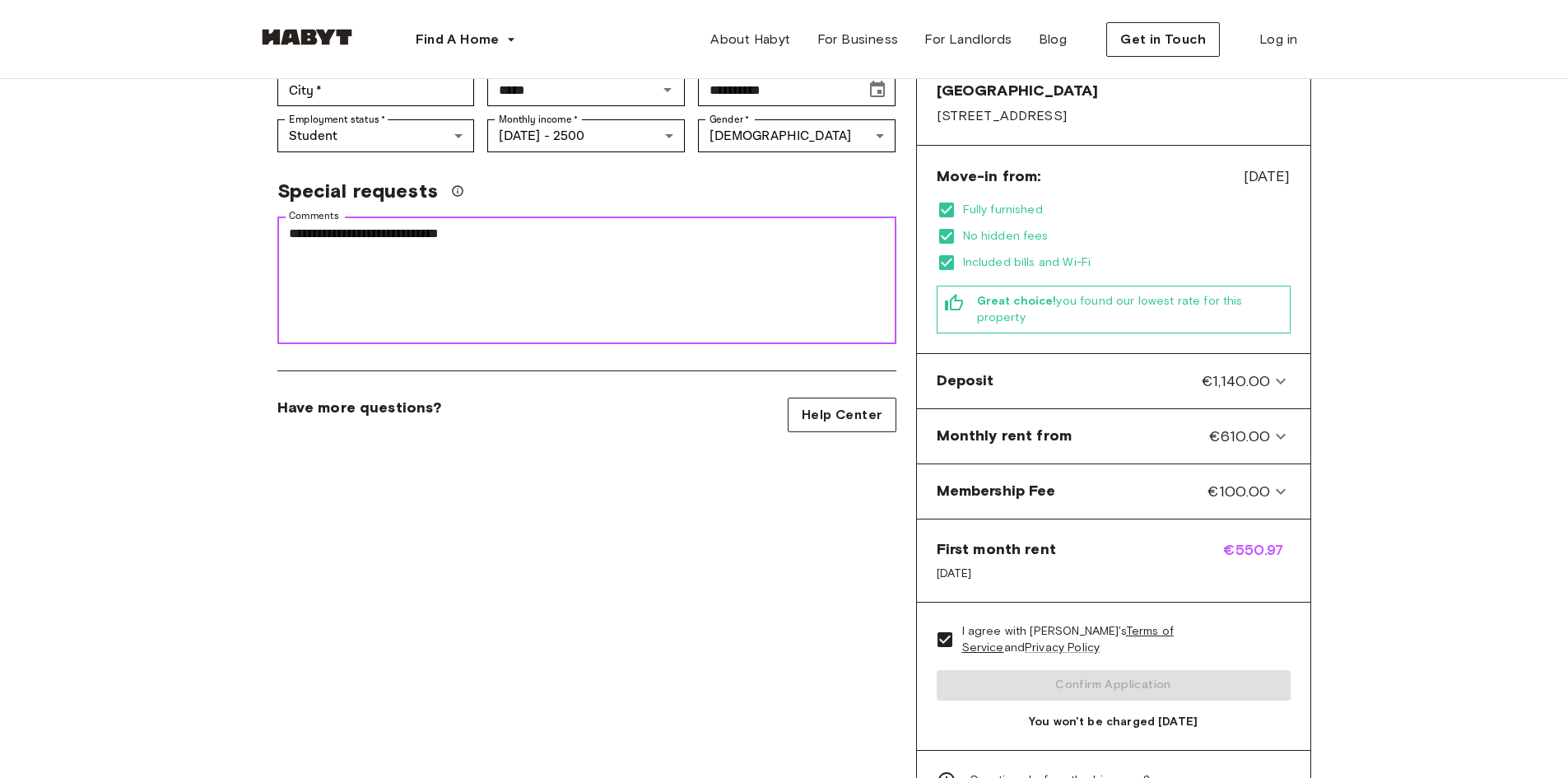
type textarea "**********"
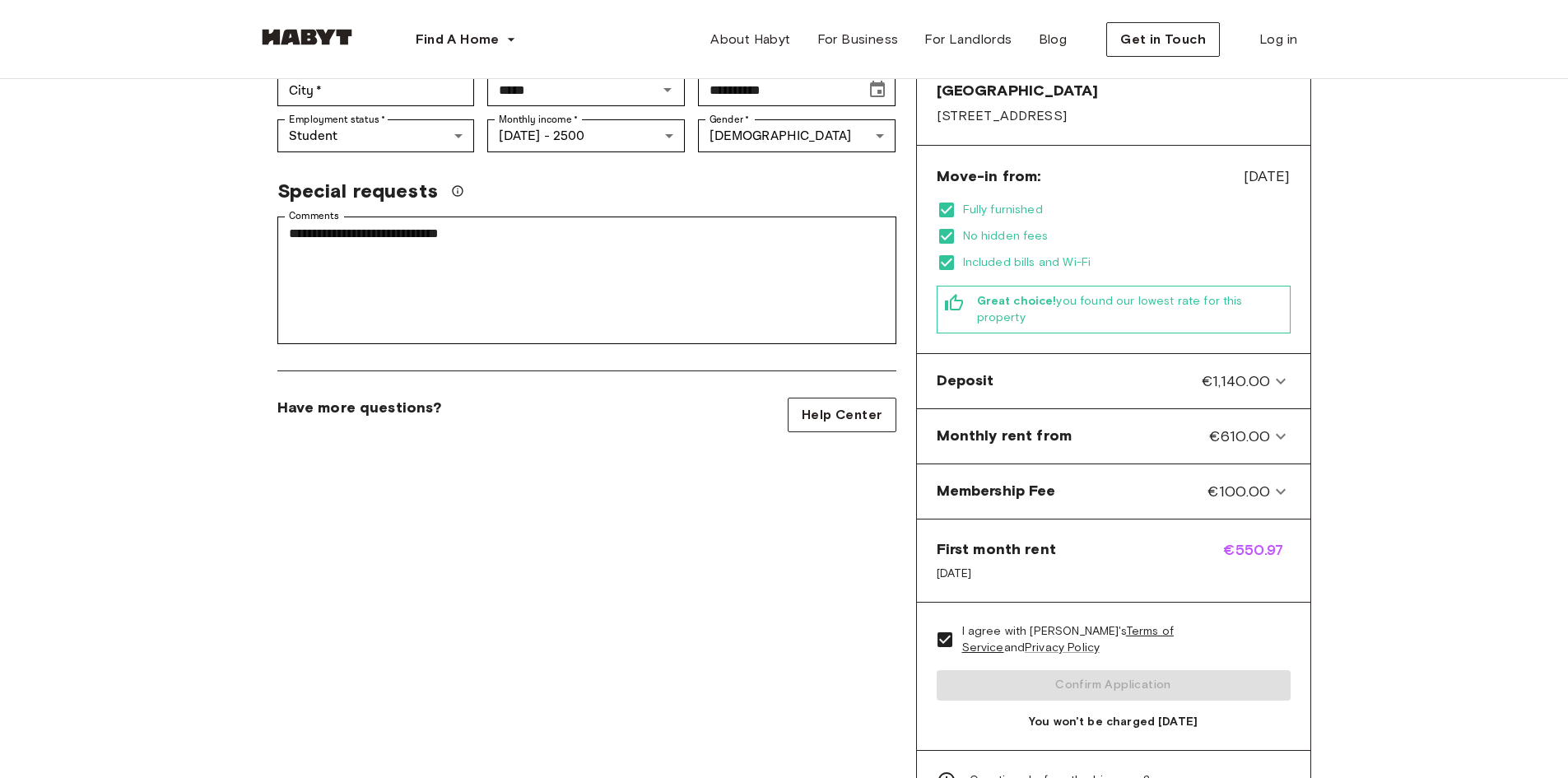
scroll to position [0, 0]
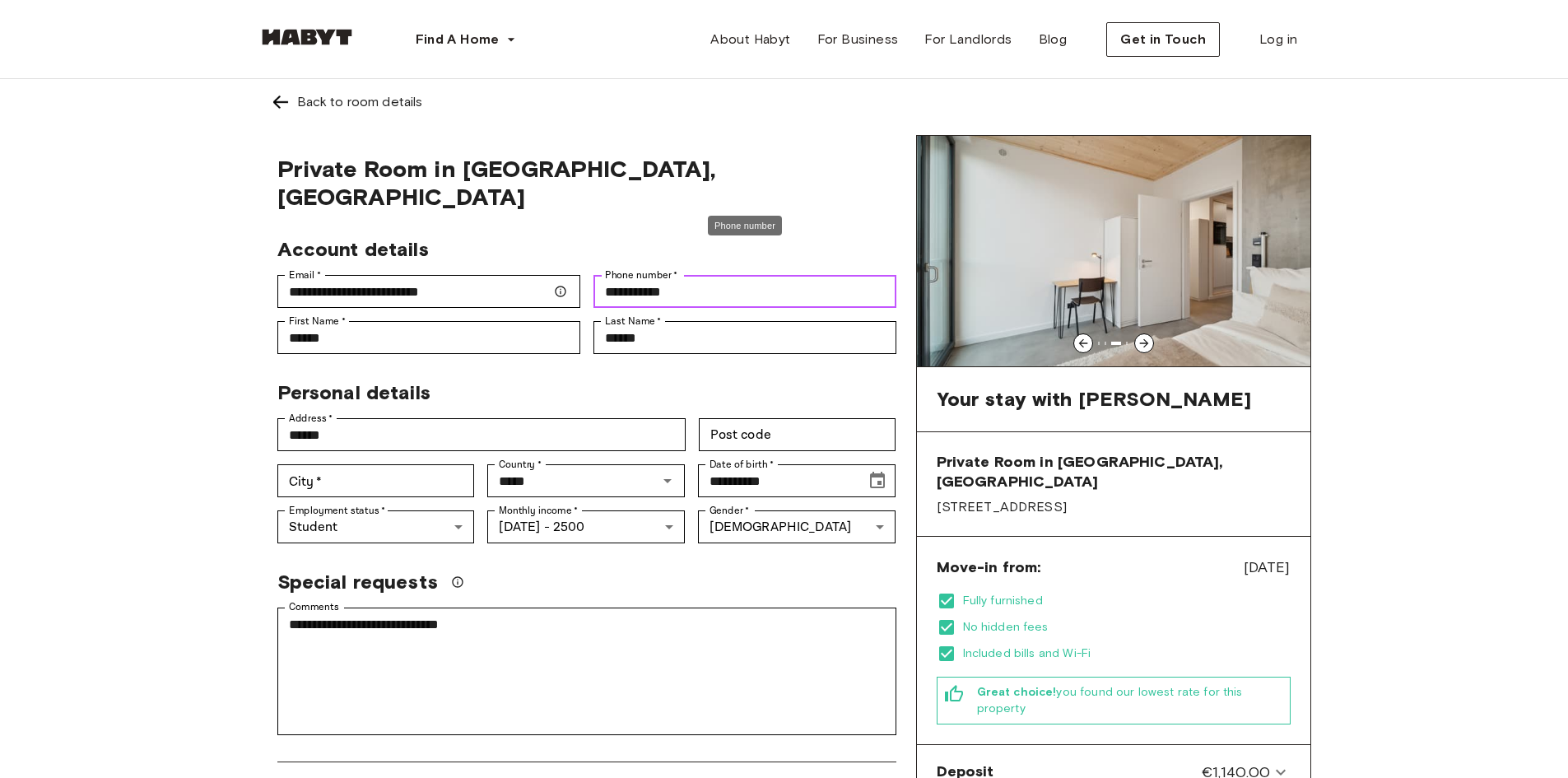
click at [683, 274] on input "**********" at bounding box center [745, 290] width 303 height 33
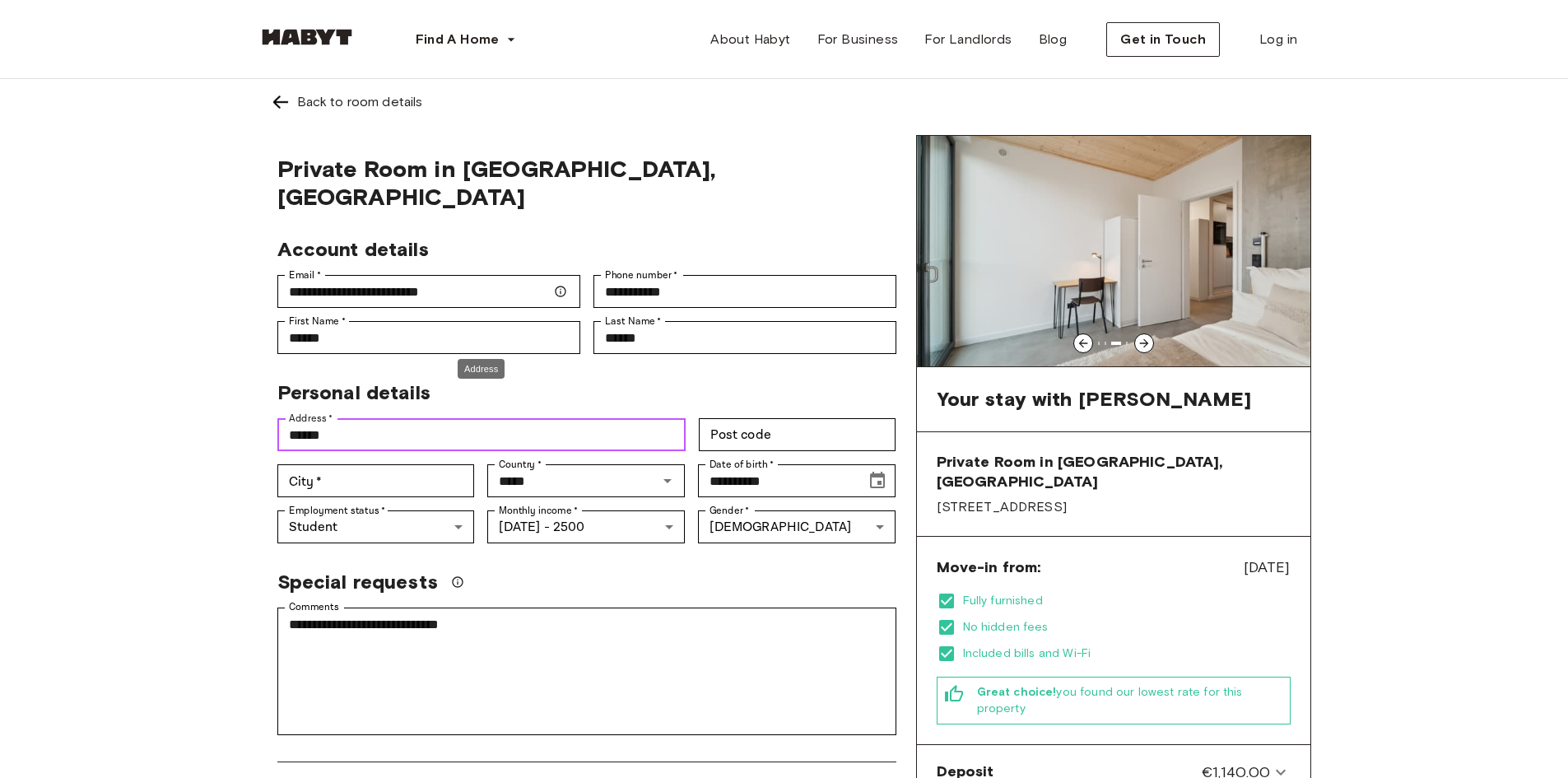
click at [450, 418] on input "*****" at bounding box center [481, 433] width 408 height 33
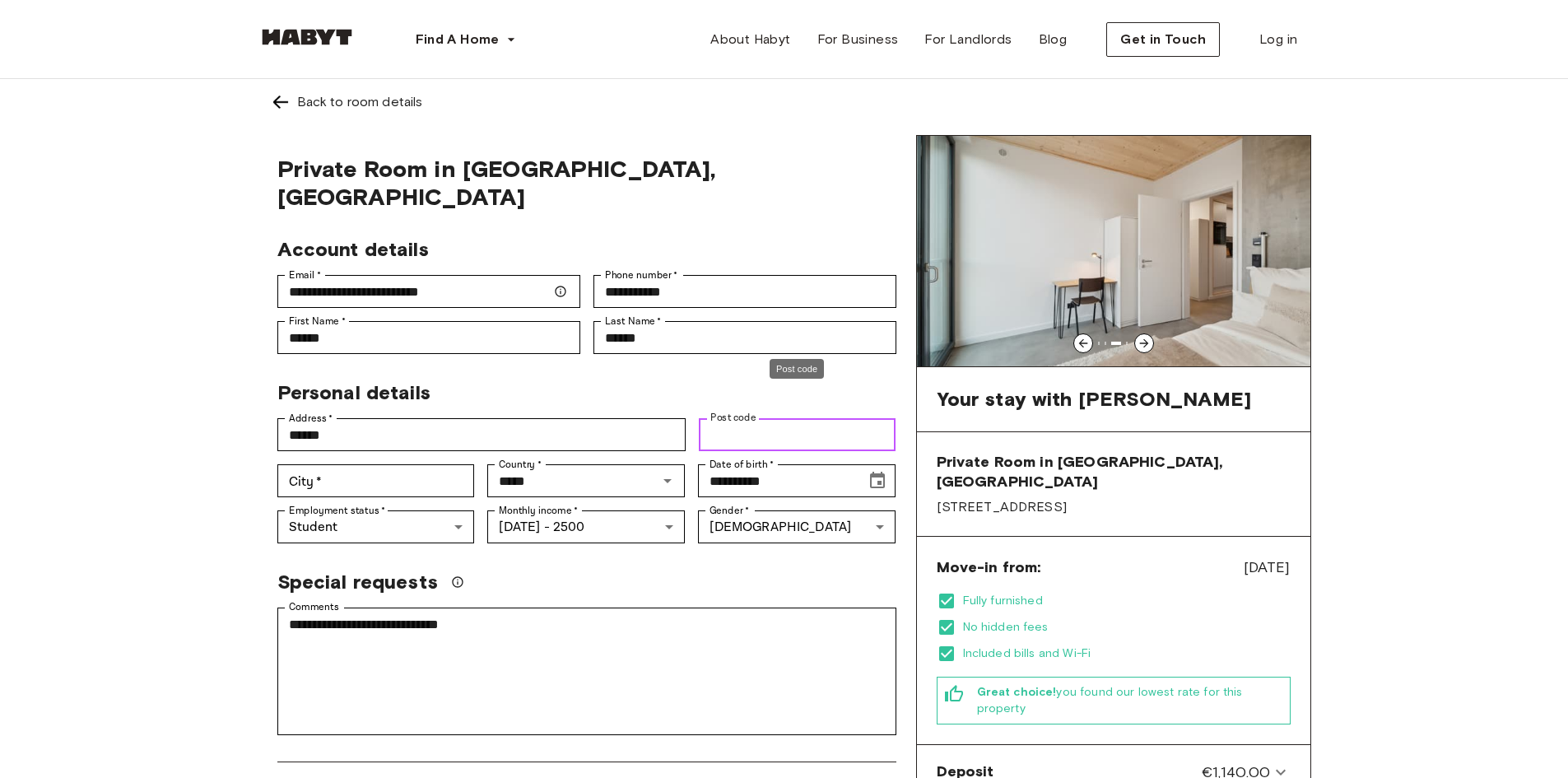
click at [810, 418] on input "Post code" at bounding box center [798, 433] width 197 height 33
click at [671, 471] on icon "Open" at bounding box center [667, 481] width 20 height 20
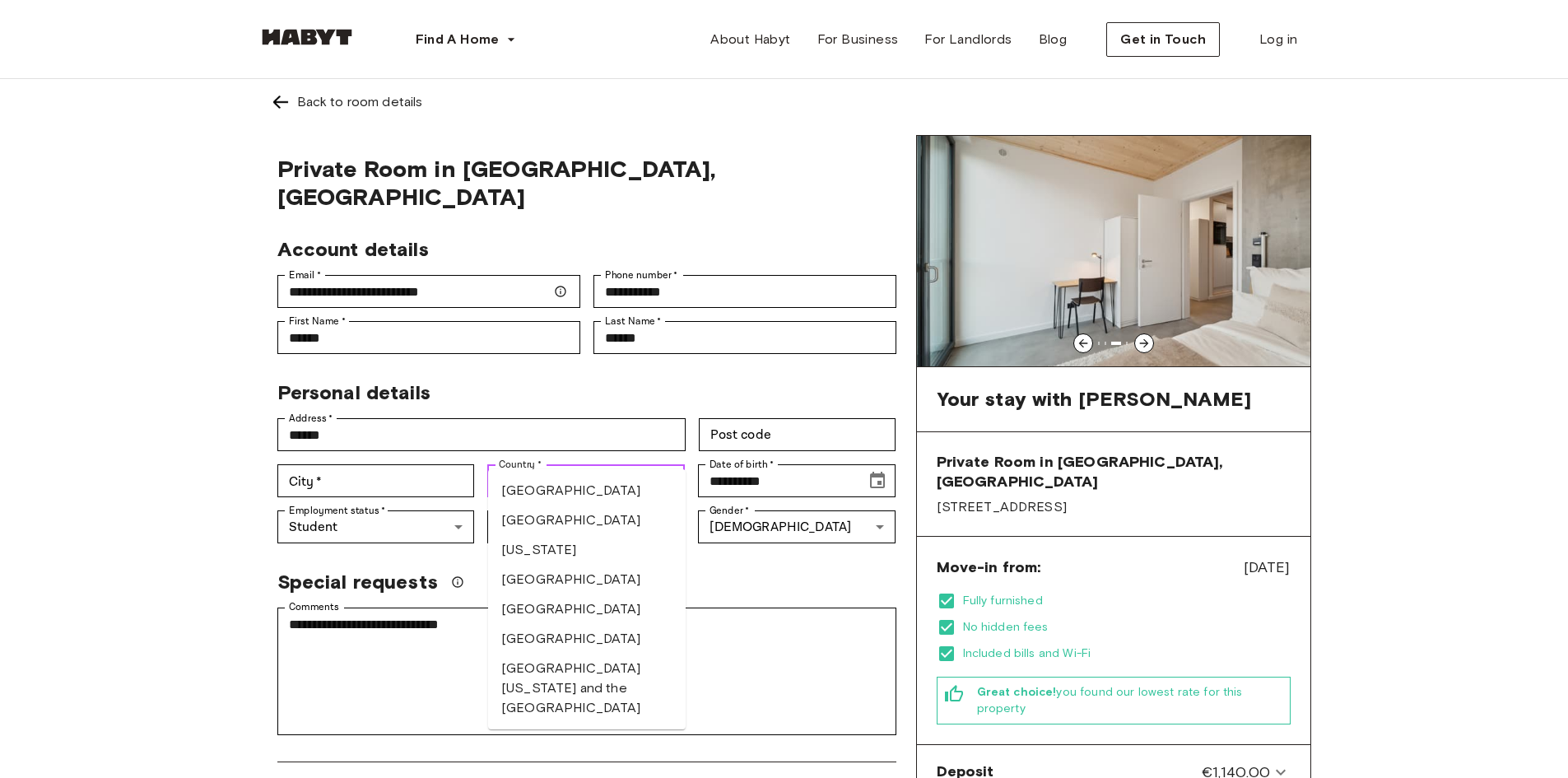
click at [565, 586] on li "[GEOGRAPHIC_DATA]" at bounding box center [587, 580] width 197 height 30
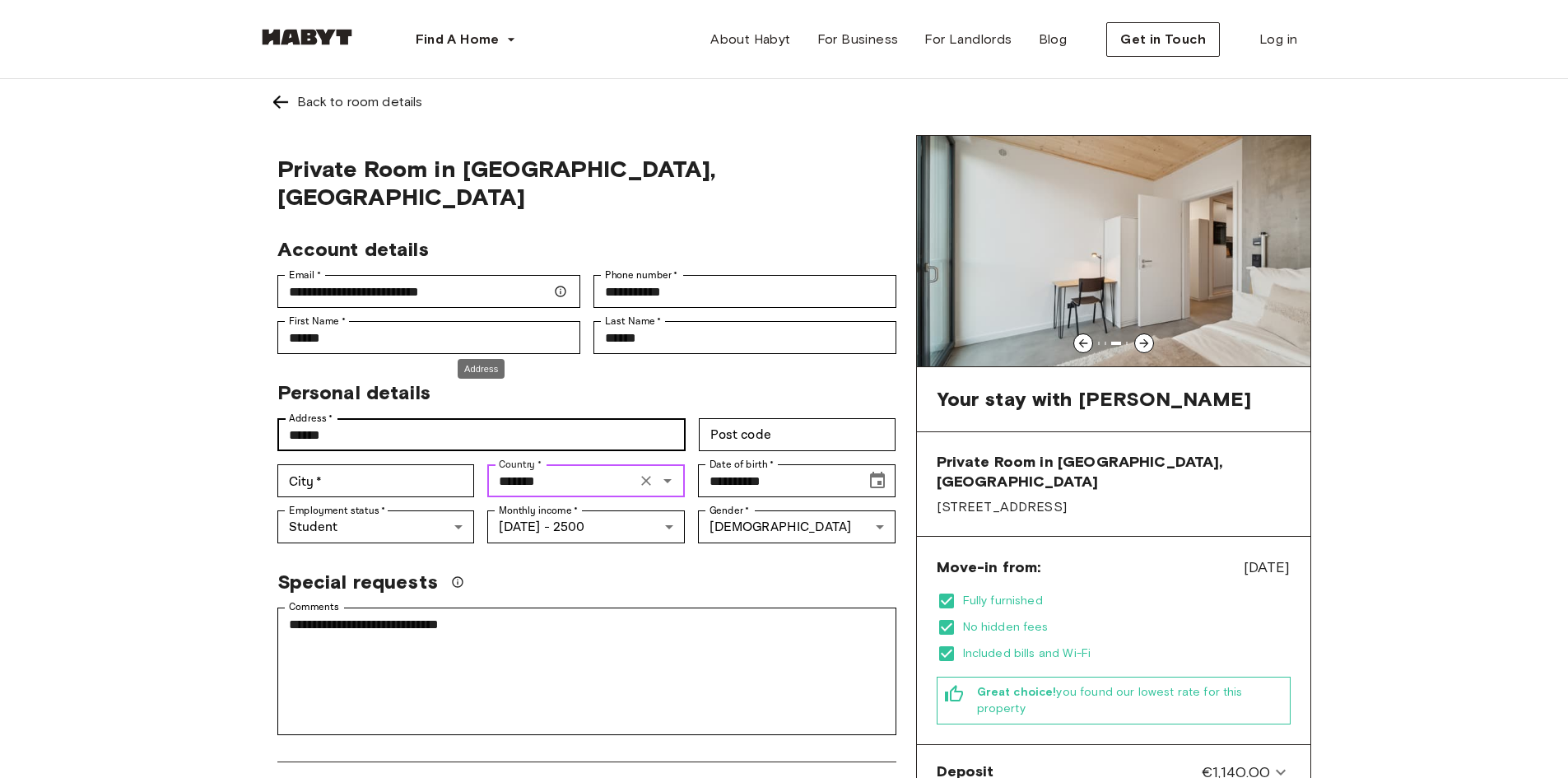
type input "*******"
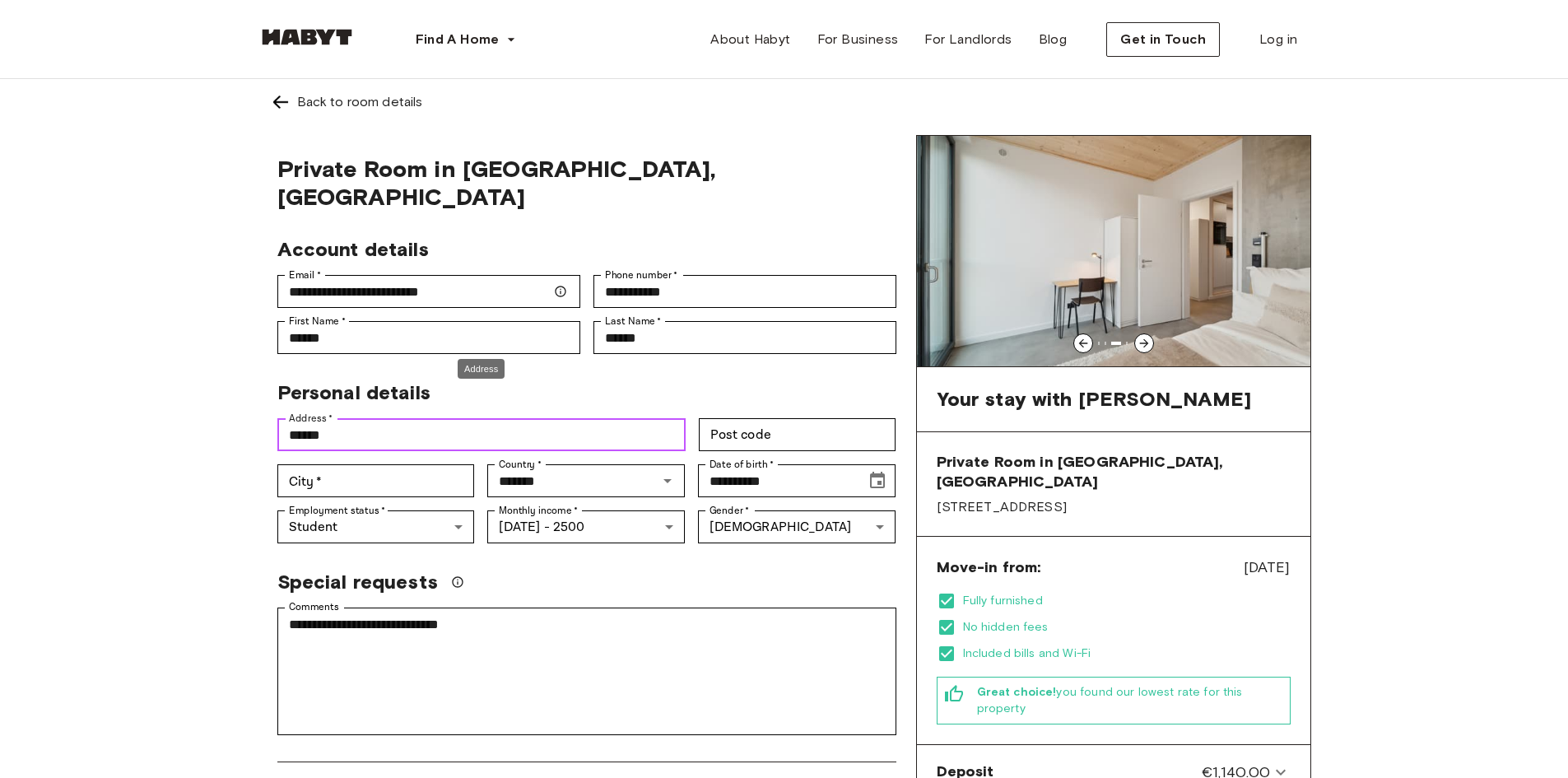
click at [411, 418] on input "*****" at bounding box center [481, 433] width 408 height 33
type input "*"
type input "**********"
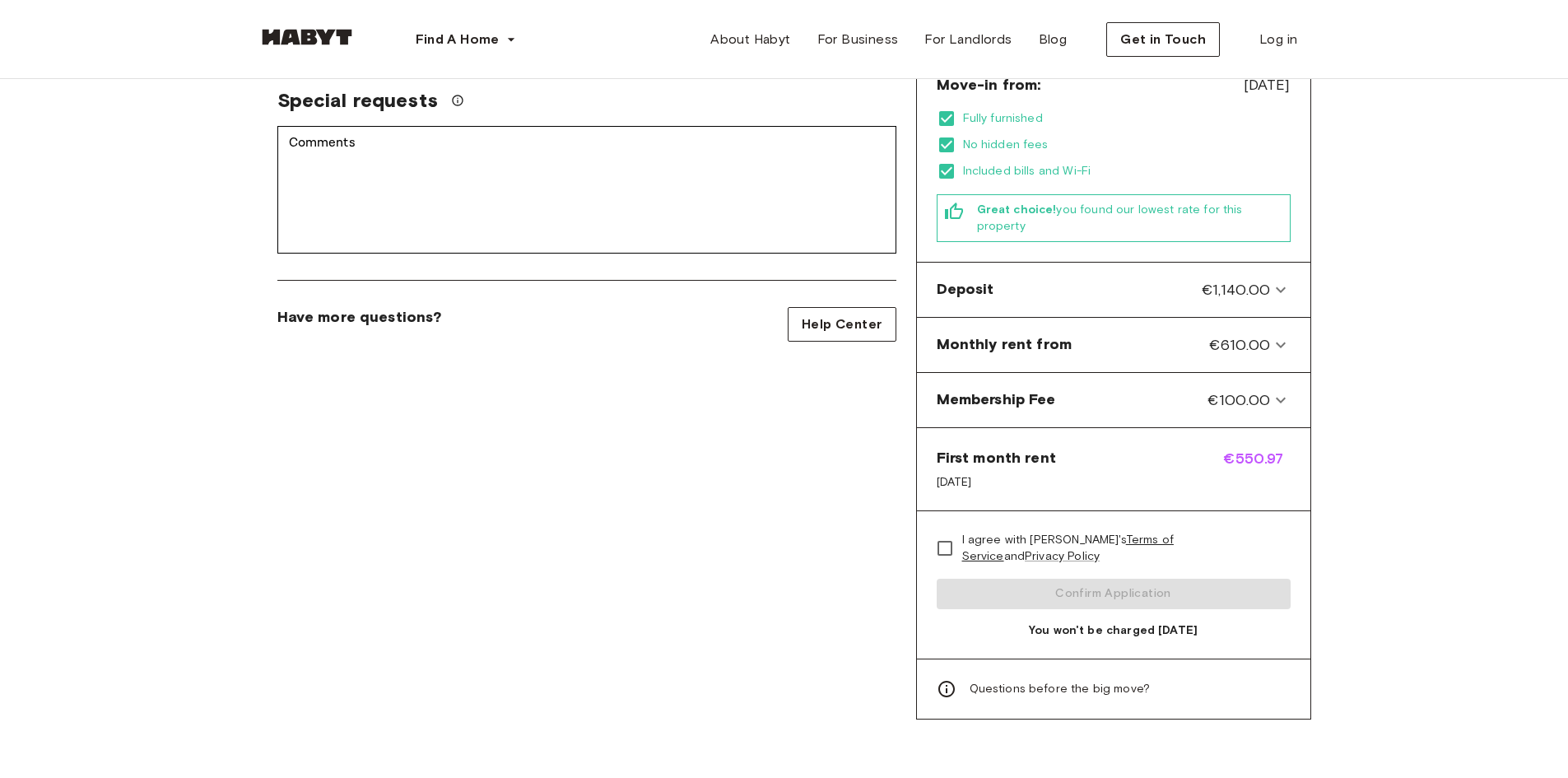
scroll to position [483, 0]
click at [1099, 554] on div "I agree with [PERSON_NAME]'s Terms of Service and Privacy Policy Confirm Applic…" at bounding box center [1113, 584] width 393 height 147
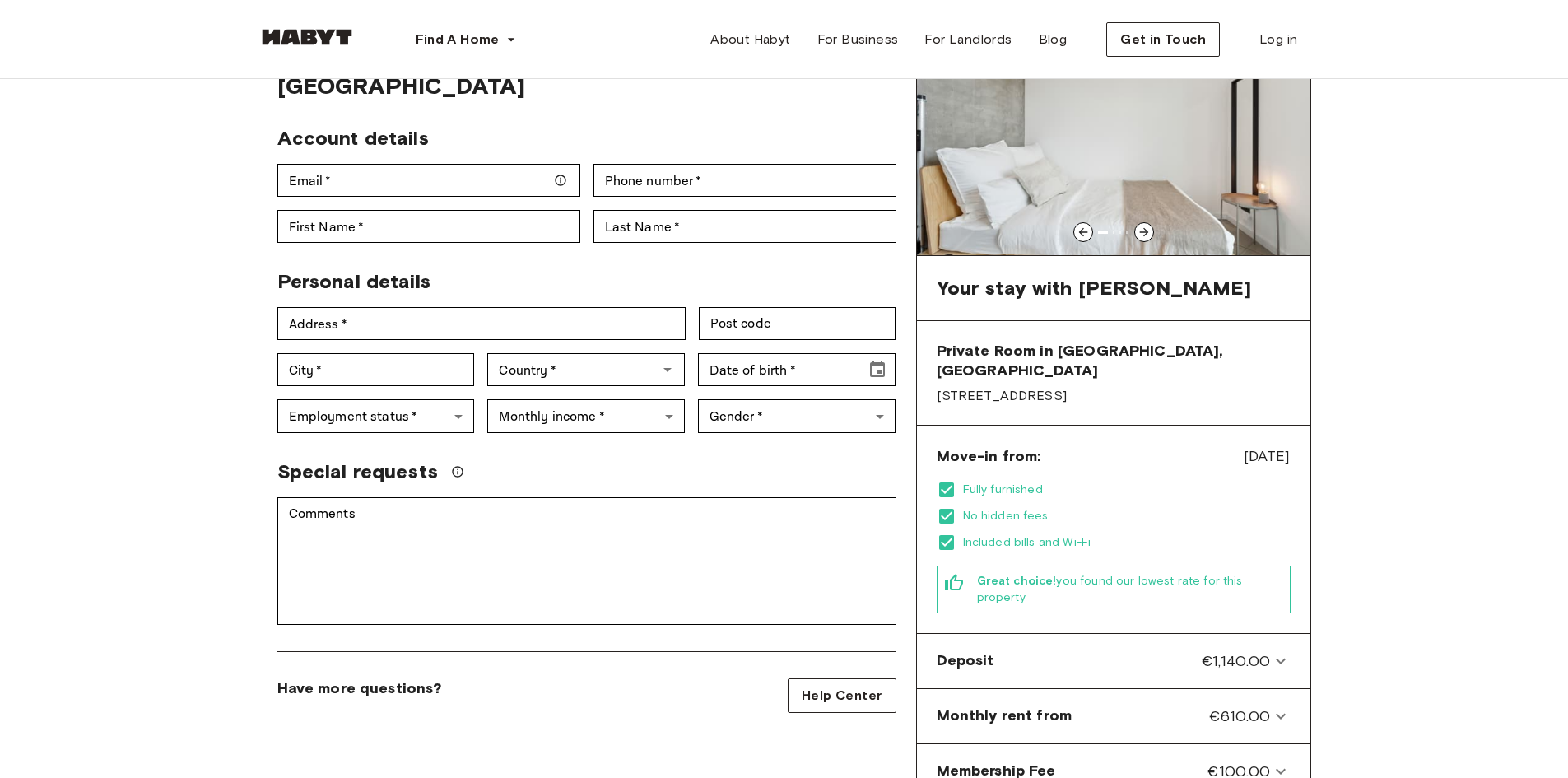
scroll to position [0, 0]
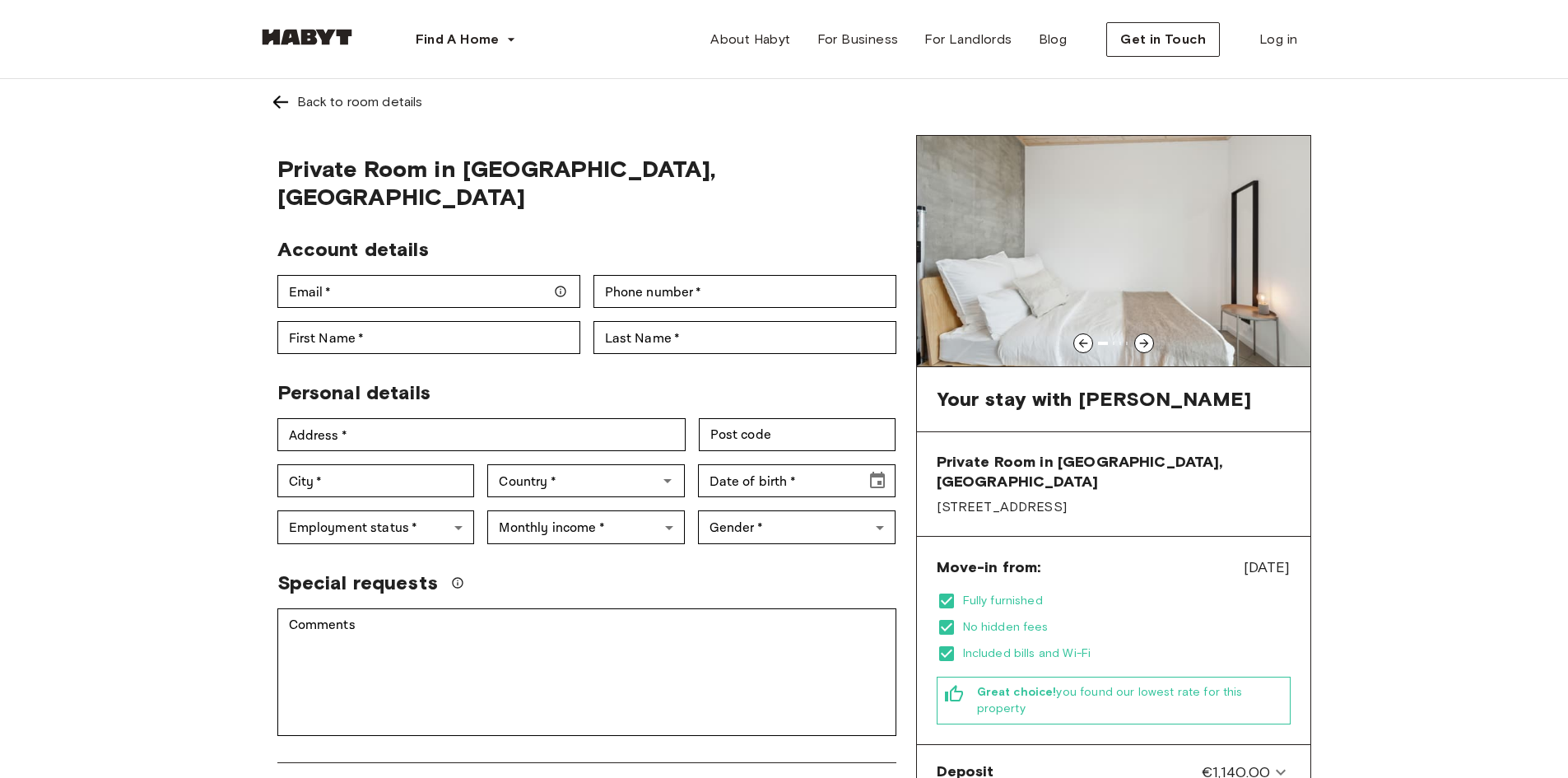
click at [274, 96] on img at bounding box center [280, 102] width 20 height 20
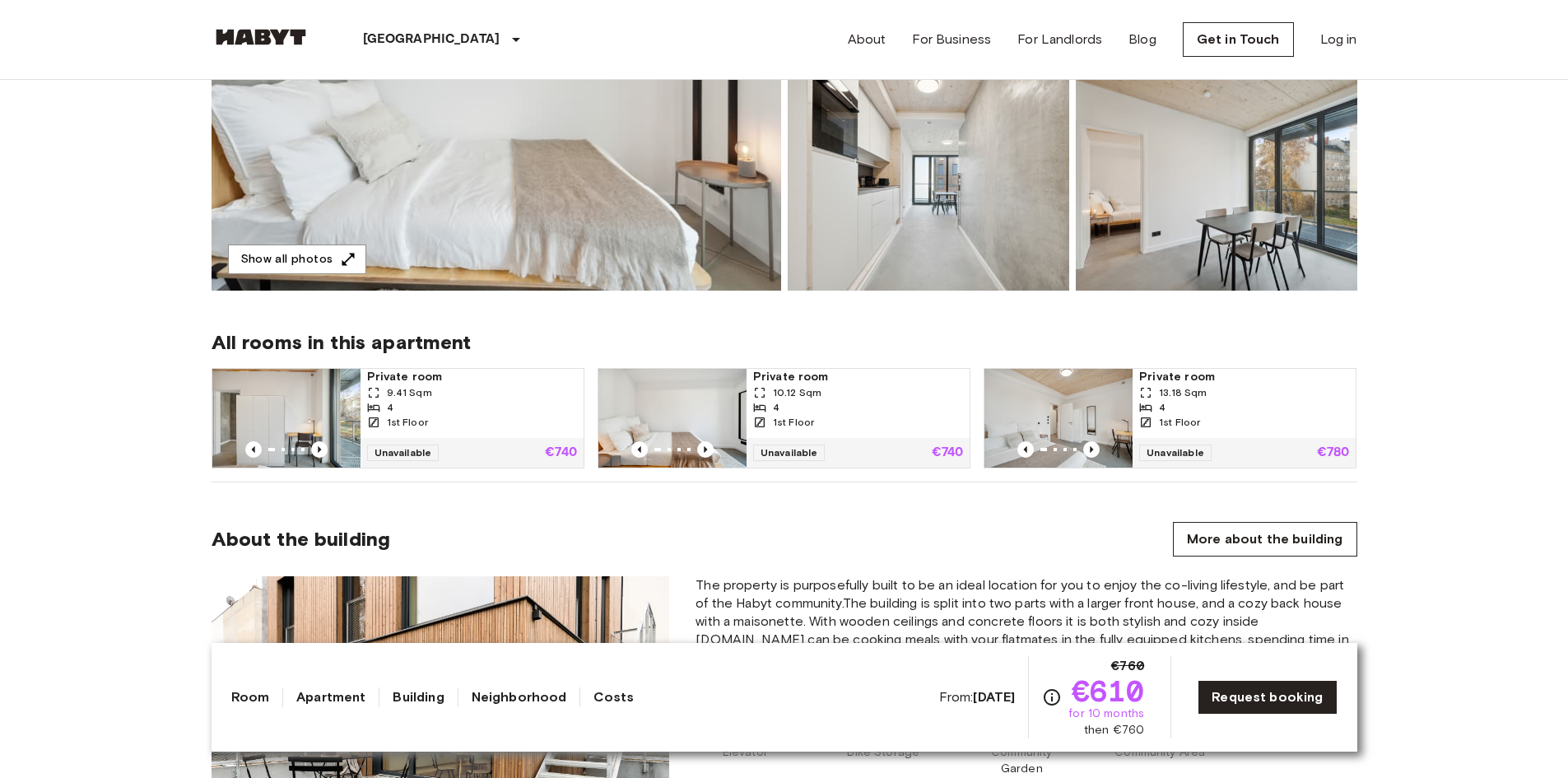
scroll to position [378, 0]
click at [1297, 699] on link "Request booking" at bounding box center [1267, 696] width 139 height 35
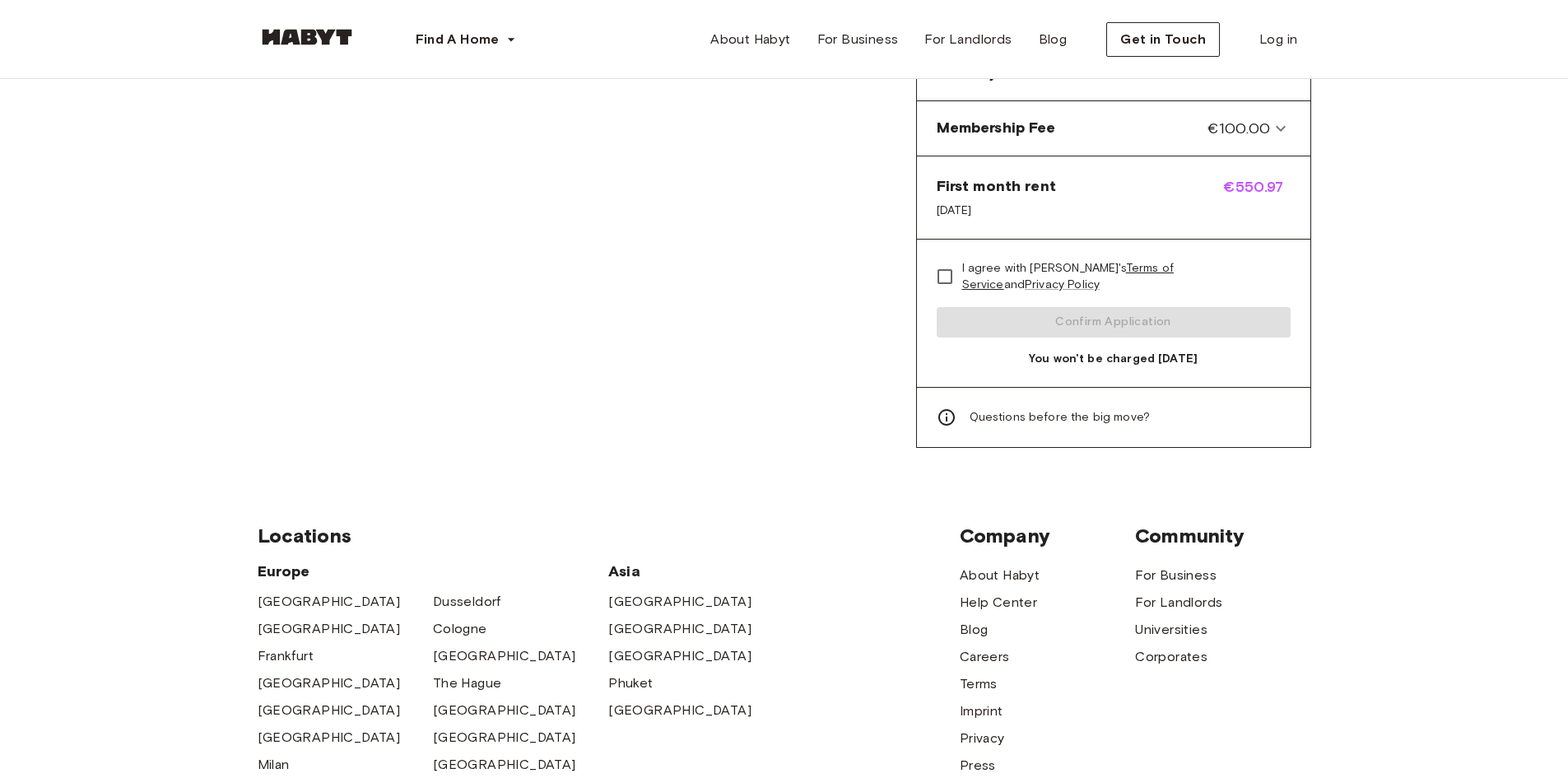
scroll to position [747, 0]
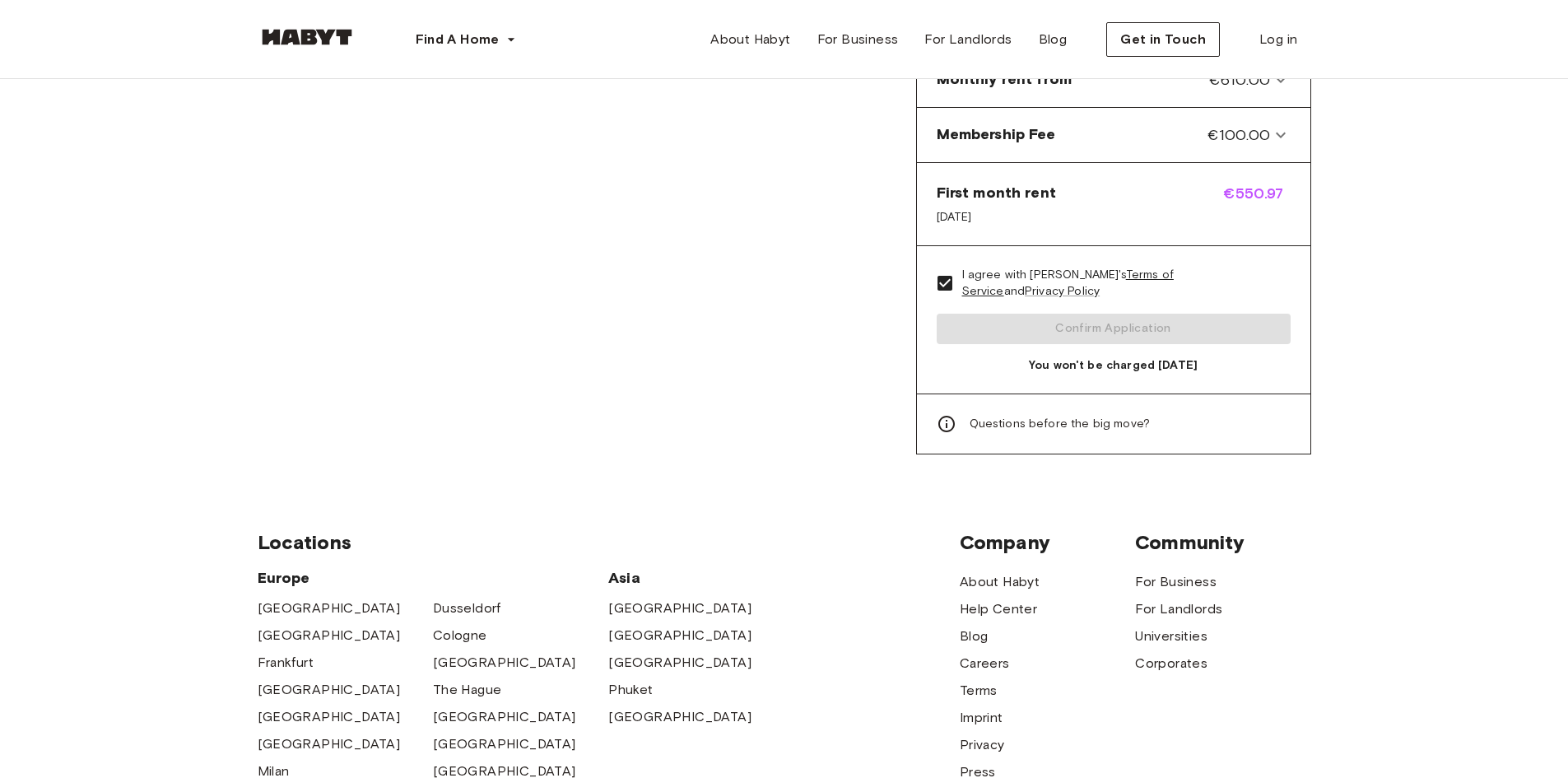
click at [1086, 298] on div "I agree with [PERSON_NAME]'s Terms of Service and Privacy Policy Confirm Applic…" at bounding box center [1113, 319] width 393 height 147
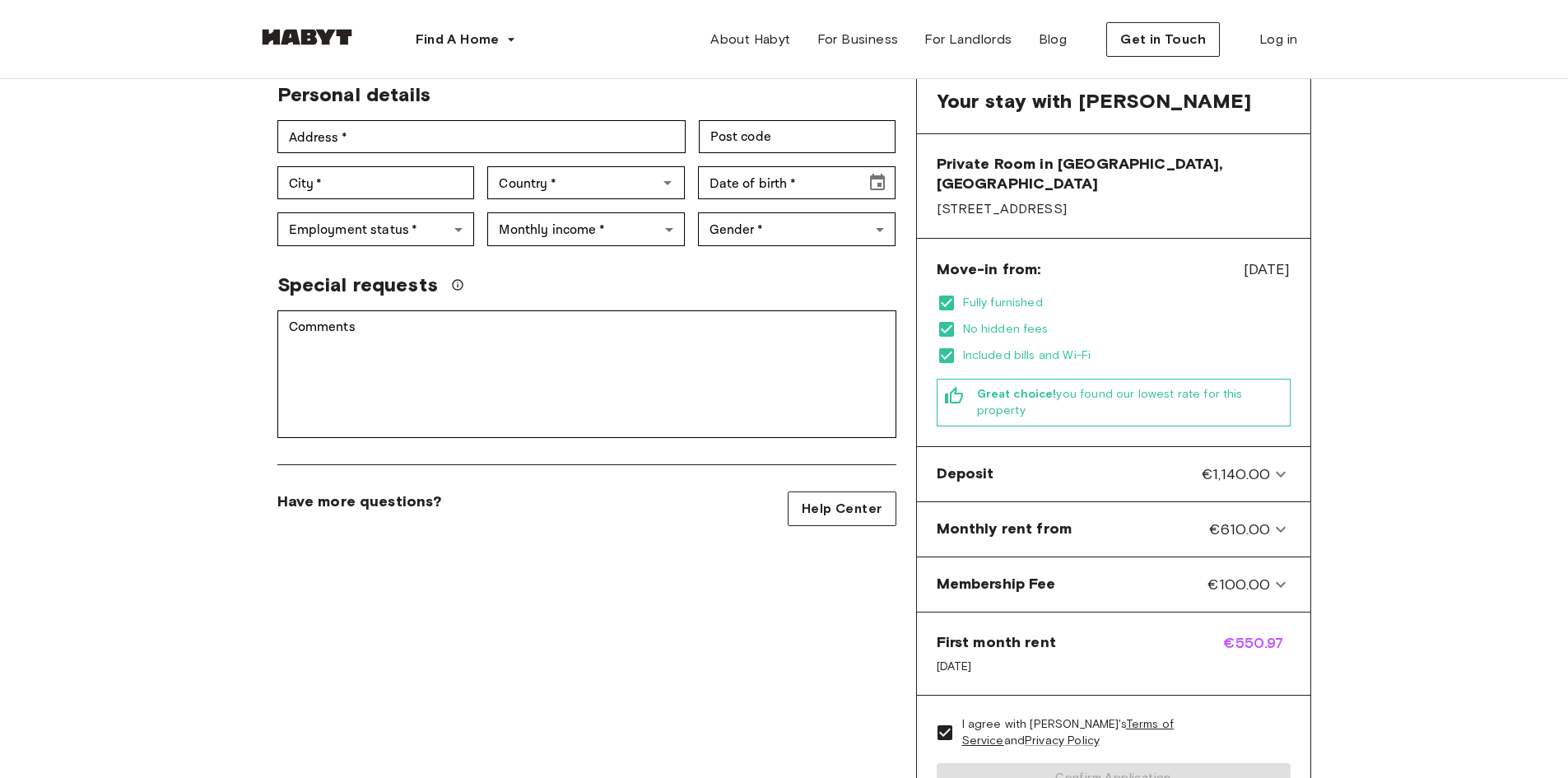
scroll to position [0, 0]
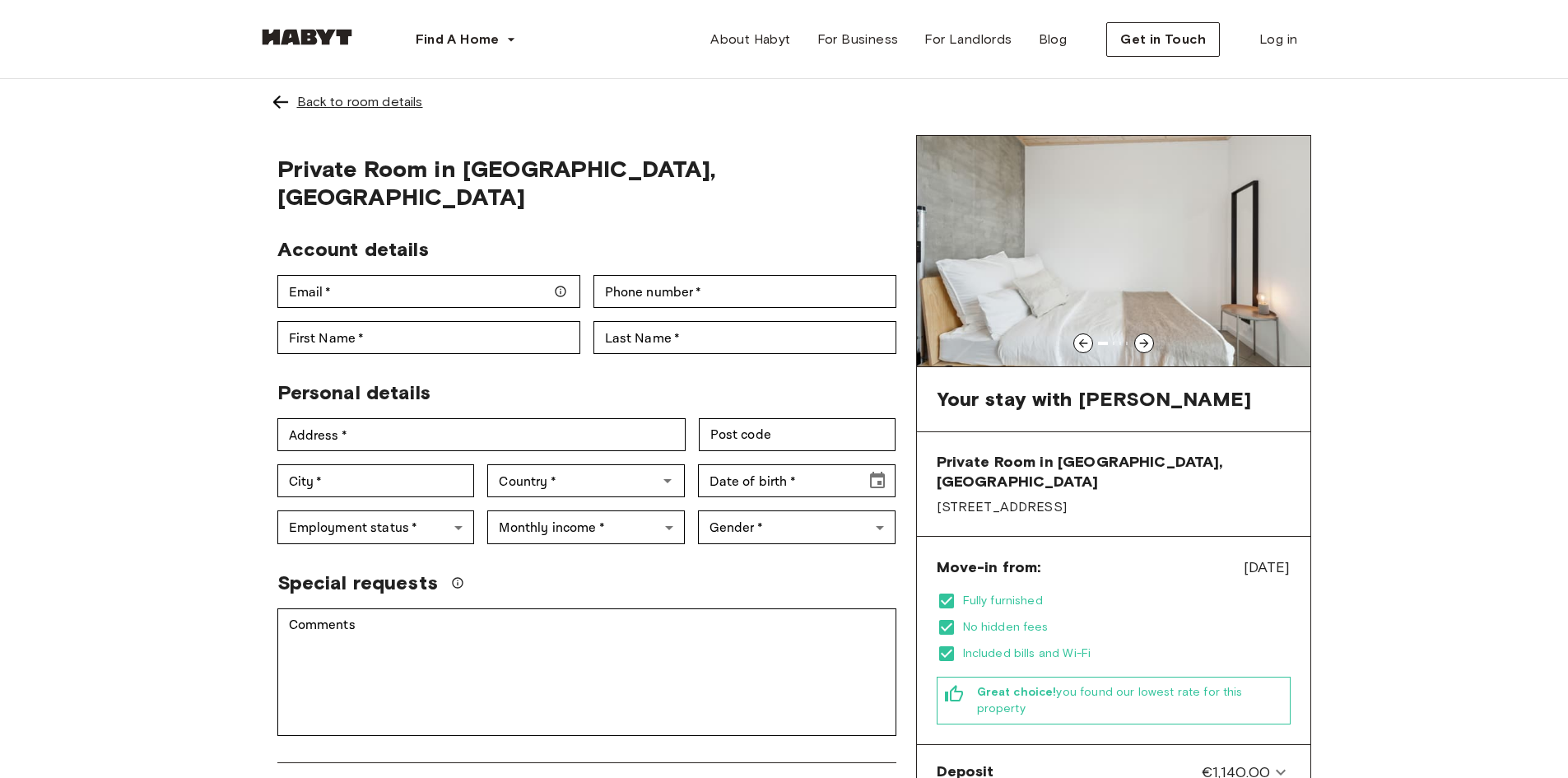
click at [358, 103] on div "Back to room details" at bounding box center [360, 102] width 126 height 20
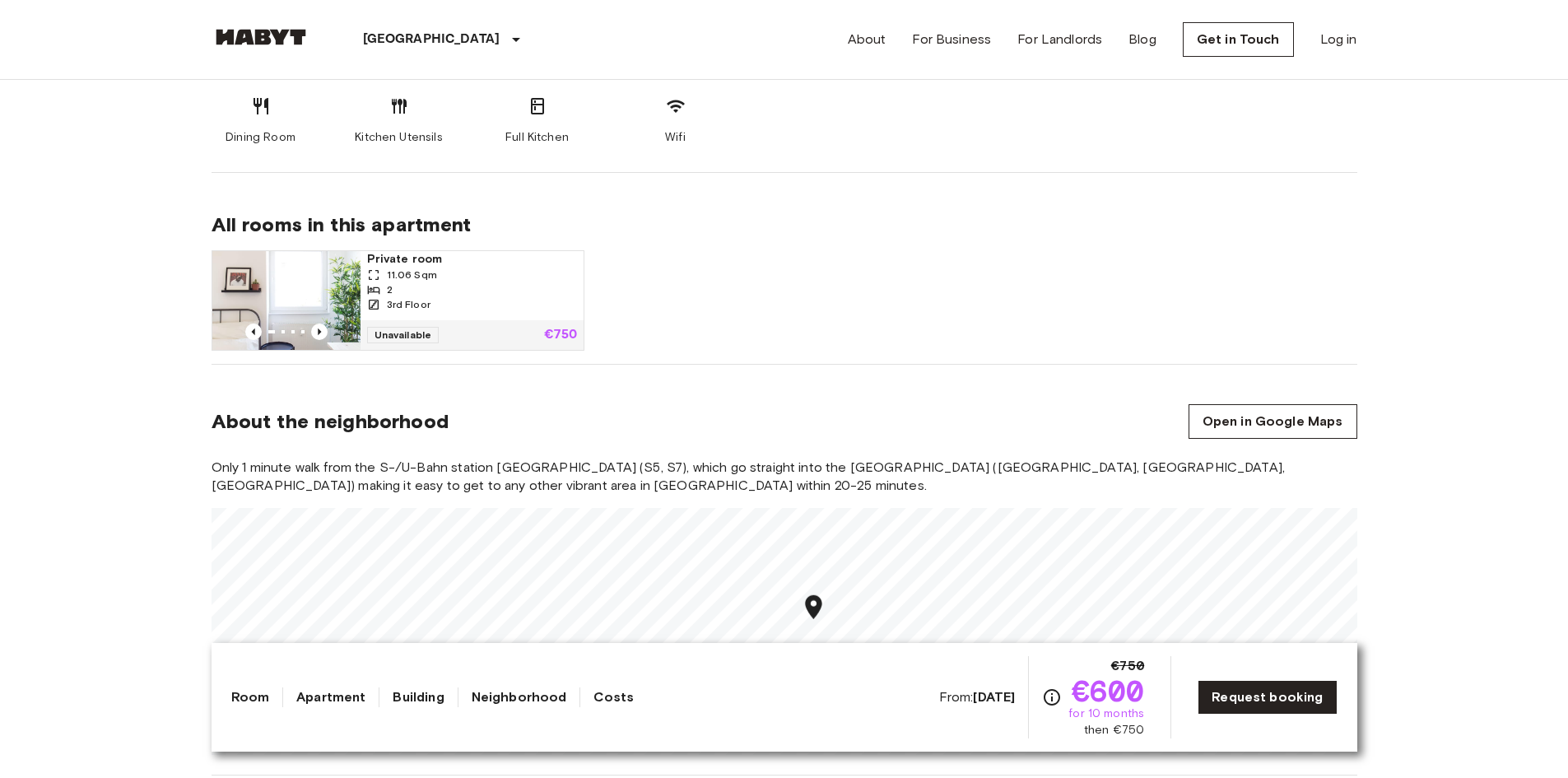
scroll to position [916, 0]
click at [1291, 688] on link "Request booking" at bounding box center [1267, 696] width 139 height 35
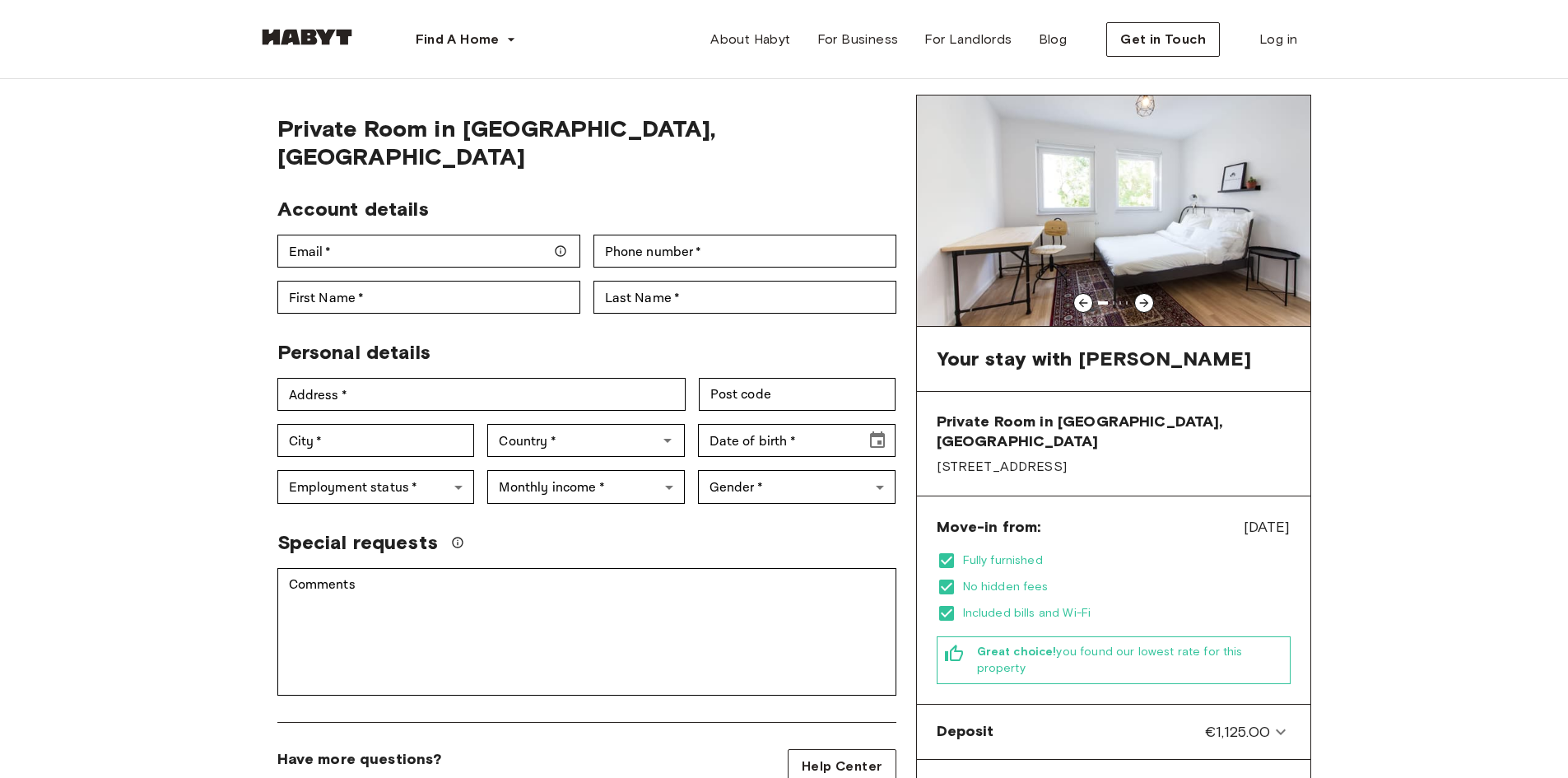
scroll to position [38, 0]
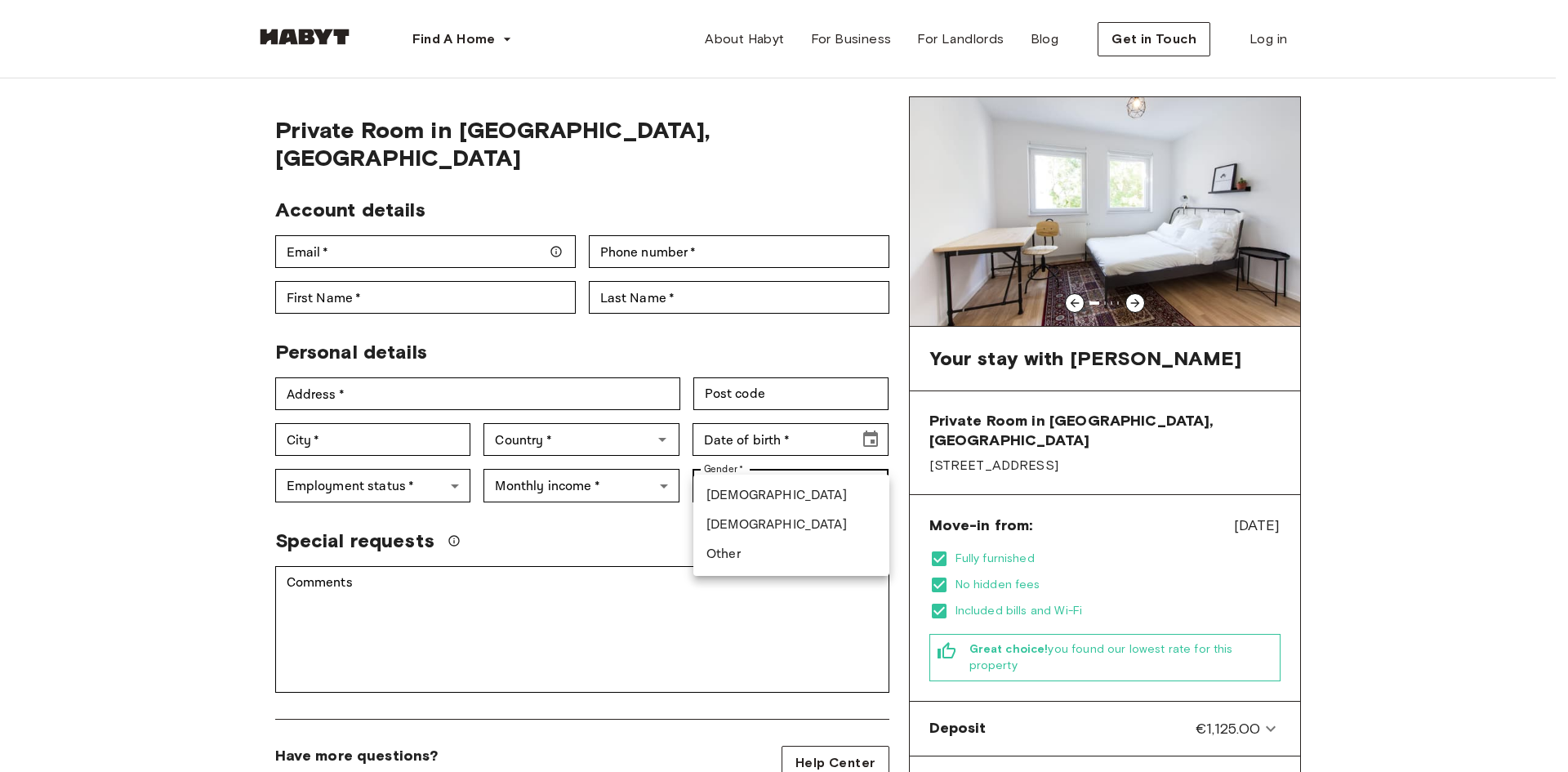
click at [723, 503] on li "[DEMOGRAPHIC_DATA]" at bounding box center [792, 496] width 196 height 29
type input "****"
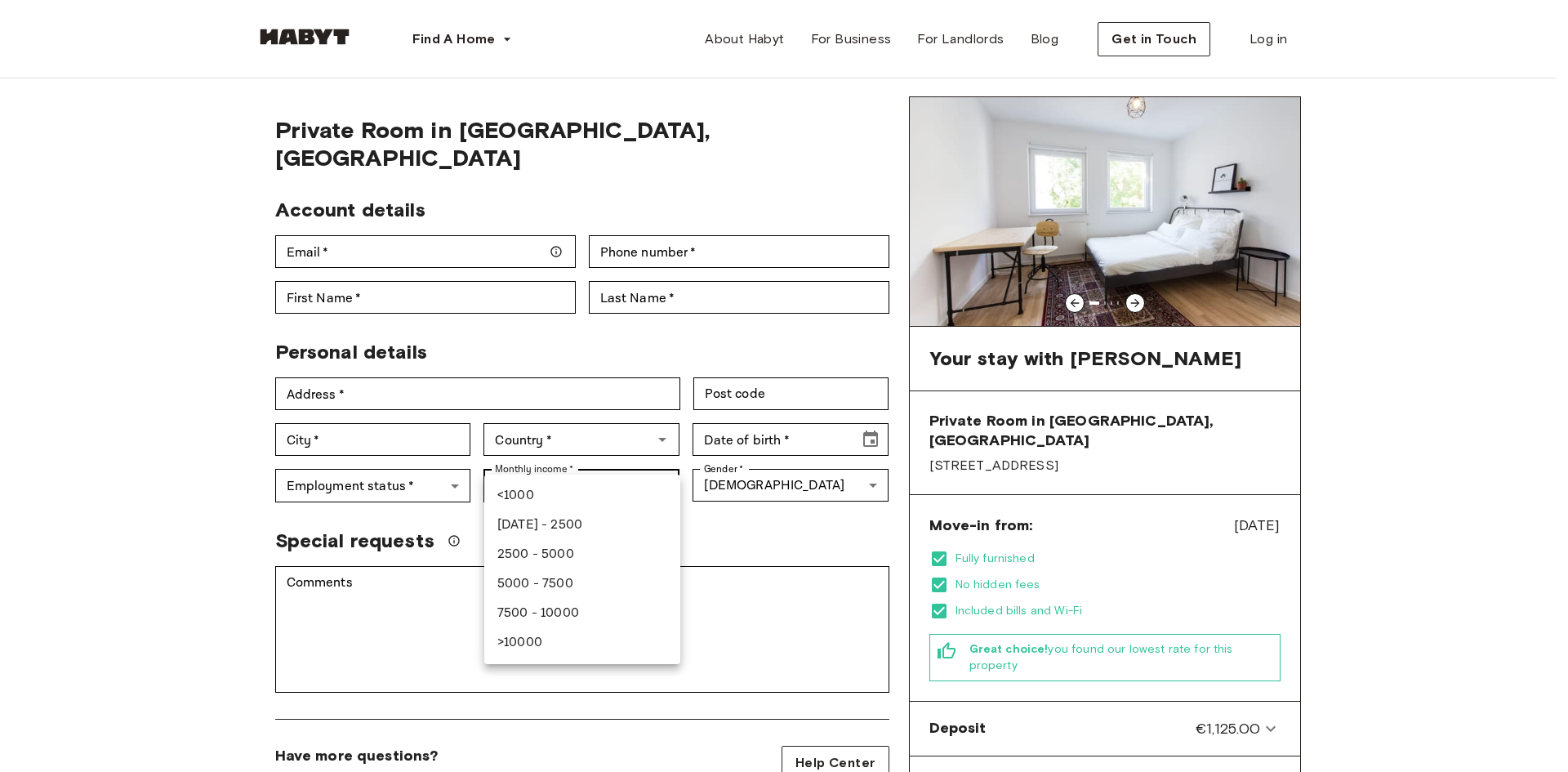
click at [562, 550] on li "2500 - 5000" at bounding box center [582, 555] width 196 height 29
type input "******"
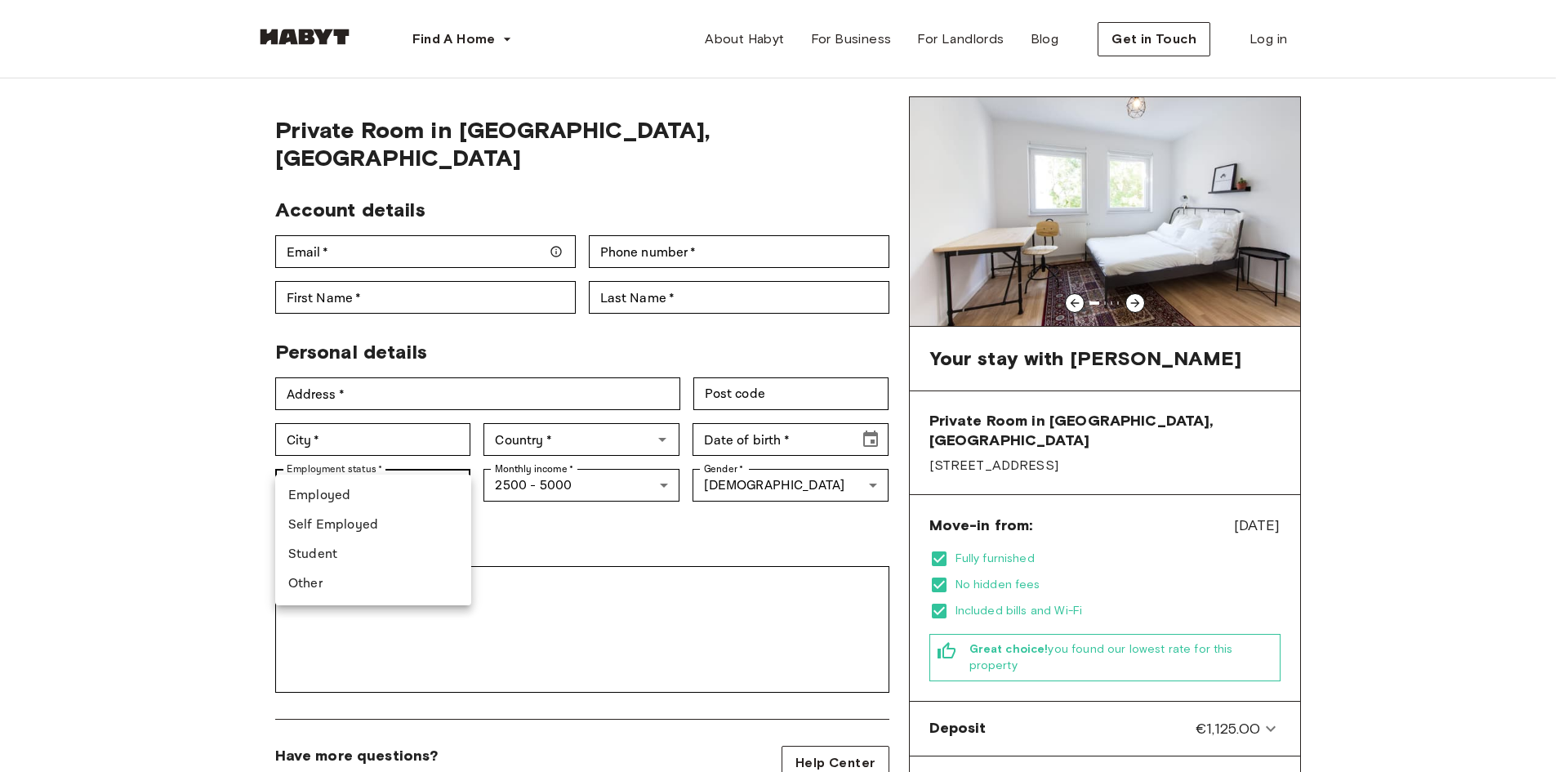
click at [385, 552] on li "Student" at bounding box center [373, 555] width 196 height 29
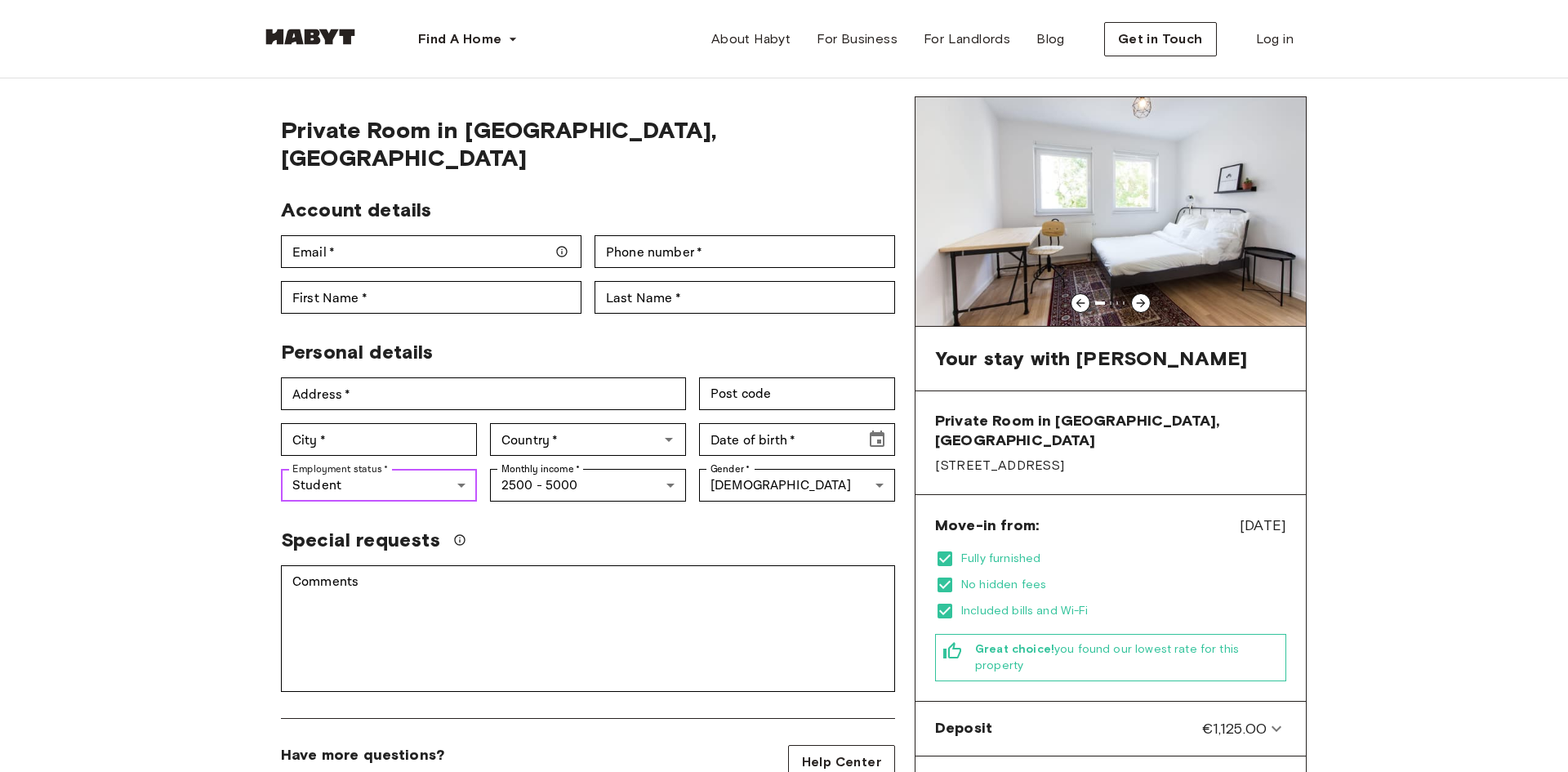
type input "*******"
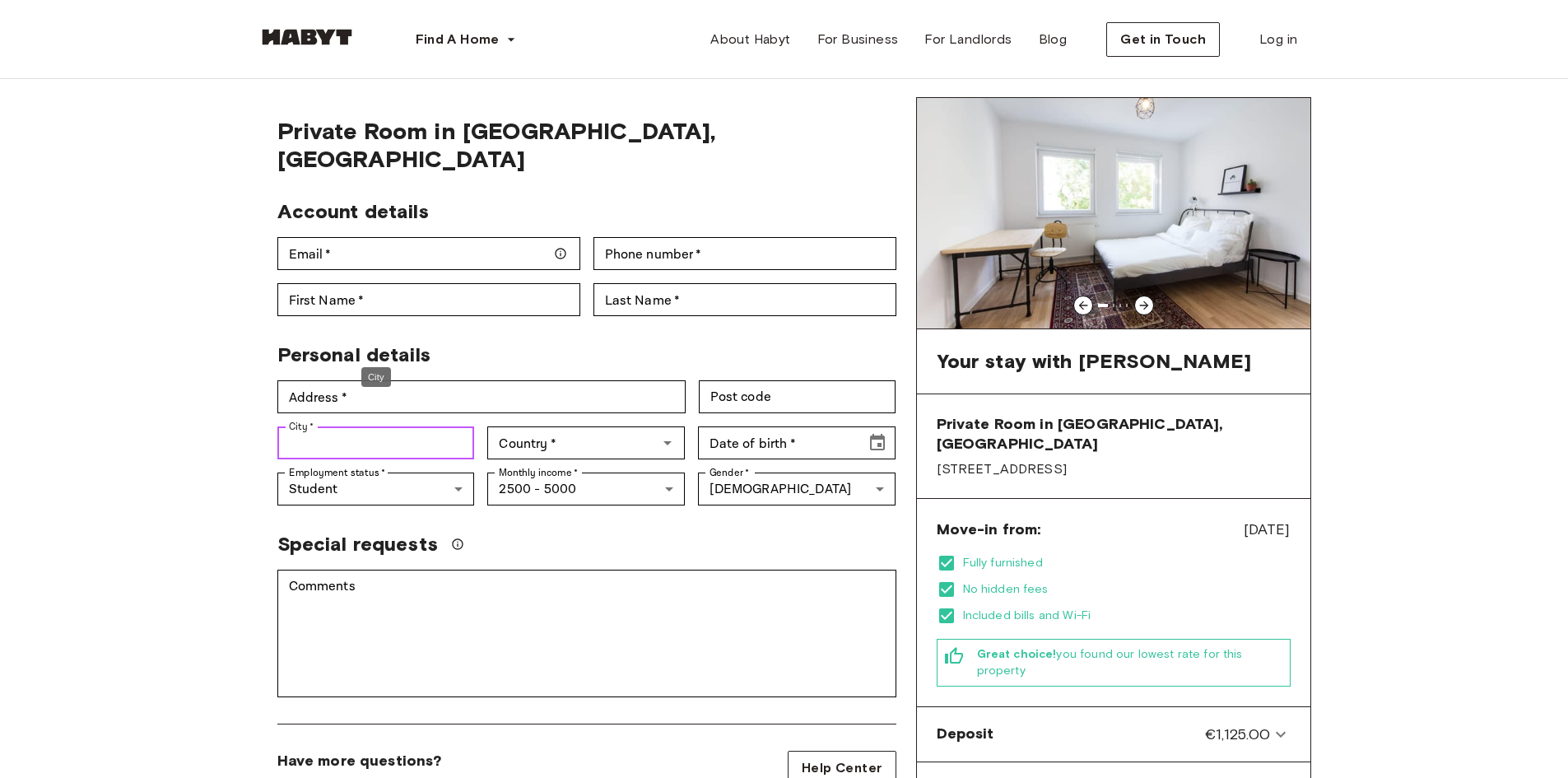
click at [417, 427] on input "City   *" at bounding box center [376, 442] width 197 height 33
type input "******"
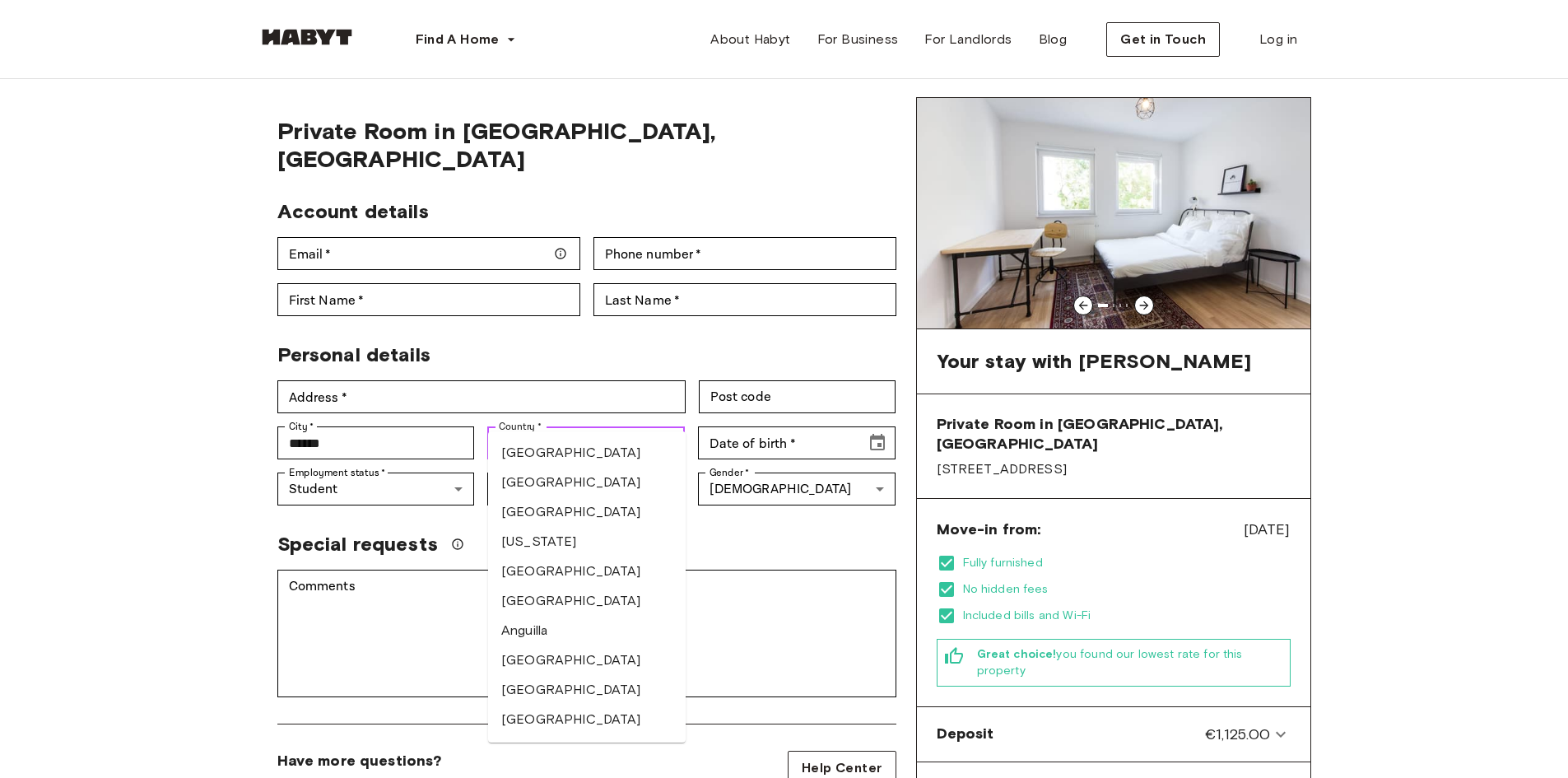
click at [634, 431] on input "Country   *" at bounding box center [572, 442] width 161 height 23
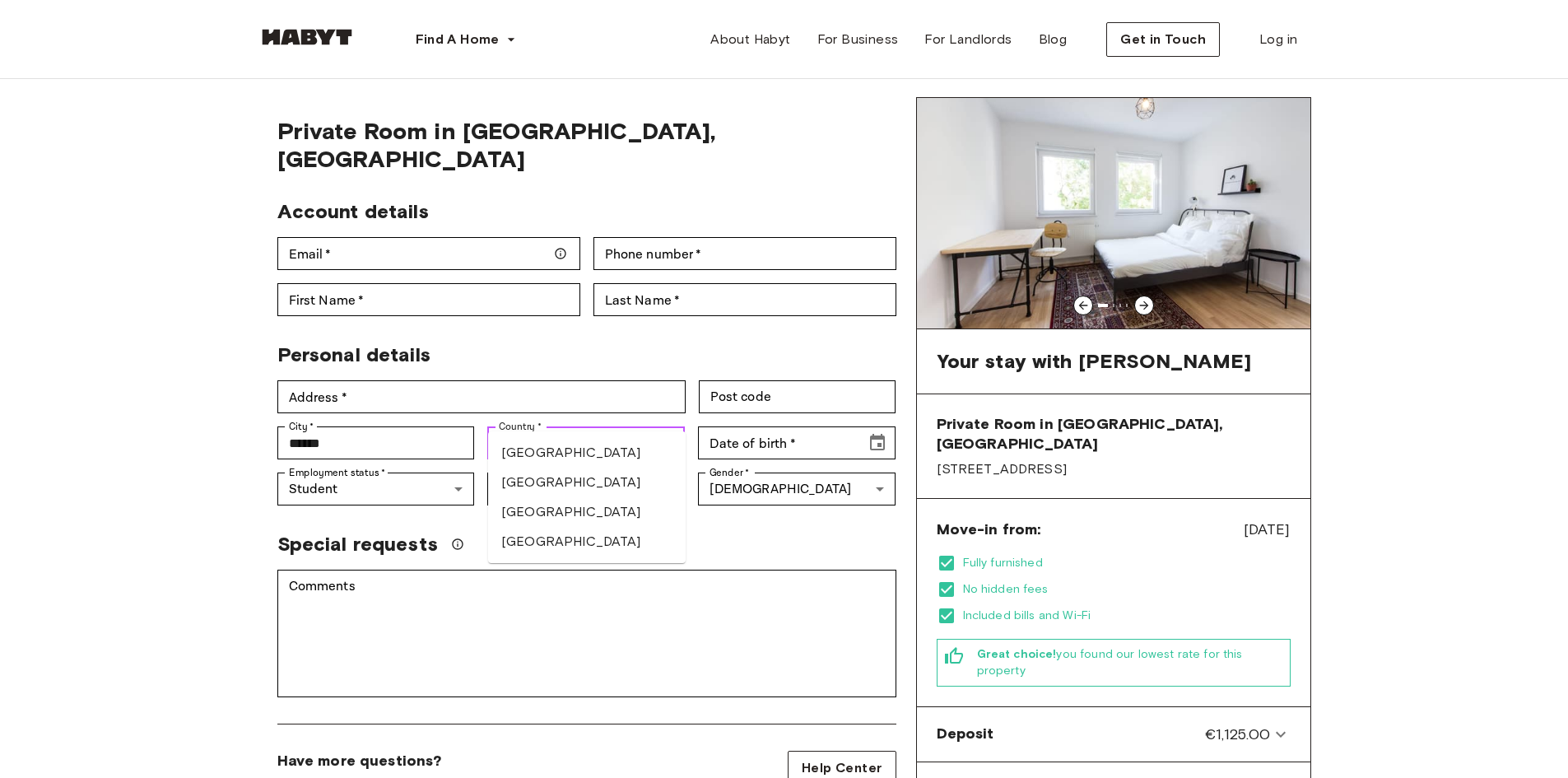
click at [579, 477] on li "Germany" at bounding box center [587, 482] width 197 height 30
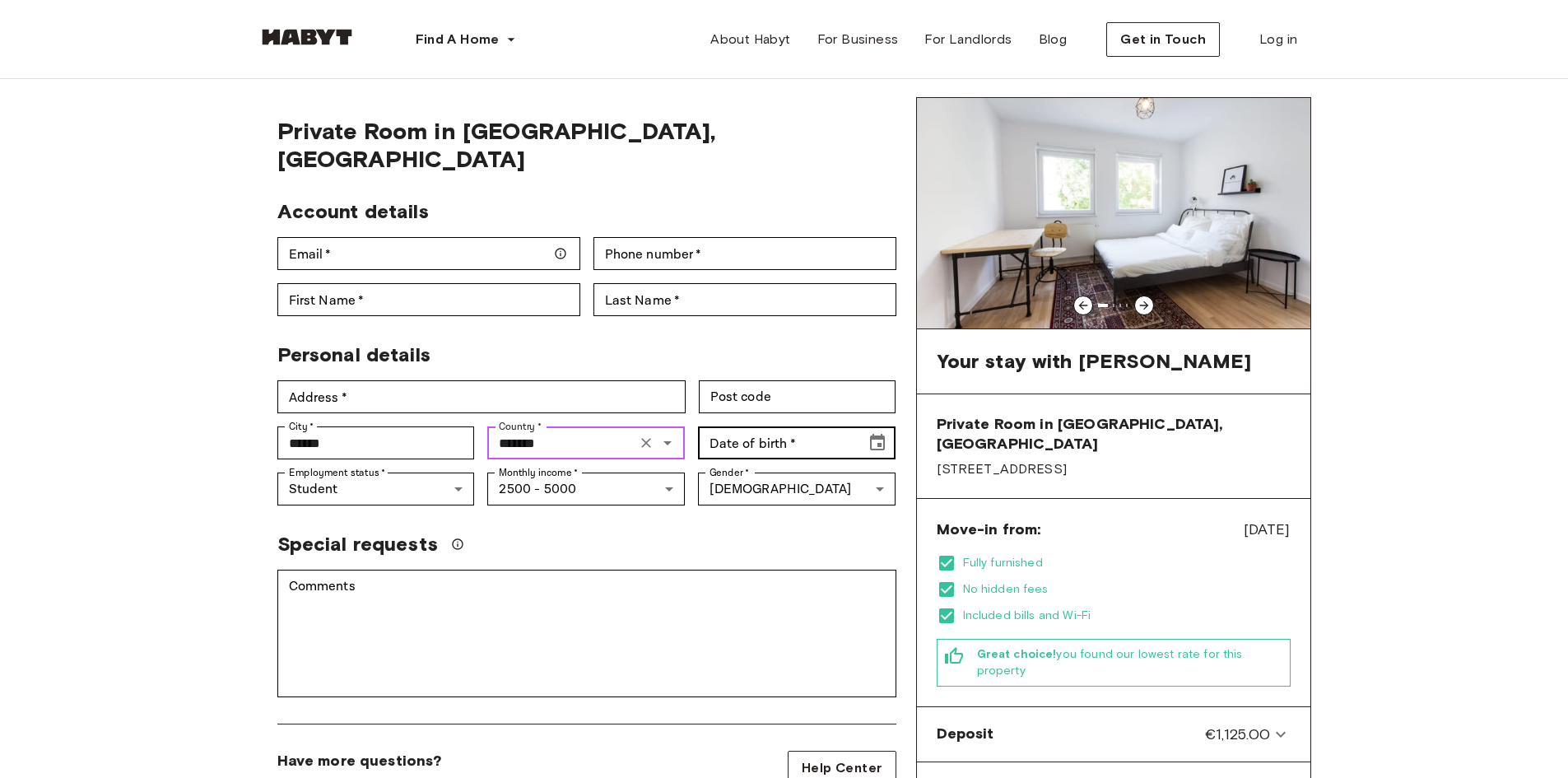
type input "*******"
click at [809, 427] on input "Date of birth   *" at bounding box center [776, 442] width 156 height 33
click at [873, 432] on icon "Choose date, selected date is Feb 23, 1902" at bounding box center [877, 442] width 20 height 20
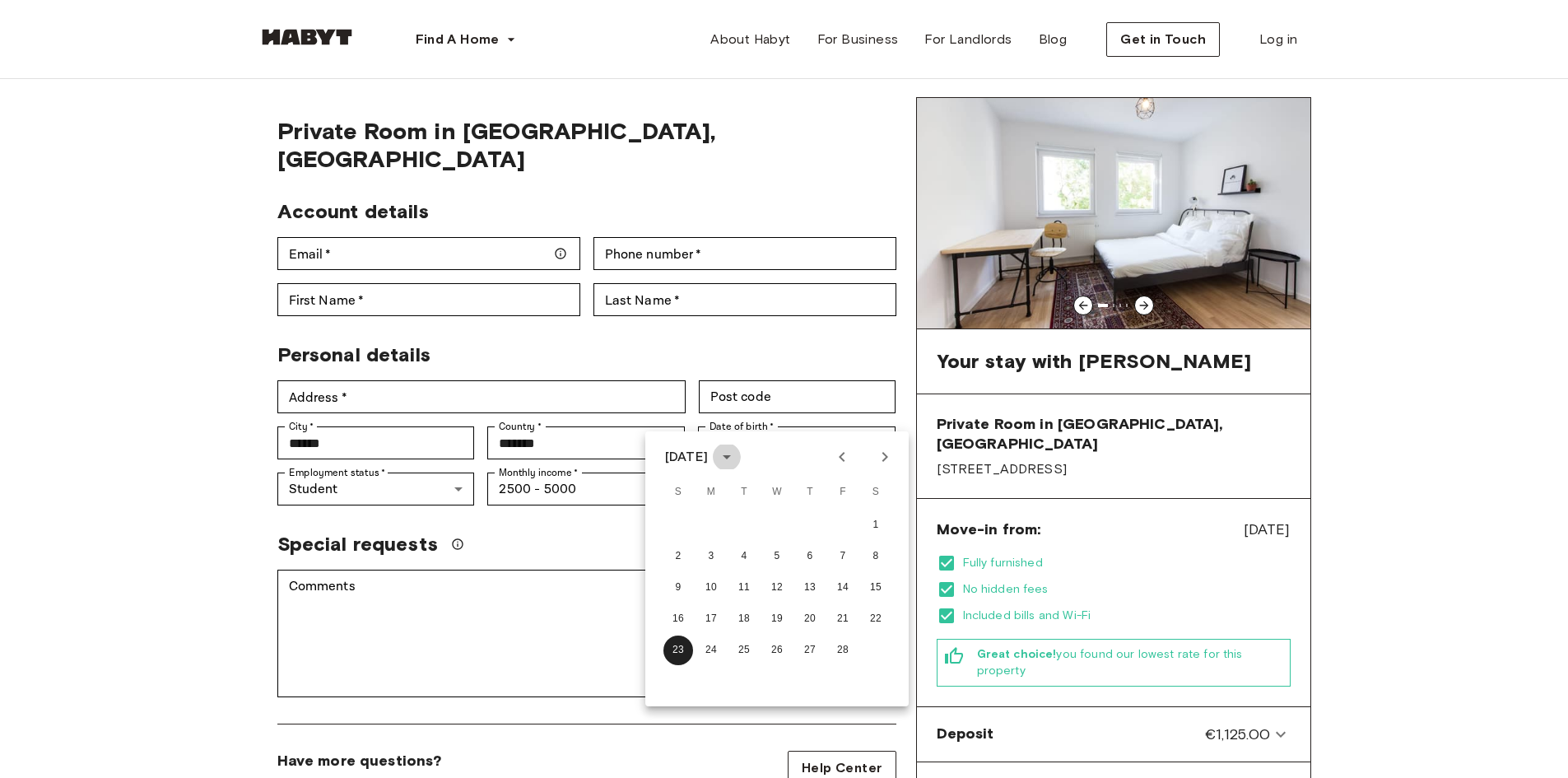
click at [737, 461] on icon "calendar view is open, switch to year view" at bounding box center [727, 457] width 20 height 20
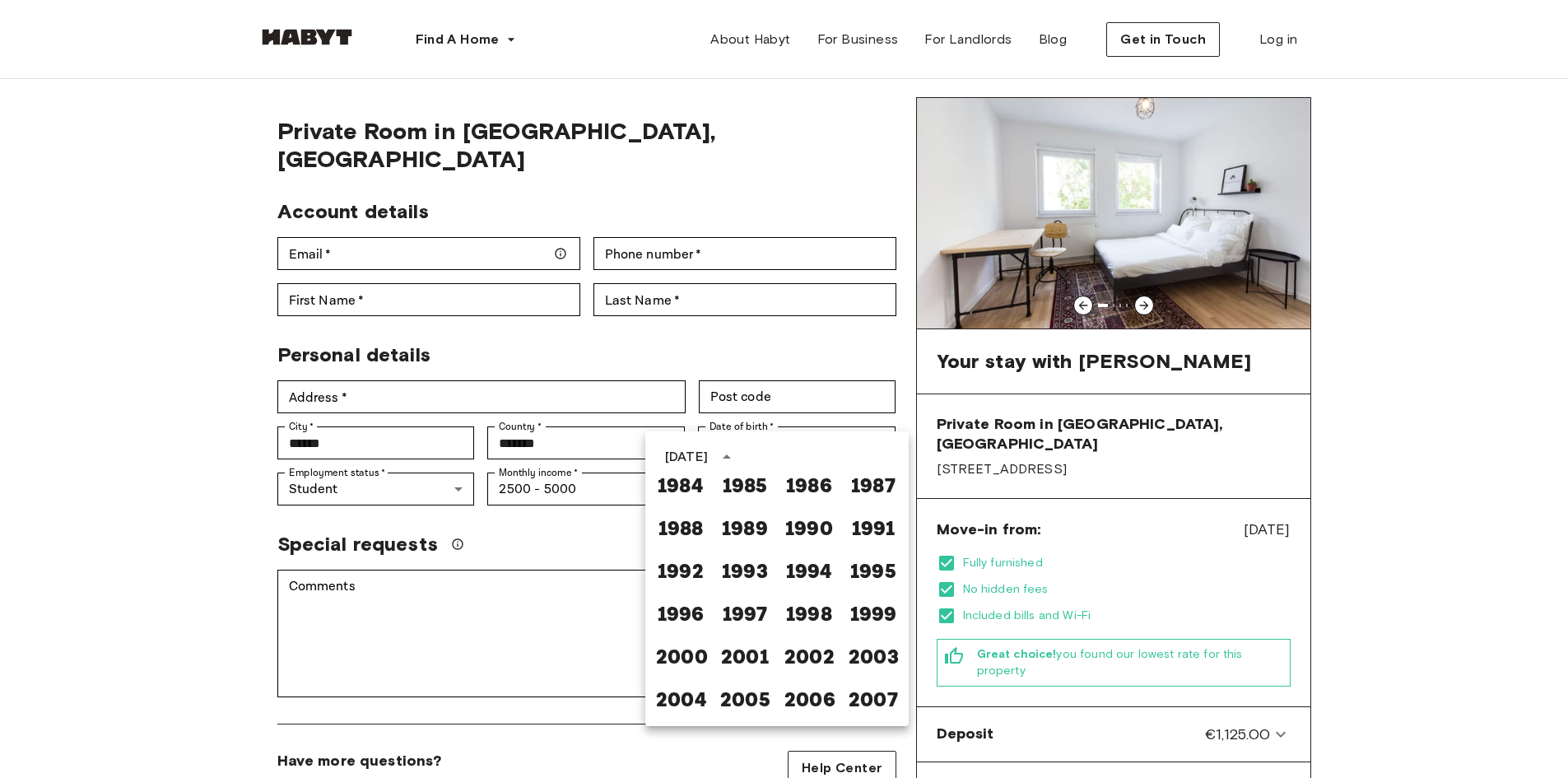
scroll to position [913, 0]
click at [673, 645] on button "2000" at bounding box center [680, 654] width 59 height 30
type input "**********"
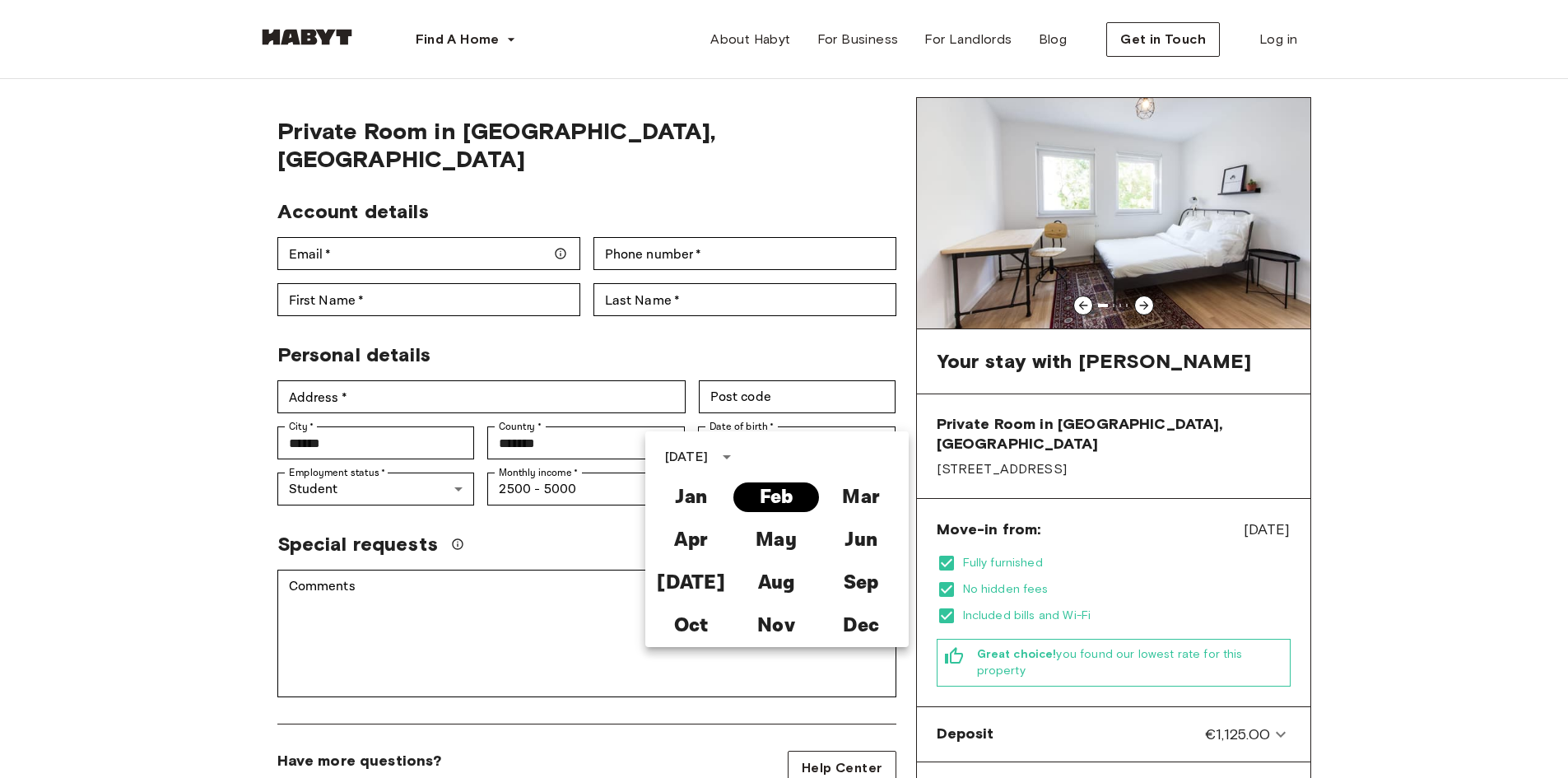
click at [790, 487] on button "Feb" at bounding box center [776, 497] width 85 height 30
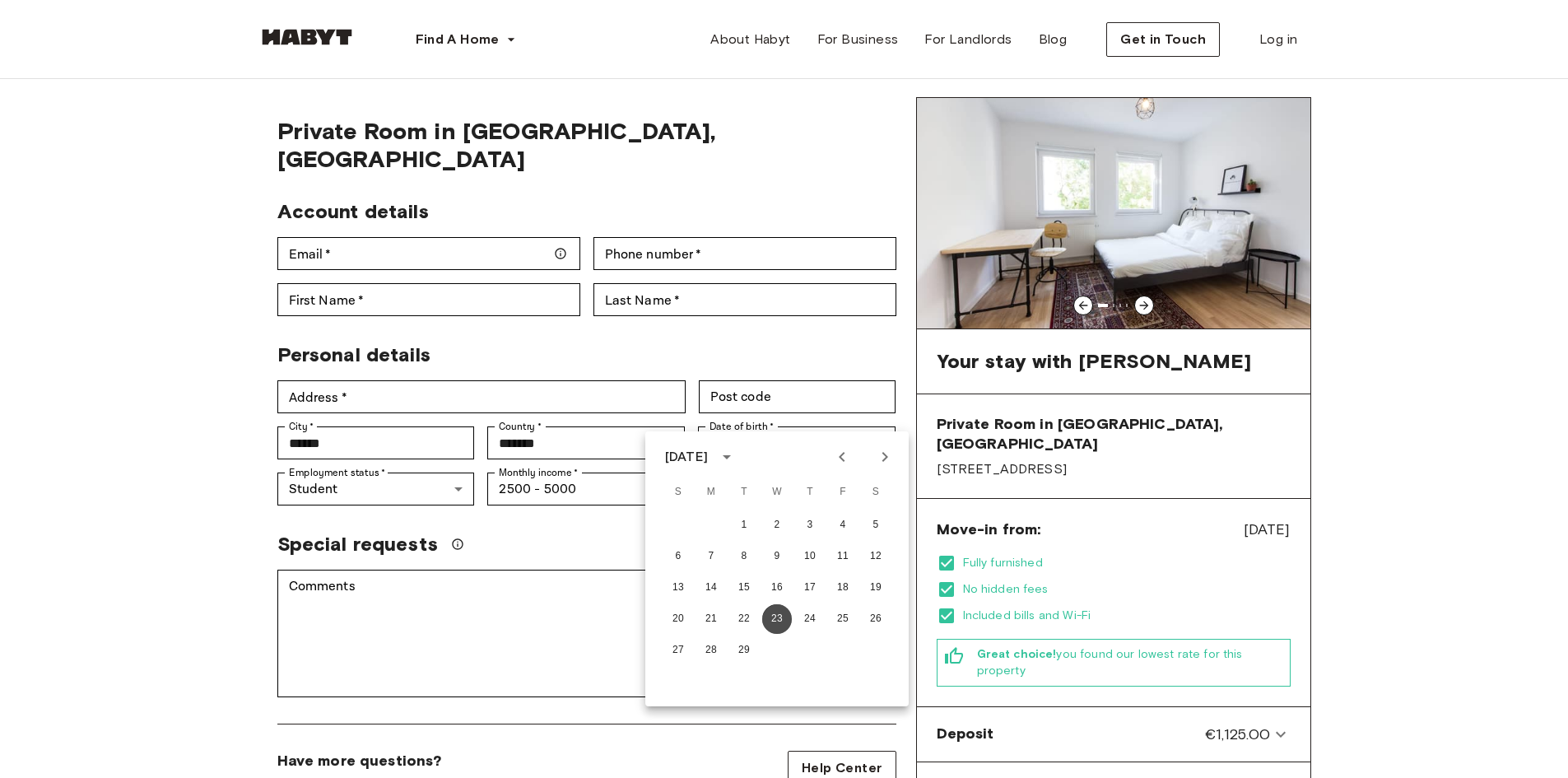
click at [779, 615] on button "23" at bounding box center [777, 619] width 30 height 30
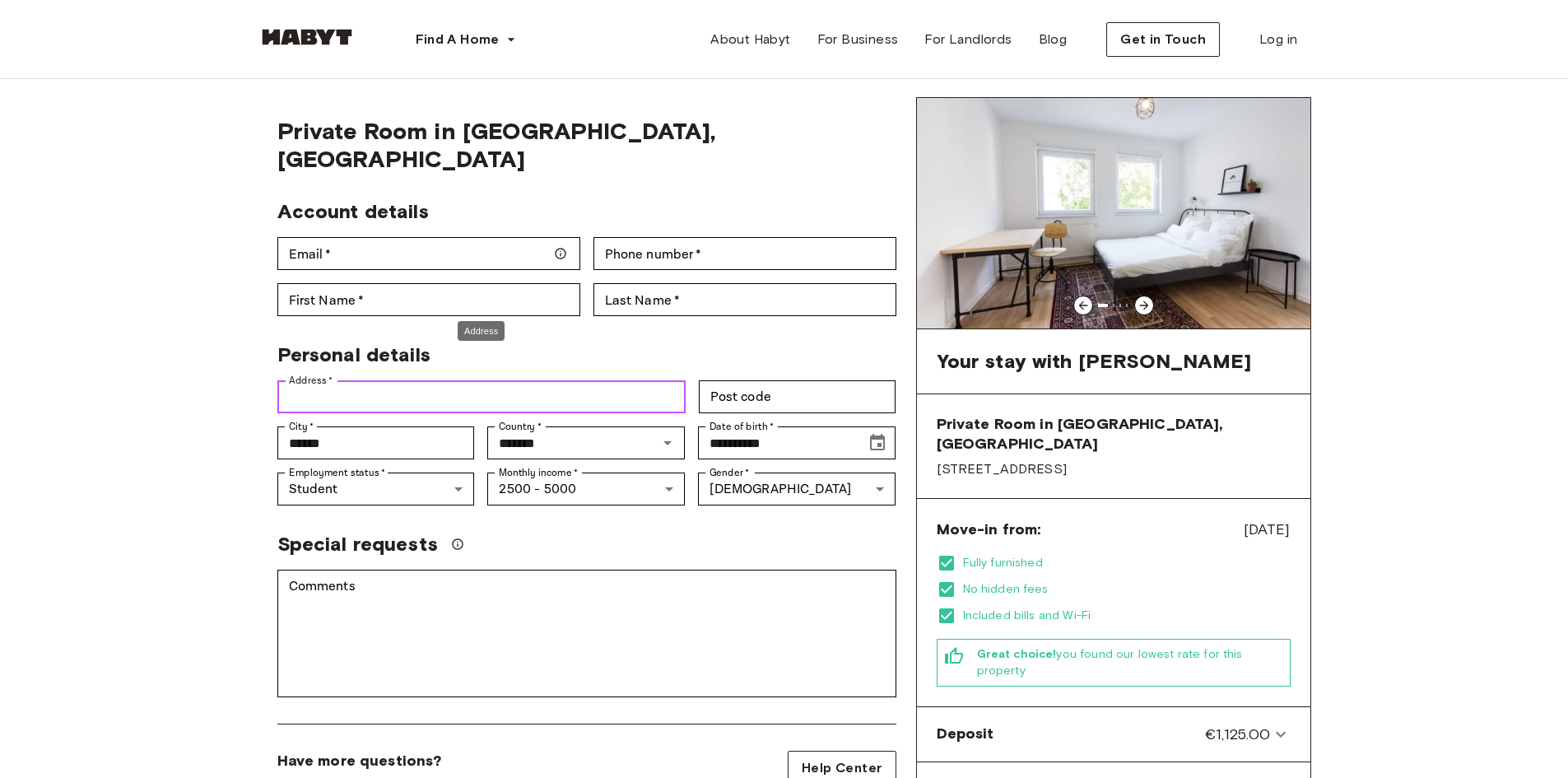
click at [526, 380] on input "Address   *" at bounding box center [481, 396] width 408 height 33
type input "**********"
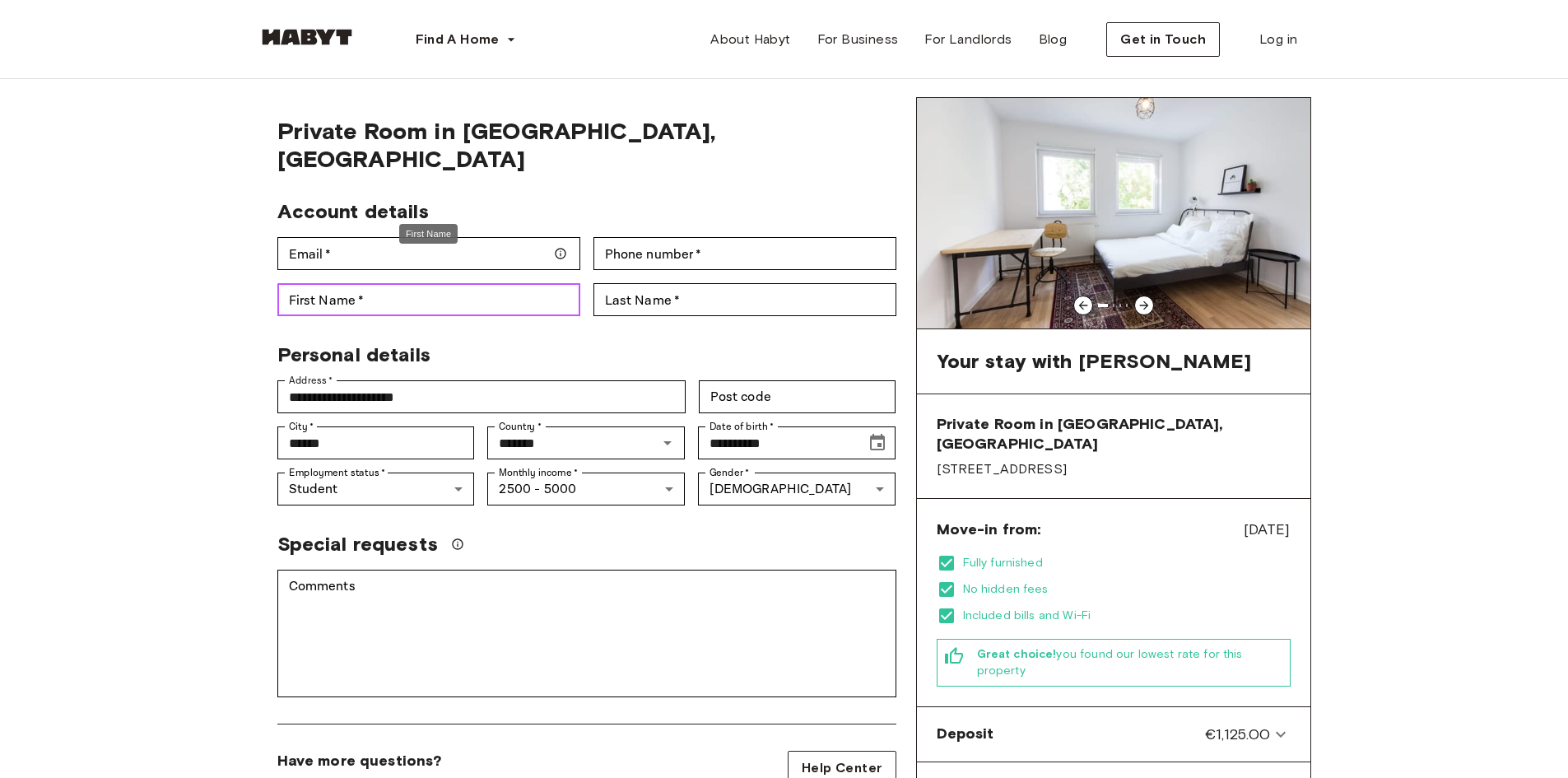
click at [428, 283] on input "First Name   *" at bounding box center [429, 299] width 303 height 33
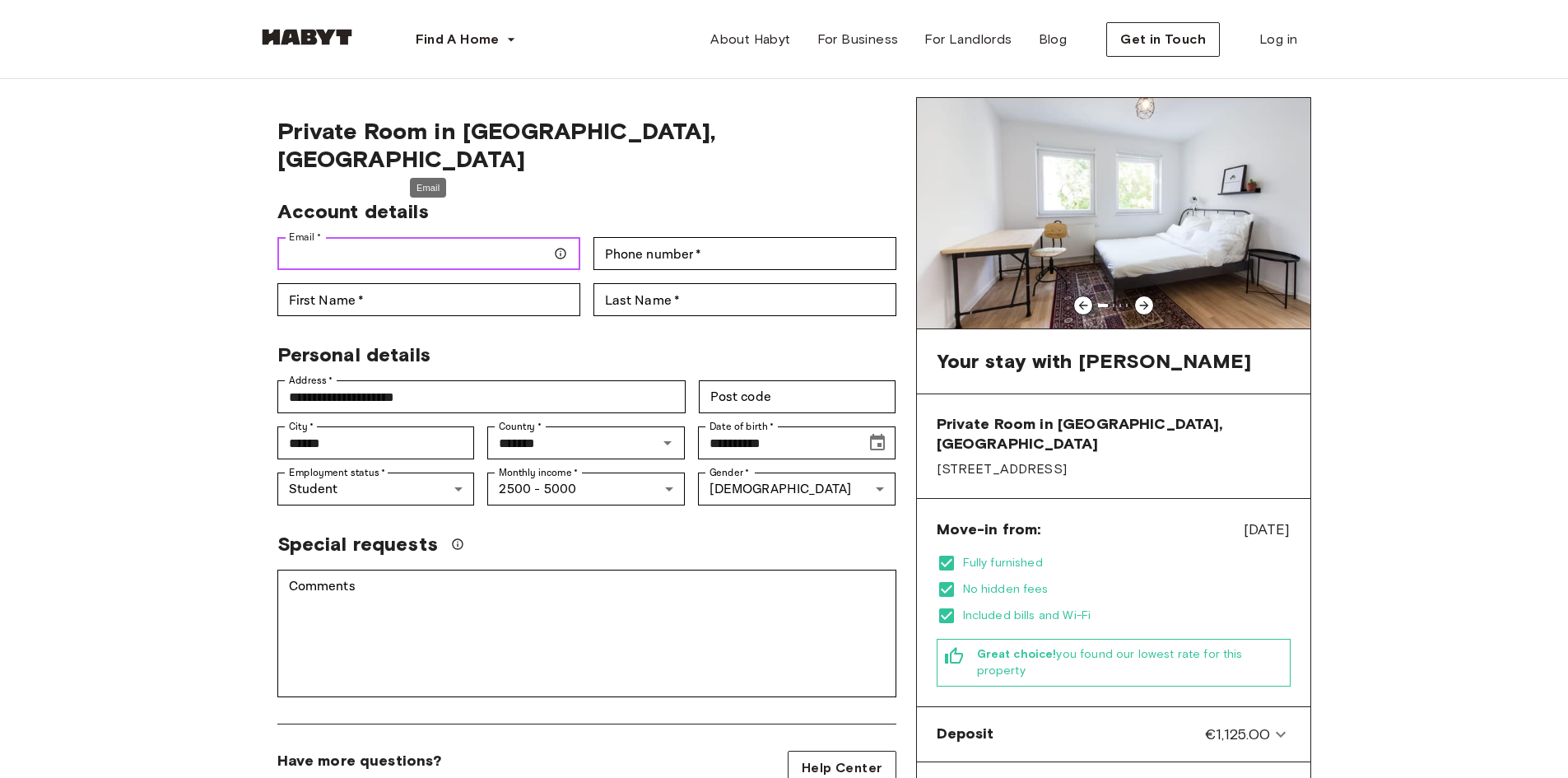
click at [531, 237] on input "Email   *" at bounding box center [429, 253] width 303 height 33
type input "**********"
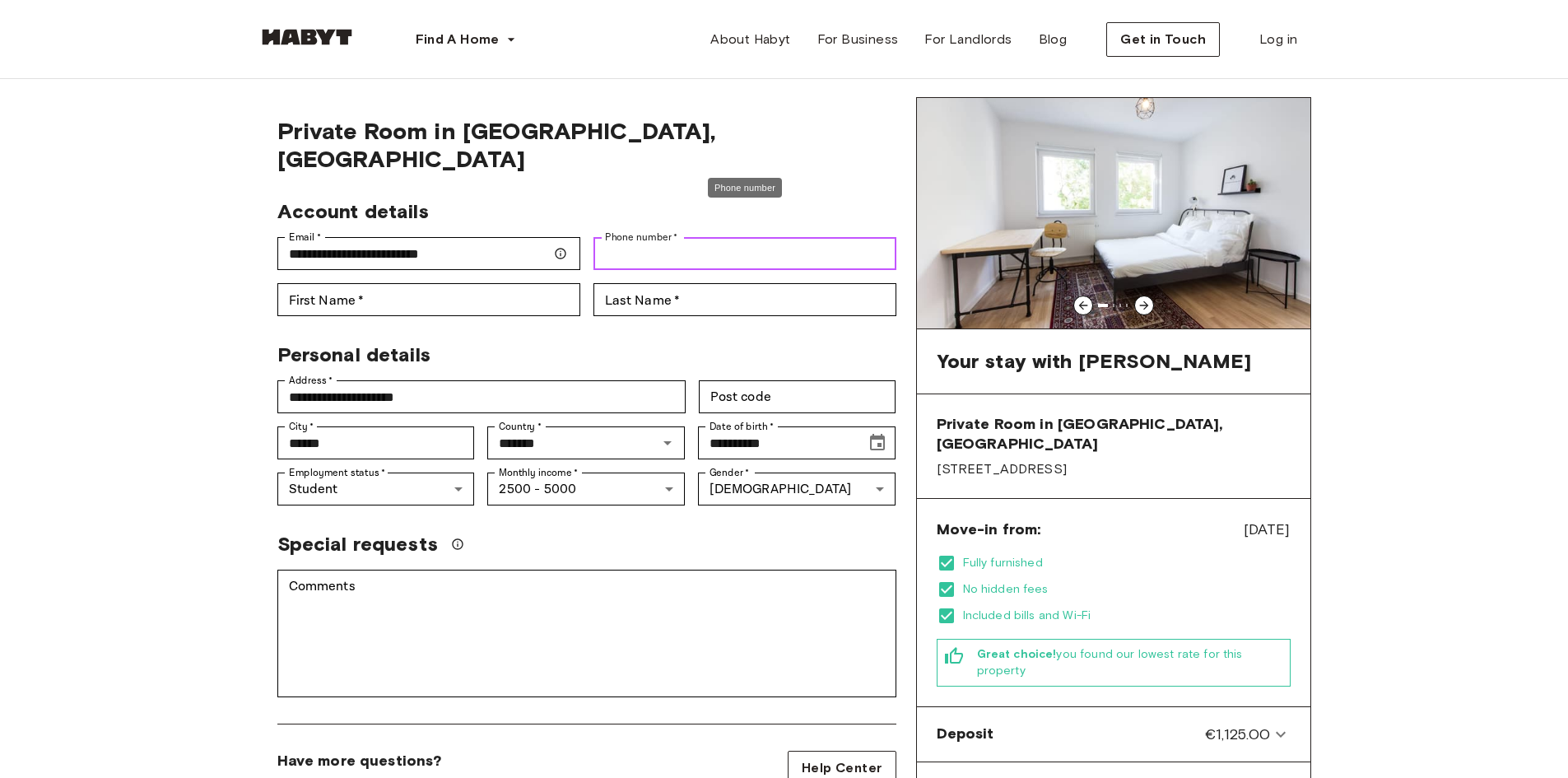
click at [670, 237] on input "Phone number   *" at bounding box center [745, 253] width 303 height 33
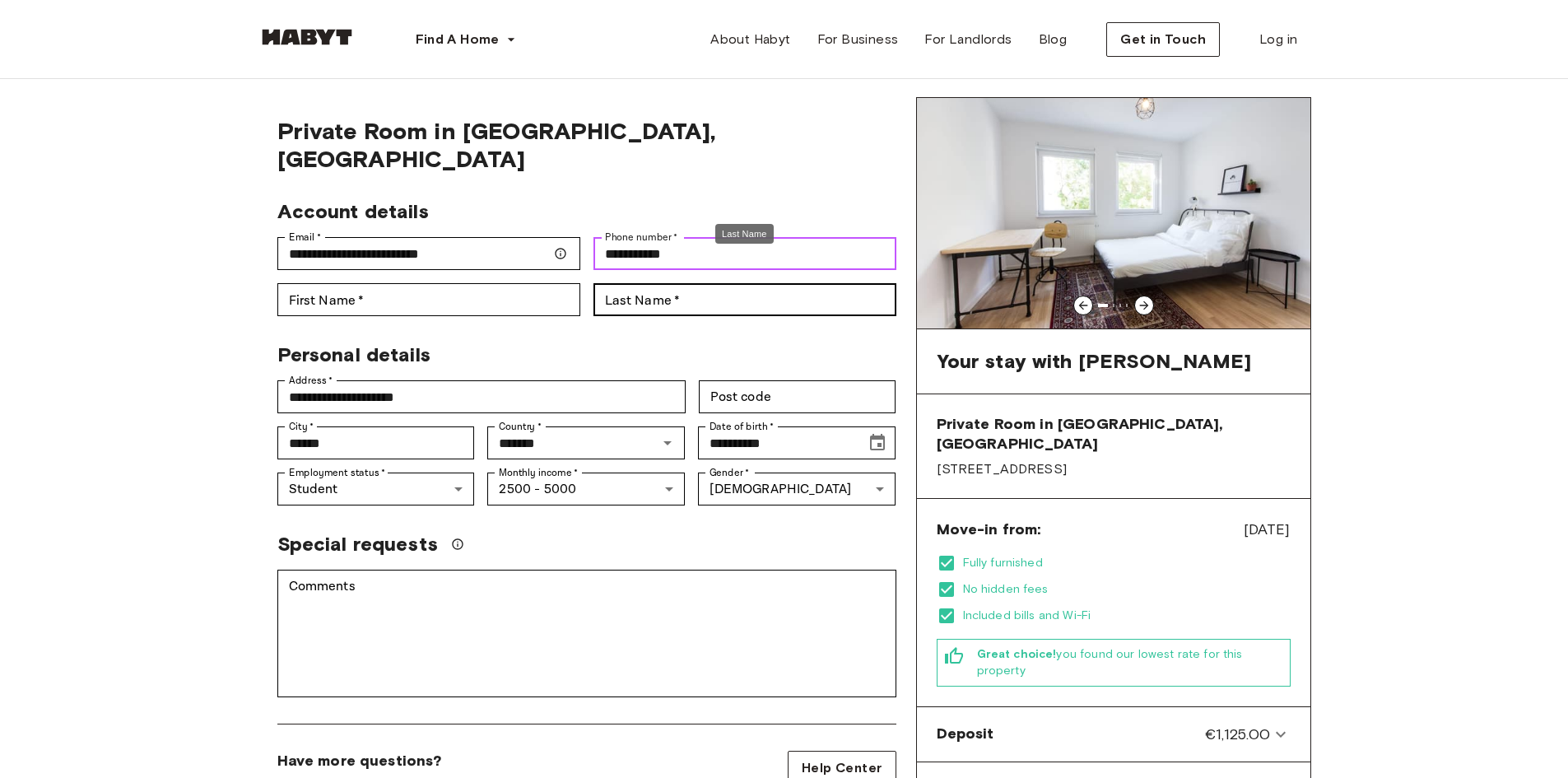
type input "**********"
click at [651, 283] on input "Last Name   *" at bounding box center [745, 299] width 303 height 33
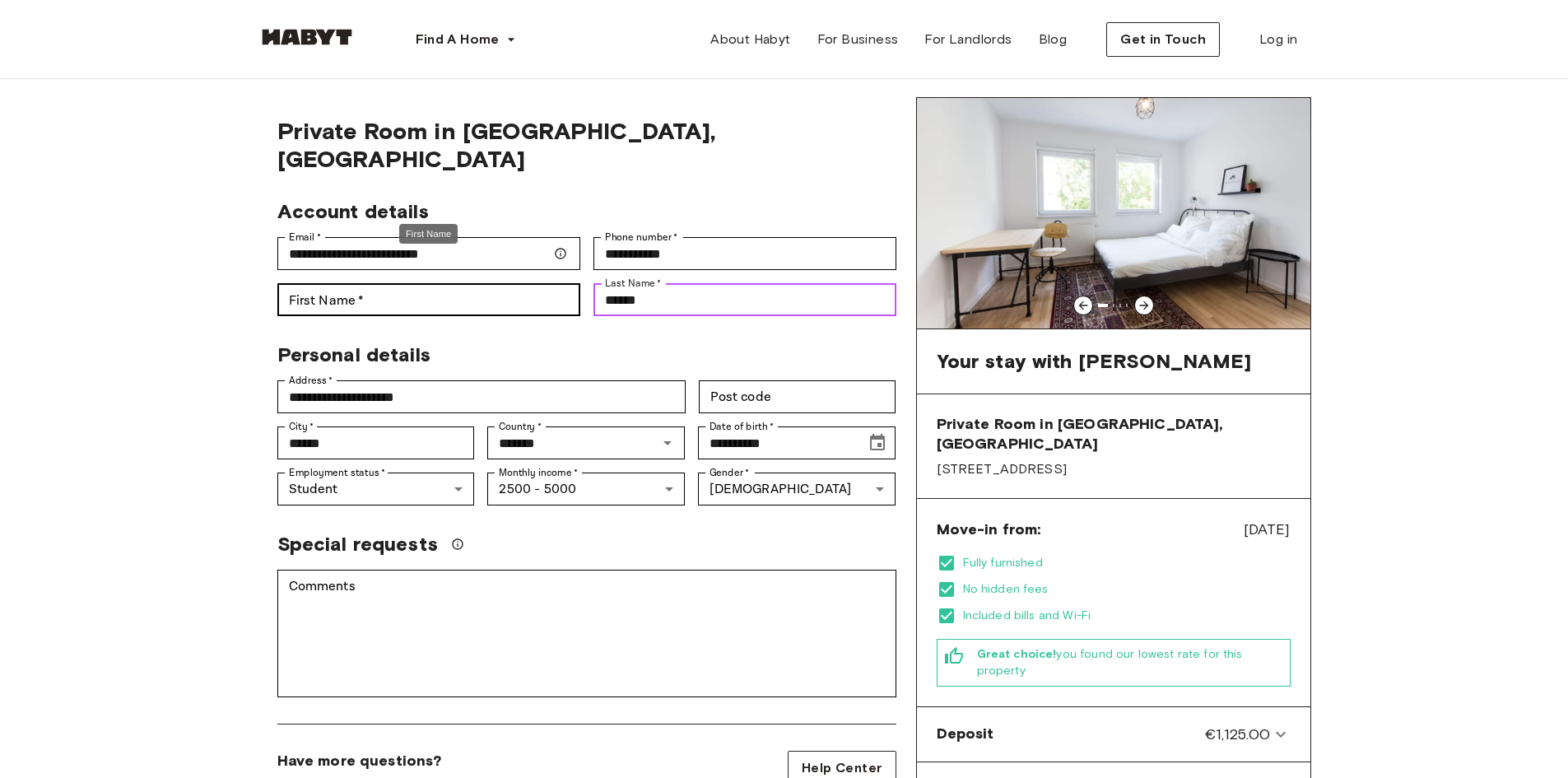
type input "******"
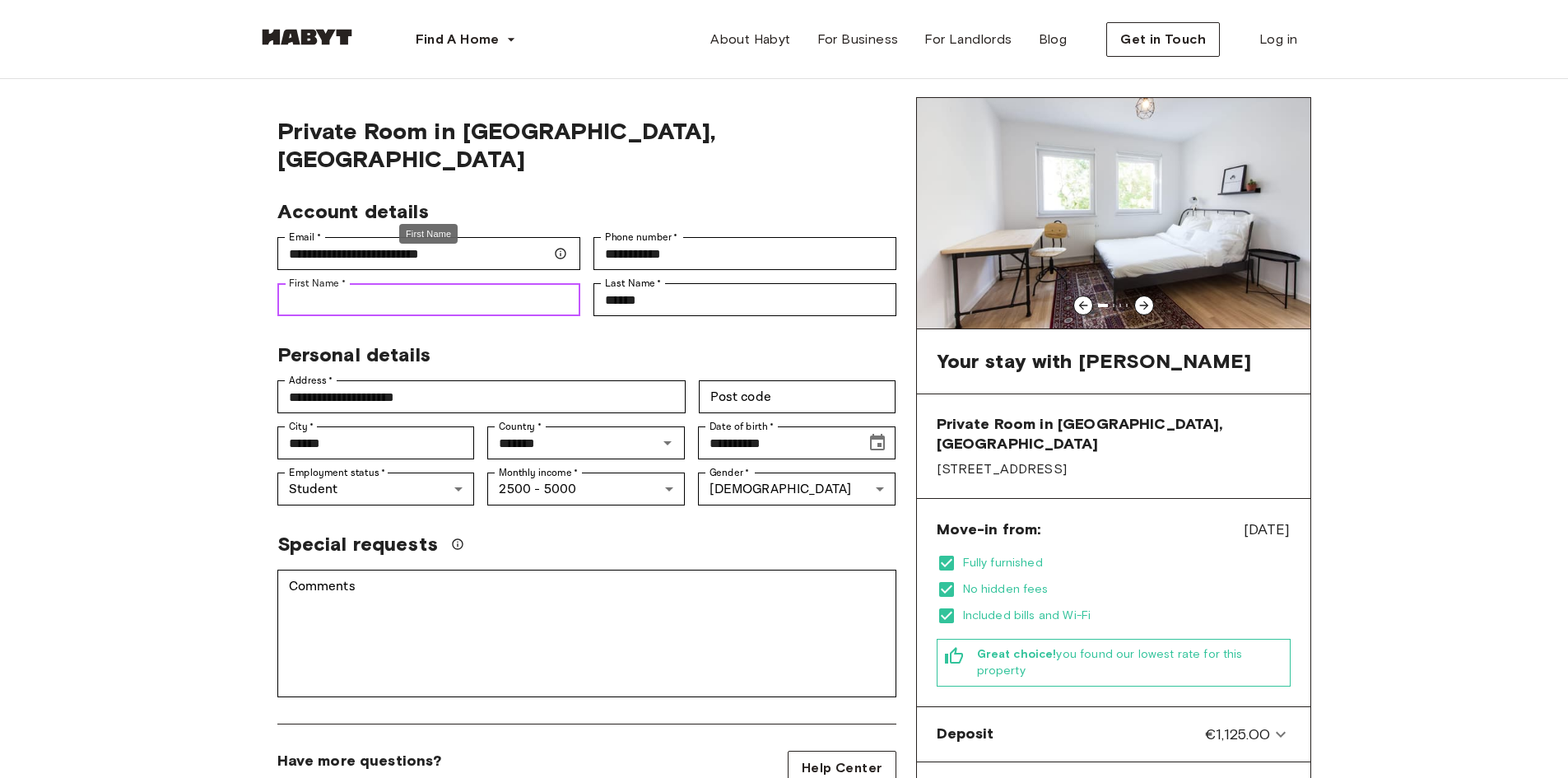
click at [363, 283] on input "First Name   *" at bounding box center [429, 299] width 303 height 33
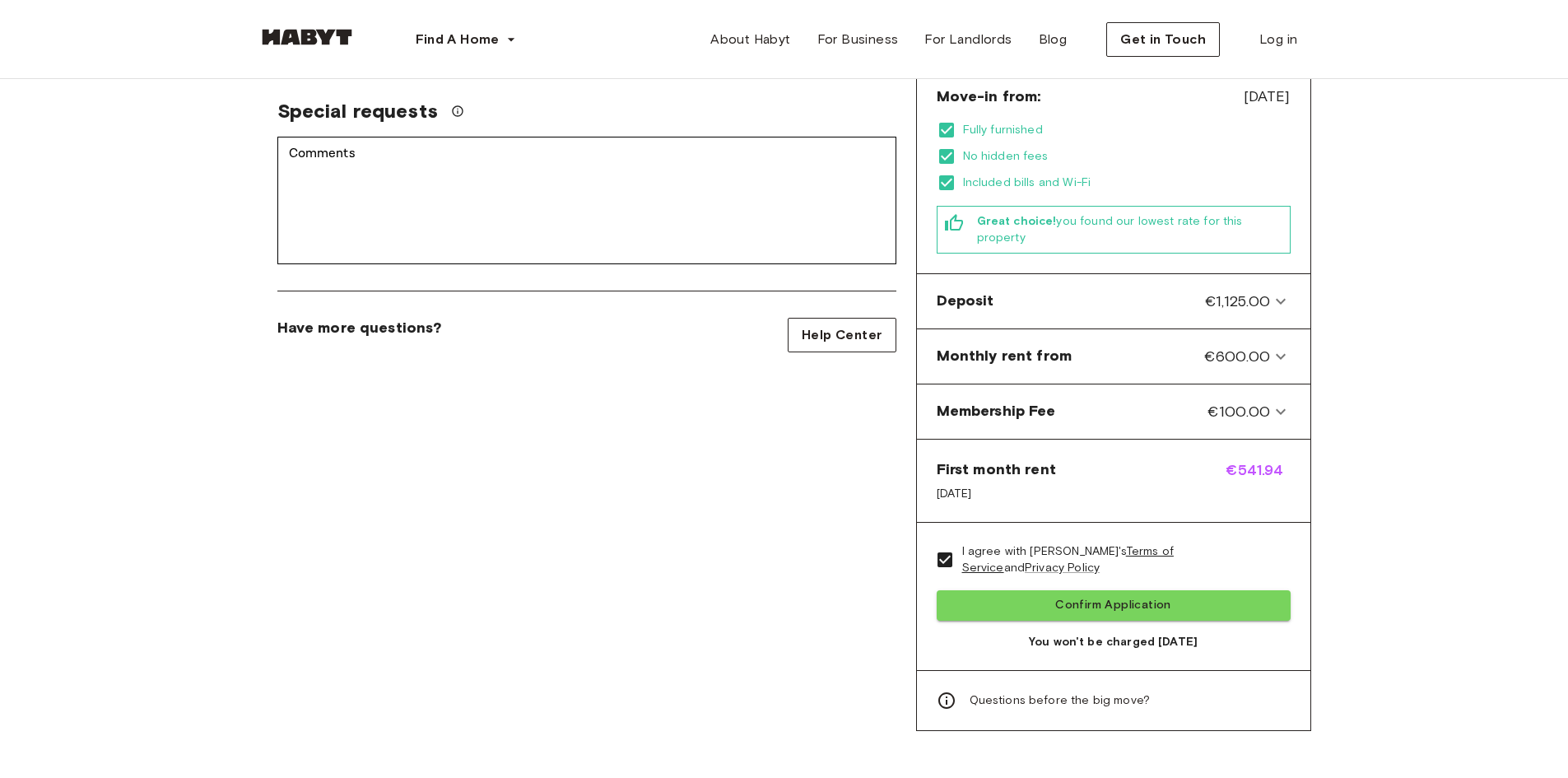
scroll to position [472, 0]
type input "******"
click at [1099, 589] on button "Confirm Application" at bounding box center [1113, 604] width 353 height 31
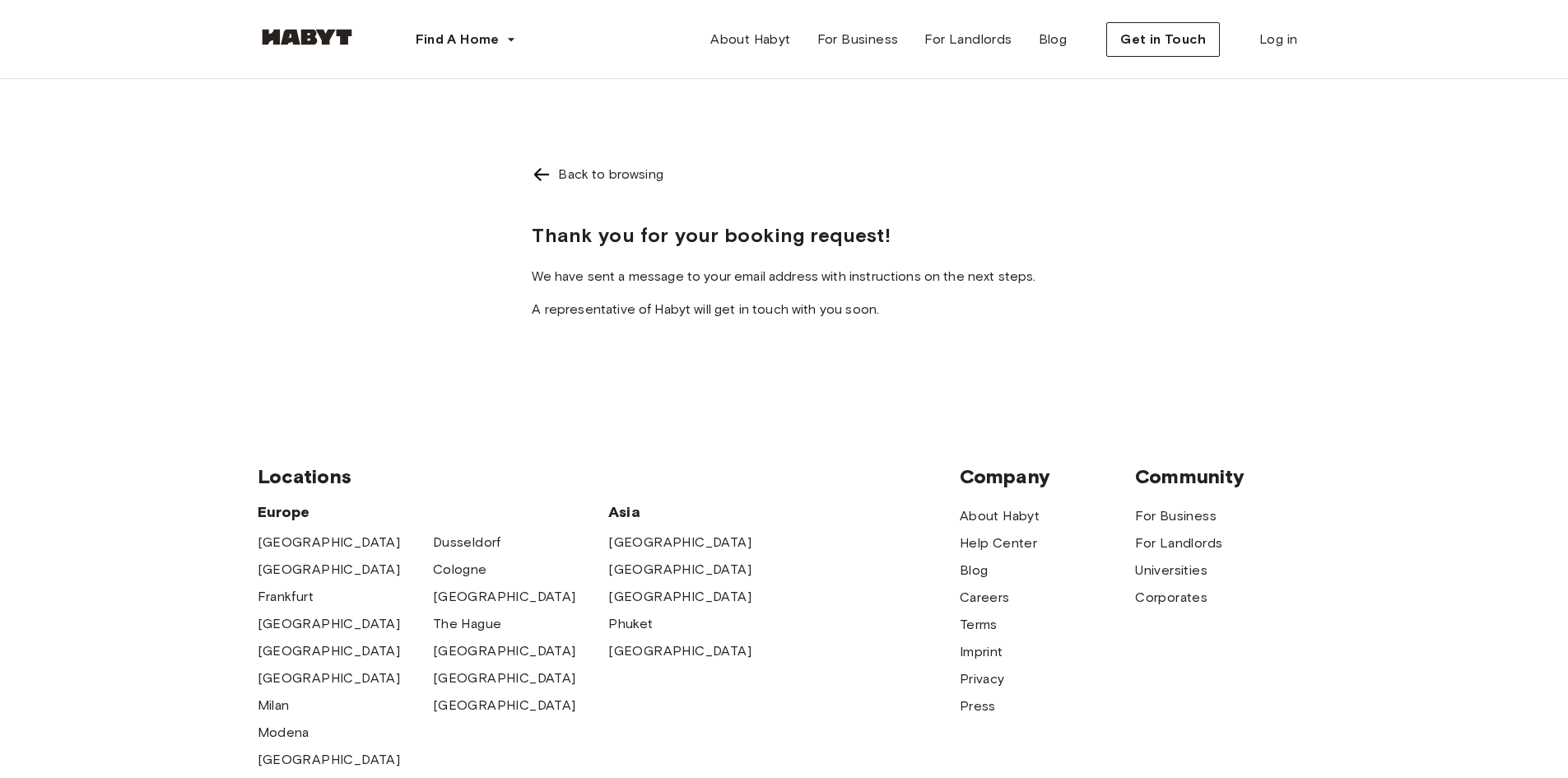
click at [319, 38] on img at bounding box center [307, 37] width 99 height 17
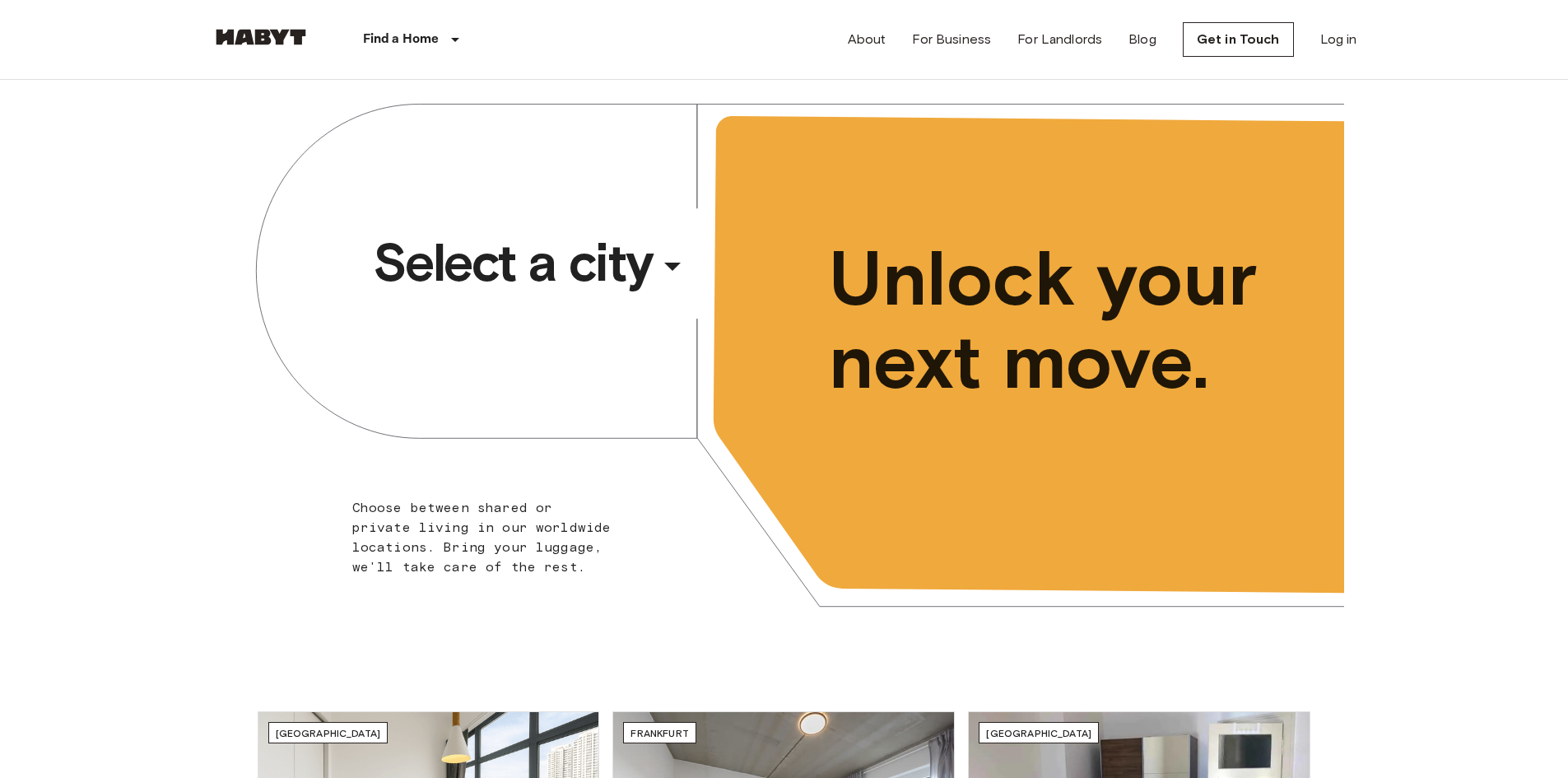
click at [669, 270] on div "​" at bounding box center [695, 279] width 170 height 34
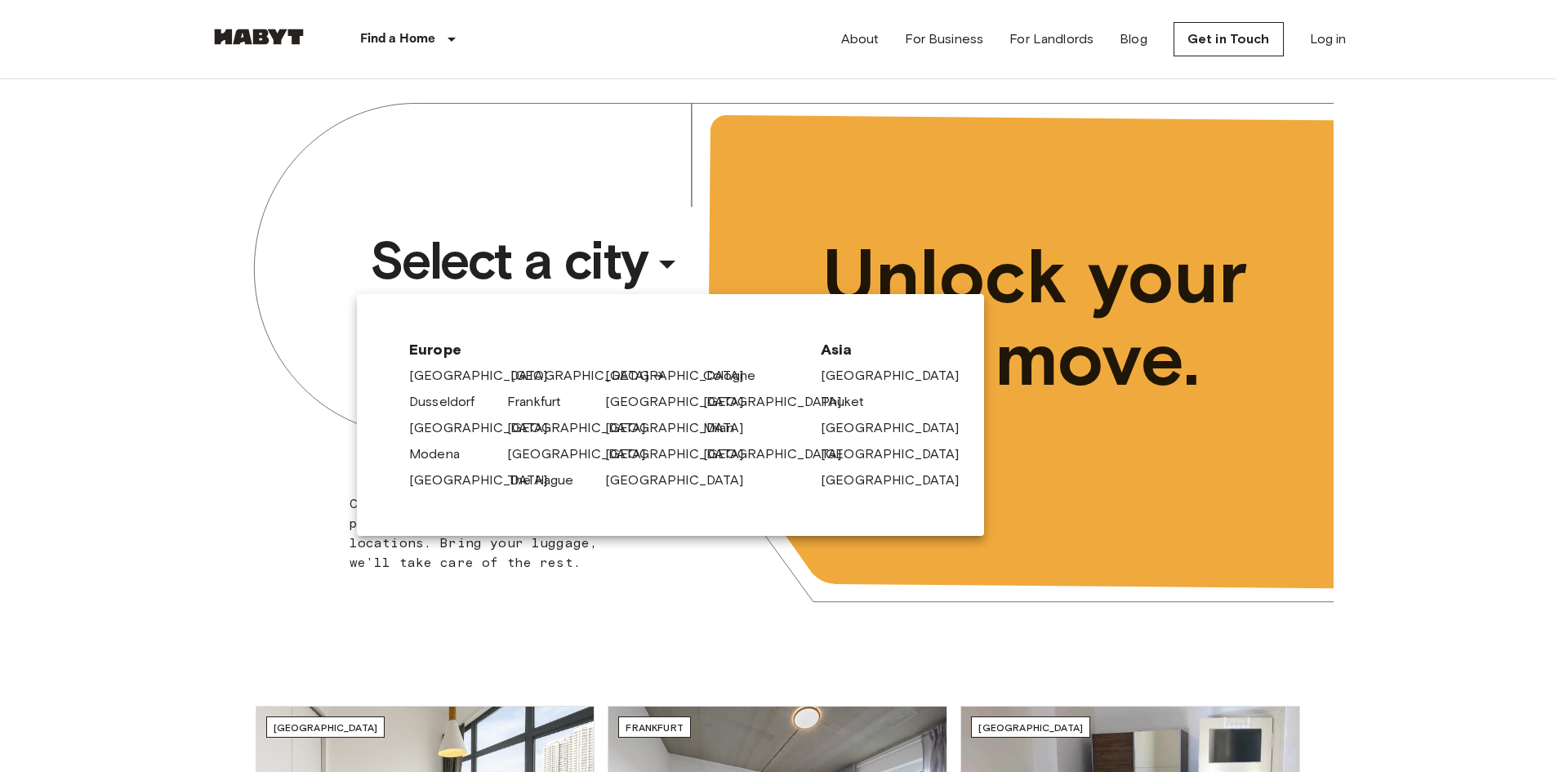
click at [537, 365] on link "[GEOGRAPHIC_DATA]" at bounding box center [588, 375] width 155 height 20
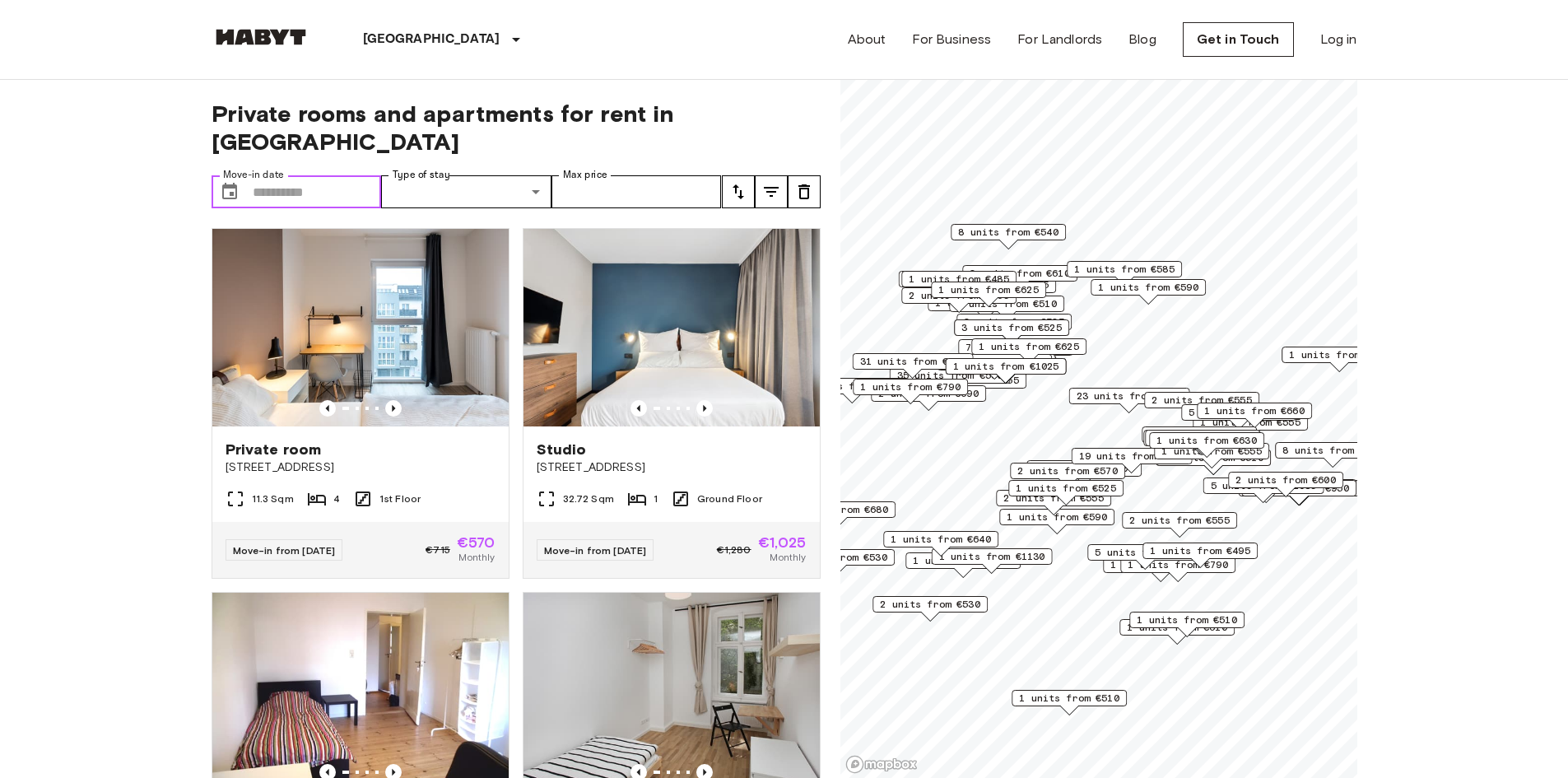
click at [318, 176] on input "Move-in date" at bounding box center [317, 192] width 129 height 33
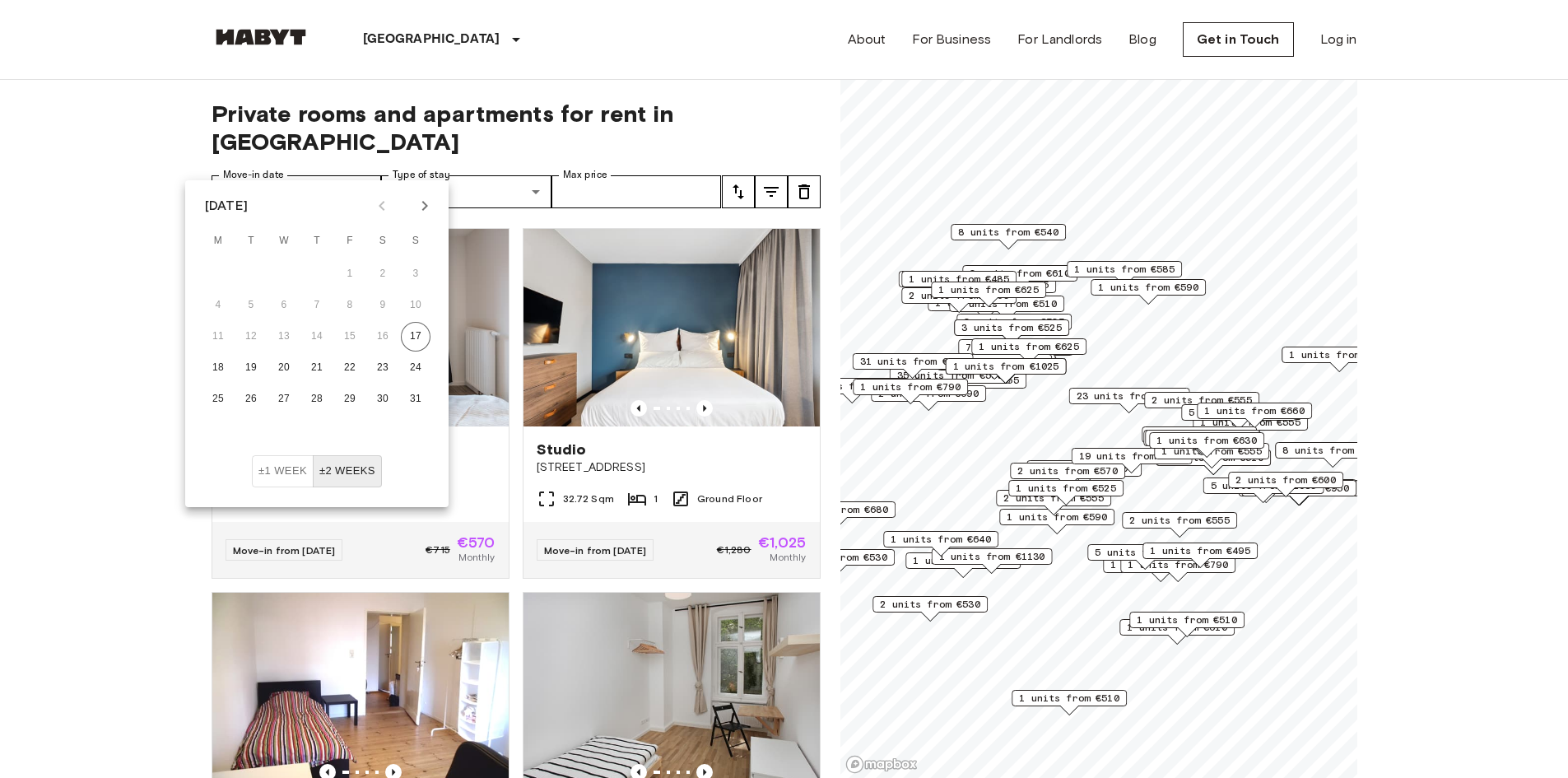
click at [430, 207] on icon "Next month" at bounding box center [425, 205] width 20 height 20
click at [424, 209] on icon "Next month" at bounding box center [426, 205] width 6 height 10
click at [279, 270] on button "1" at bounding box center [284, 274] width 30 height 30
type input "**********"
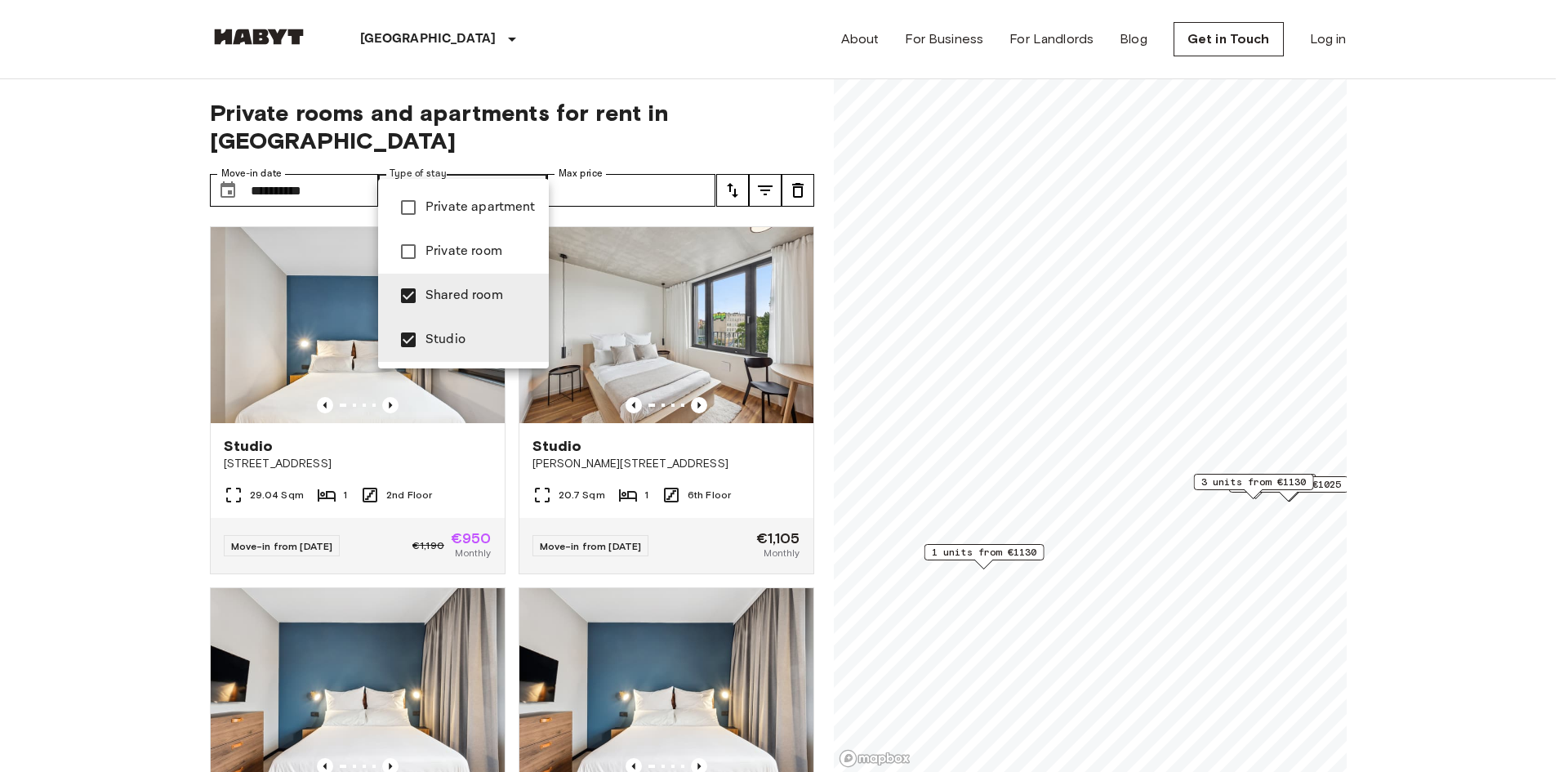
click at [648, 150] on div at bounding box center [784, 386] width 1568 height 772
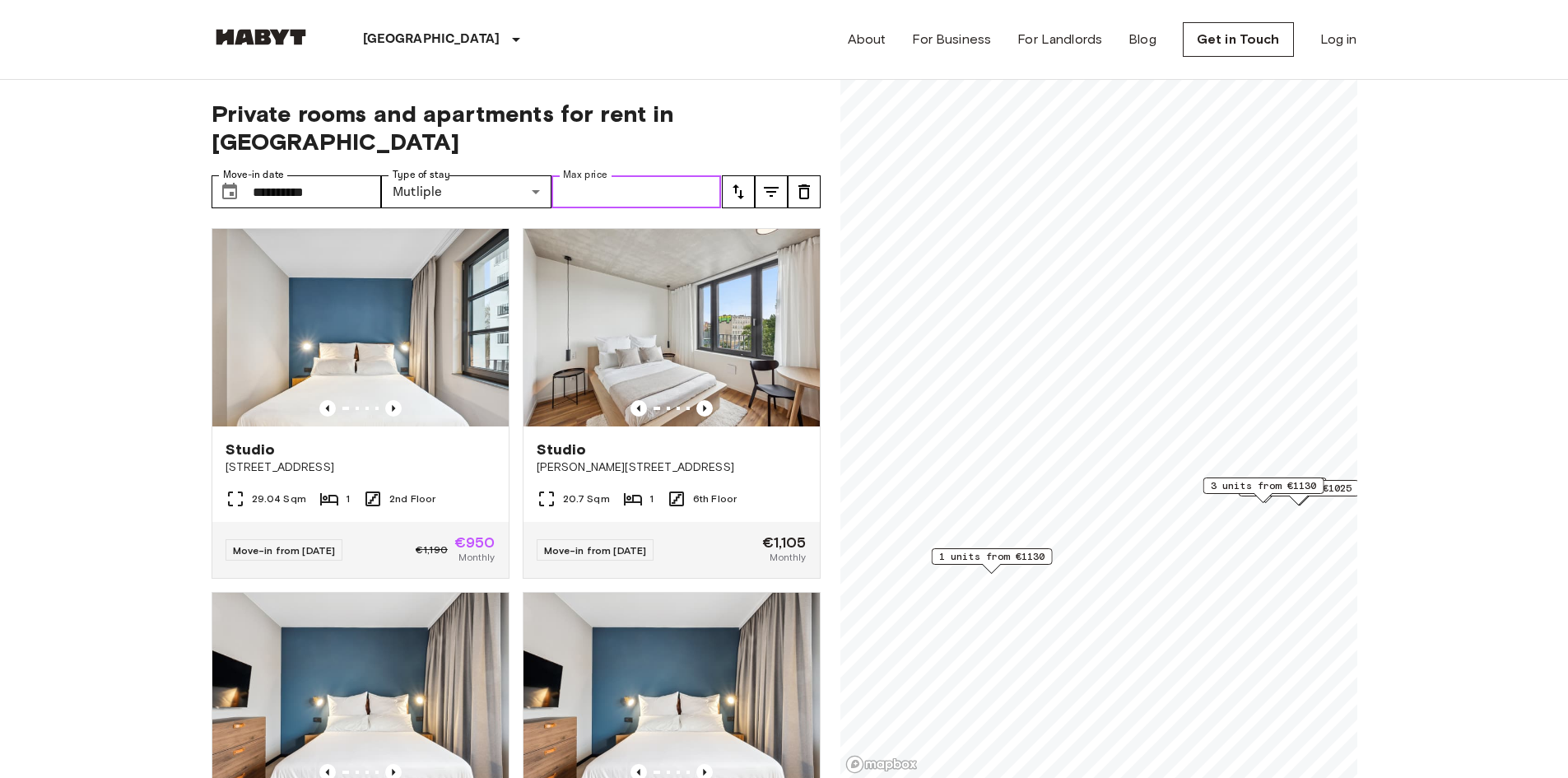
click at [653, 176] on input "Max price" at bounding box center [636, 192] width 171 height 33
click at [337, 176] on input "**********" at bounding box center [317, 192] width 129 height 33
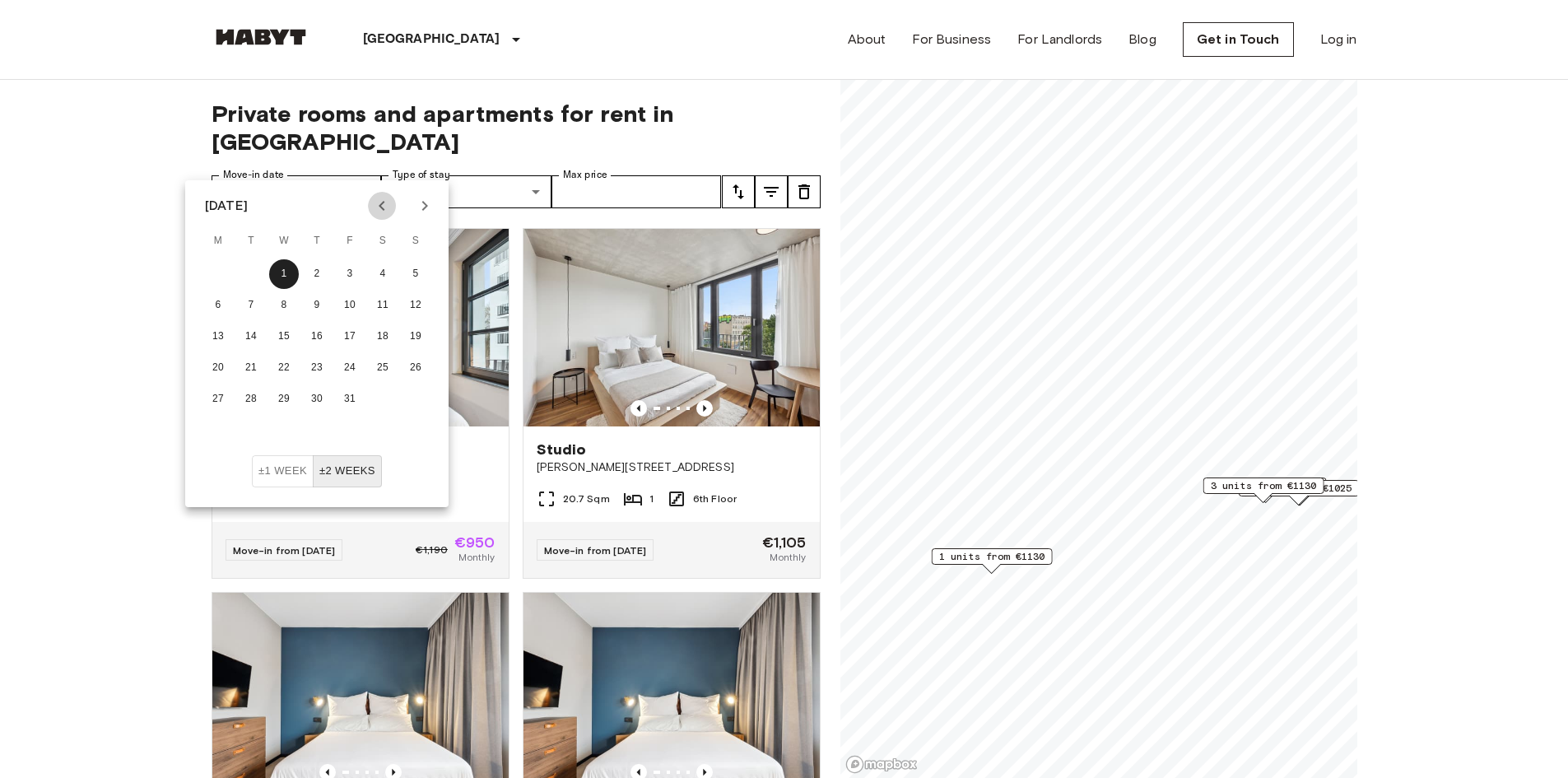
click at [391, 208] on icon "Previous month" at bounding box center [382, 205] width 20 height 20
click at [341, 466] on button "±2 weeks" at bounding box center [348, 471] width 69 height 33
click at [349, 470] on button "±2 weeks" at bounding box center [348, 471] width 69 height 33
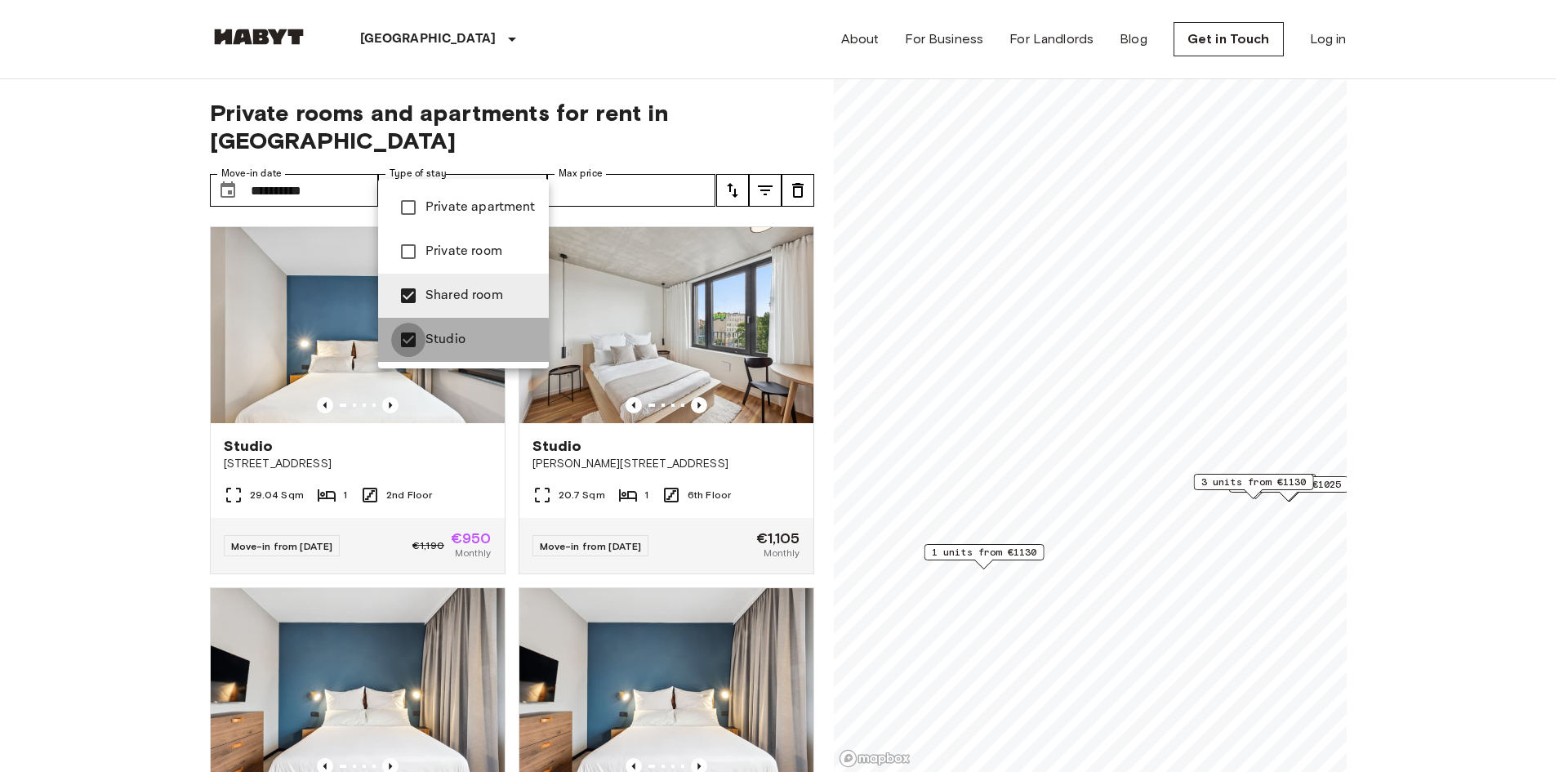
type input "**********"
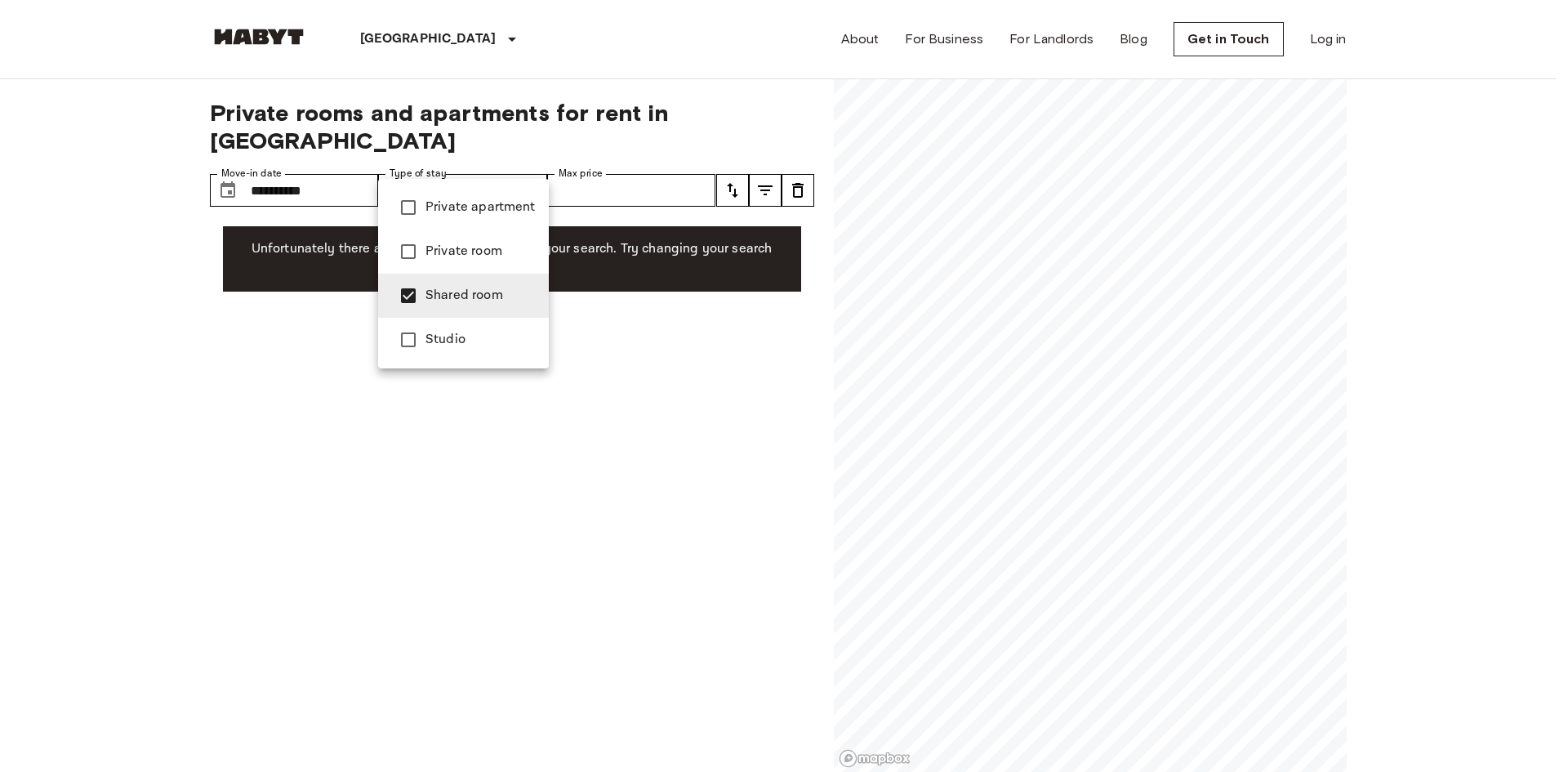
click at [333, 157] on div at bounding box center [784, 386] width 1568 height 772
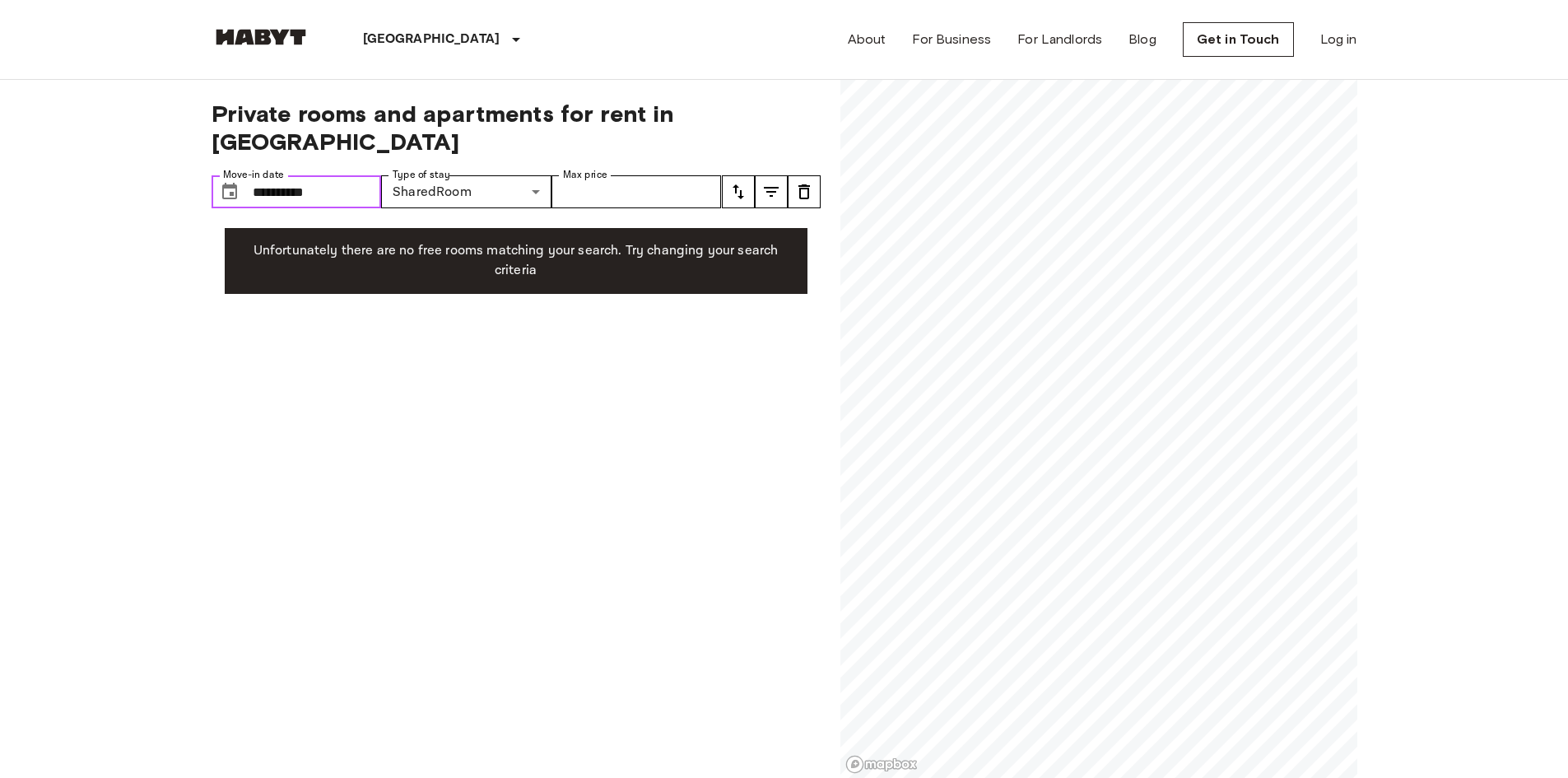
click at [338, 176] on input "**********" at bounding box center [317, 192] width 129 height 33
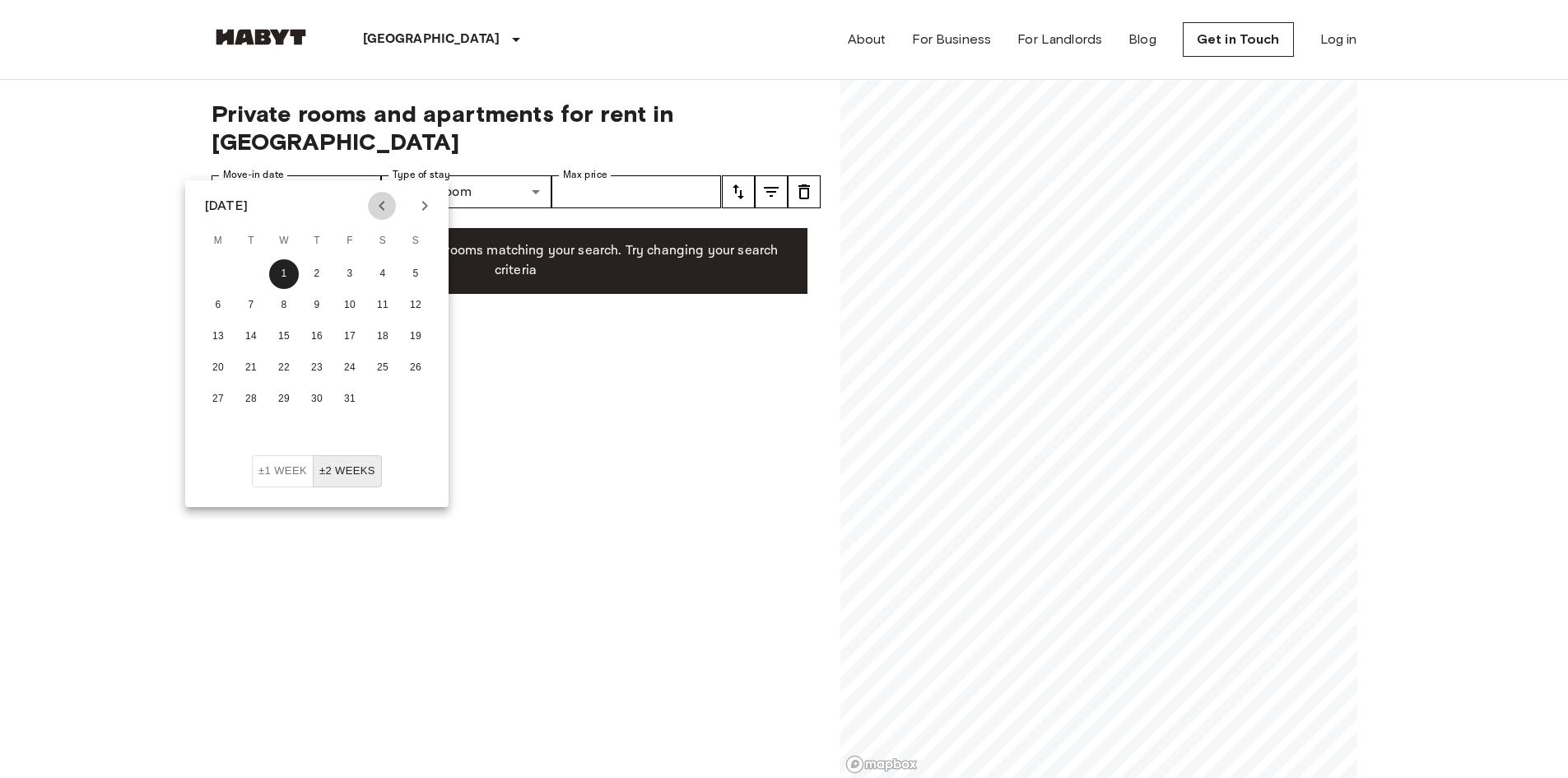
click at [383, 205] on icon "Previous month" at bounding box center [382, 205] width 20 height 20
click at [374, 473] on button "±2 weeks" at bounding box center [348, 471] width 69 height 33
click at [638, 176] on input "Max price" at bounding box center [636, 192] width 171 height 33
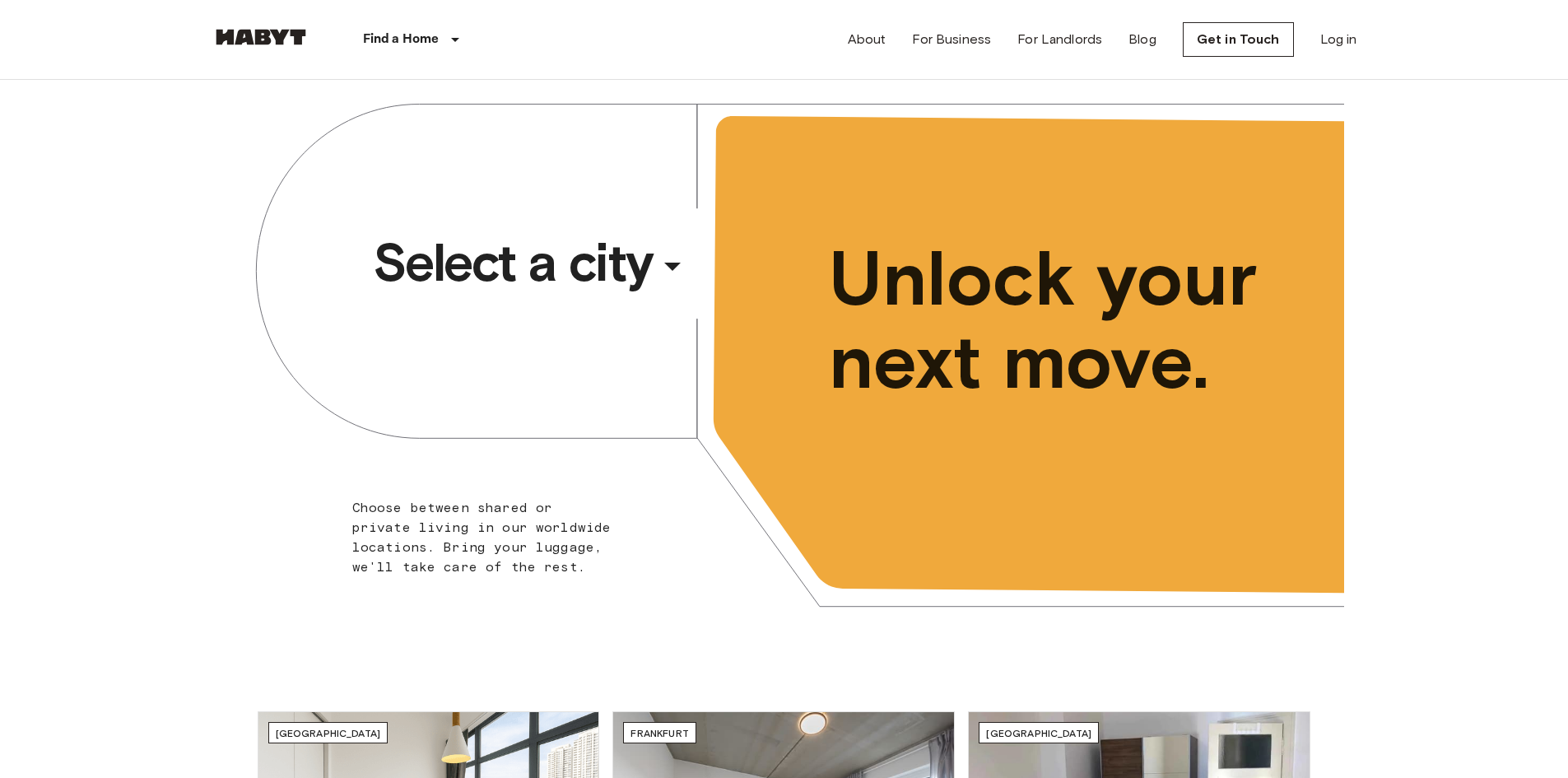
click at [662, 271] on div "​" at bounding box center [695, 279] width 170 height 34
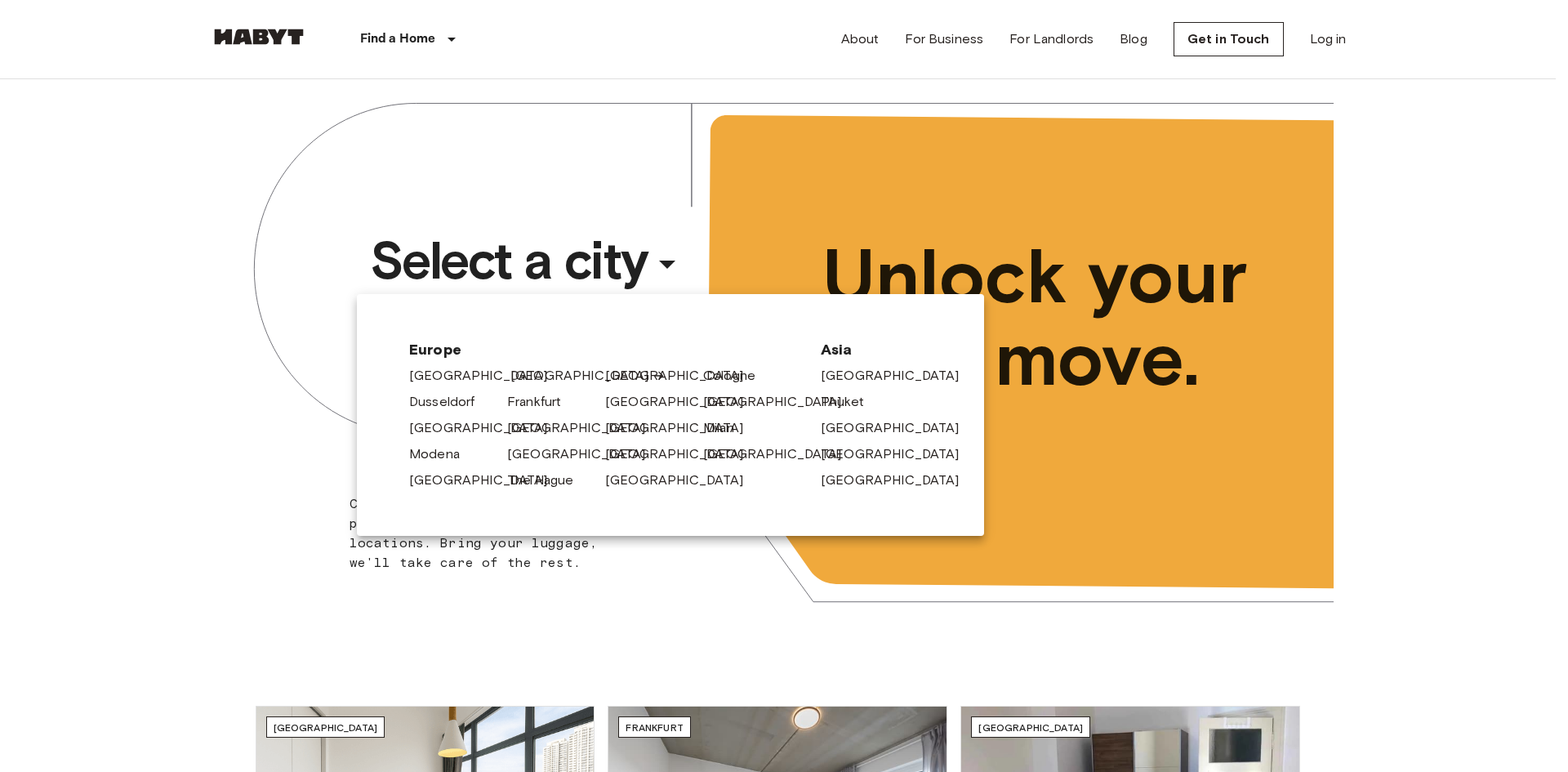
click at [522, 376] on link "[GEOGRAPHIC_DATA]" at bounding box center [588, 375] width 155 height 20
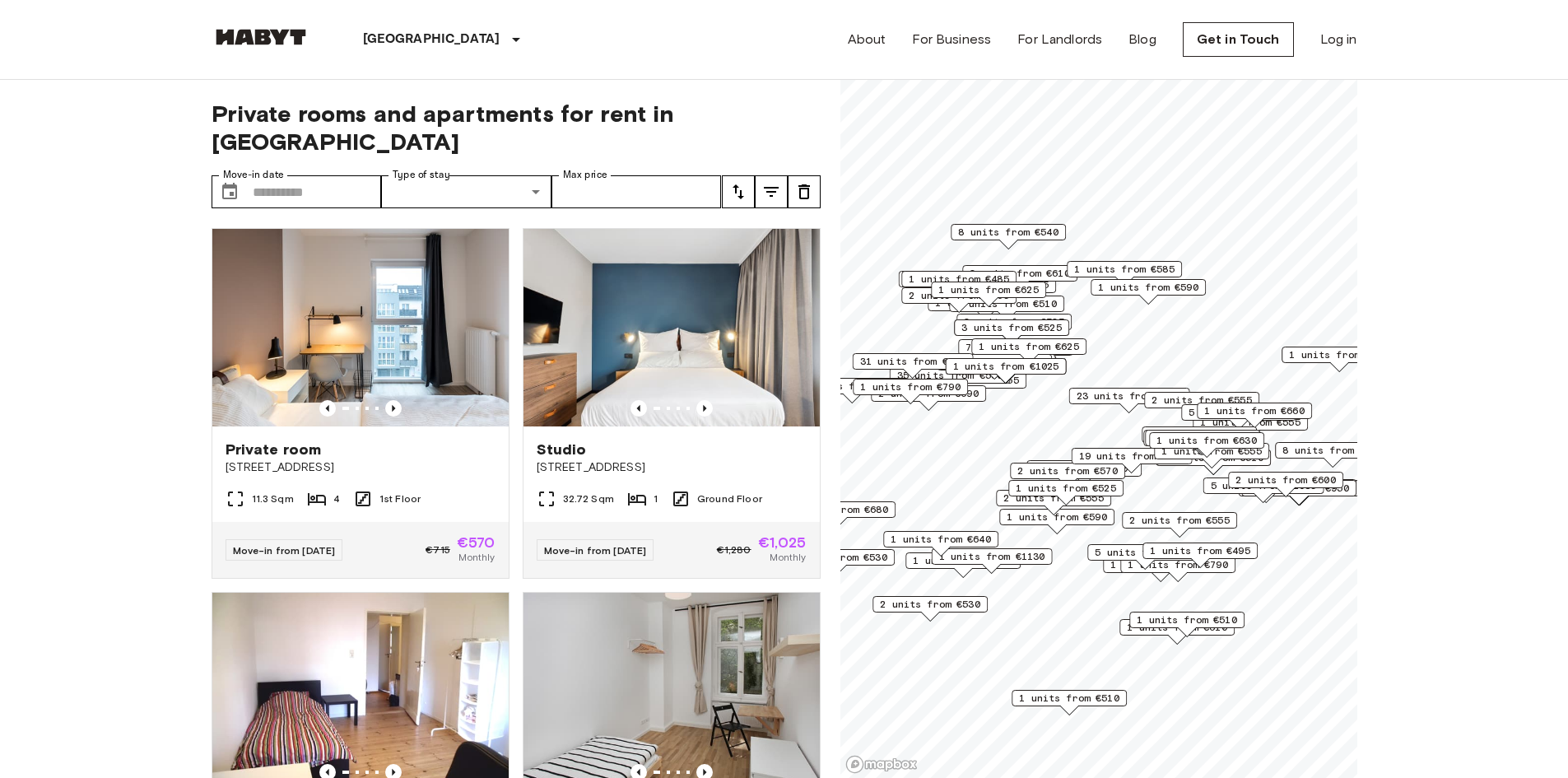
click at [1237, 549] on span "1 units from €495" at bounding box center [1200, 550] width 101 height 15
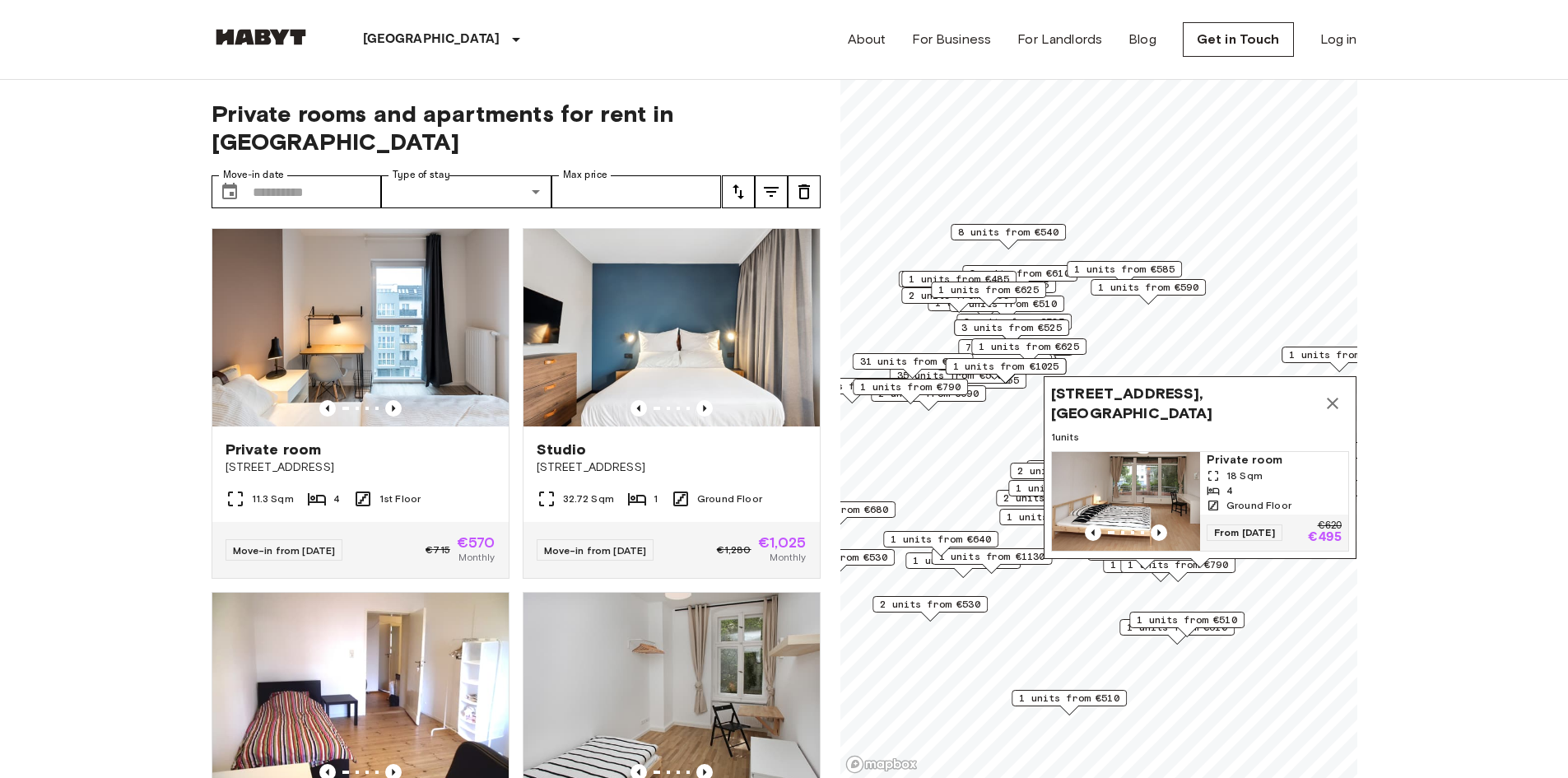
click at [1140, 482] on img "Map marker" at bounding box center [1126, 502] width 148 height 99
click at [1334, 398] on icon "Map marker" at bounding box center [1332, 404] width 12 height 12
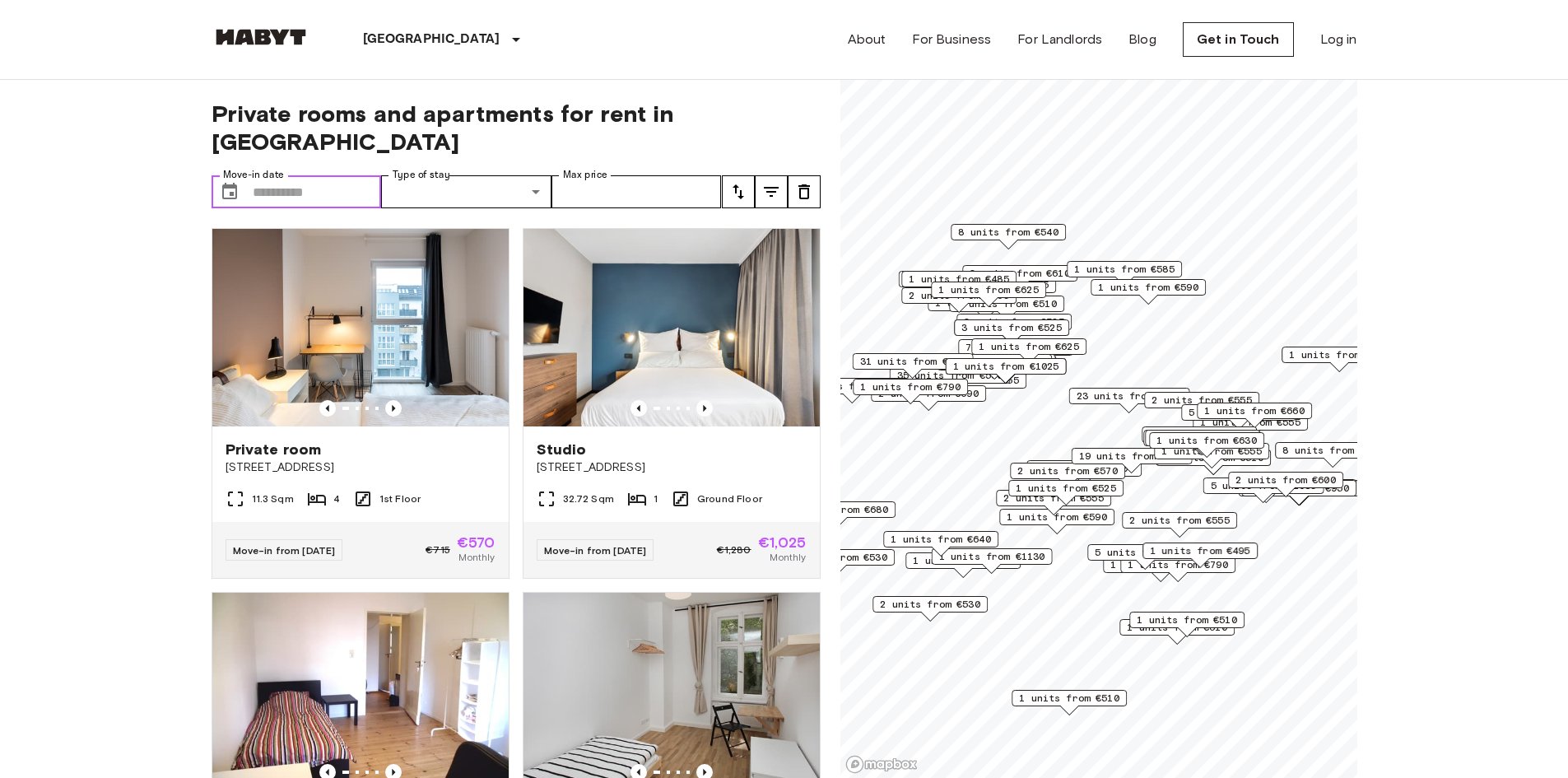
click at [304, 176] on input "Move-in date" at bounding box center [317, 192] width 129 height 33
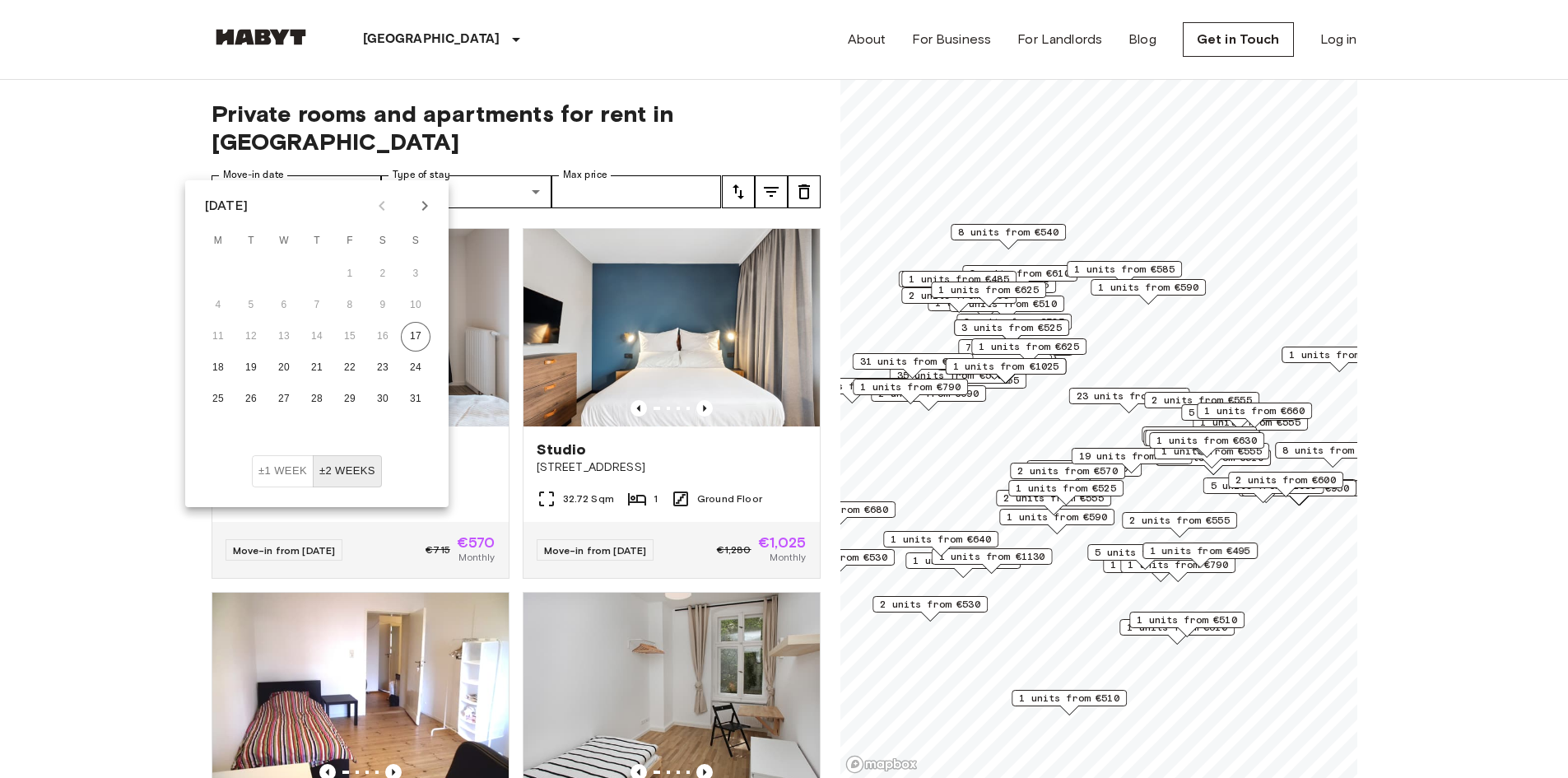
click at [426, 200] on icon "Next month" at bounding box center [425, 205] width 20 height 20
click at [356, 478] on button "±2 weeks" at bounding box center [348, 471] width 69 height 33
click at [210, 276] on button "1" at bounding box center [218, 274] width 30 height 30
type input "**********"
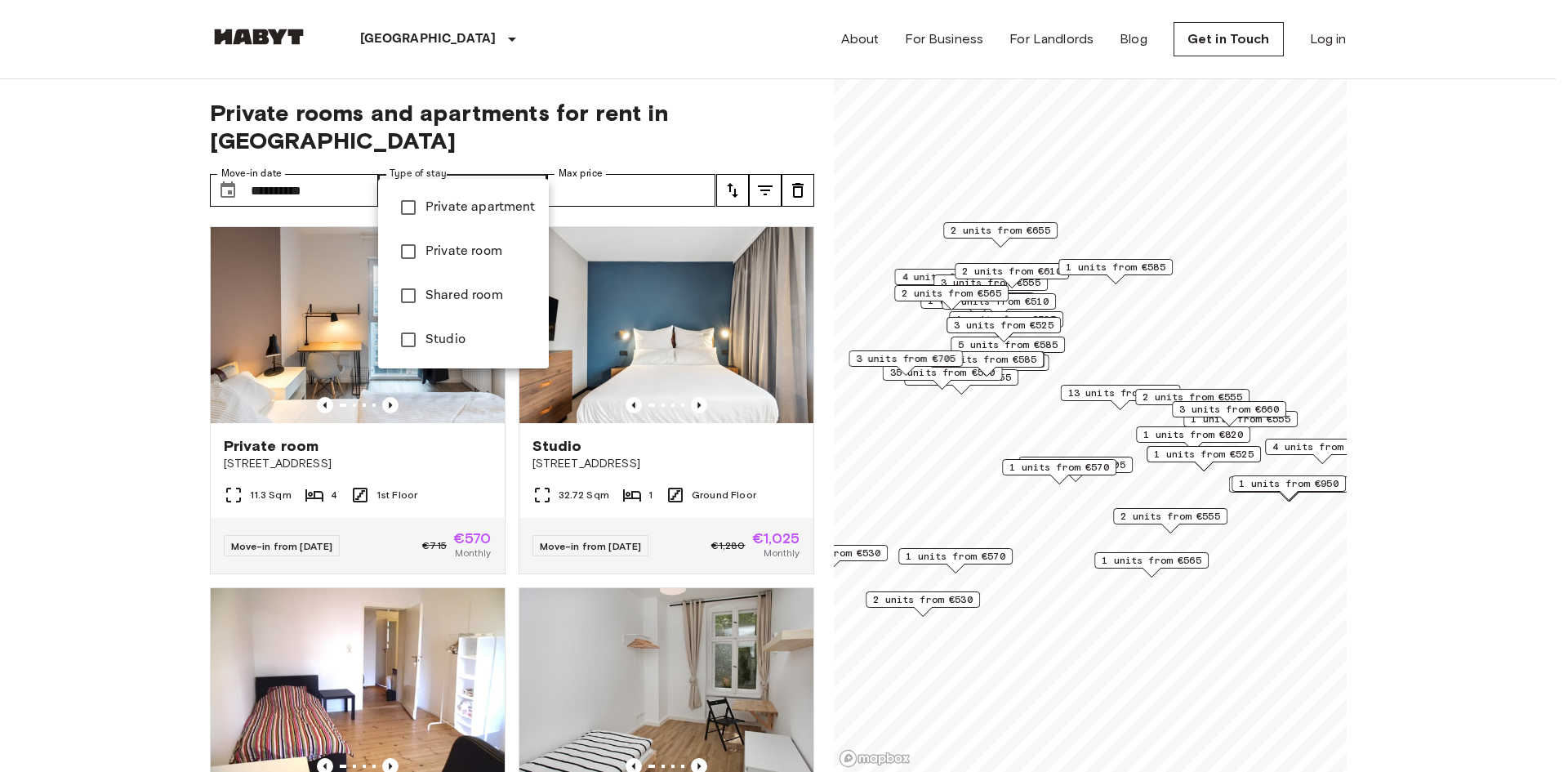
type input "**********"
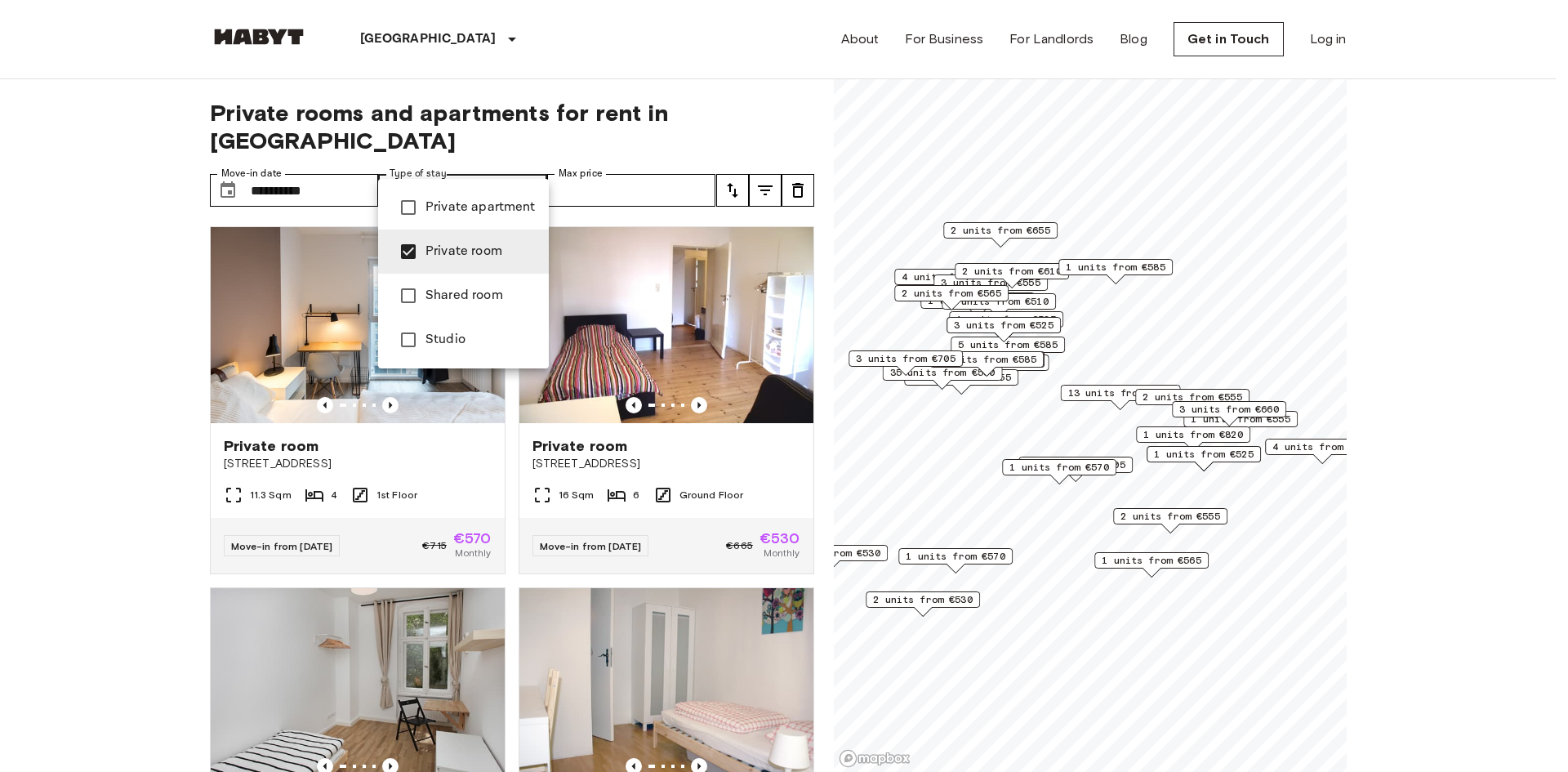
click at [632, 157] on div at bounding box center [784, 386] width 1568 height 772
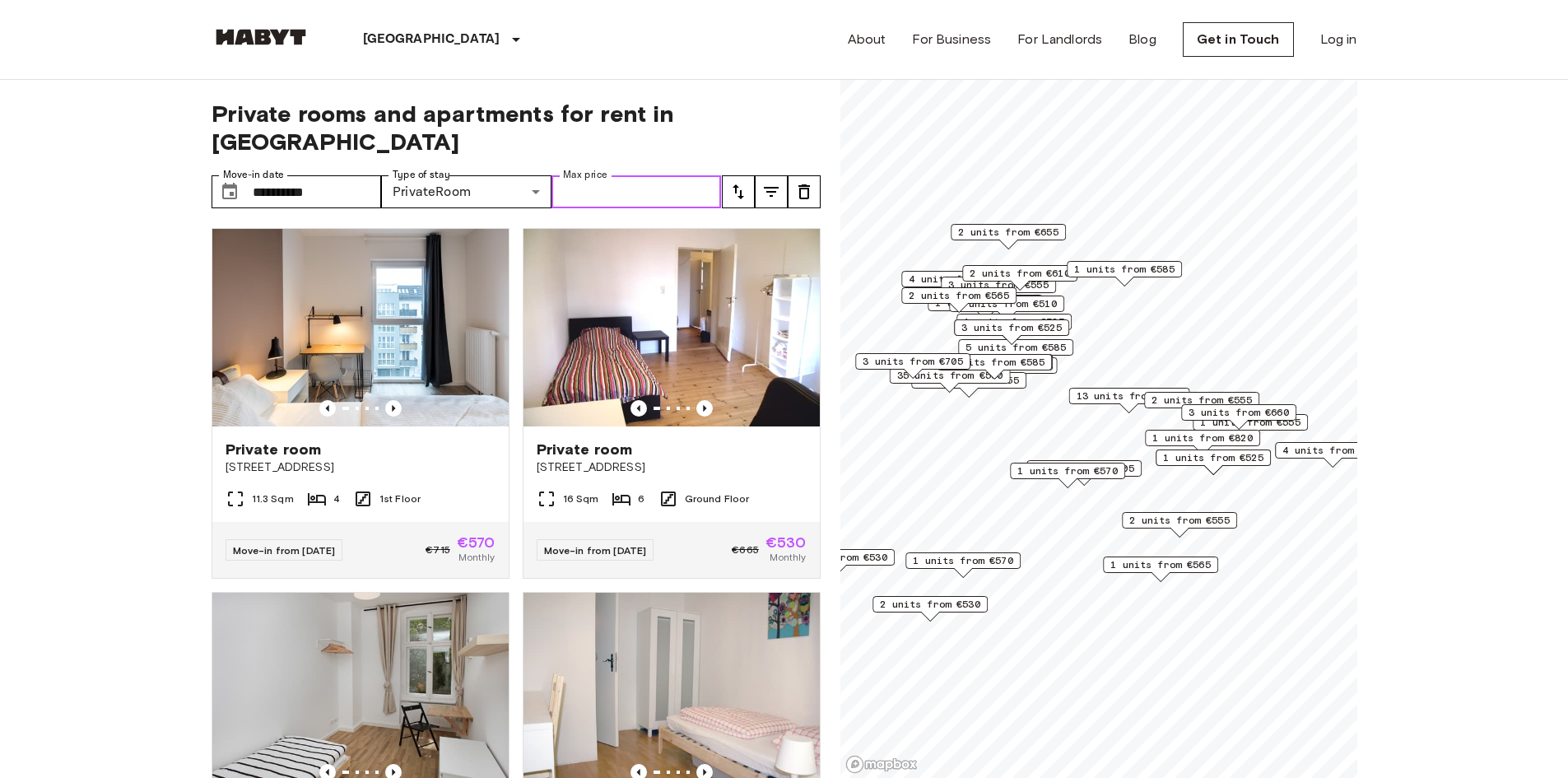
click at [637, 176] on input "Max price" at bounding box center [636, 192] width 171 height 33
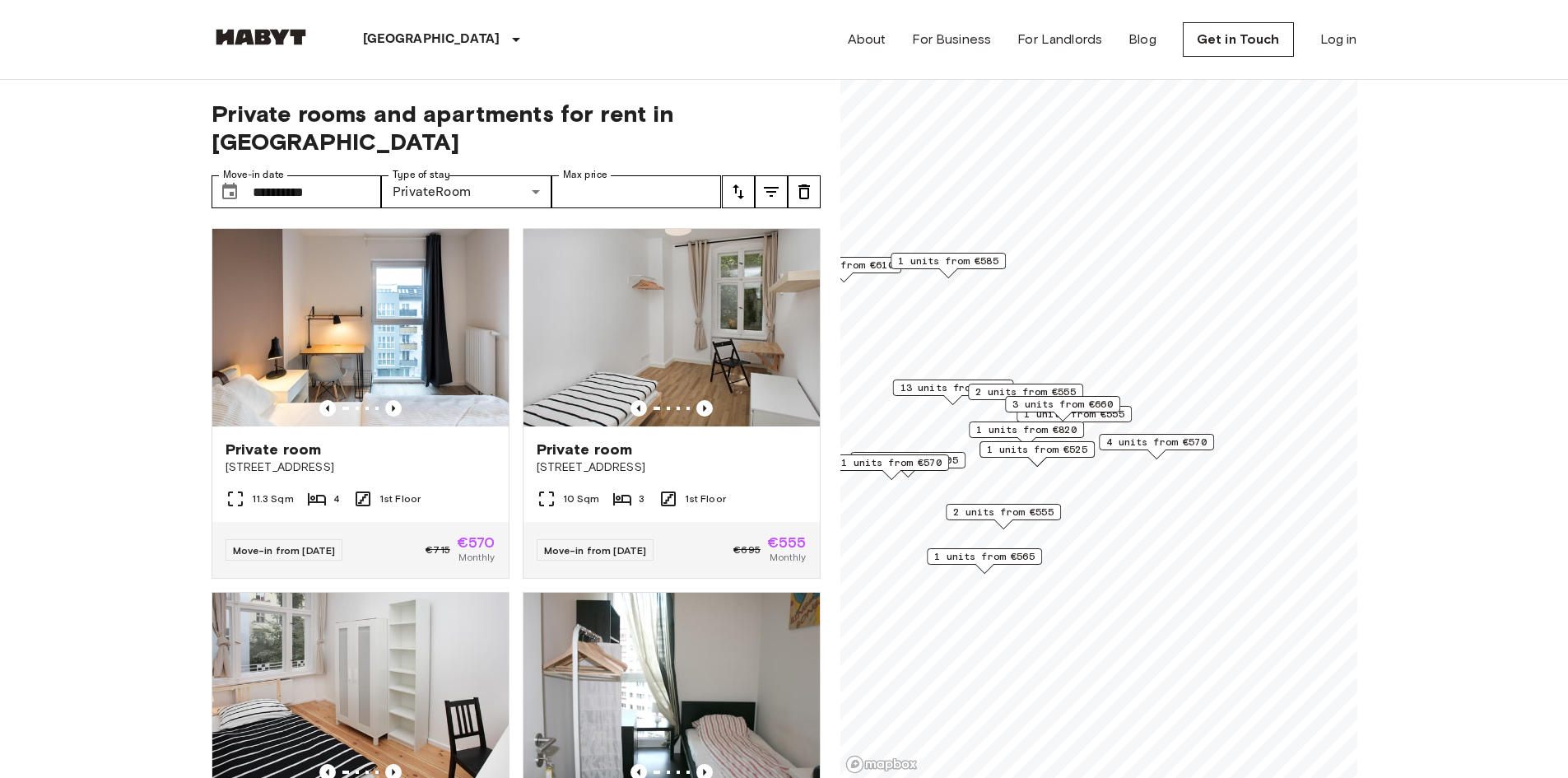
click at [1079, 448] on span "1 units from €525" at bounding box center [1037, 449] width 101 height 15
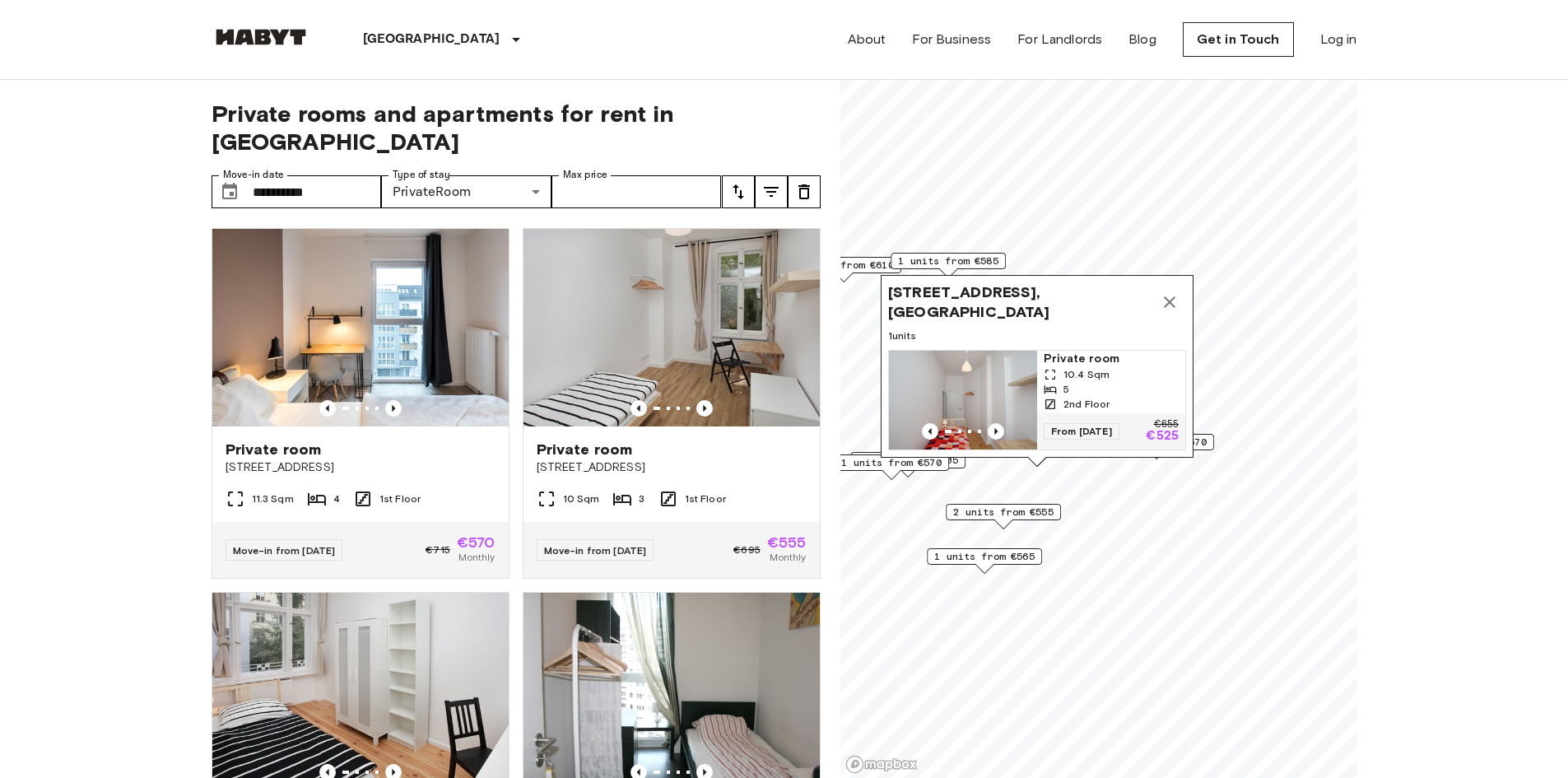
click at [1021, 387] on img "Map marker" at bounding box center [963, 400] width 148 height 99
click at [316, 176] on input "**********" at bounding box center [317, 192] width 129 height 33
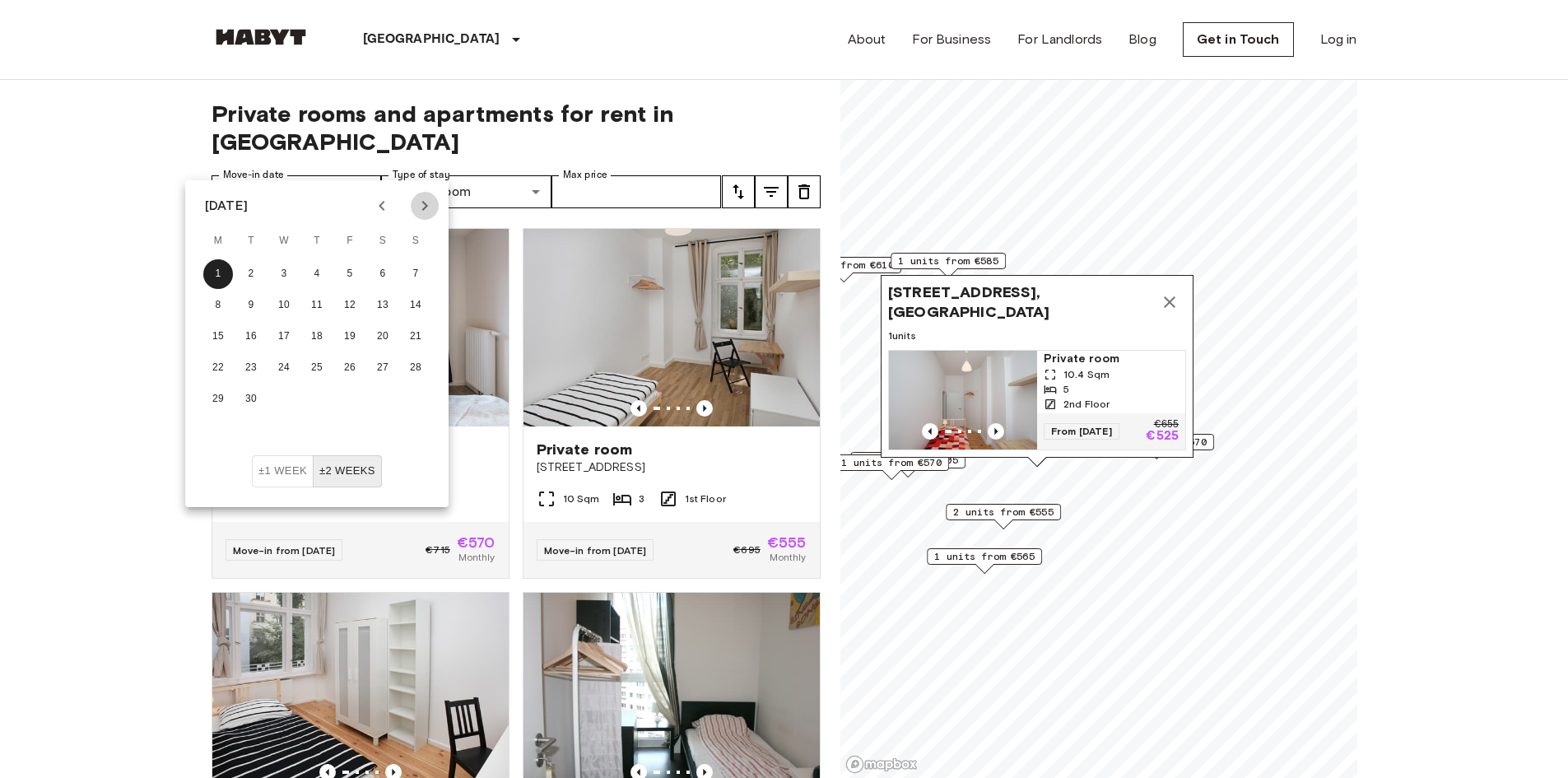
click at [423, 206] on icon "Next month" at bounding box center [425, 205] width 20 height 20
click at [284, 276] on button "1" at bounding box center [284, 274] width 30 height 30
type input "**********"
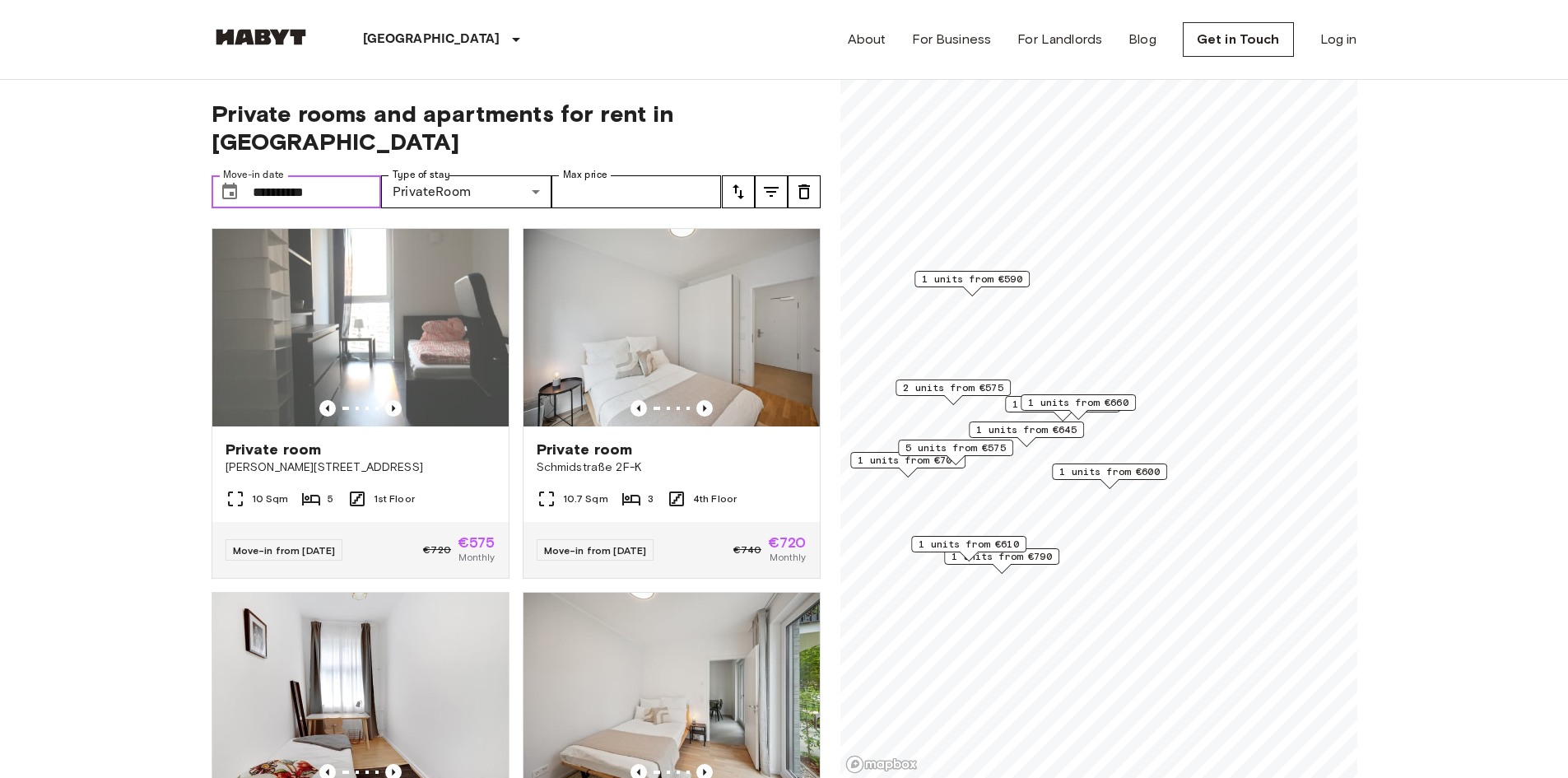
click at [1153, 474] on span "1 units from €600" at bounding box center [1110, 471] width 101 height 15
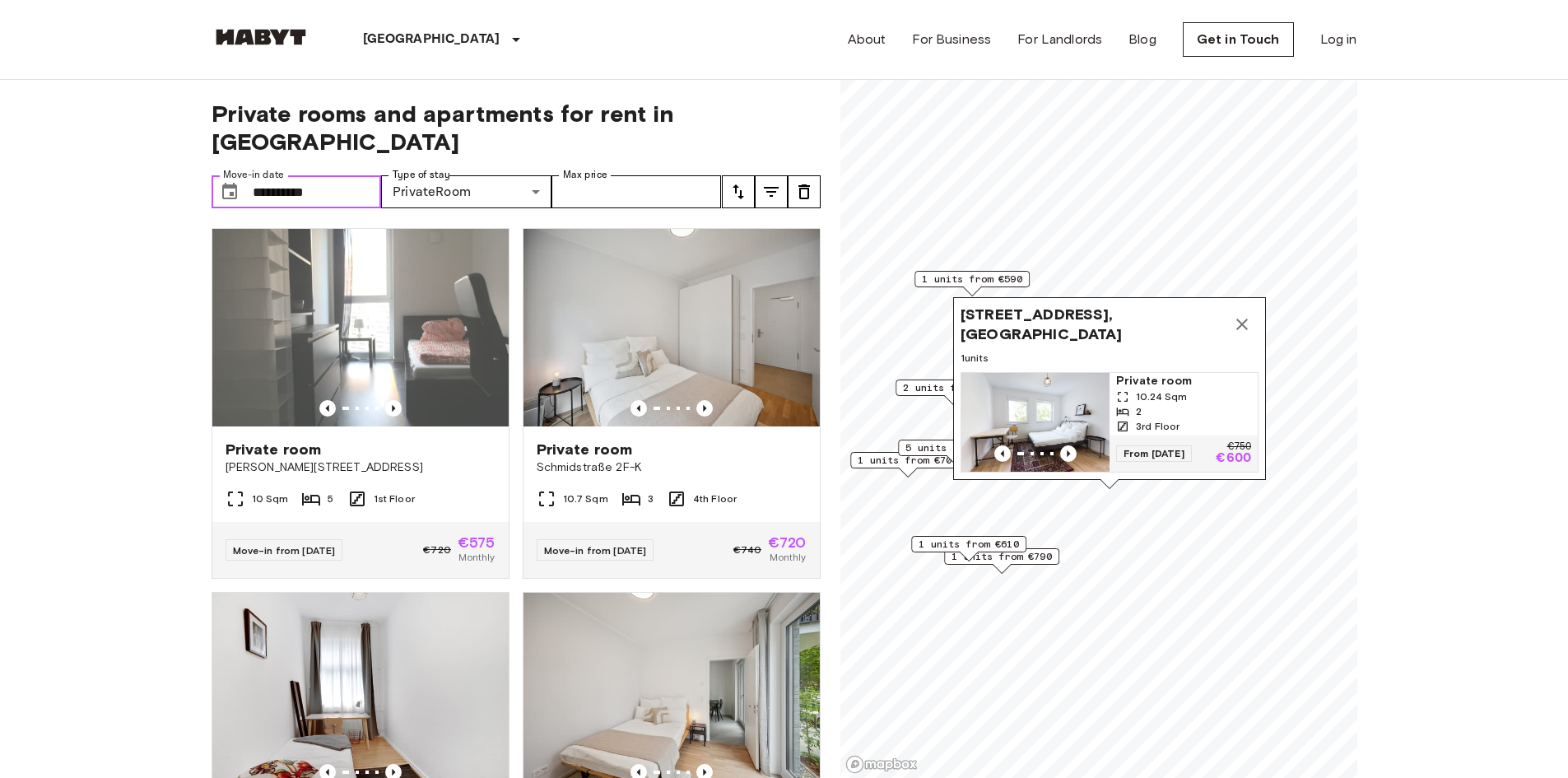
click at [1070, 405] on img "Map marker" at bounding box center [1035, 423] width 148 height 99
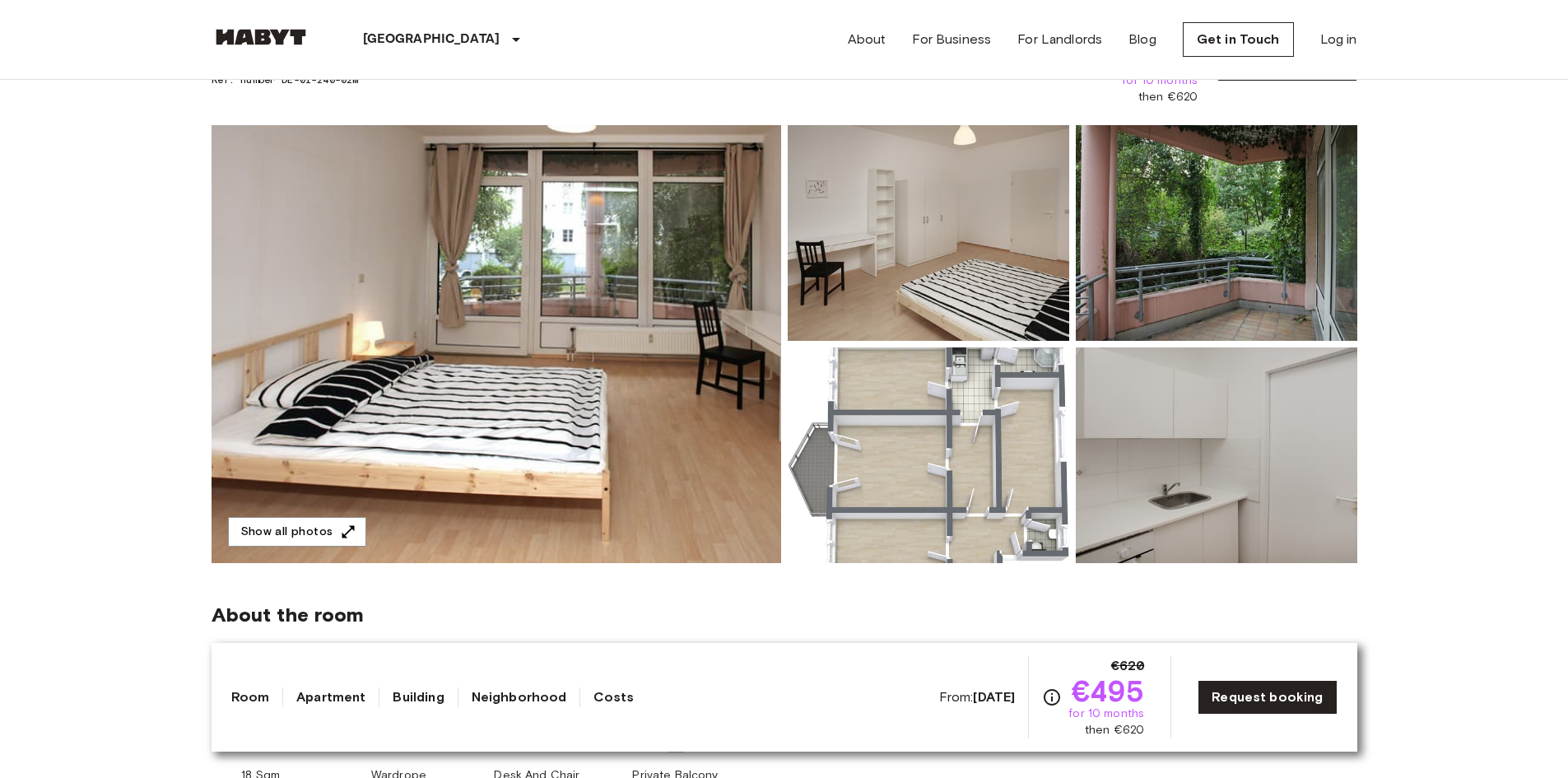
scroll to position [104, 0]
click at [598, 393] on img at bounding box center [496, 345] width 570 height 437
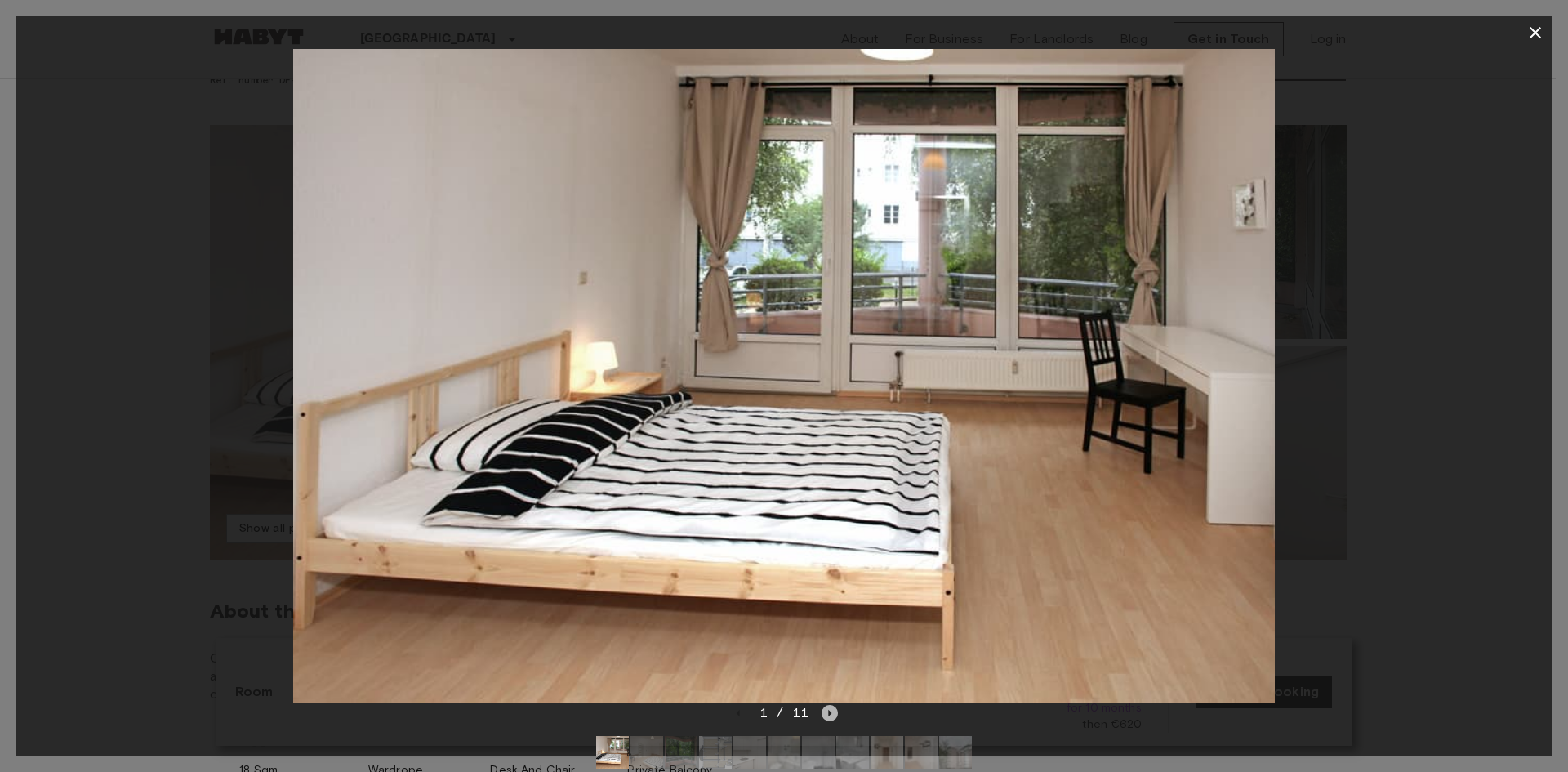
click at [832, 711] on icon "Next image" at bounding box center [829, 712] width 17 height 17
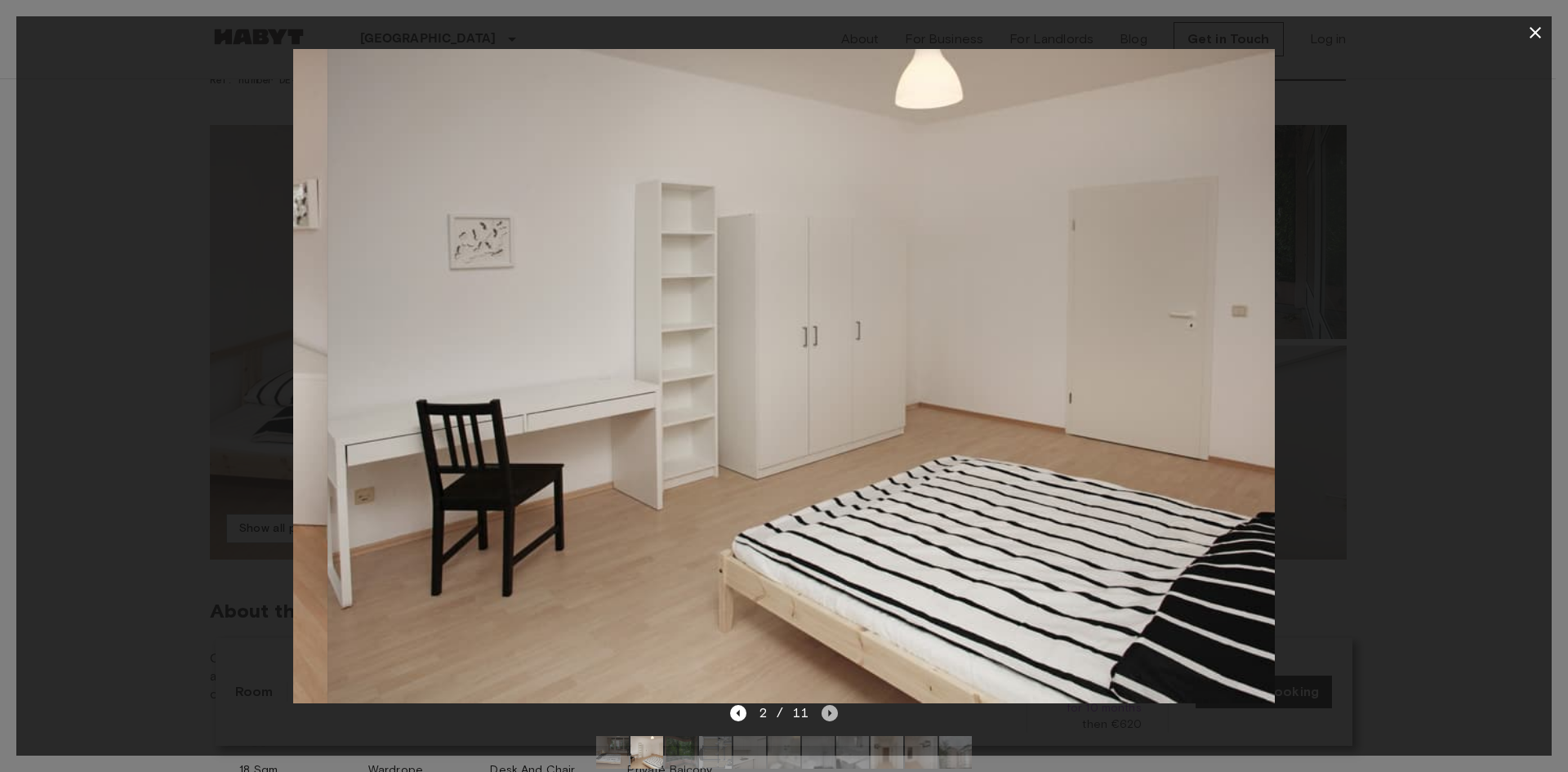
click at [832, 711] on icon "Next image" at bounding box center [829, 712] width 17 height 17
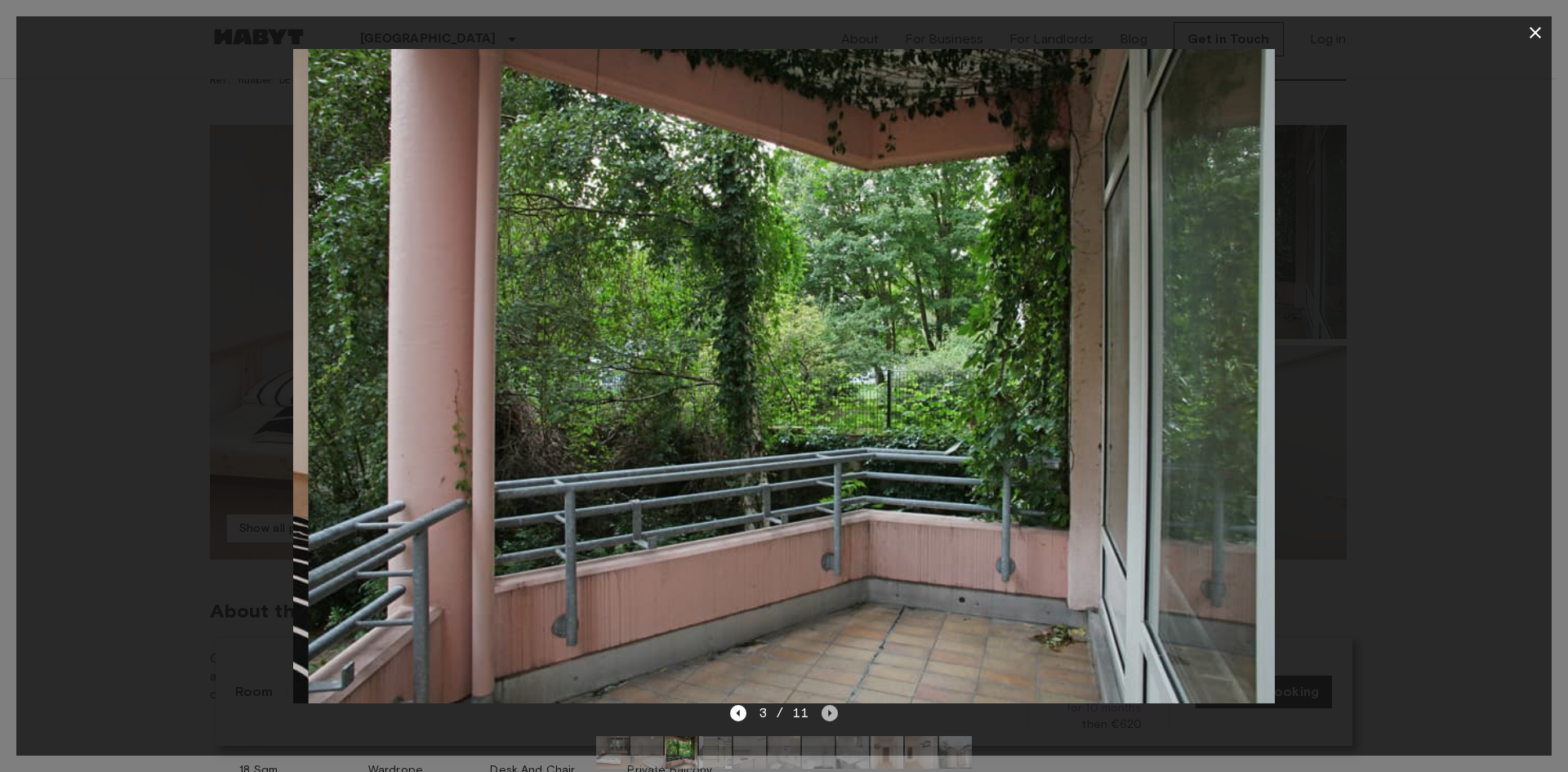
click at [832, 711] on icon "Next image" at bounding box center [829, 712] width 17 height 17
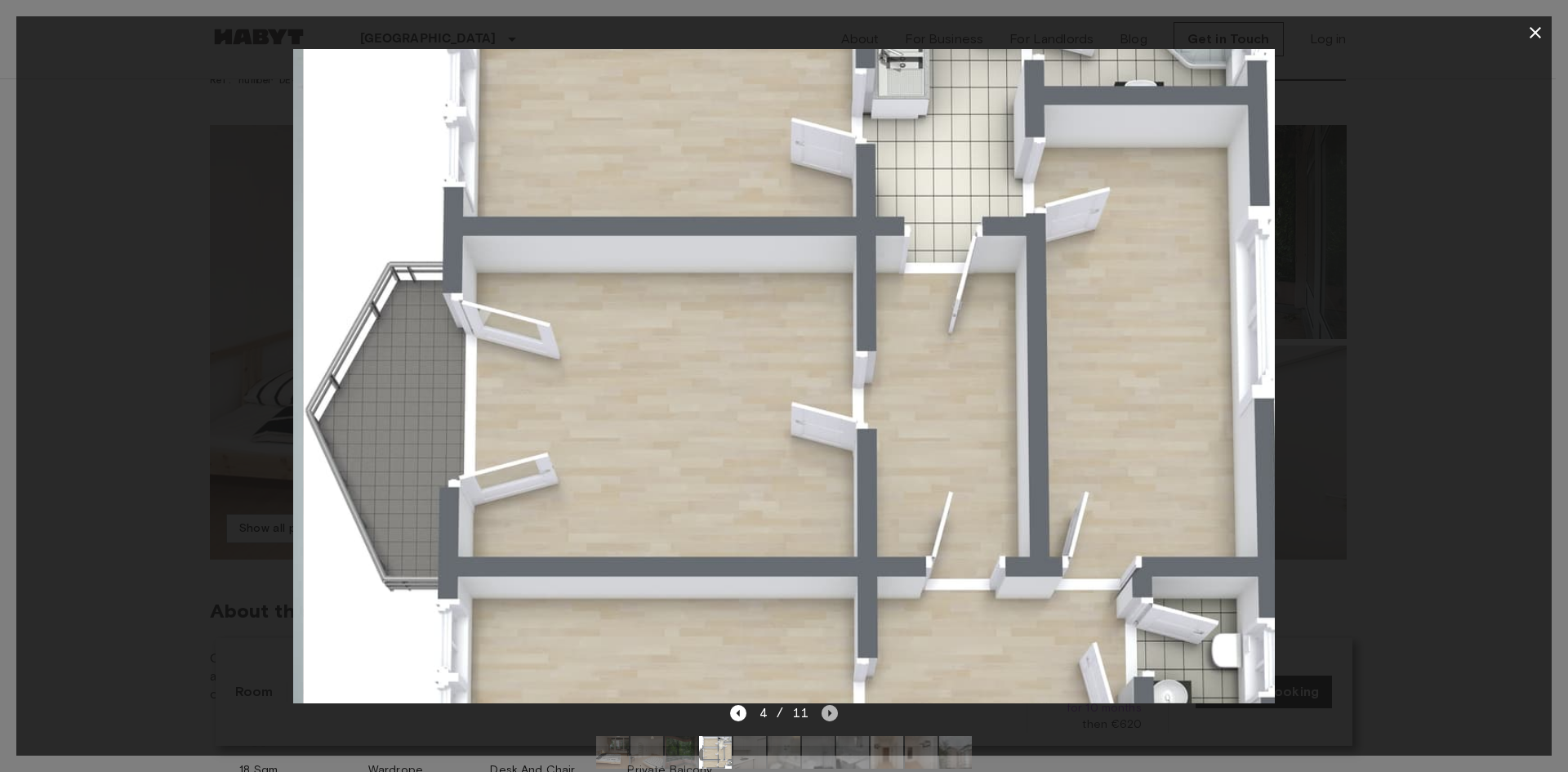
click at [832, 711] on icon "Next image" at bounding box center [829, 712] width 17 height 17
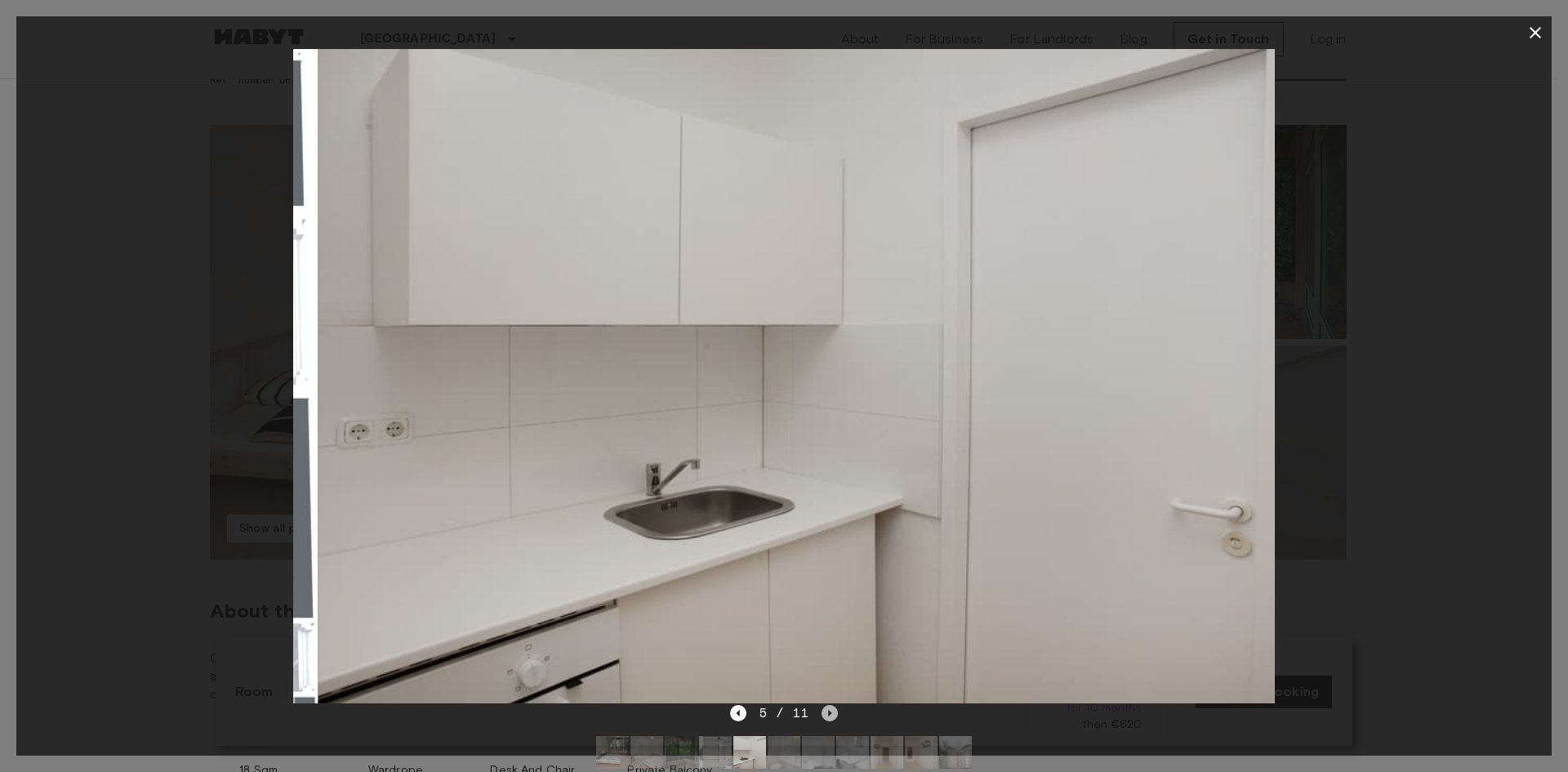
click at [832, 711] on icon "Next image" at bounding box center [829, 712] width 17 height 17
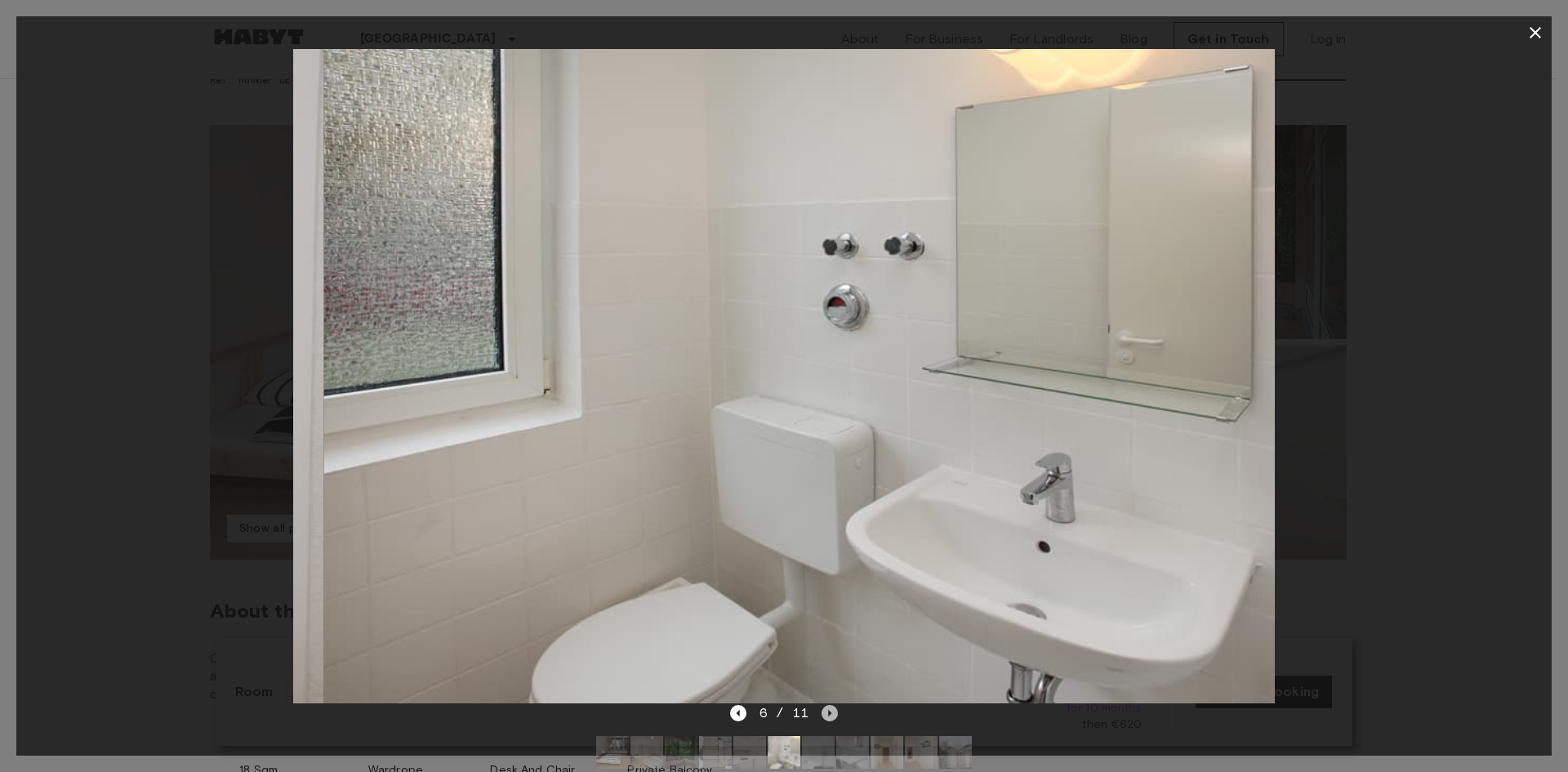
click at [832, 711] on icon "Next image" at bounding box center [829, 712] width 17 height 17
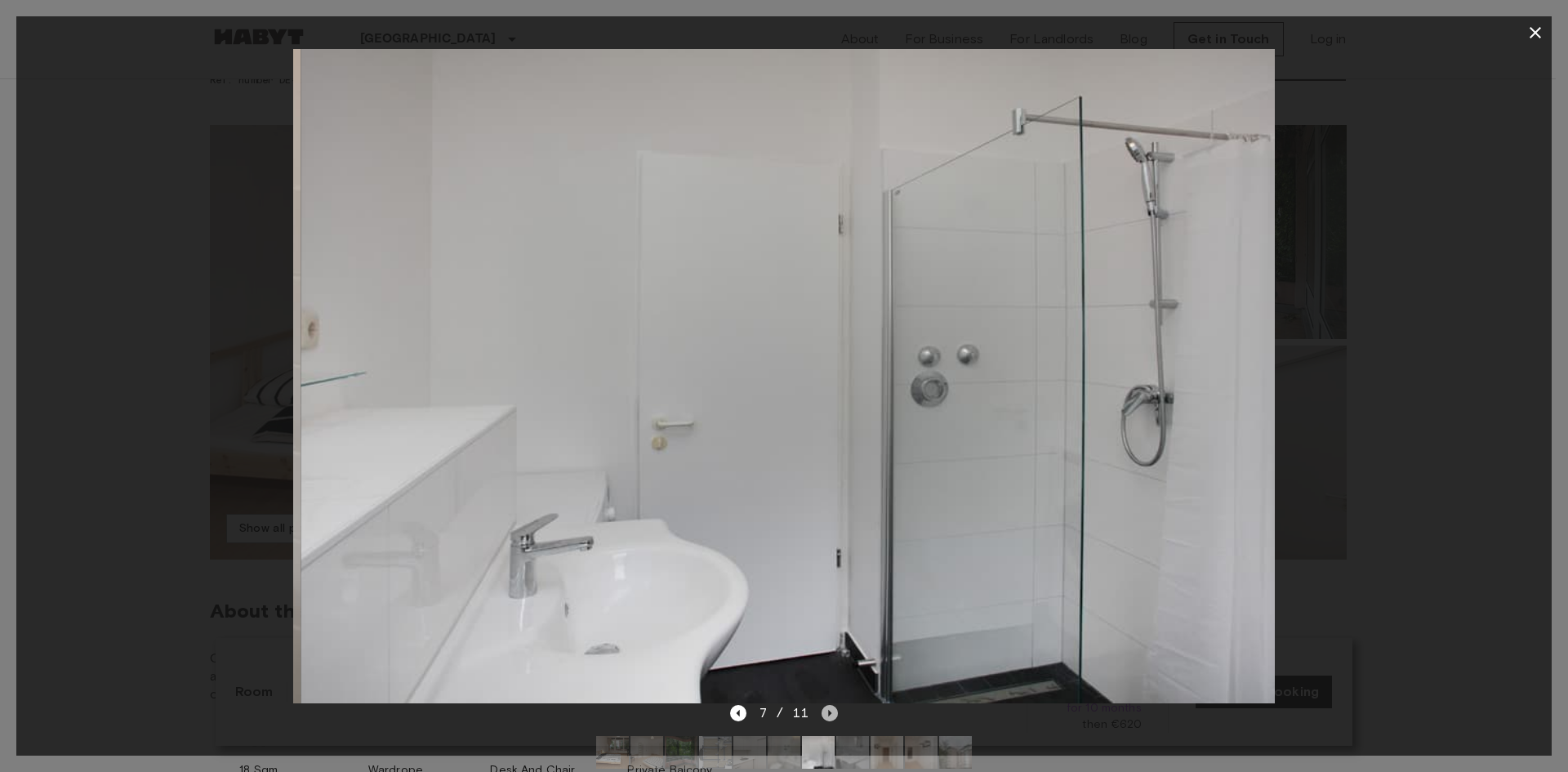
click at [832, 711] on icon "Next image" at bounding box center [829, 712] width 17 height 17
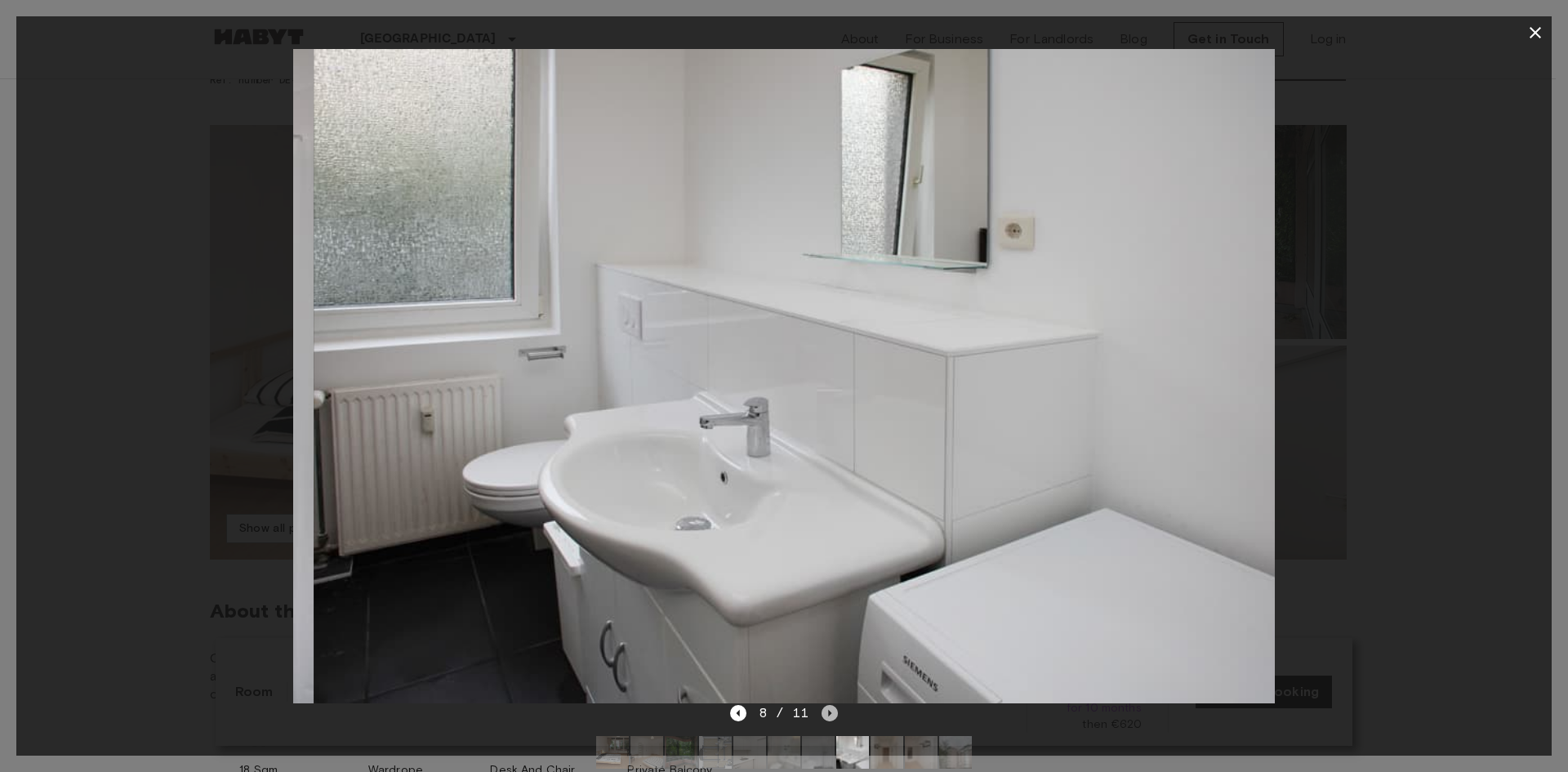
click at [832, 711] on icon "Next image" at bounding box center [829, 712] width 17 height 17
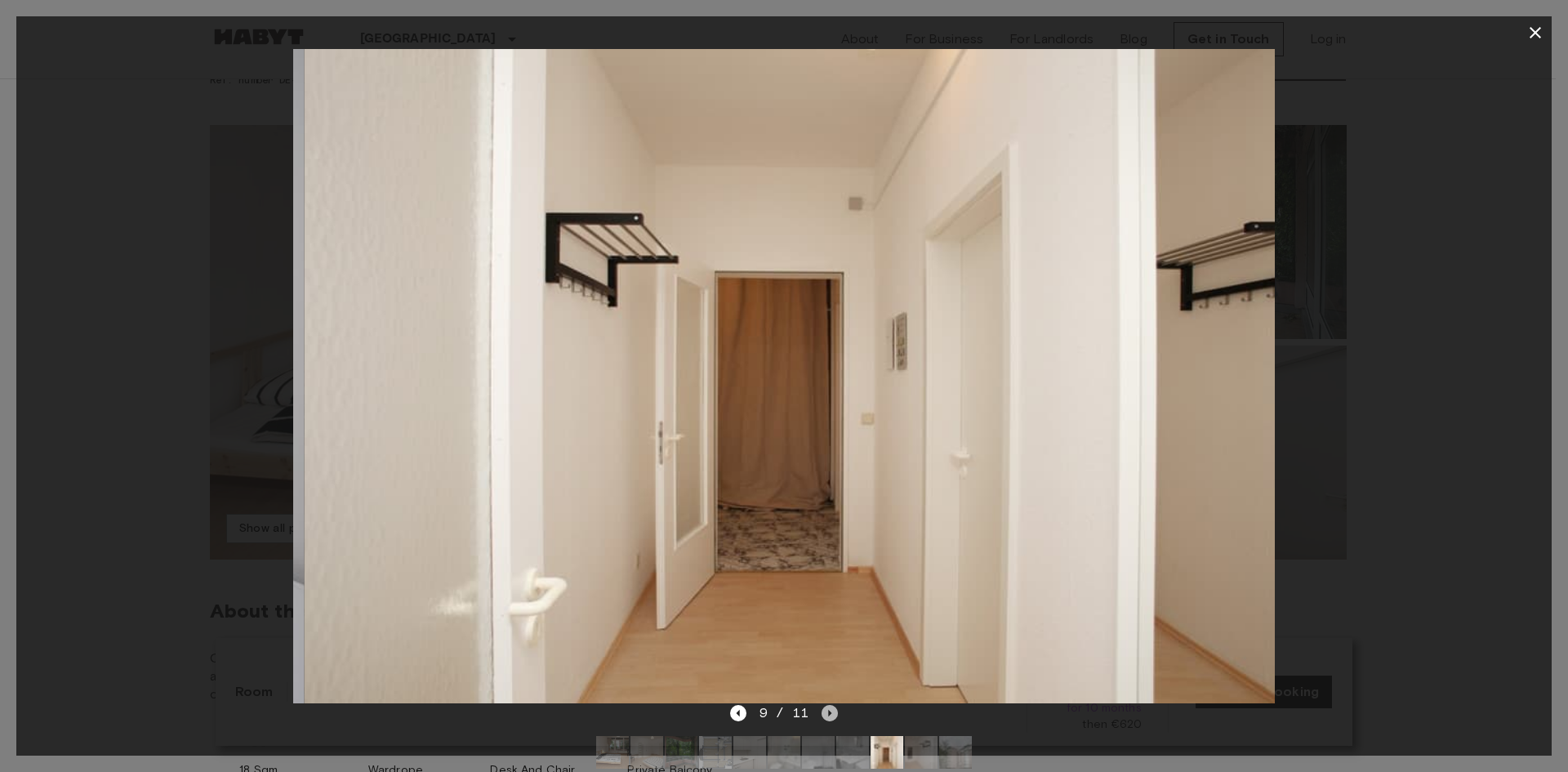
click at [832, 711] on icon "Next image" at bounding box center [829, 712] width 17 height 17
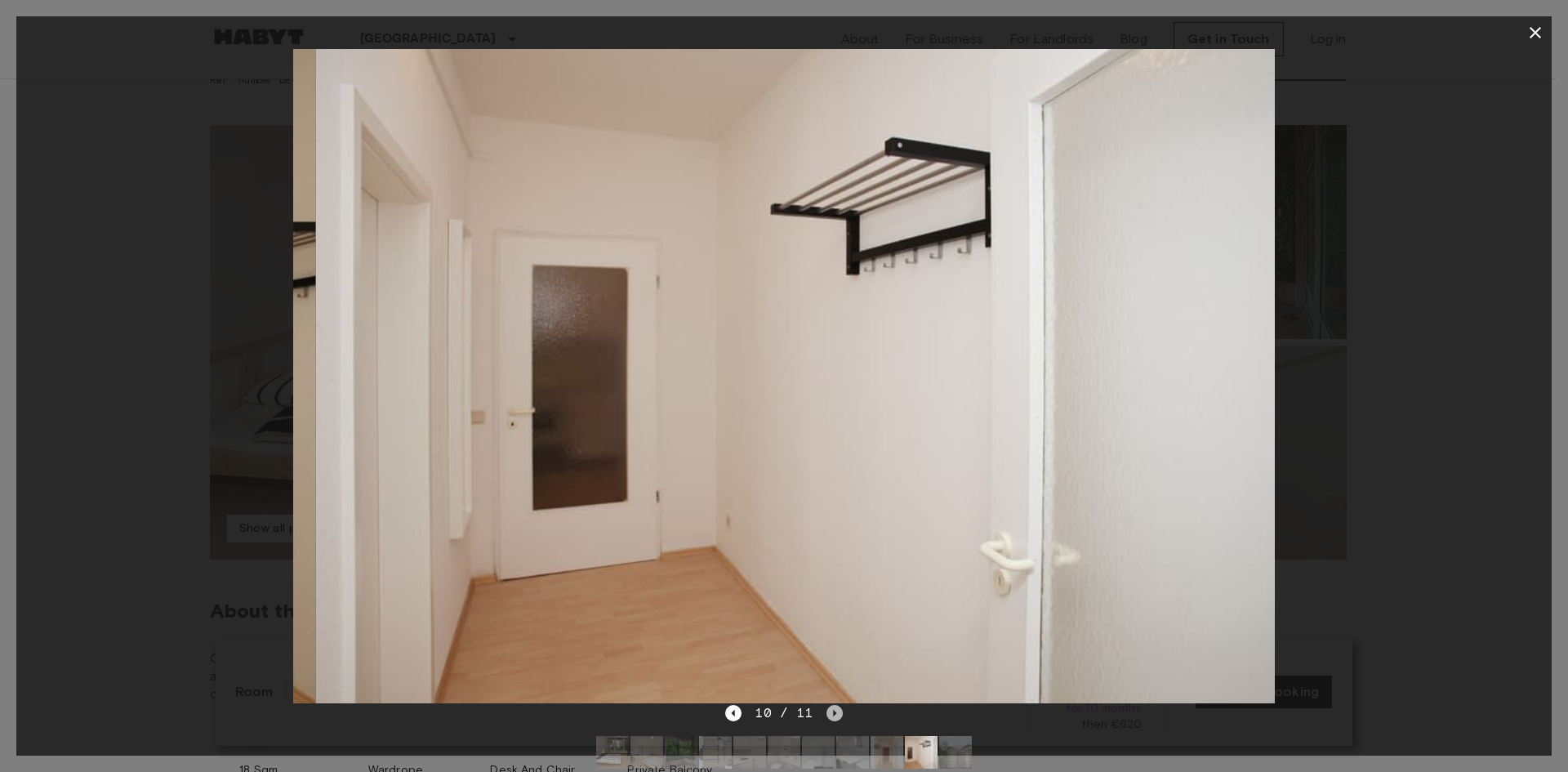
click at [833, 711] on icon "Next image" at bounding box center [834, 712] width 3 height 7
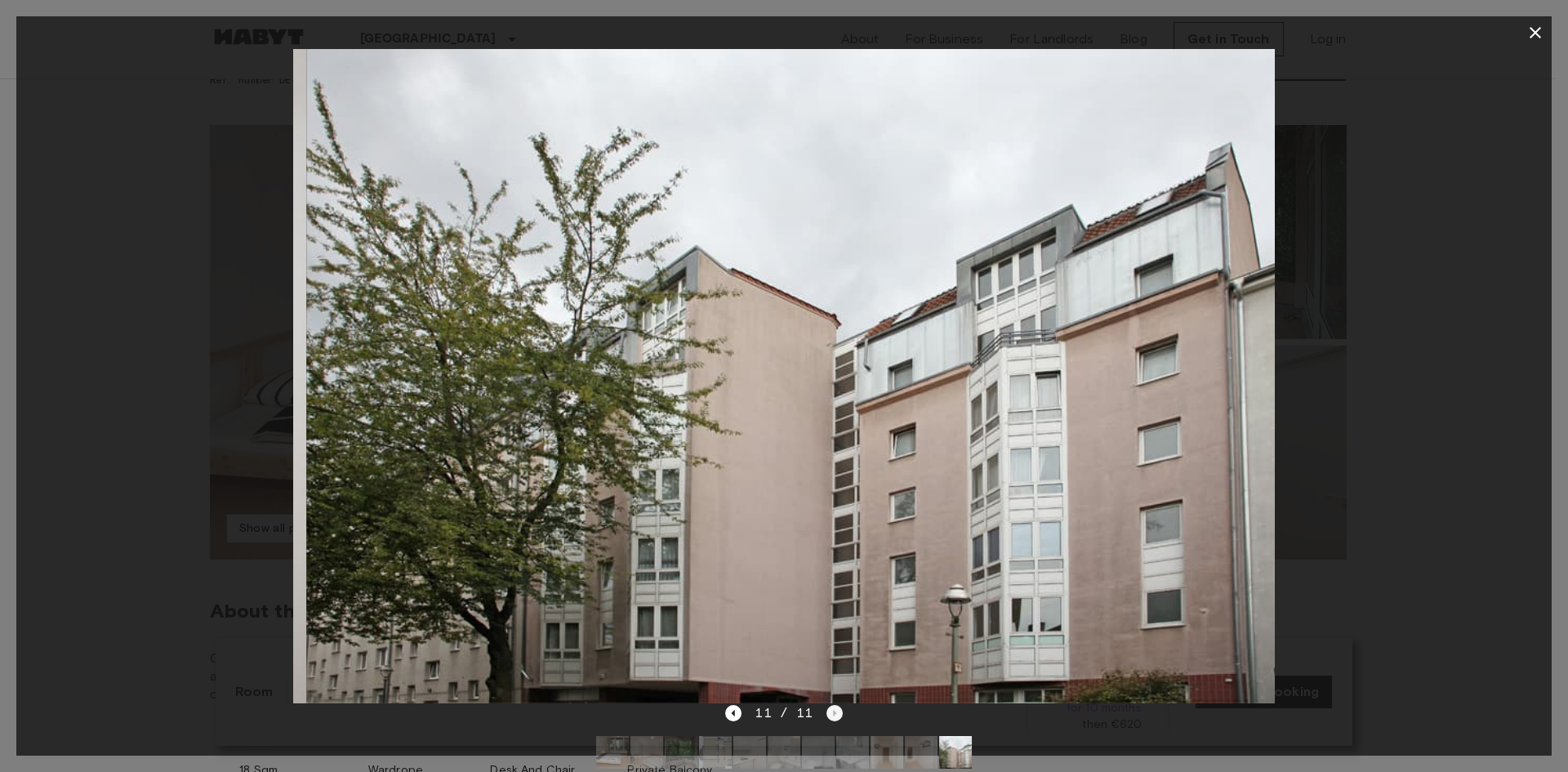
click at [832, 711] on div "11 / 11" at bounding box center [783, 713] width 117 height 20
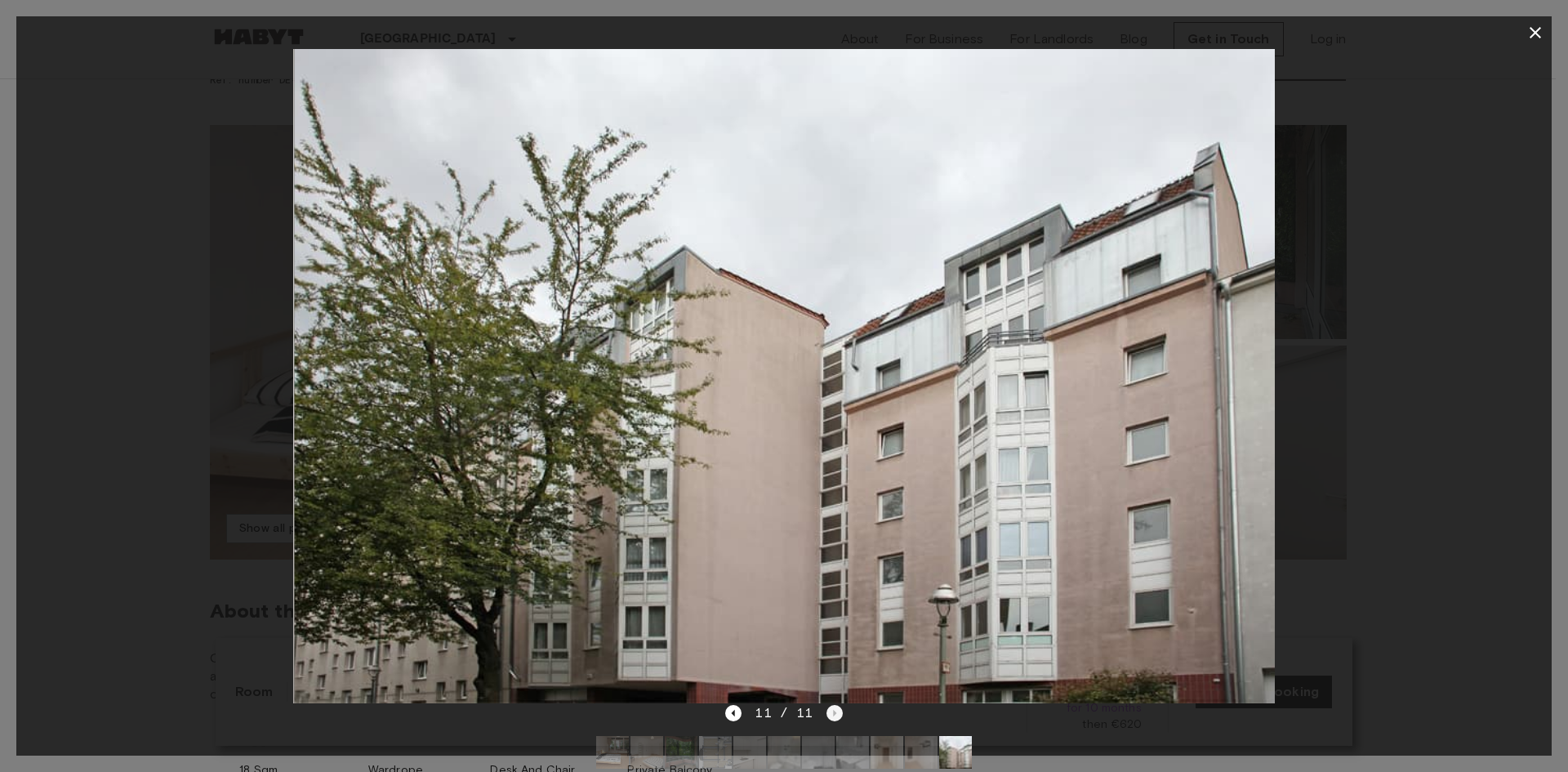
click at [832, 711] on div "11 / 11" at bounding box center [783, 713] width 117 height 20
click at [1532, 39] on icon "button" at bounding box center [1536, 32] width 20 height 20
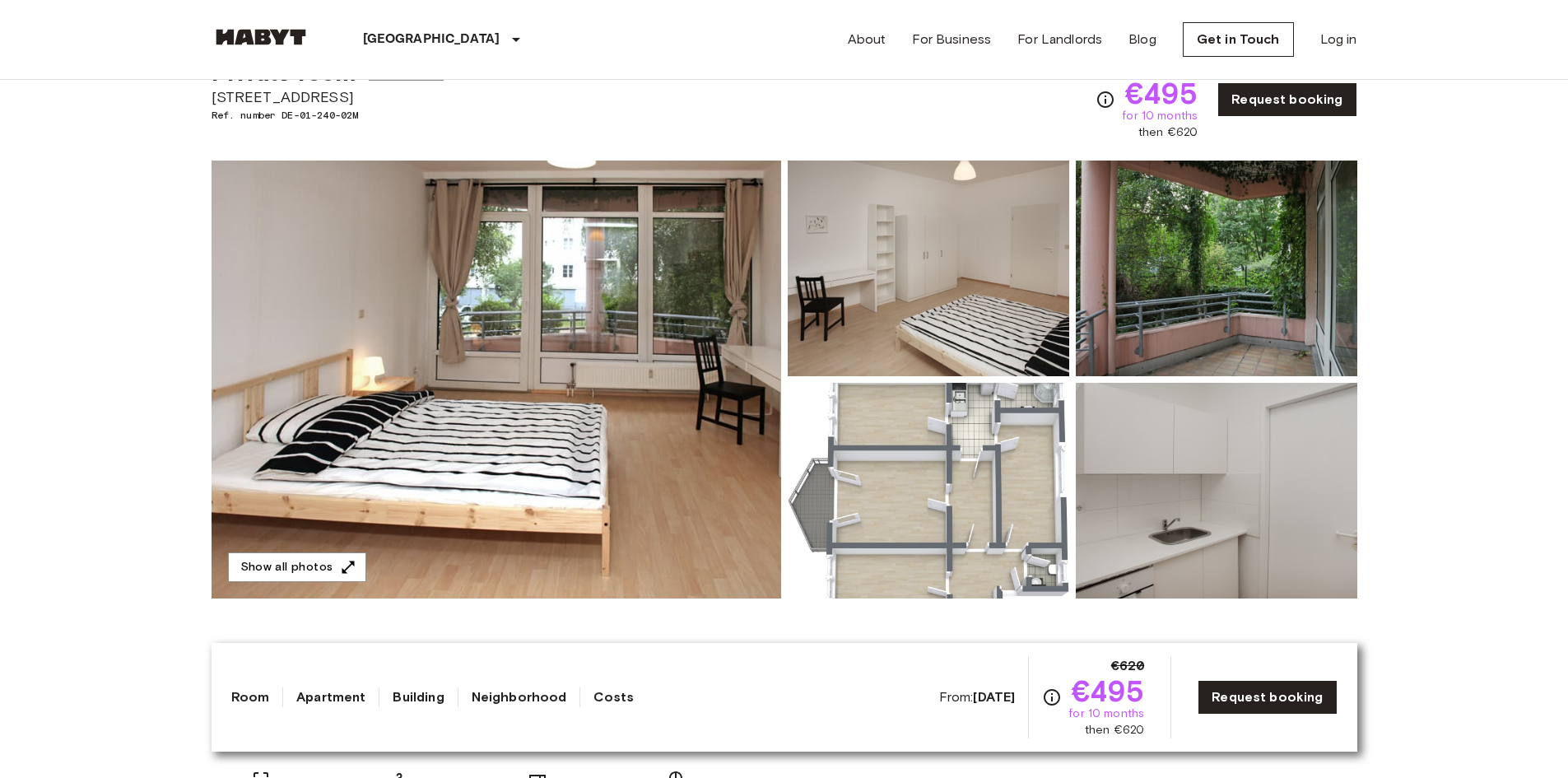
scroll to position [70, 0]
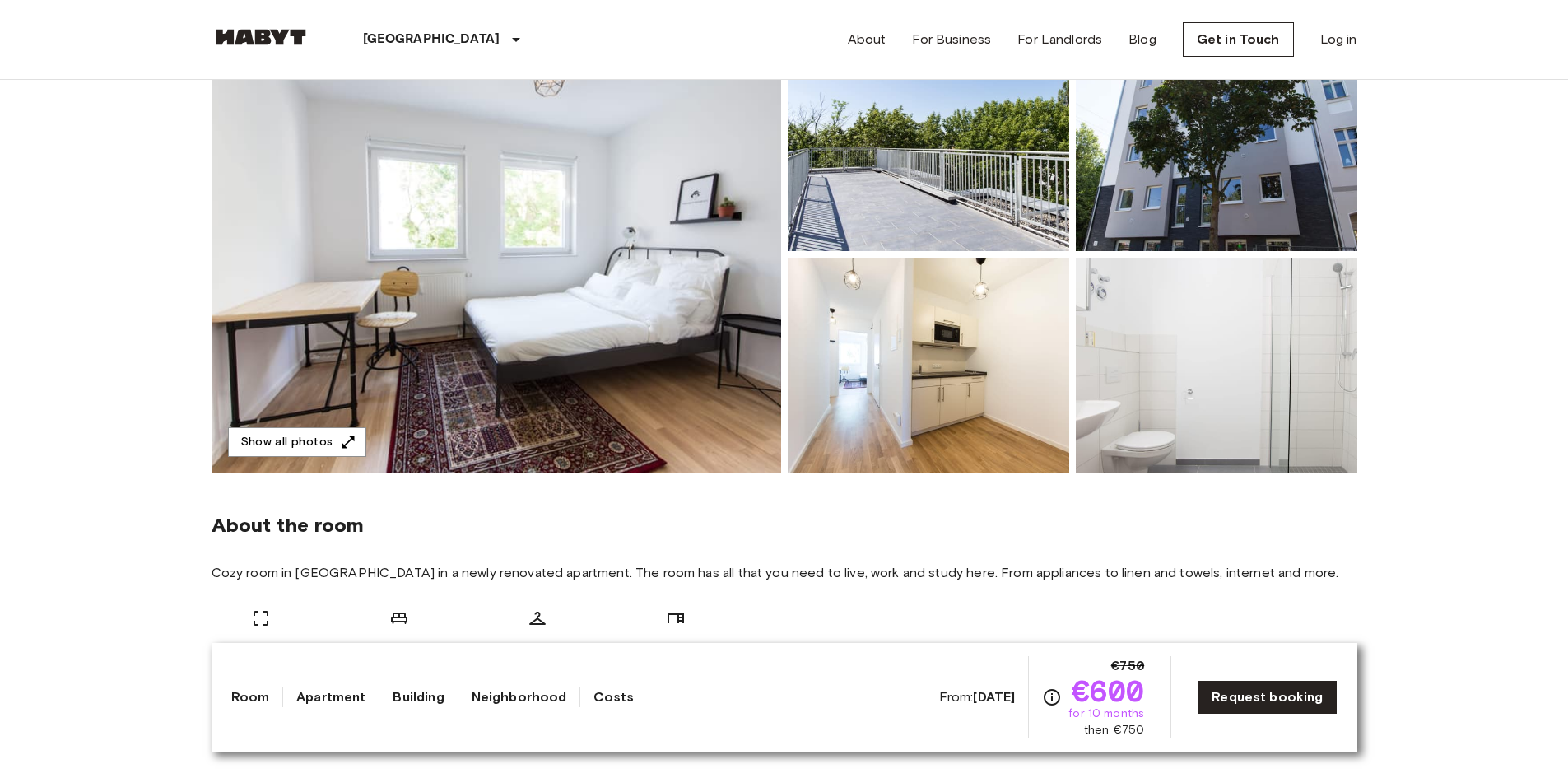
scroll to position [193, 0]
